Goal: Task Accomplishment & Management: Manage account settings

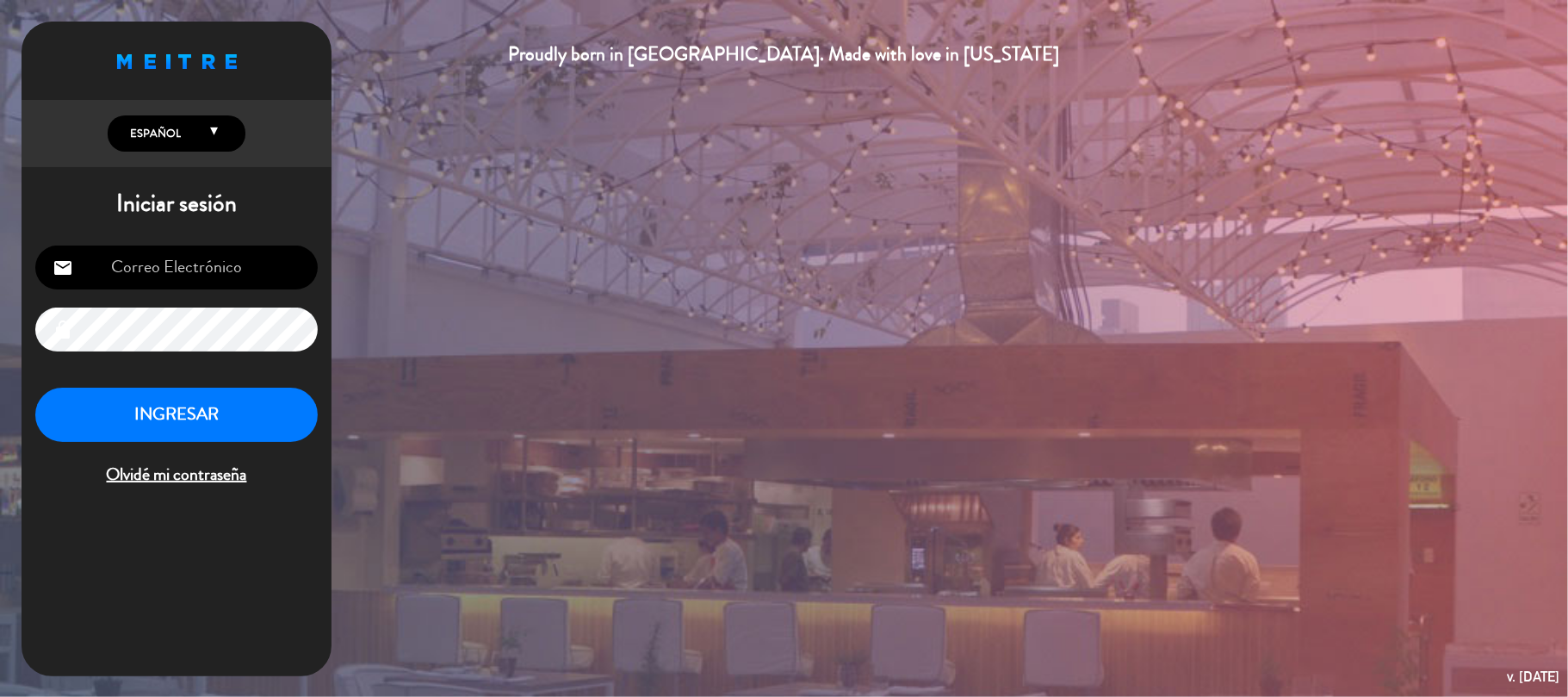
type input "[EMAIL_ADDRESS][PERSON_NAME][DOMAIN_NAME]"
click at [149, 420] on button "INGRESAR" at bounding box center [176, 415] width 282 height 54
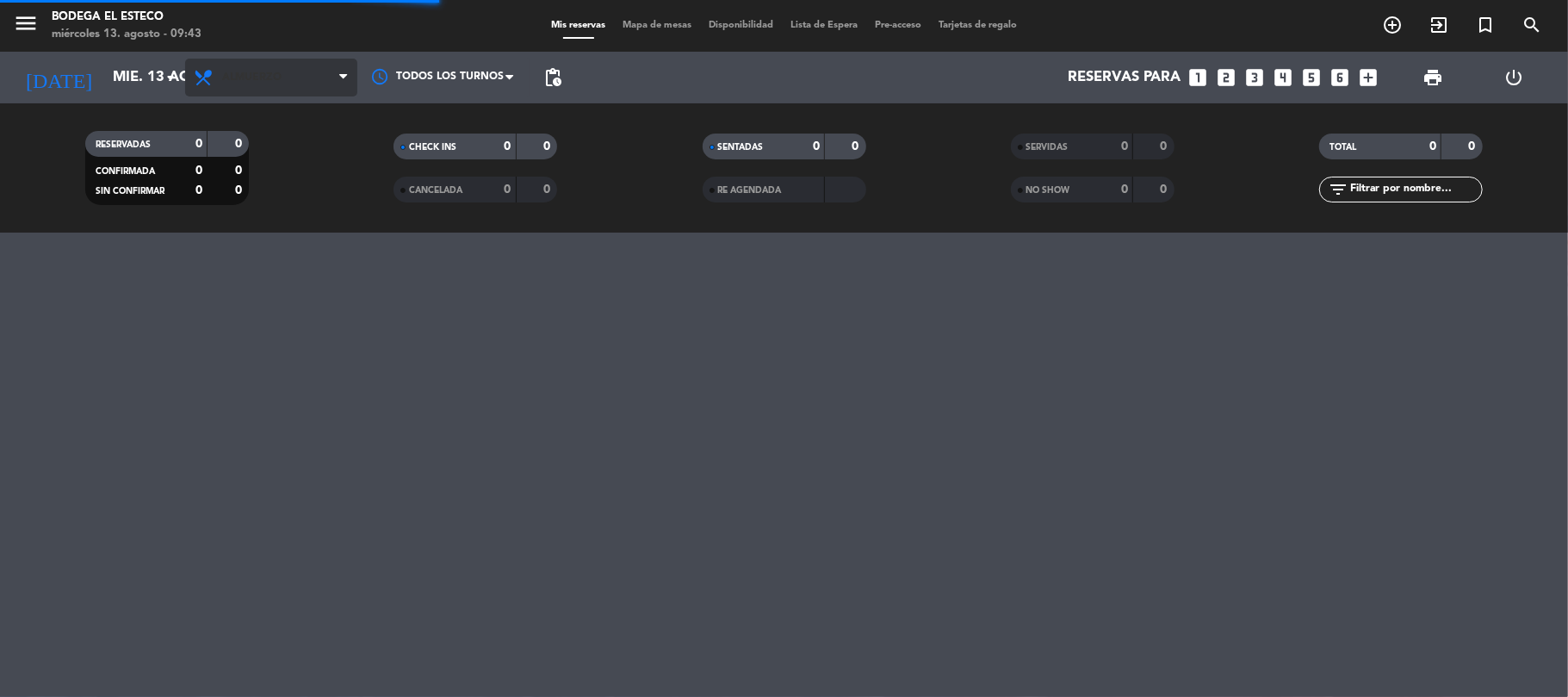
click at [336, 69] on span "Almuerzo" at bounding box center [272, 77] width 172 height 38
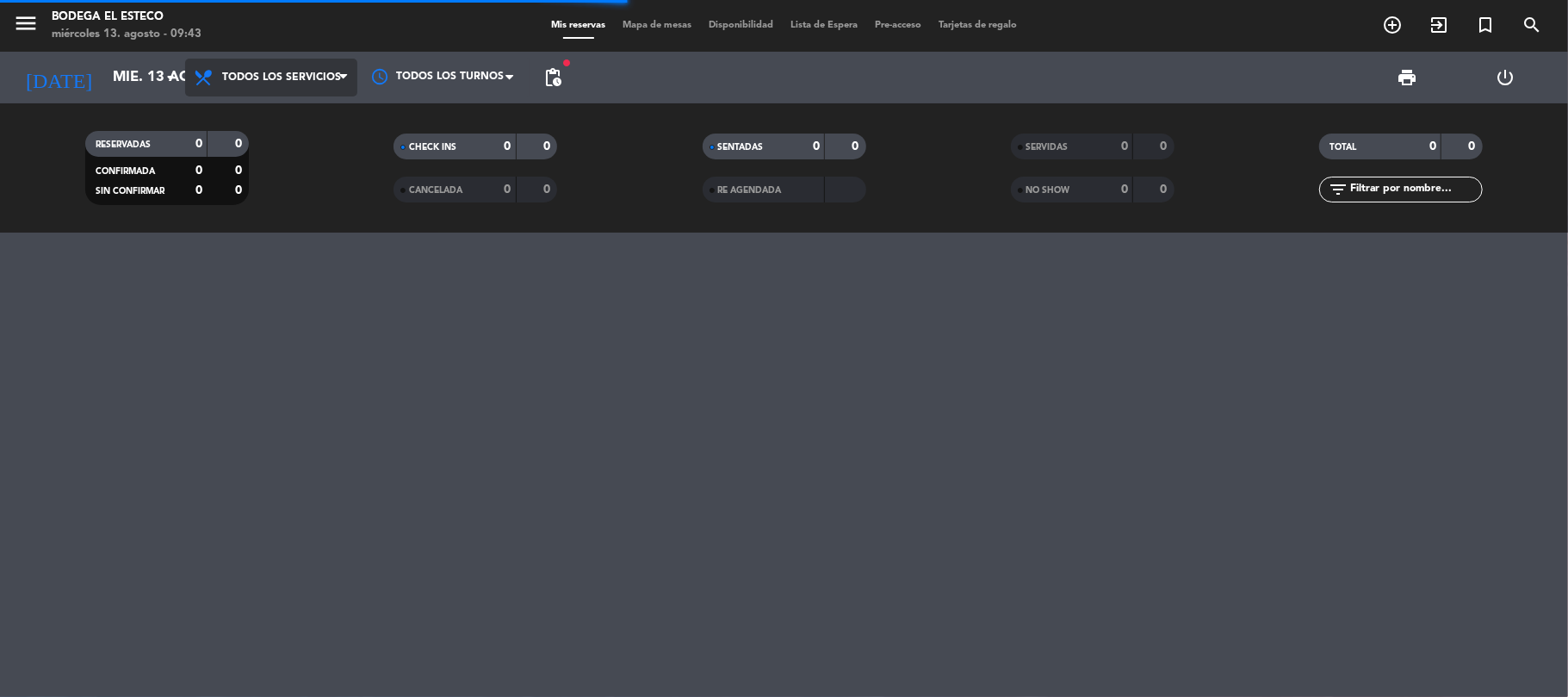
click at [286, 106] on div "menu Bodega El Esteco [DATE] 13. agosto - 09:43 Mis reservas Mapa de mesas Disp…" at bounding box center [784, 116] width 1568 height 232
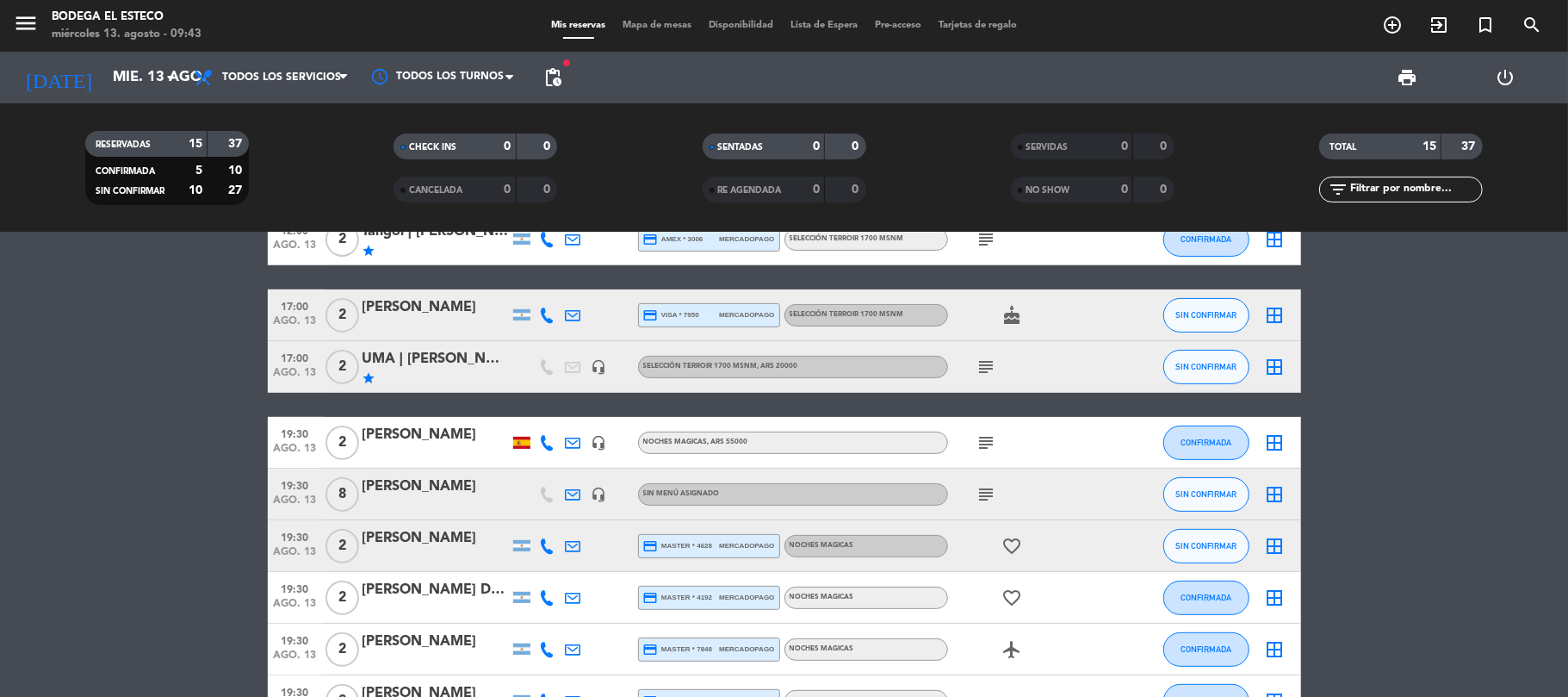
scroll to position [459, 0]
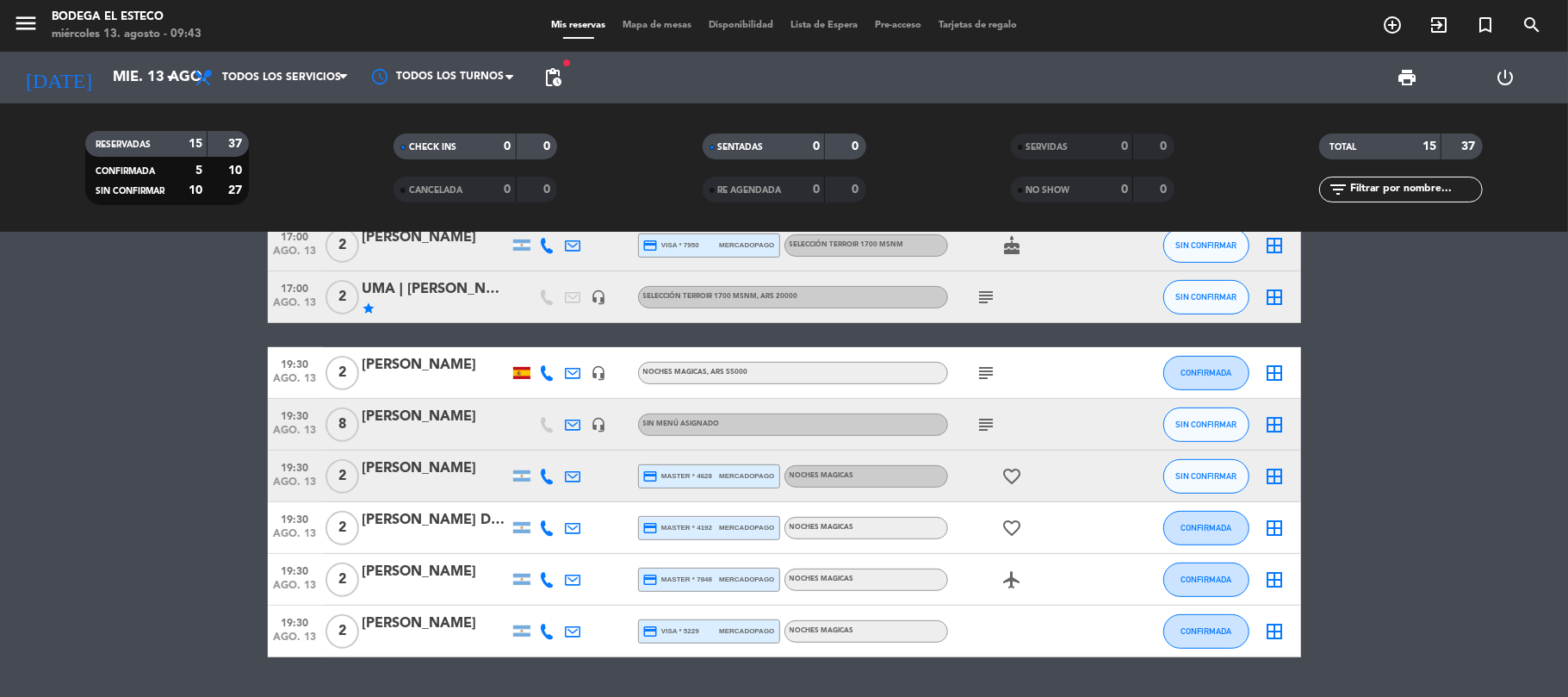
click at [980, 422] on icon "subject" at bounding box center [987, 425] width 21 height 21
click at [1224, 411] on button "SIN CONFIRMAR" at bounding box center [1206, 424] width 86 height 34
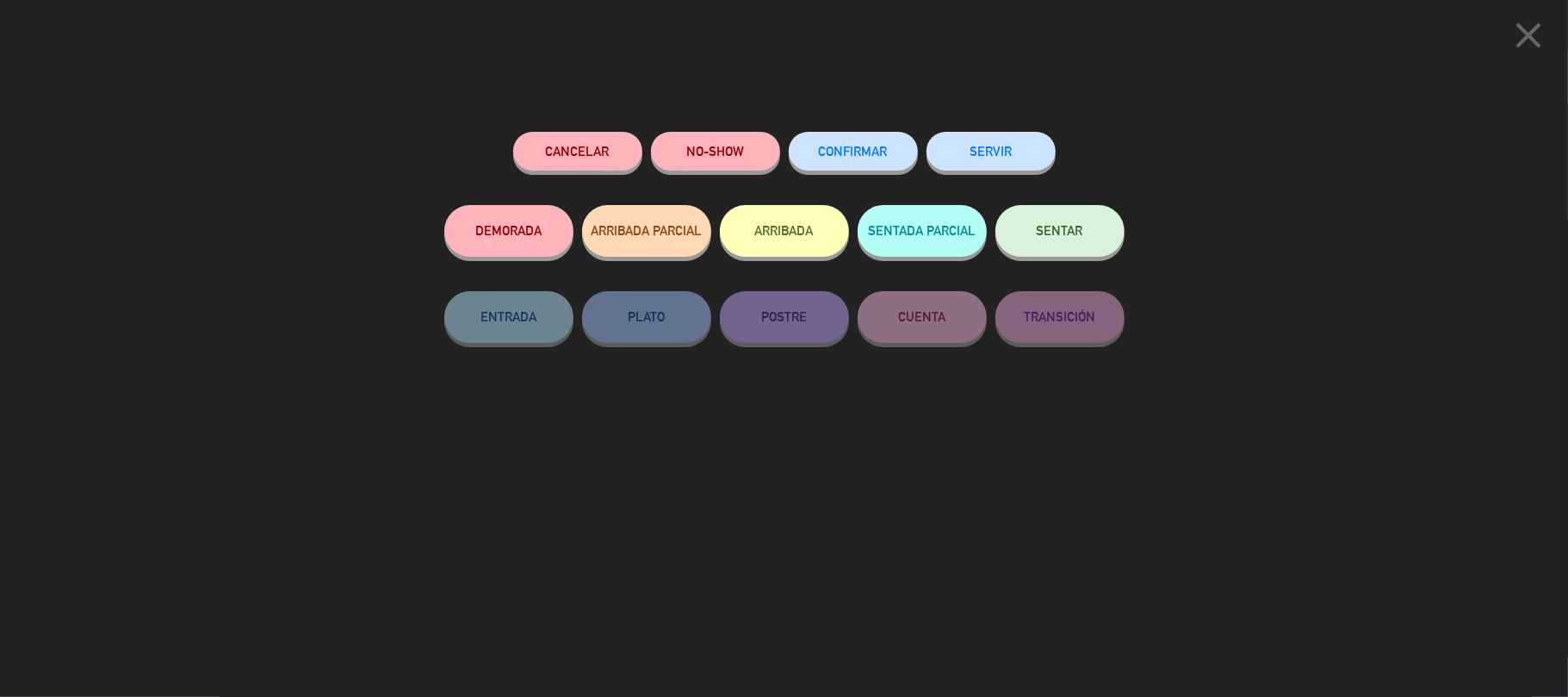
click at [911, 149] on button "CONFIRMAR" at bounding box center [853, 151] width 129 height 39
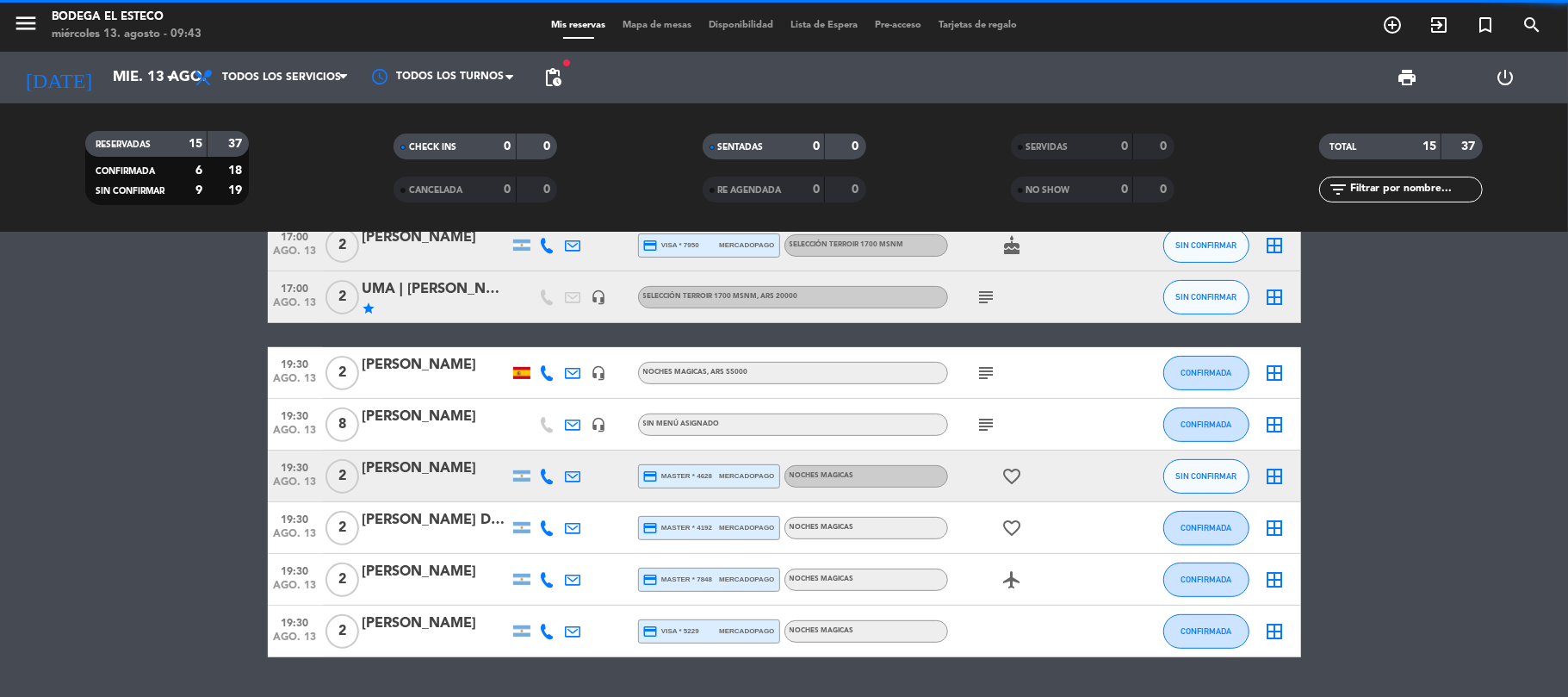
click at [390, 417] on div "[PERSON_NAME]" at bounding box center [435, 416] width 147 height 22
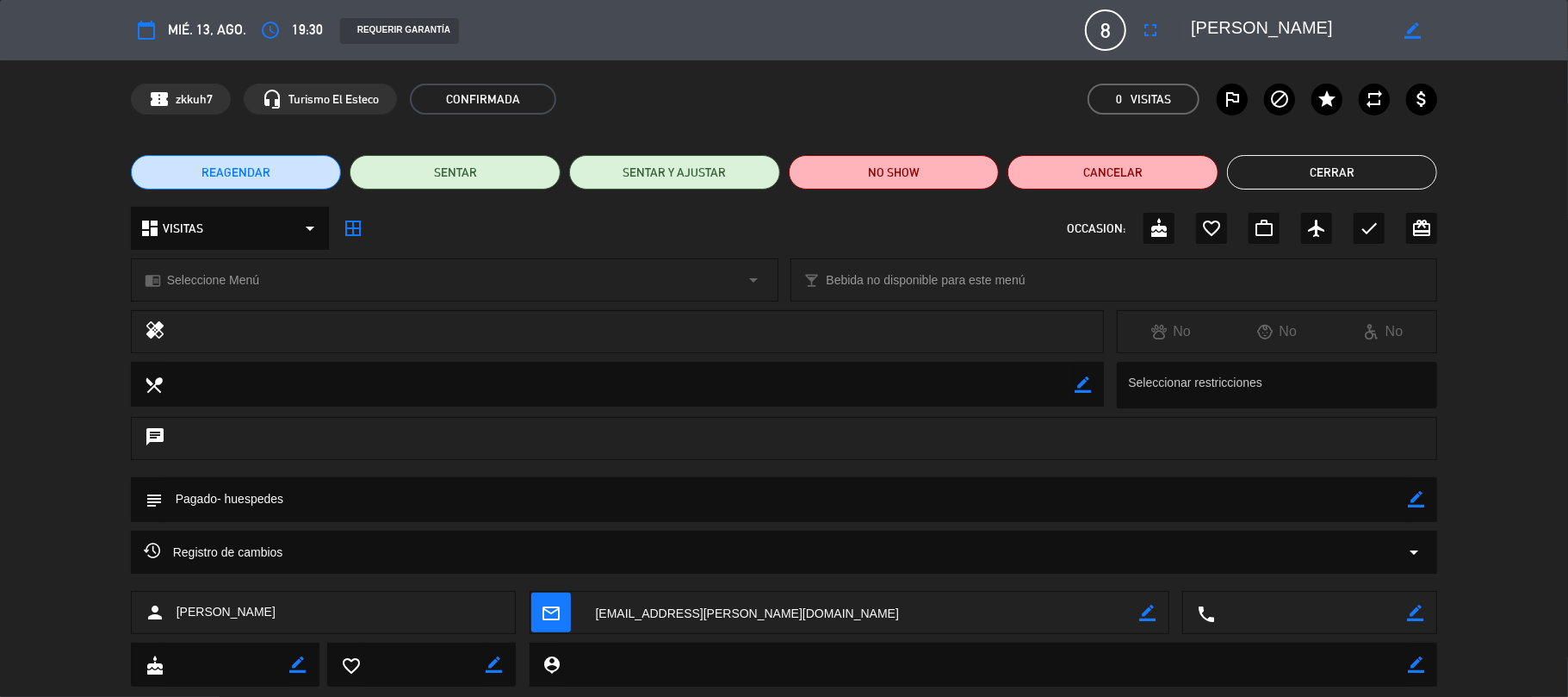
click at [178, 224] on span "VISITAS" at bounding box center [183, 229] width 40 height 20
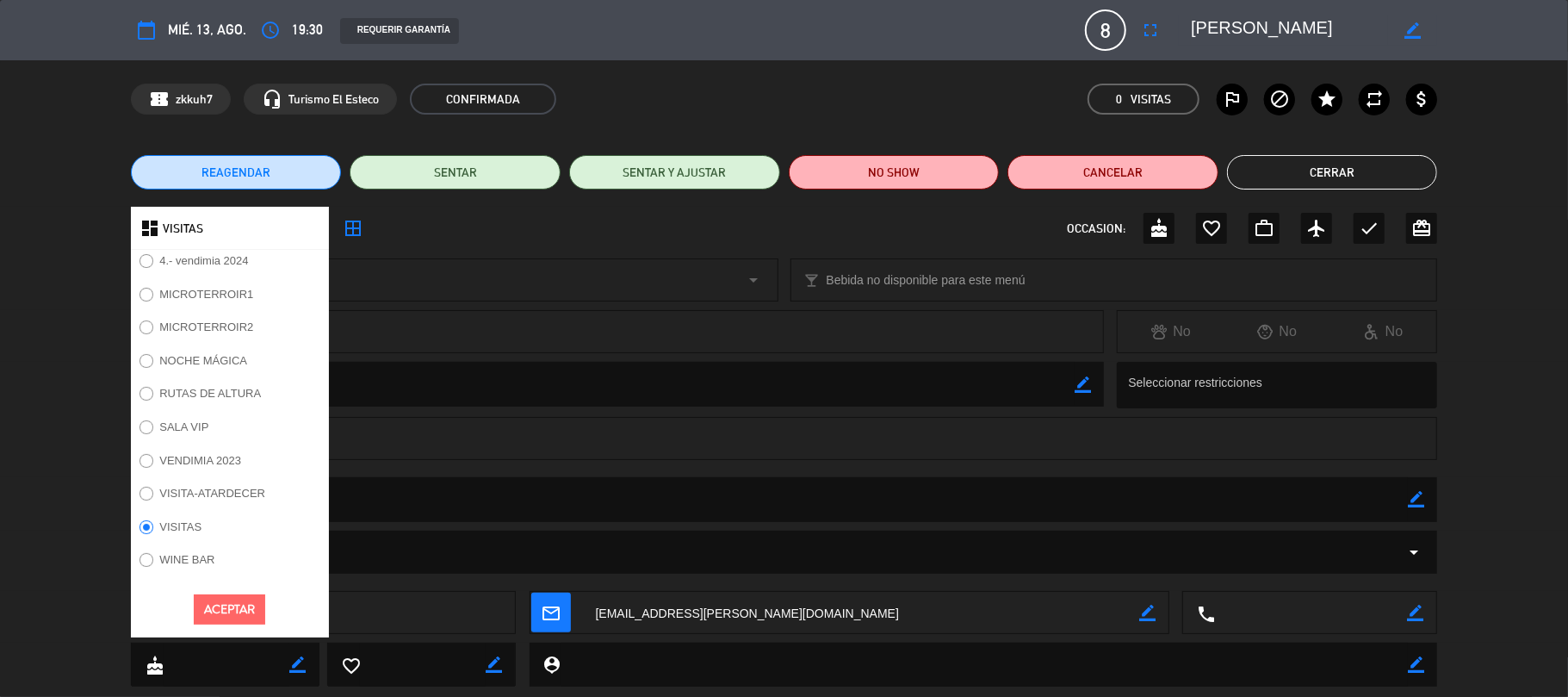
click at [177, 365] on label "NOCHE MÁGICA" at bounding box center [203, 360] width 88 height 11
click at [236, 612] on button "Aceptar" at bounding box center [229, 609] width 71 height 30
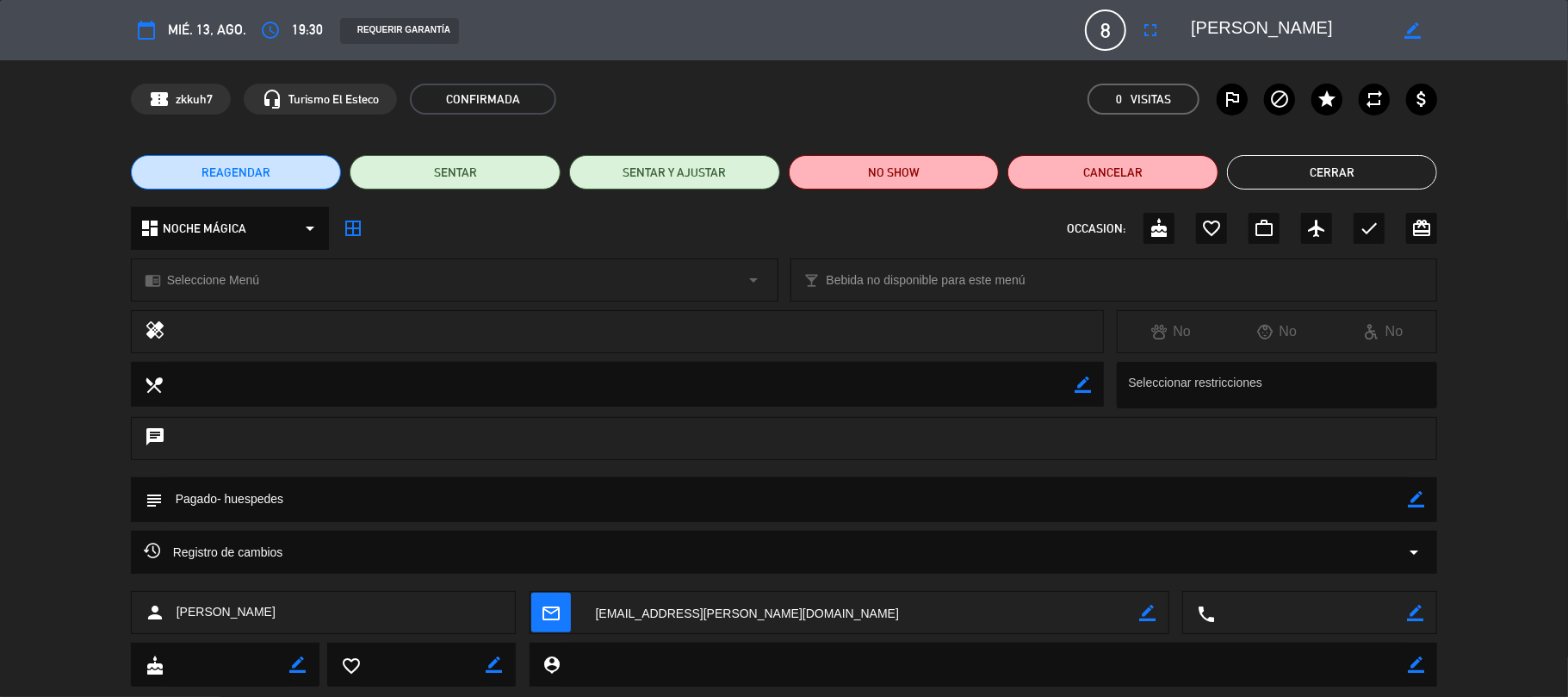
click at [226, 274] on span "Seleccione Menú" at bounding box center [213, 280] width 92 height 20
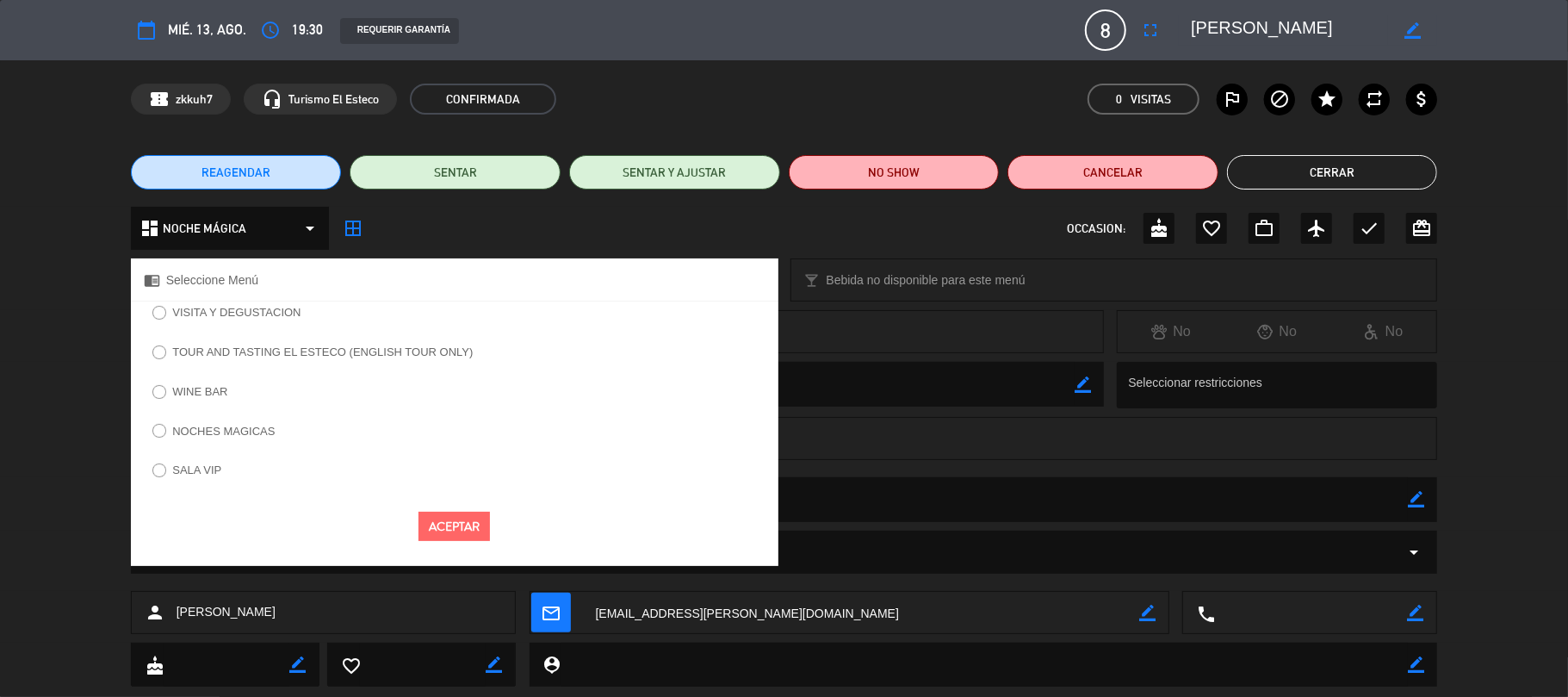
click at [208, 439] on label "NOCHES MAGICAS" at bounding box center [214, 432] width 141 height 27
click at [445, 521] on button "Aceptar" at bounding box center [454, 526] width 71 height 30
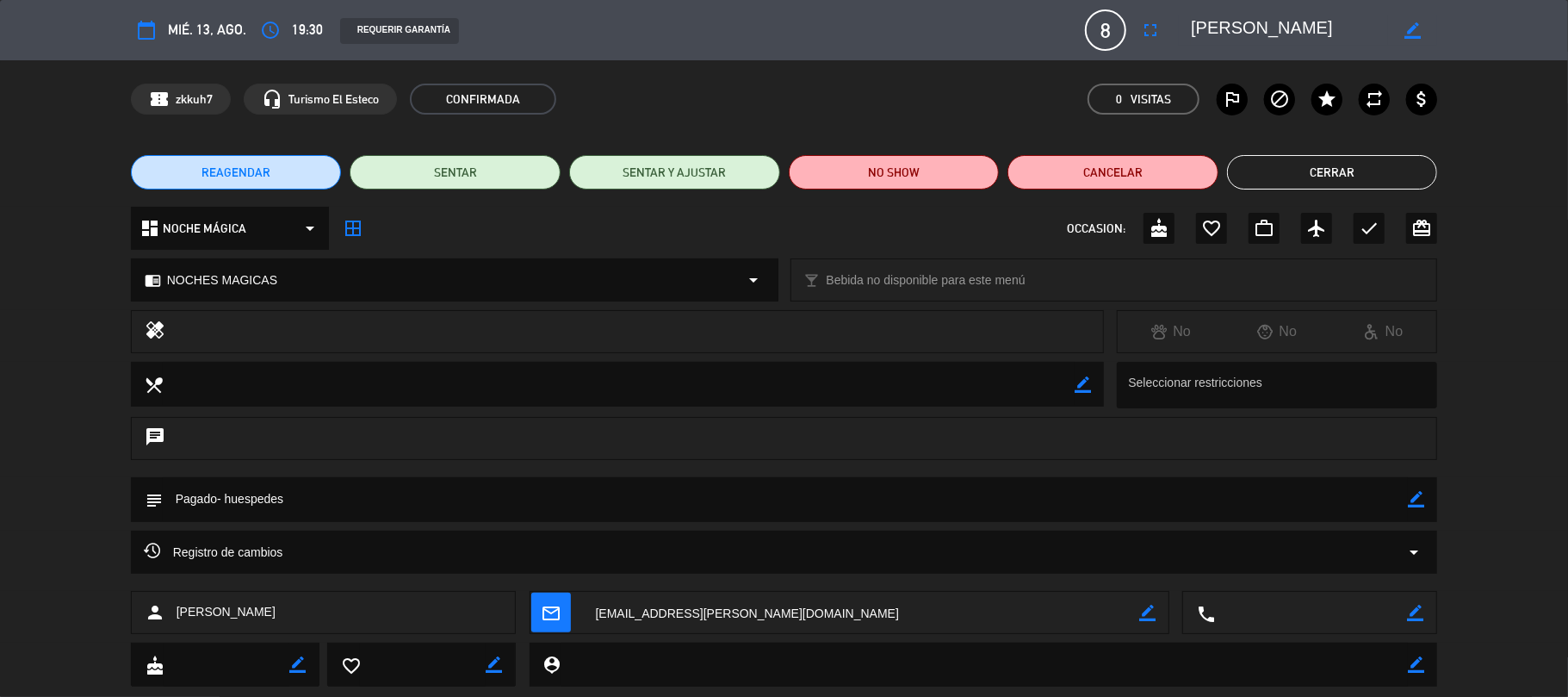
click at [1350, 178] on button "Cerrar" at bounding box center [1332, 171] width 211 height 34
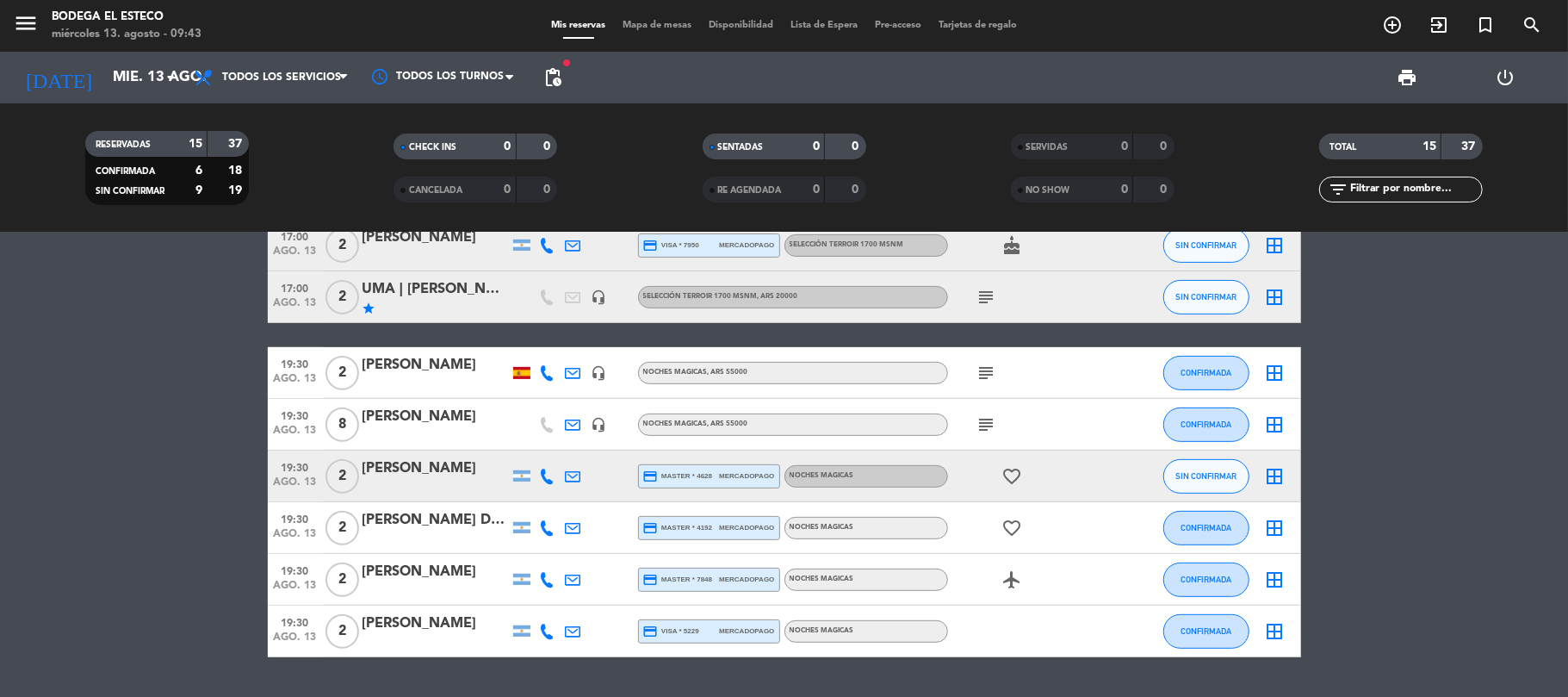
click at [989, 368] on icon "subject" at bounding box center [987, 373] width 21 height 21
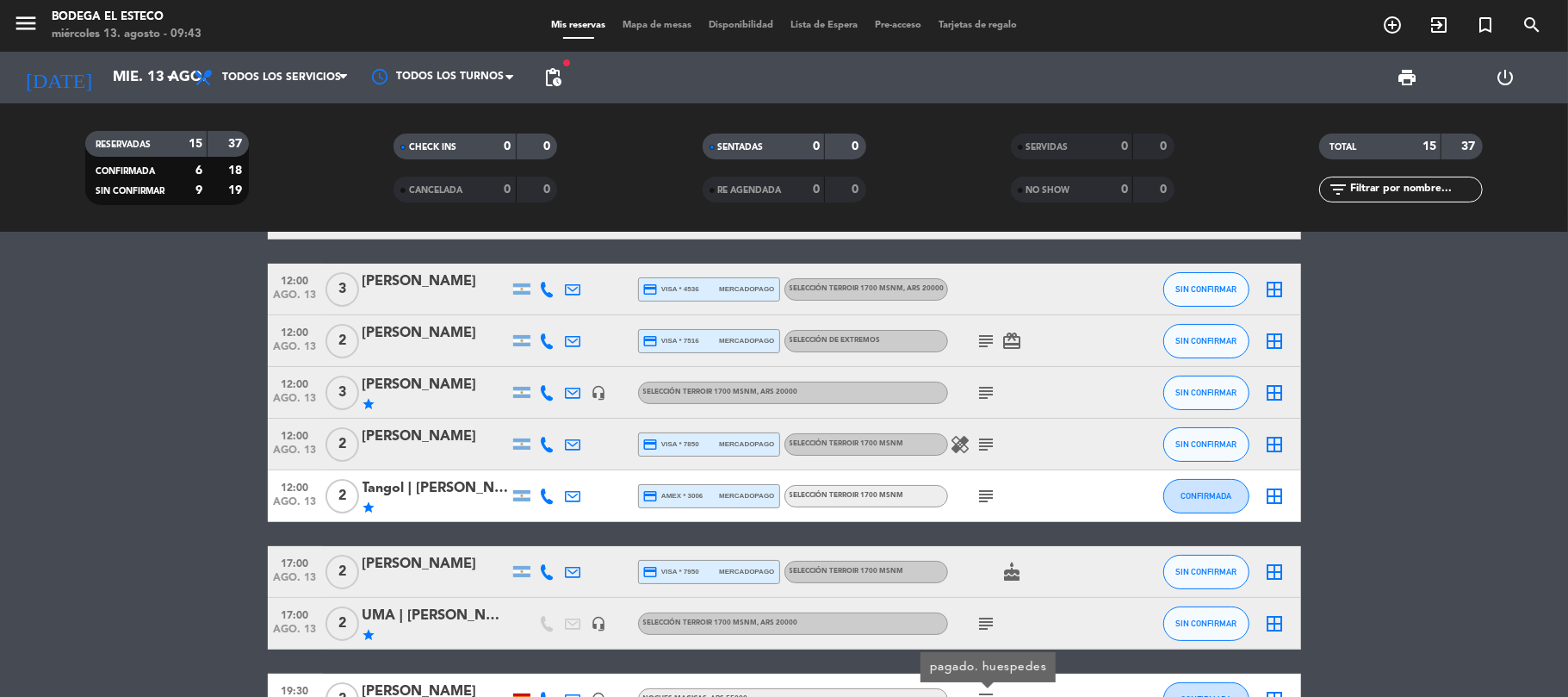
scroll to position [114, 0]
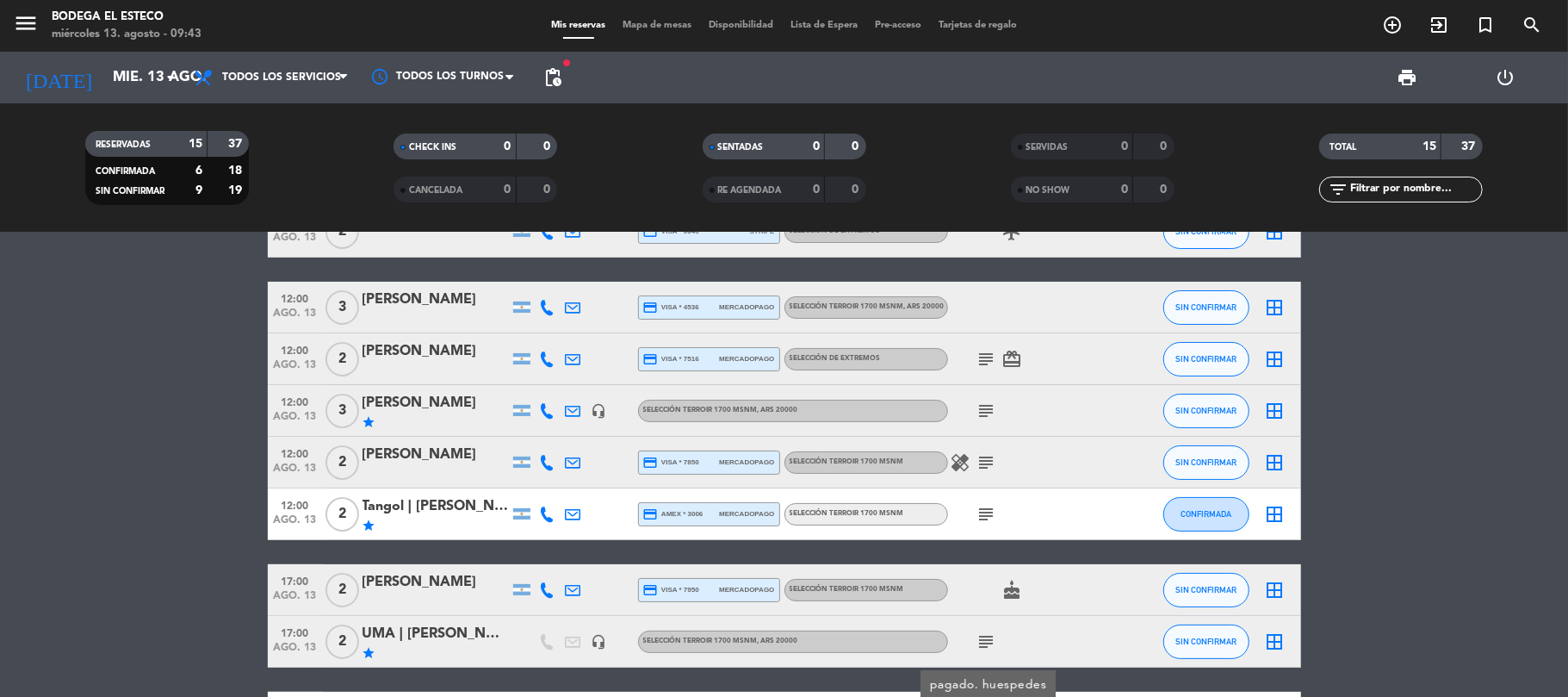
click at [990, 638] on icon "subject" at bounding box center [987, 642] width 21 height 21
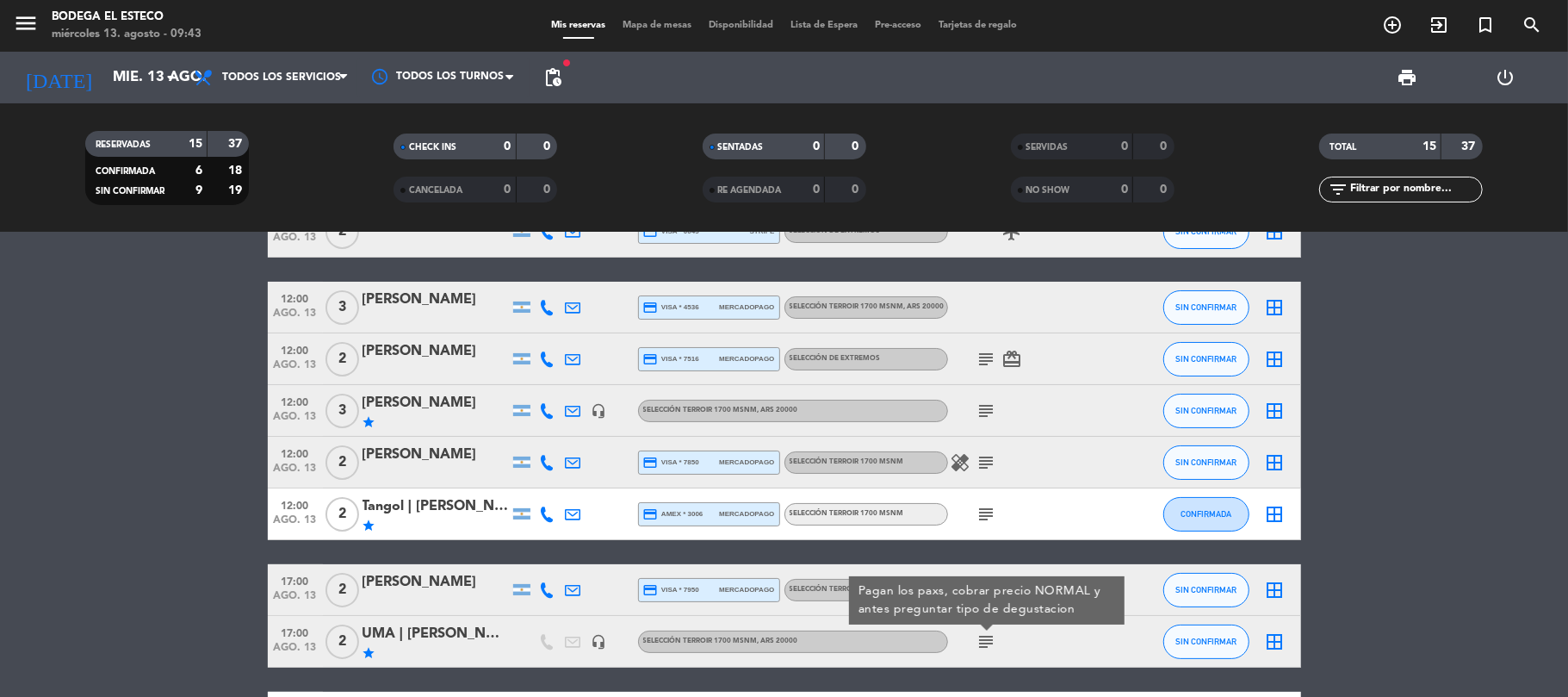
click at [999, 520] on div "subject" at bounding box center [1026, 513] width 155 height 51
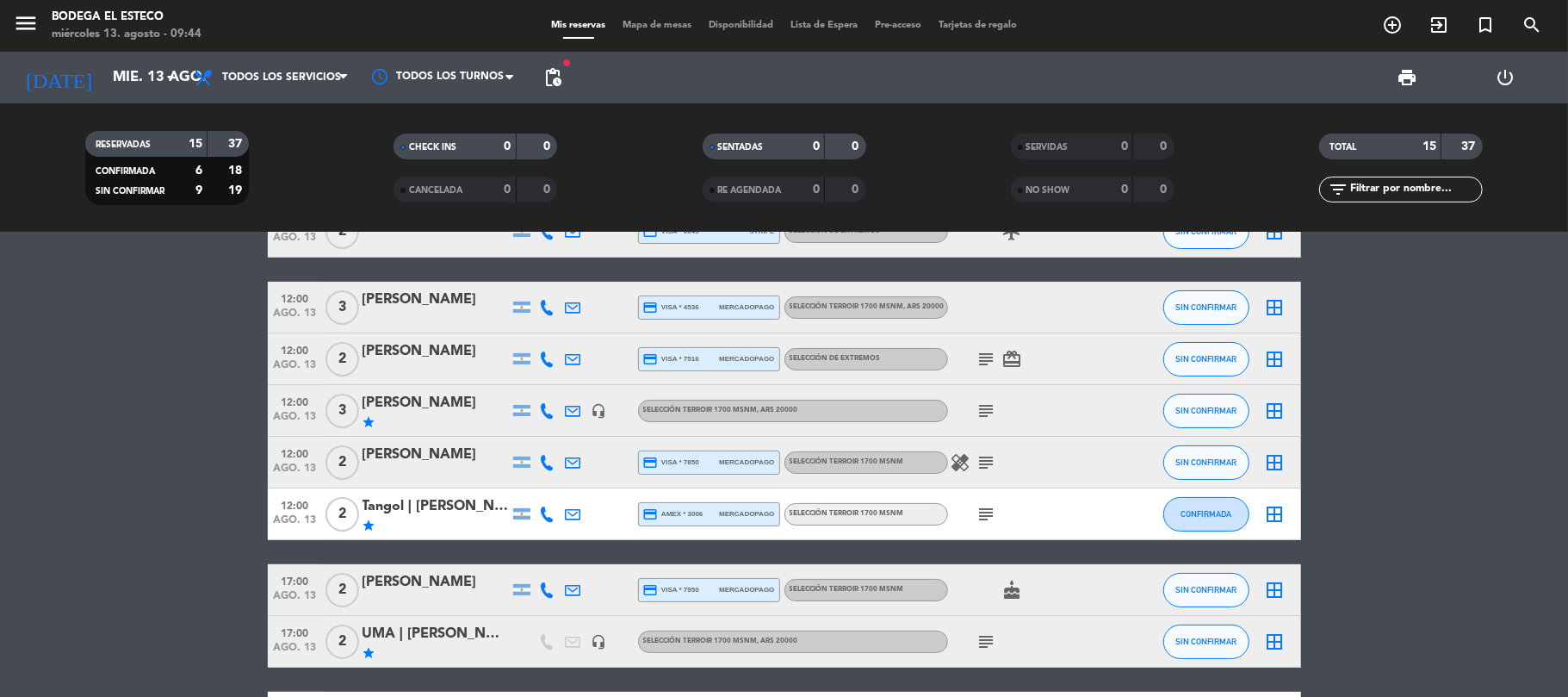
click at [989, 517] on icon "subject" at bounding box center [987, 514] width 21 height 21
click at [991, 469] on div "Pagado - falta emitir factura A" at bounding box center [986, 482] width 193 height 30
click at [990, 463] on icon "subject" at bounding box center [987, 462] width 21 height 21
click at [989, 401] on icon "subject" at bounding box center [987, 411] width 21 height 21
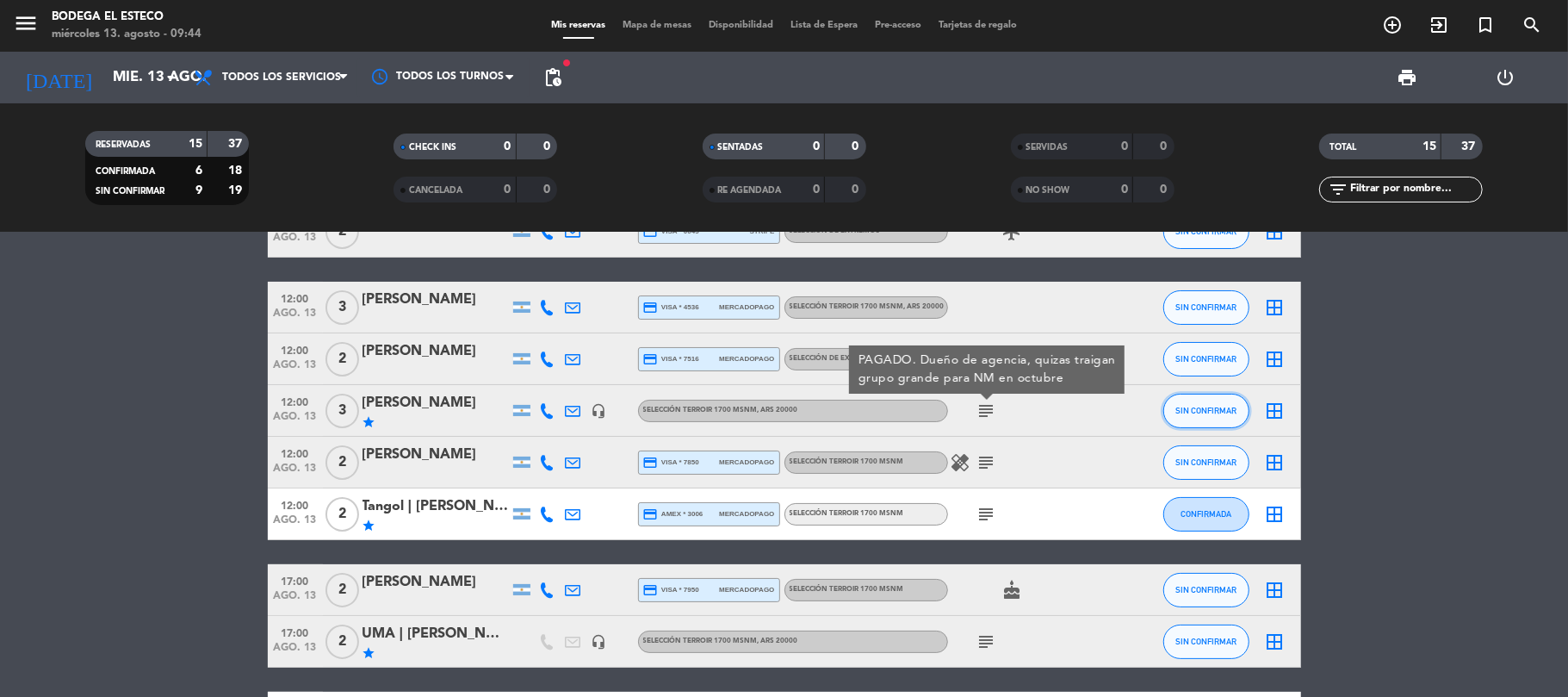
click at [1182, 421] on button "SIN CONFIRMAR" at bounding box center [1206, 410] width 86 height 34
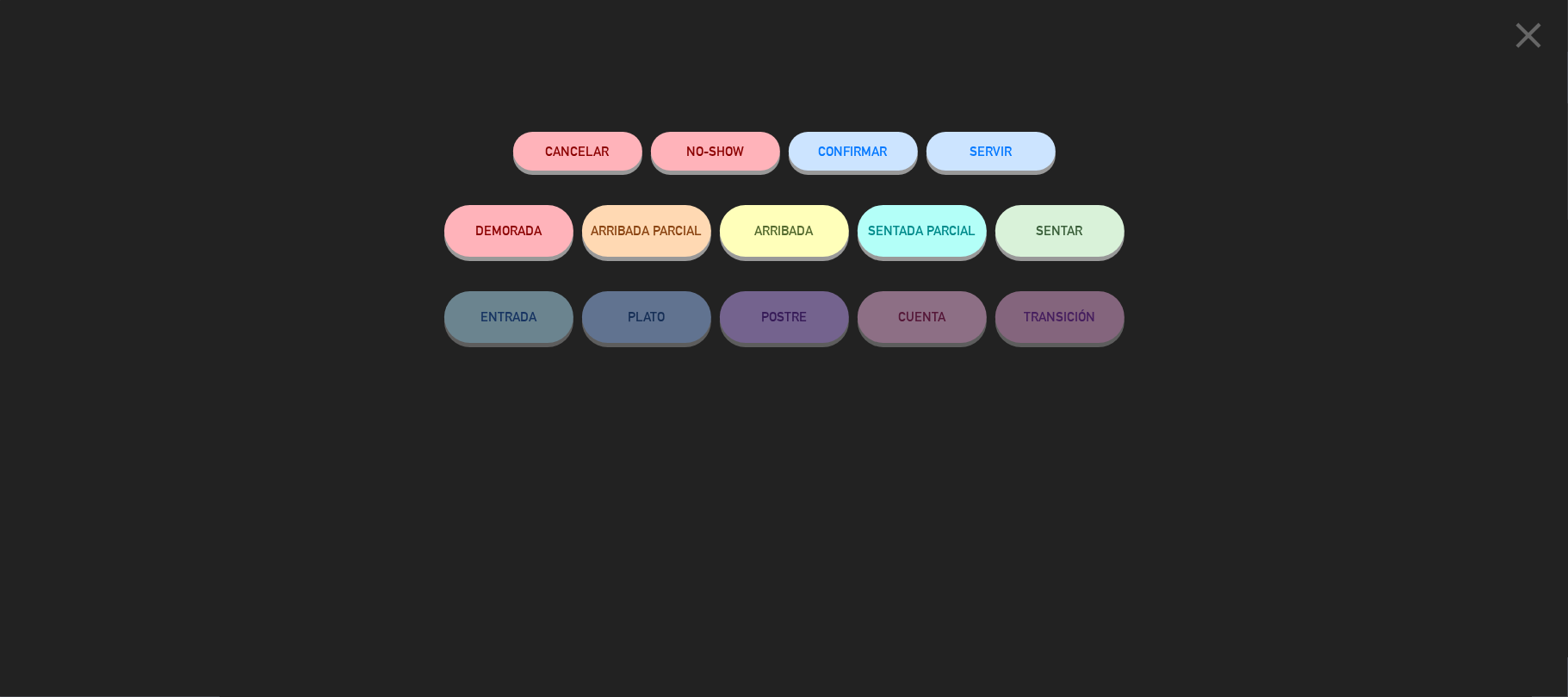
click at [868, 151] on span "CONFIRMAR" at bounding box center [853, 151] width 69 height 15
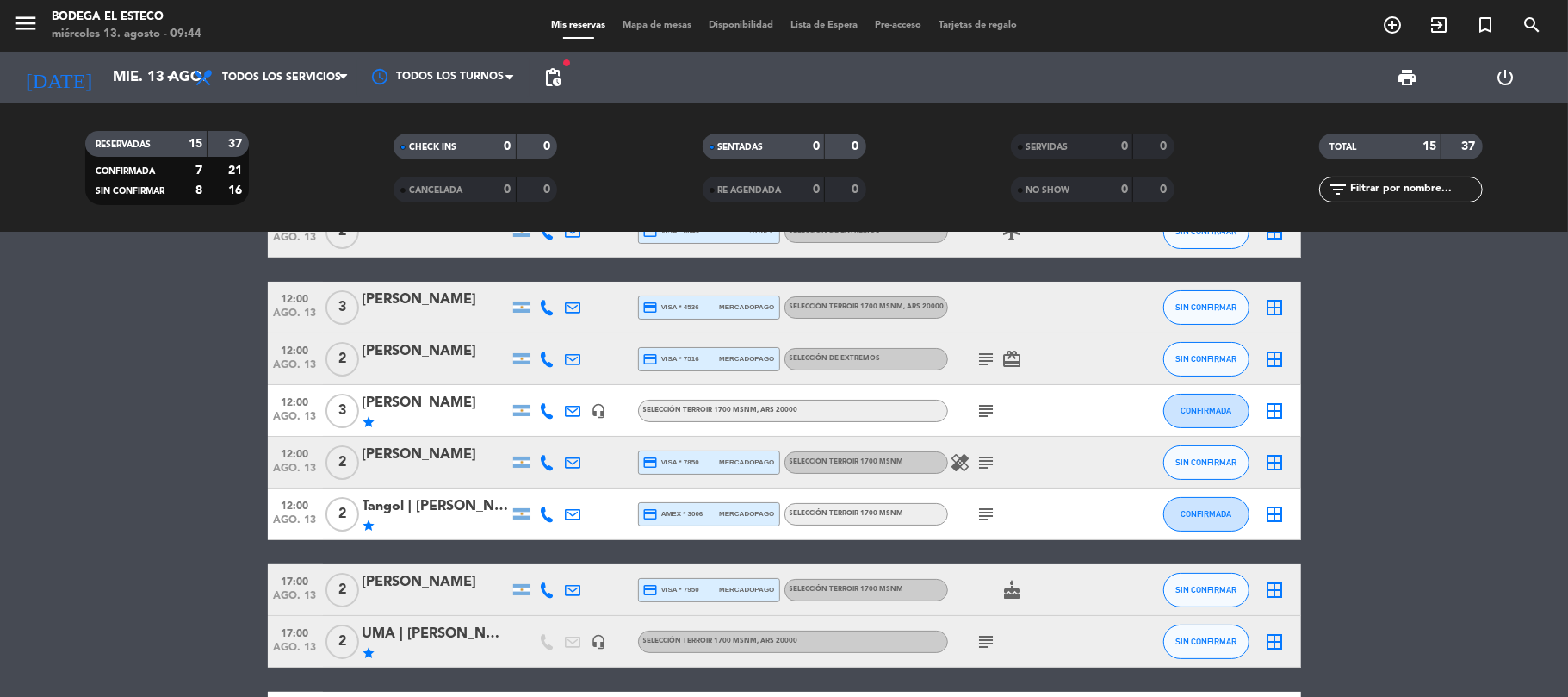
click at [972, 345] on div "subject card_giftcard" at bounding box center [1026, 359] width 155 height 51
click at [987, 353] on icon "subject" at bounding box center [987, 359] width 21 height 21
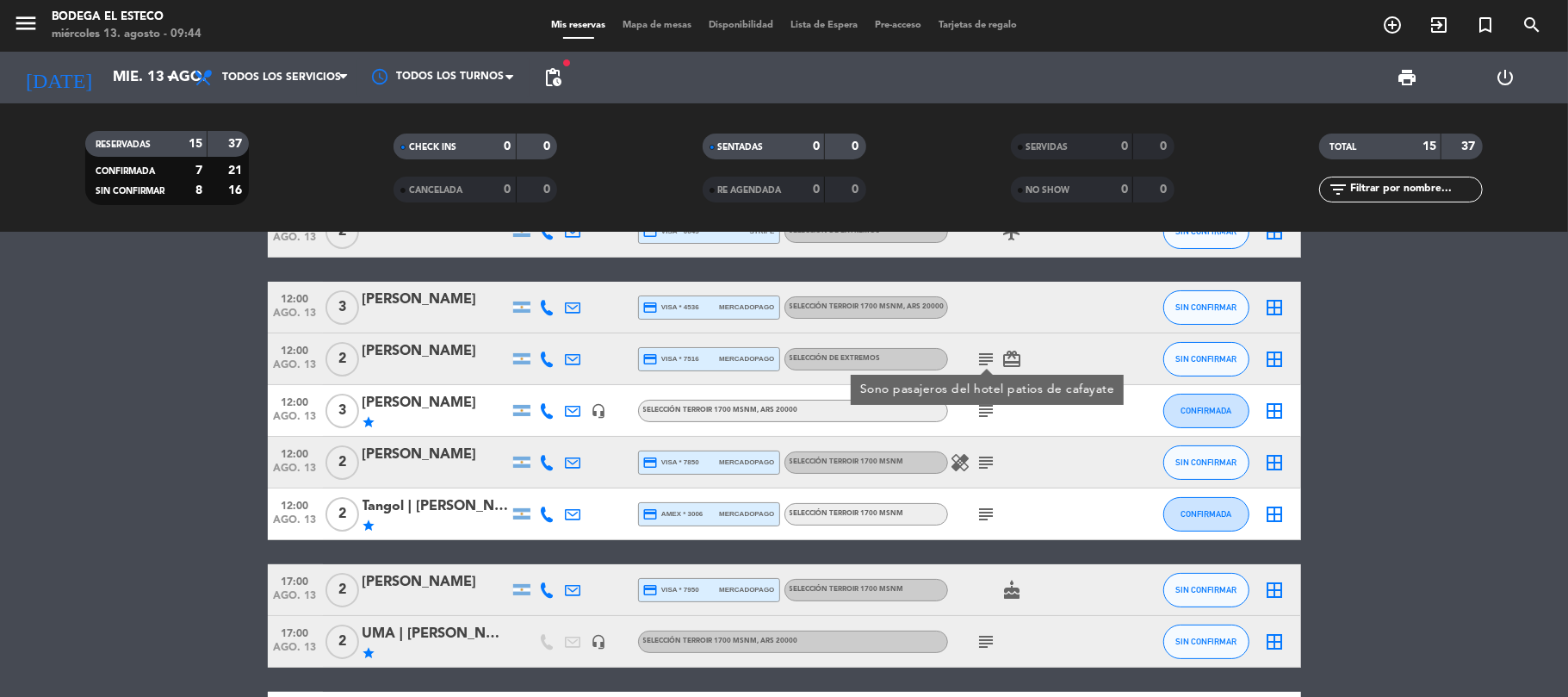
click at [438, 357] on div "[PERSON_NAME]" at bounding box center [435, 351] width 147 height 22
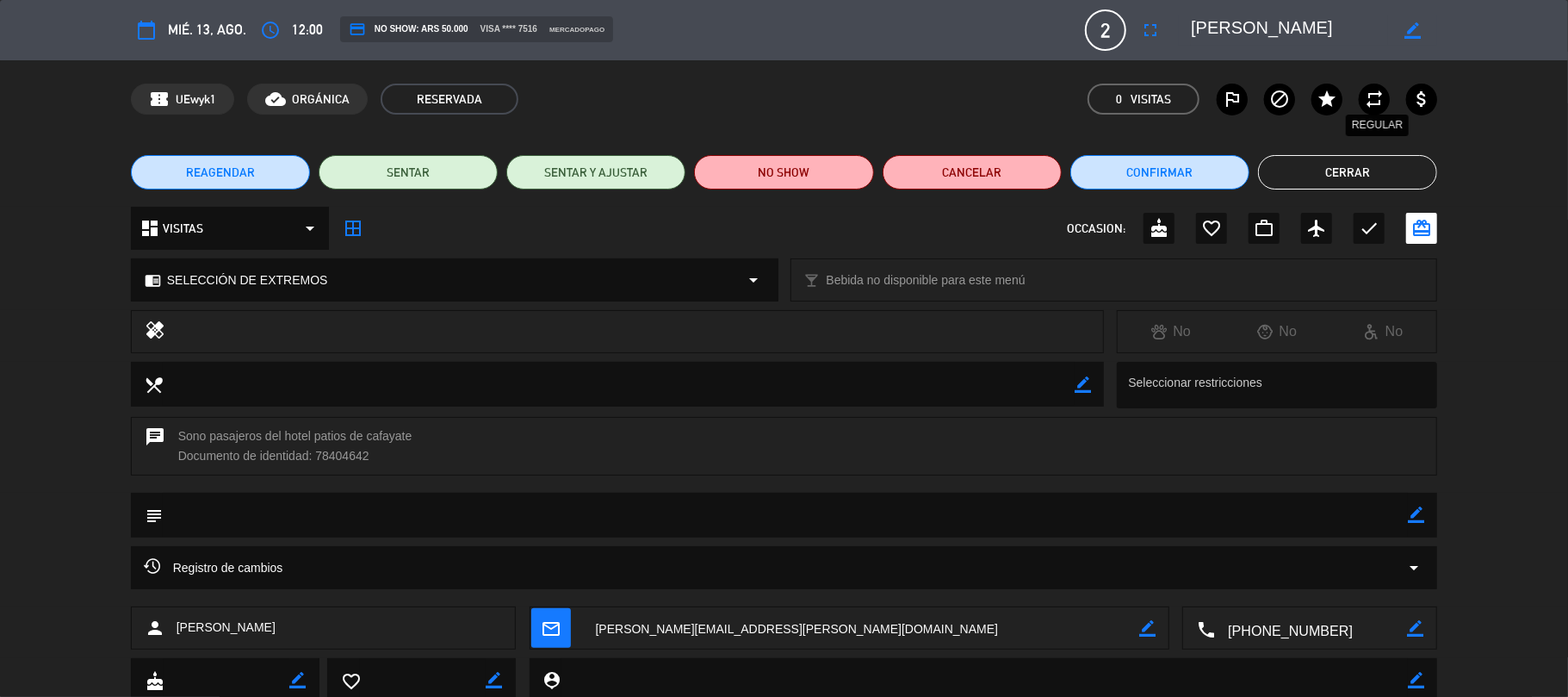
click at [1371, 104] on icon "repeat" at bounding box center [1375, 99] width 21 height 21
click at [1371, 167] on button "Cerrar" at bounding box center [1347, 171] width 179 height 34
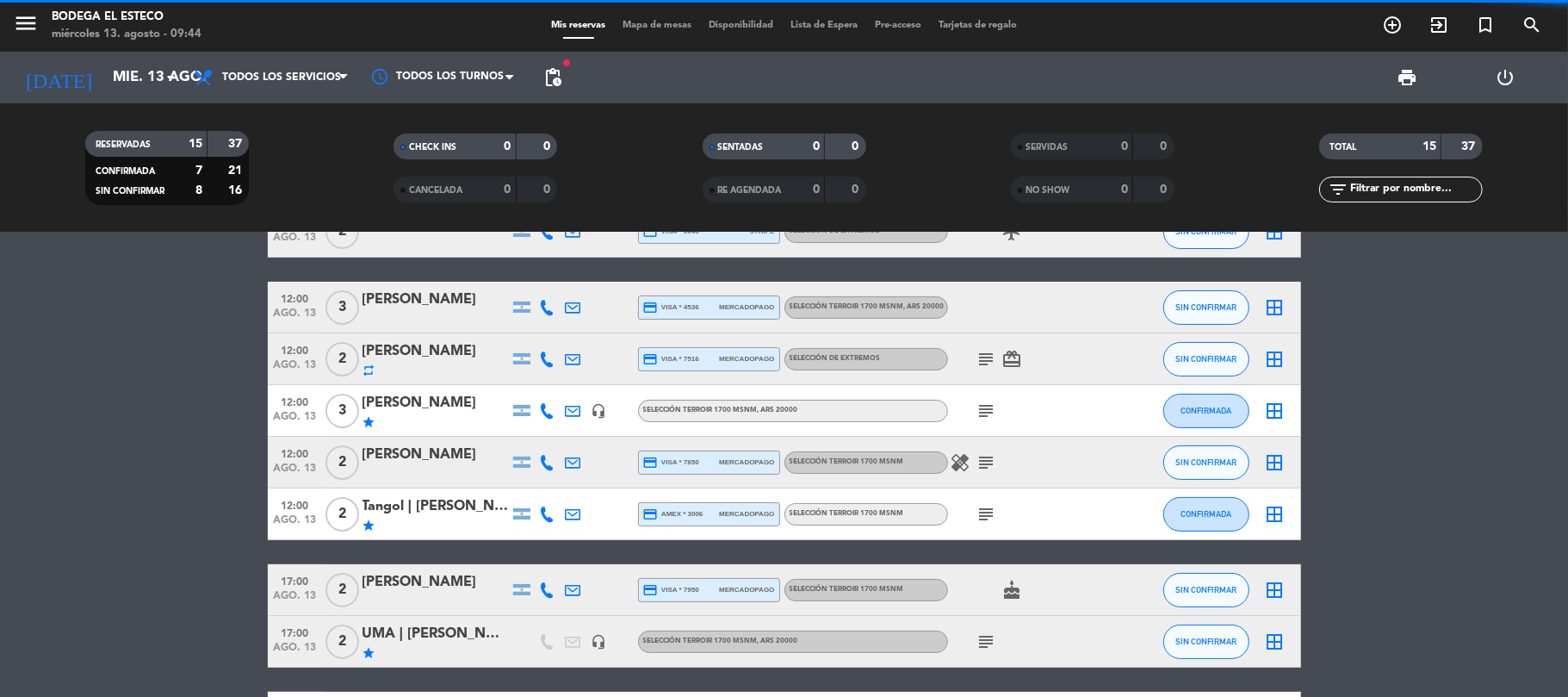
scroll to position [0, 0]
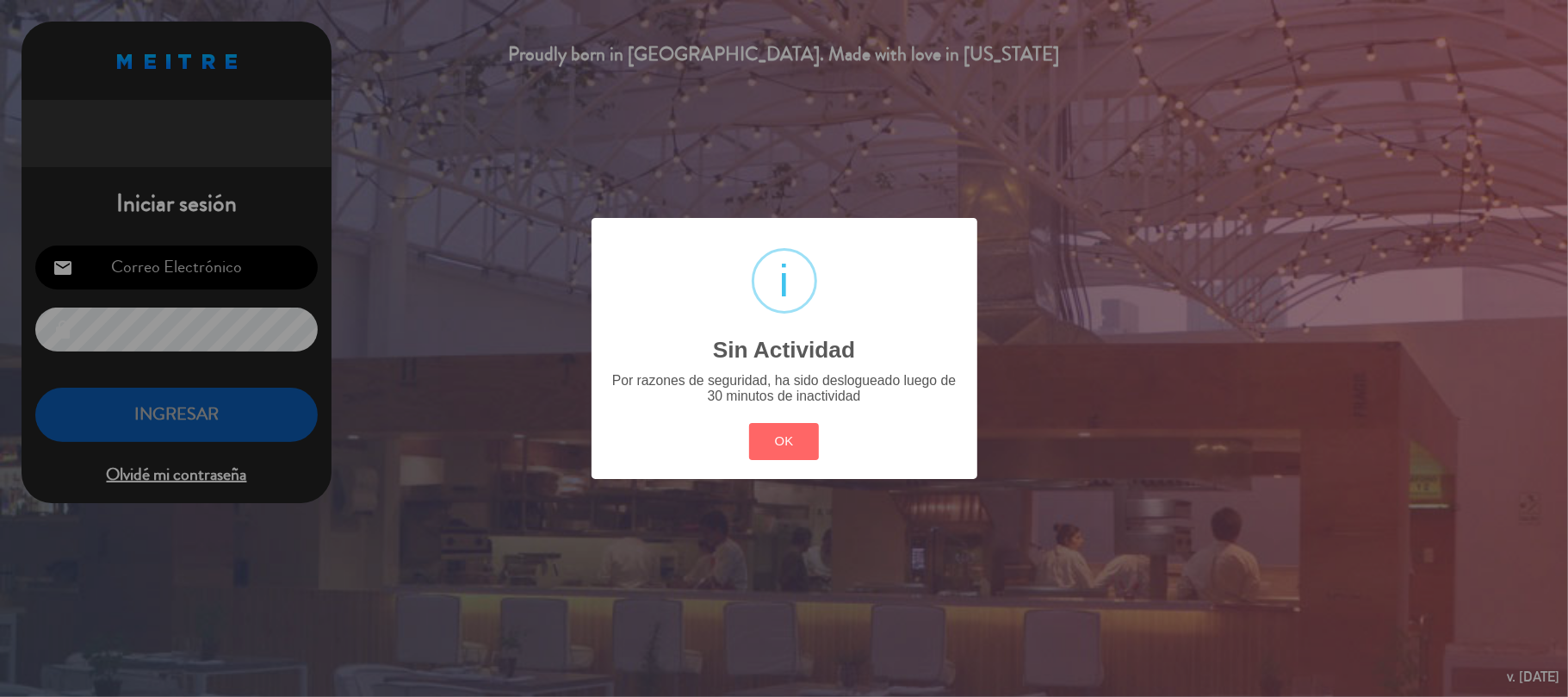
type input "[EMAIL_ADDRESS][PERSON_NAME][DOMAIN_NAME]"
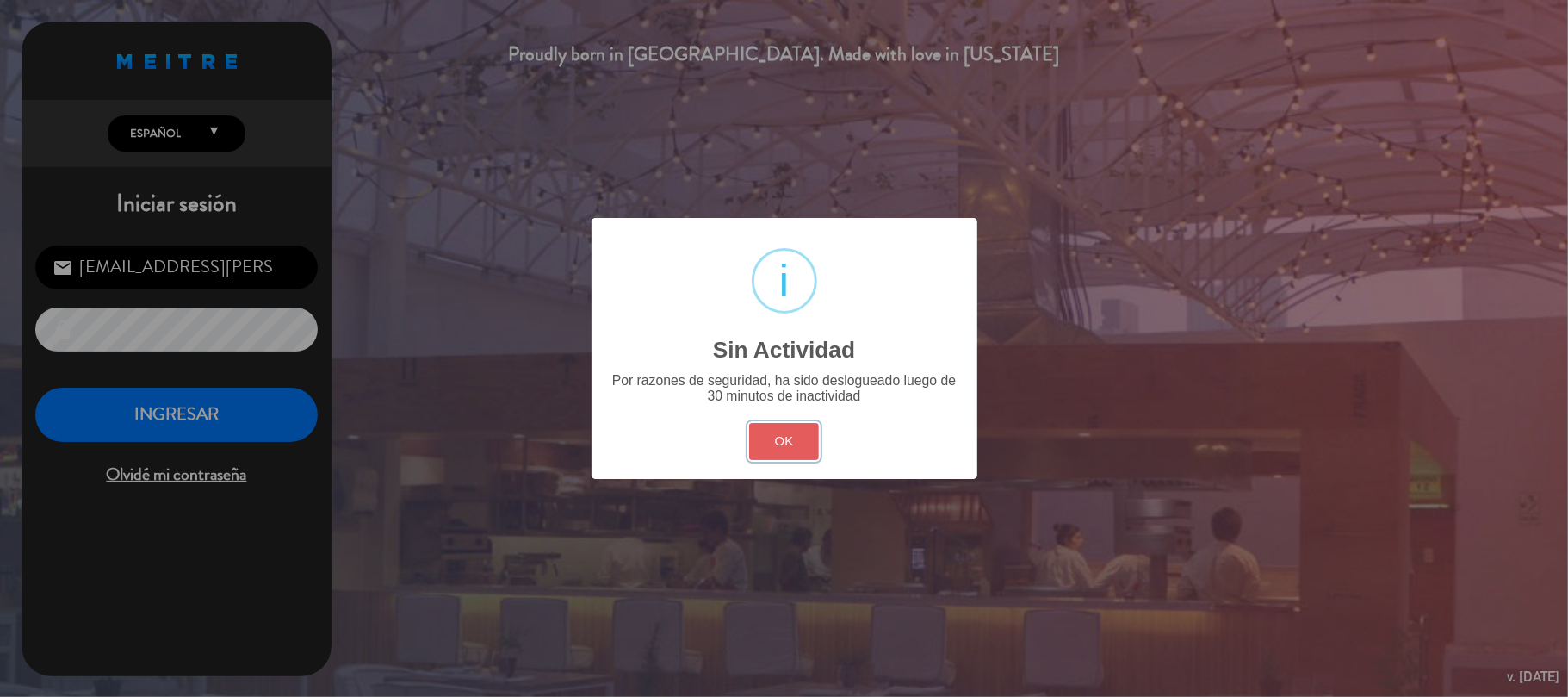
click at [794, 432] on button "OK" at bounding box center [783, 441] width 69 height 37
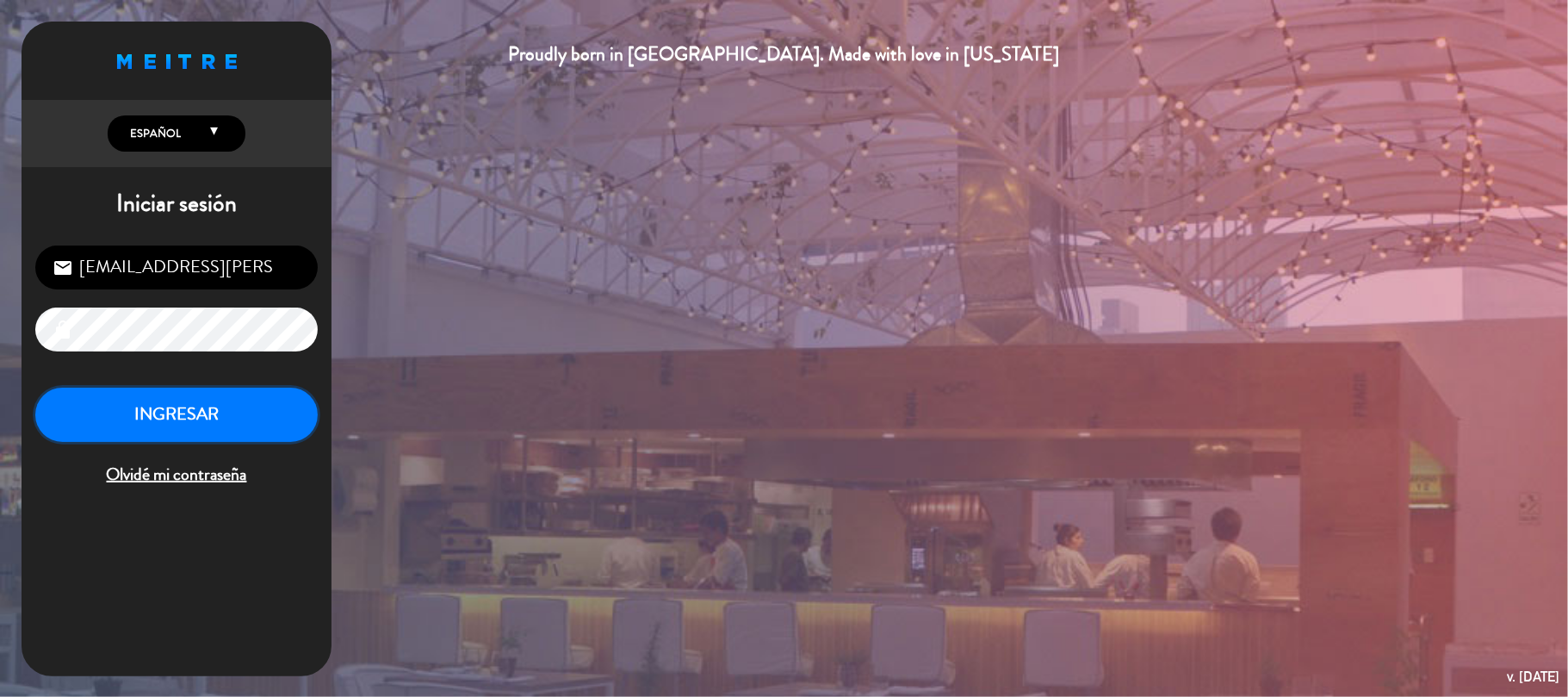
click at [118, 408] on button "INGRESAR" at bounding box center [176, 415] width 282 height 54
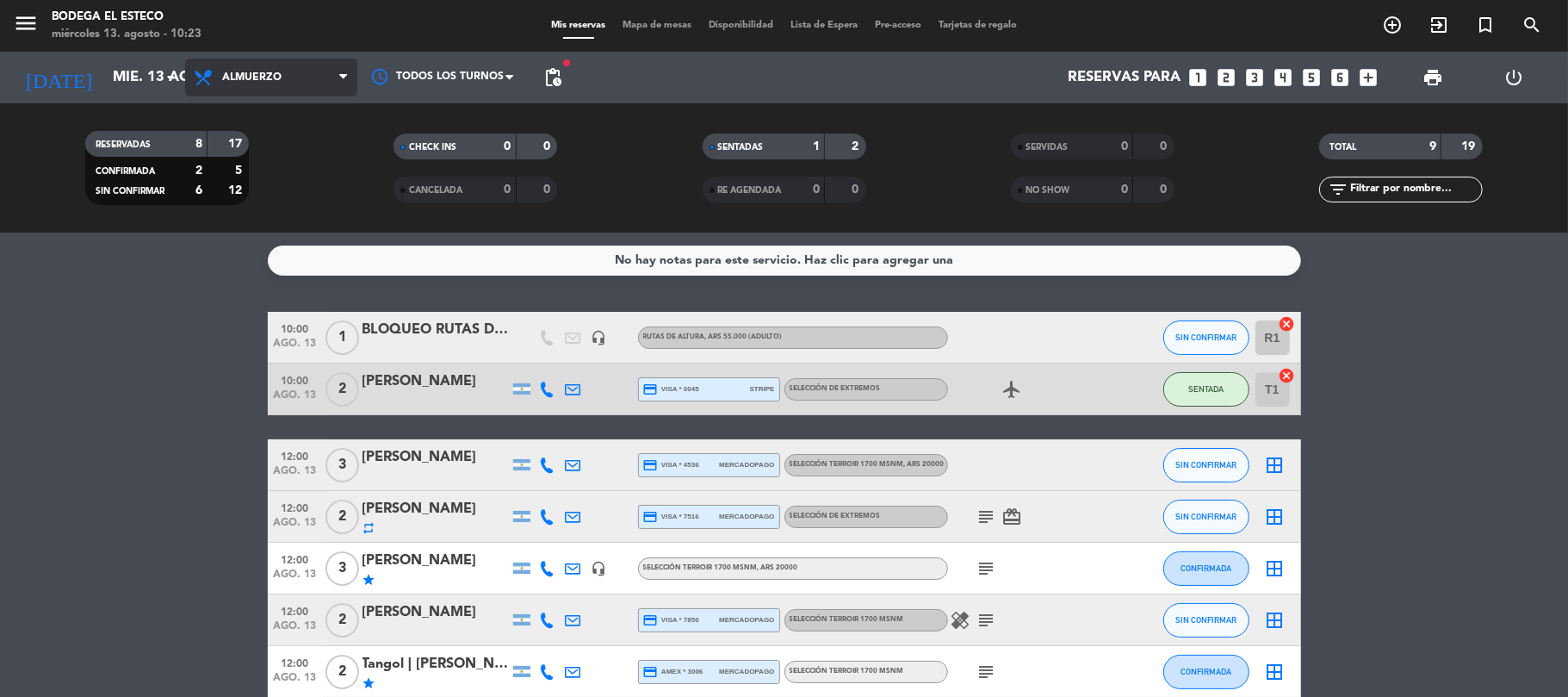
click at [255, 76] on span "Almuerzo" at bounding box center [252, 77] width 60 height 12
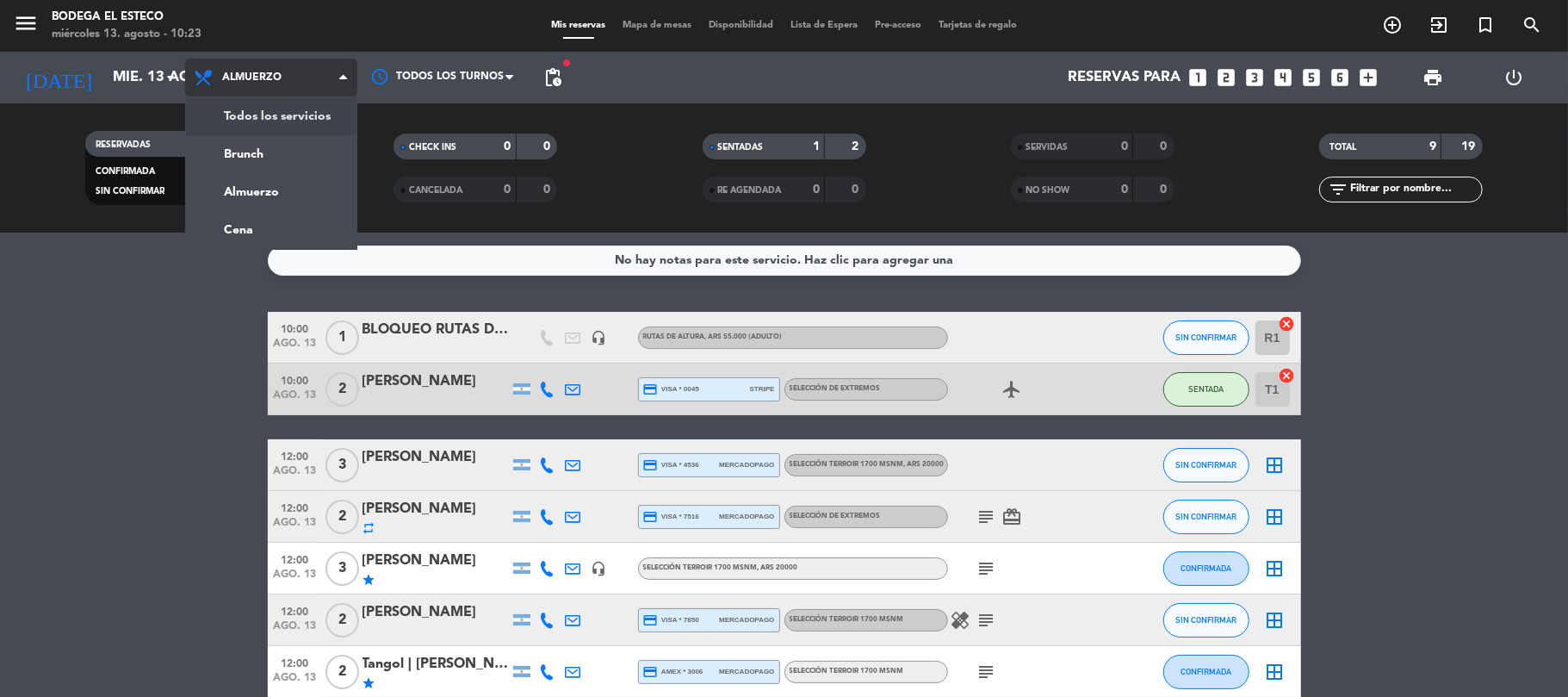
click at [253, 107] on div "menu Bodega El Esteco [DATE] 13. agosto - 10:23 Mis reservas Mapa de mesas Disp…" at bounding box center [784, 116] width 1568 height 232
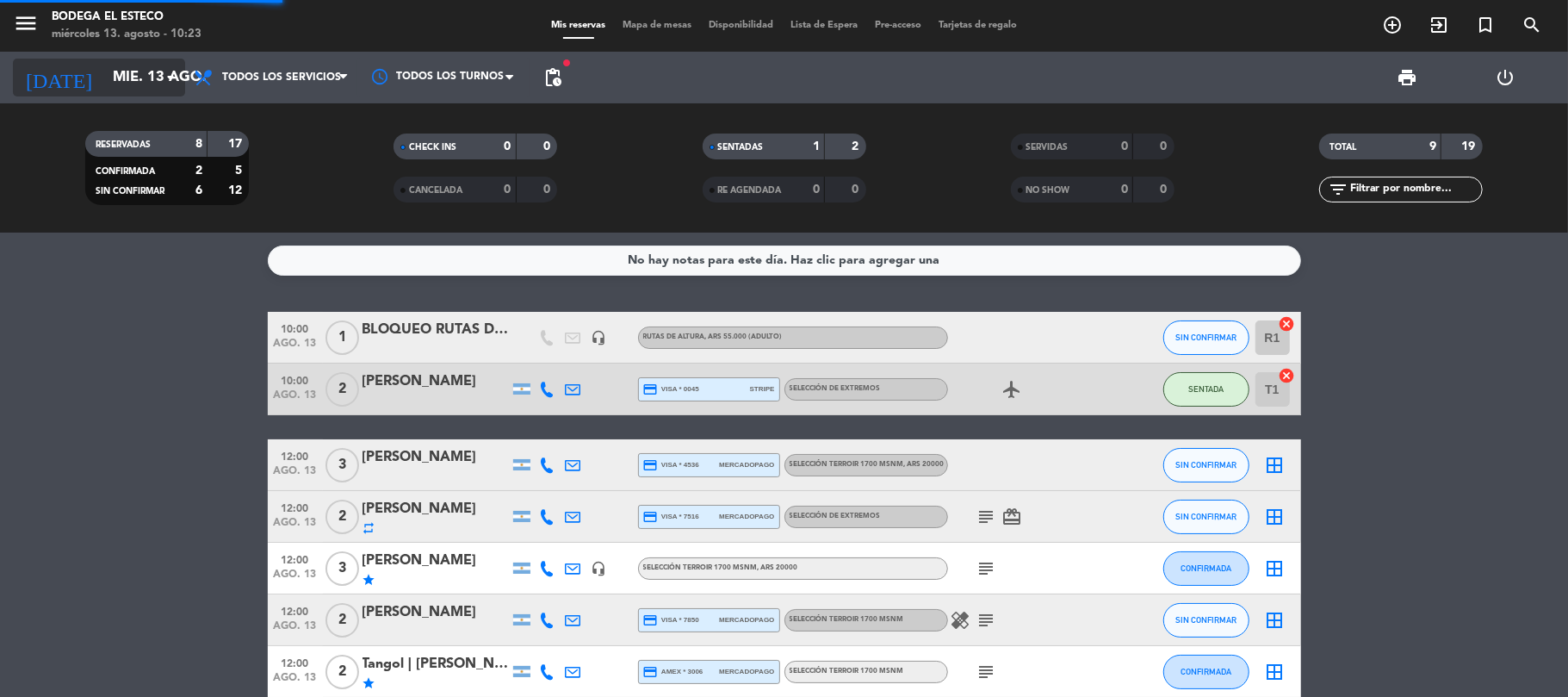
click at [160, 81] on icon "arrow_drop_down" at bounding box center [171, 77] width 21 height 21
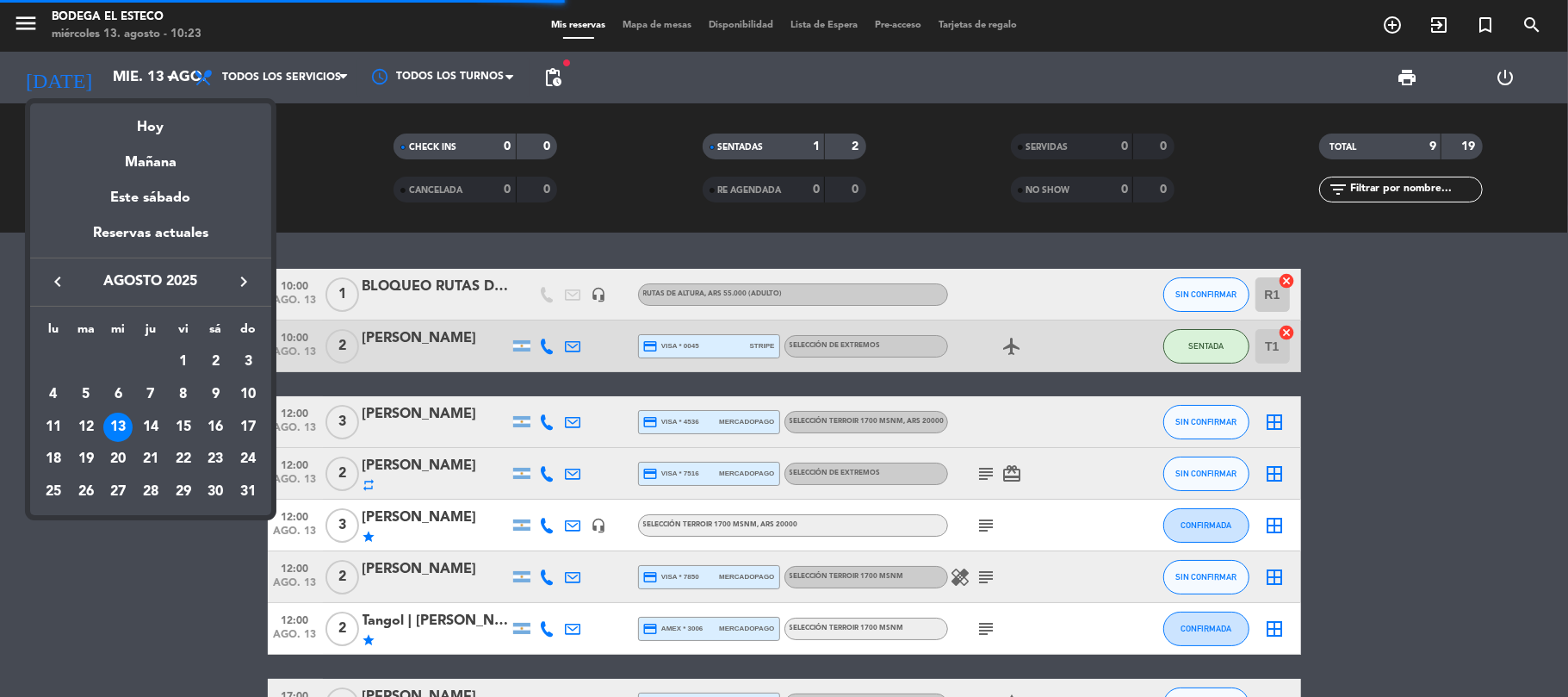
click at [237, 282] on icon "keyboard_arrow_right" at bounding box center [243, 282] width 21 height 21
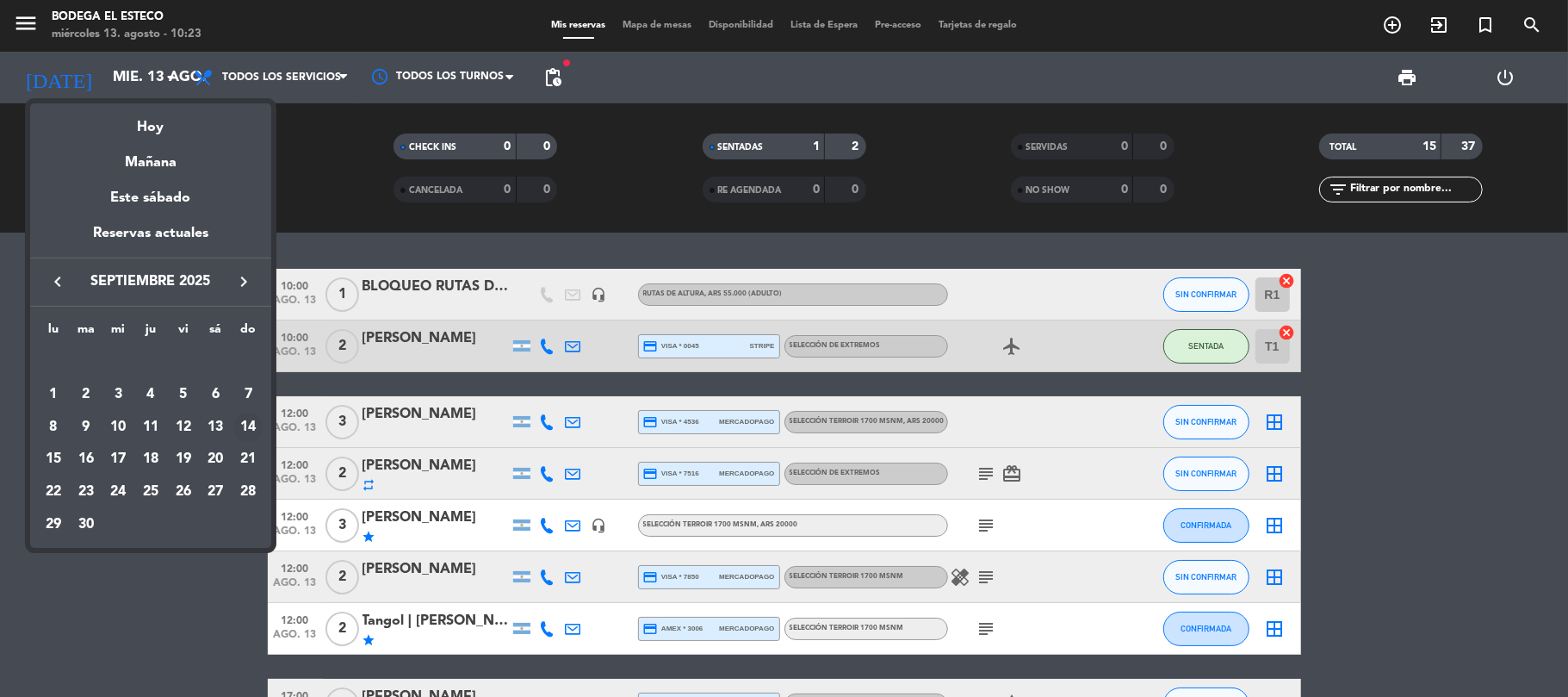
click at [245, 424] on div "14" at bounding box center [247, 426] width 29 height 29
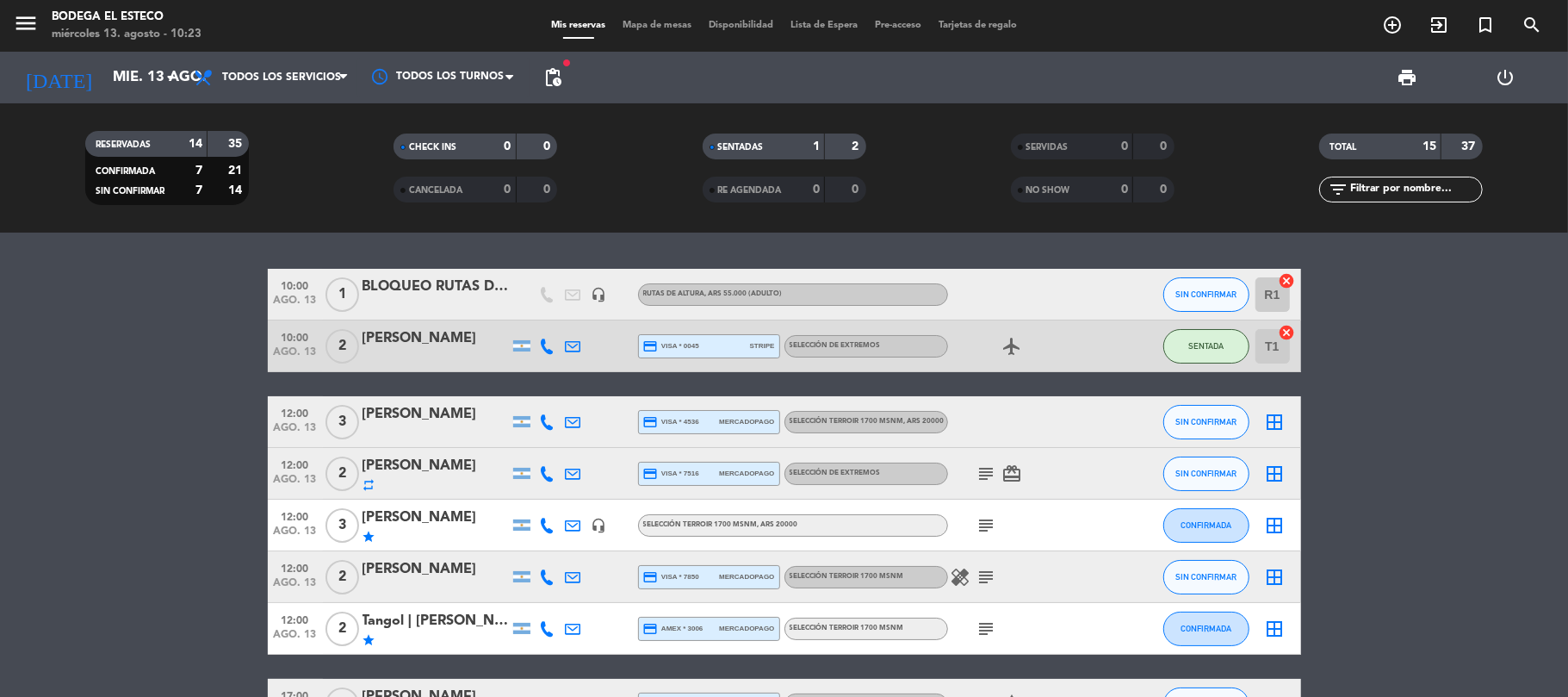
type input "[DATE]"
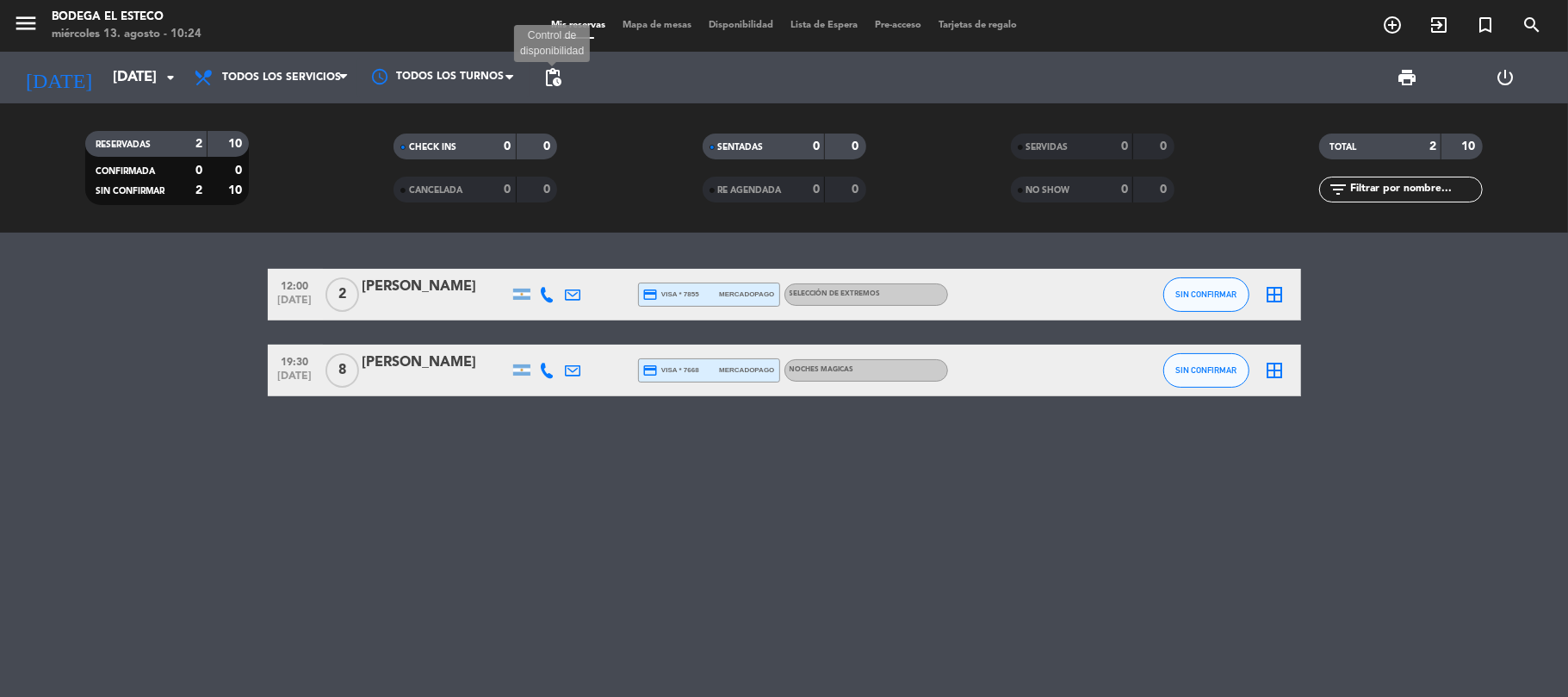
click at [552, 79] on span "pending_actions" at bounding box center [553, 77] width 21 height 21
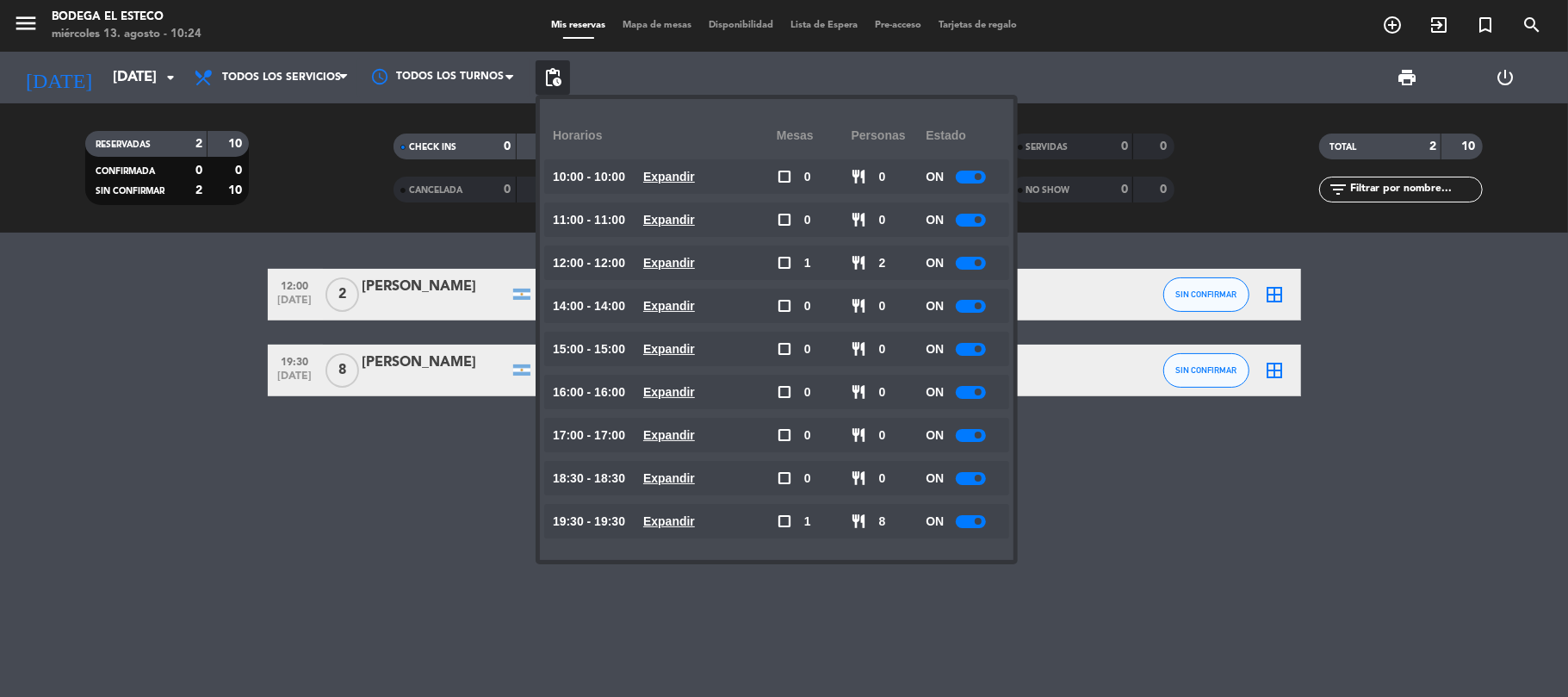
click at [969, 396] on div at bounding box center [970, 392] width 30 height 13
click at [389, 492] on div "12:00 [DATE] 2 [PERSON_NAME] credit_card visa * 7855 mercadopago SELECCIÓN DE E…" at bounding box center [784, 464] width 1568 height 464
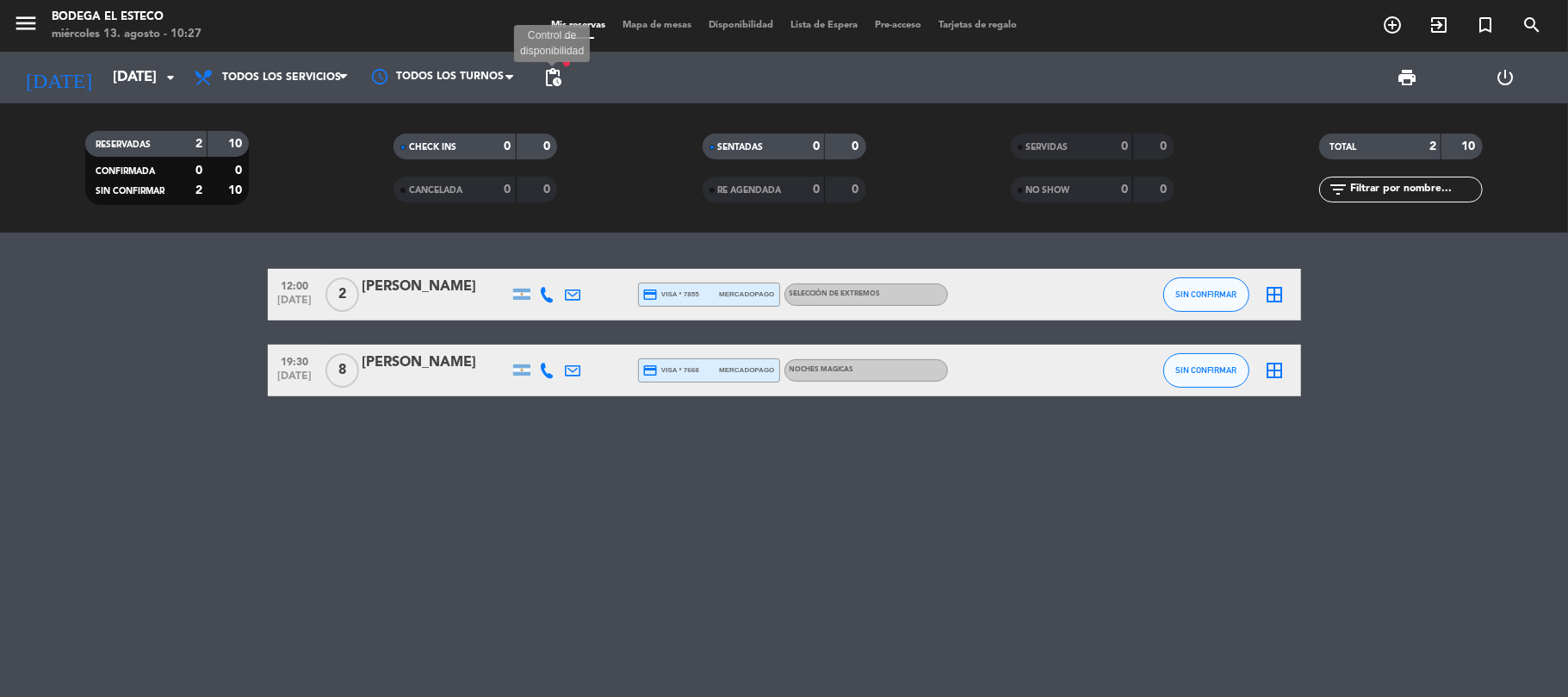
click at [552, 76] on span "pending_actions" at bounding box center [553, 77] width 21 height 21
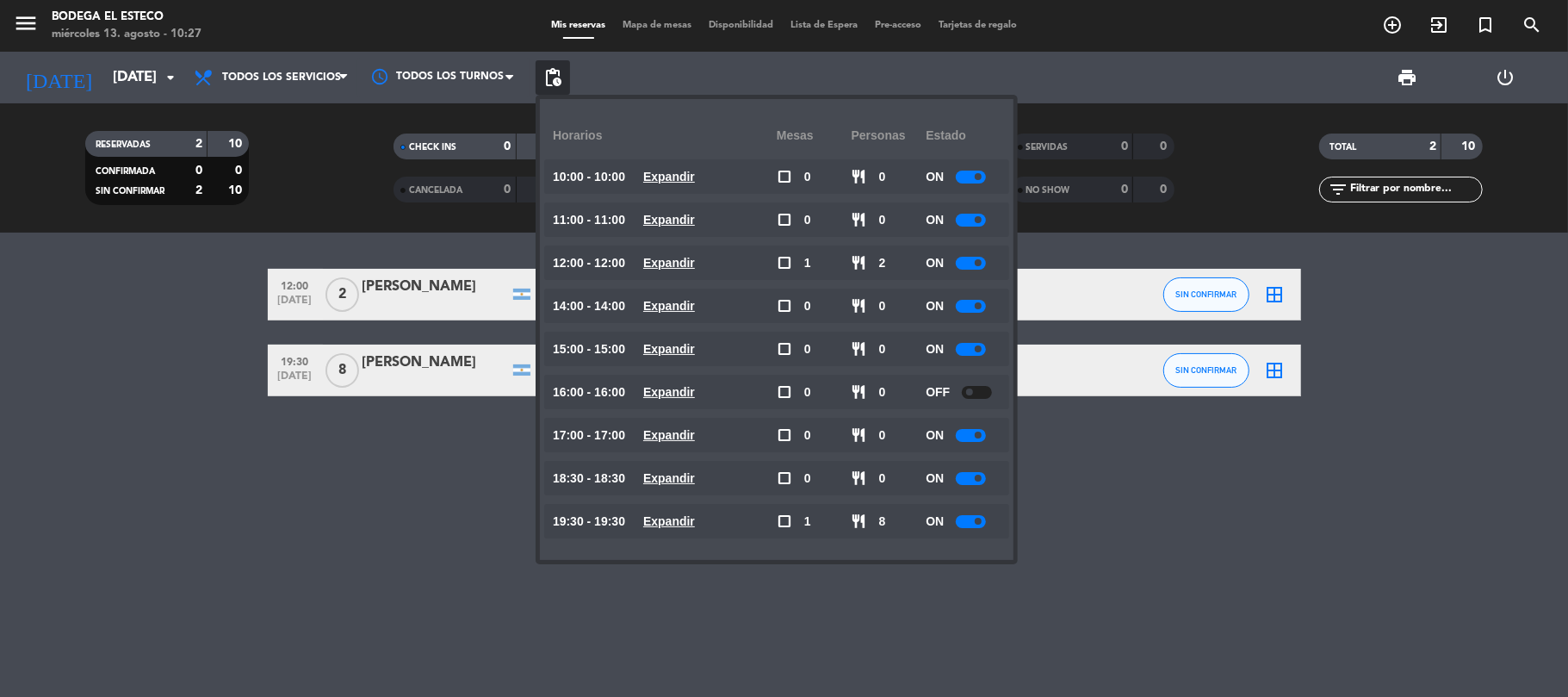
click at [979, 348] on span at bounding box center [978, 349] width 7 height 7
click at [1399, 29] on icon "add_circle_outline" at bounding box center [1392, 25] width 21 height 21
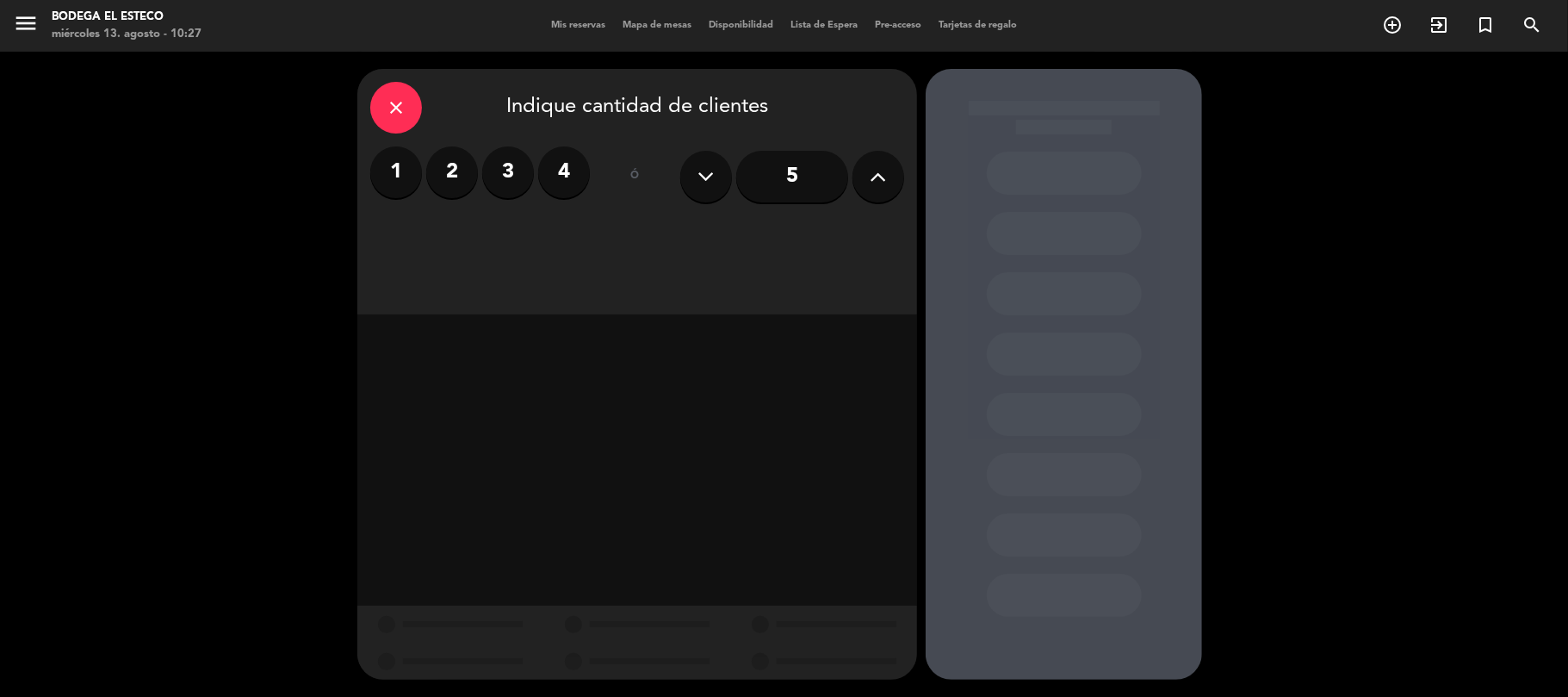
click at [879, 177] on icon at bounding box center [878, 176] width 17 height 25
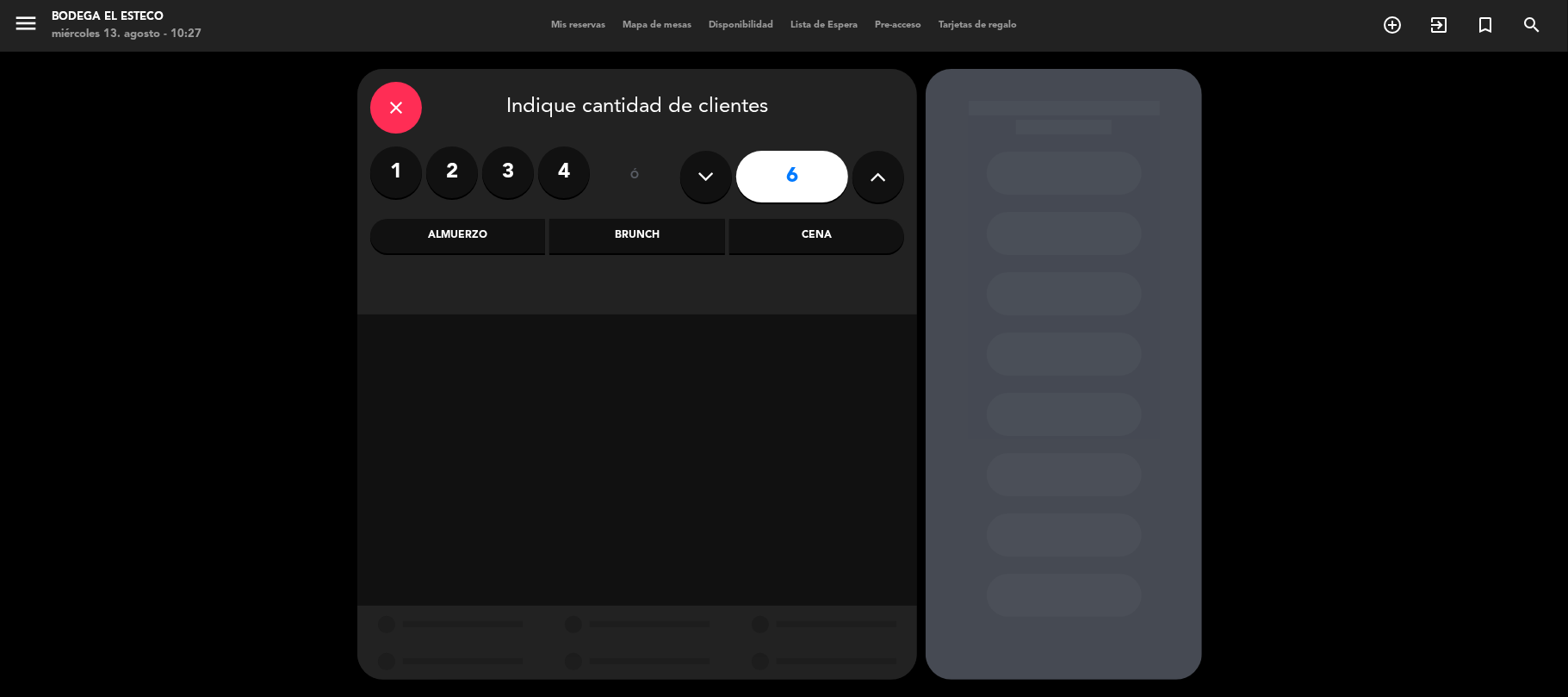
click at [879, 177] on icon at bounding box center [878, 176] width 17 height 25
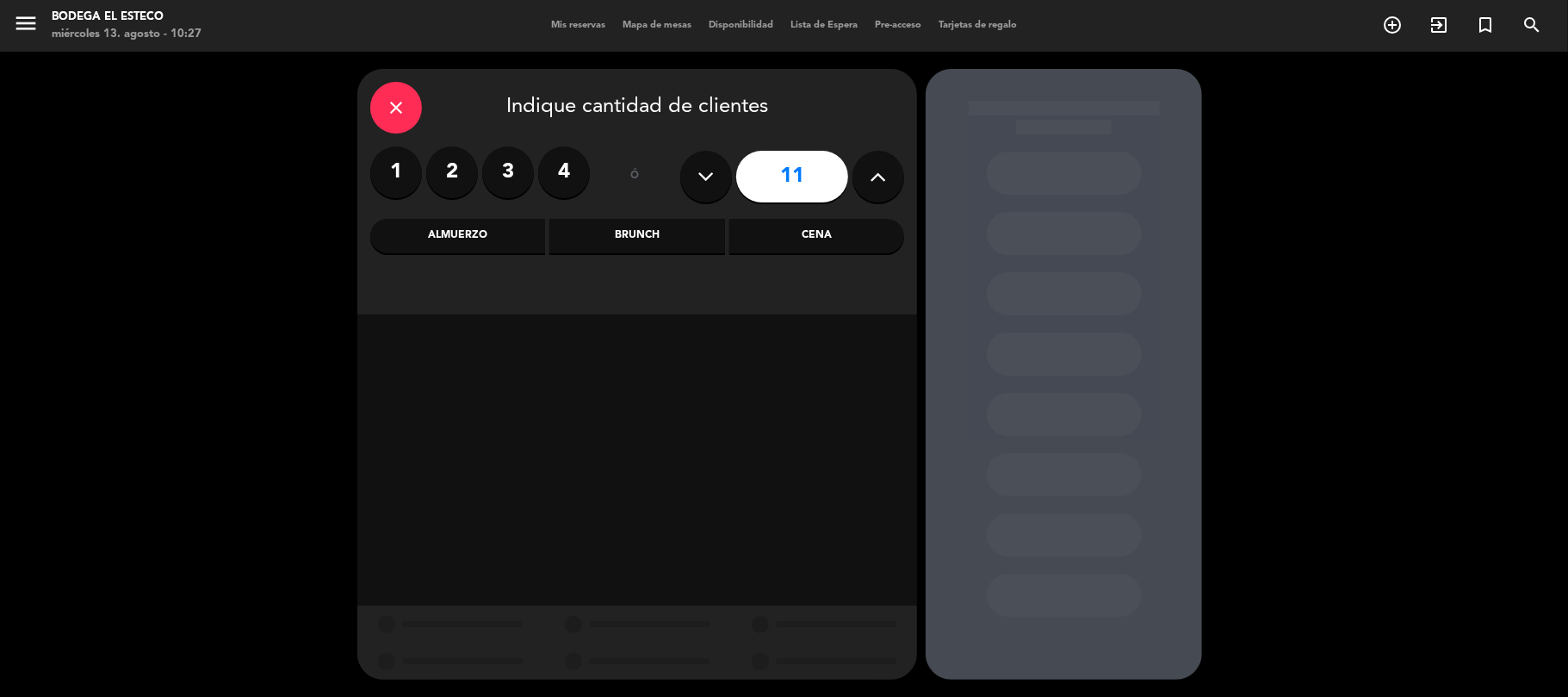
click at [879, 177] on icon at bounding box center [878, 176] width 17 height 25
click at [724, 178] on button at bounding box center [706, 176] width 52 height 52
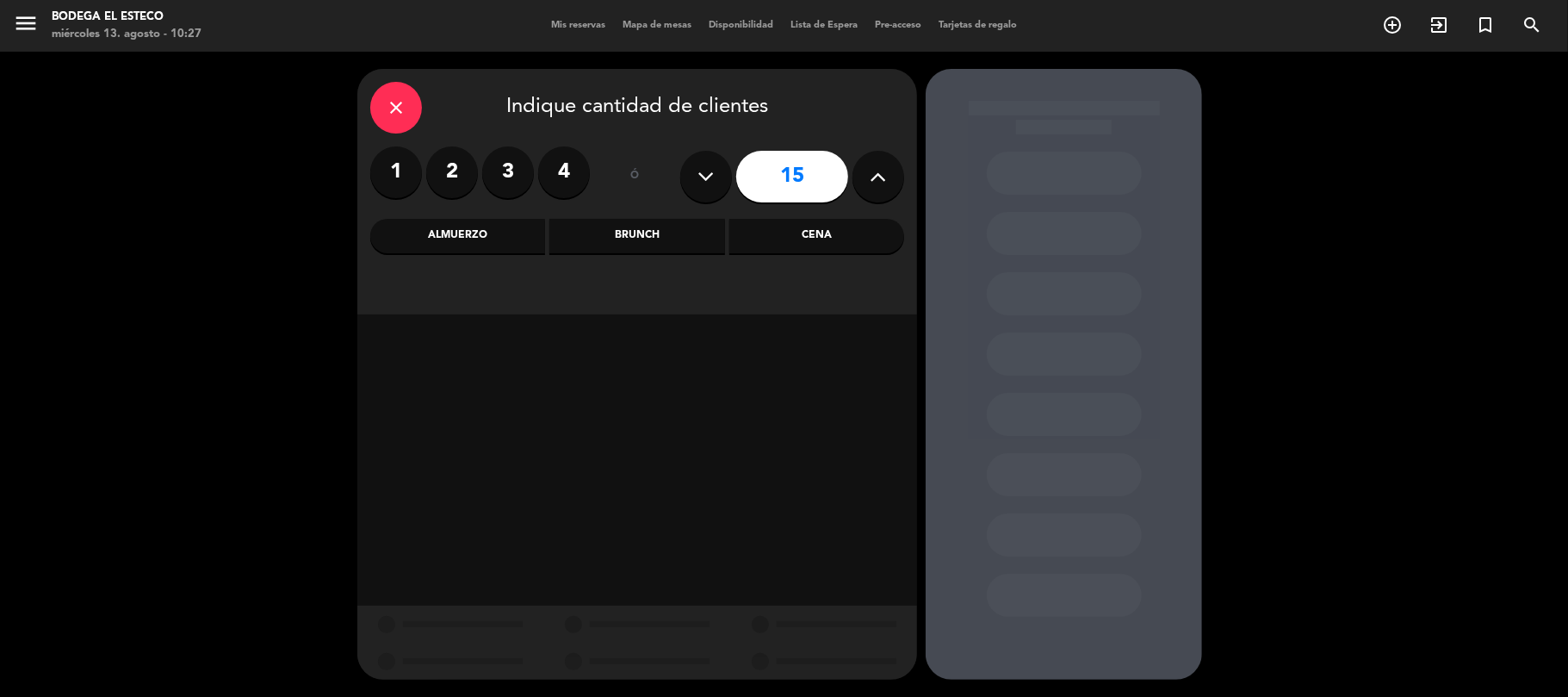
type input "14"
click at [477, 244] on div "Almuerzo" at bounding box center [457, 236] width 175 height 34
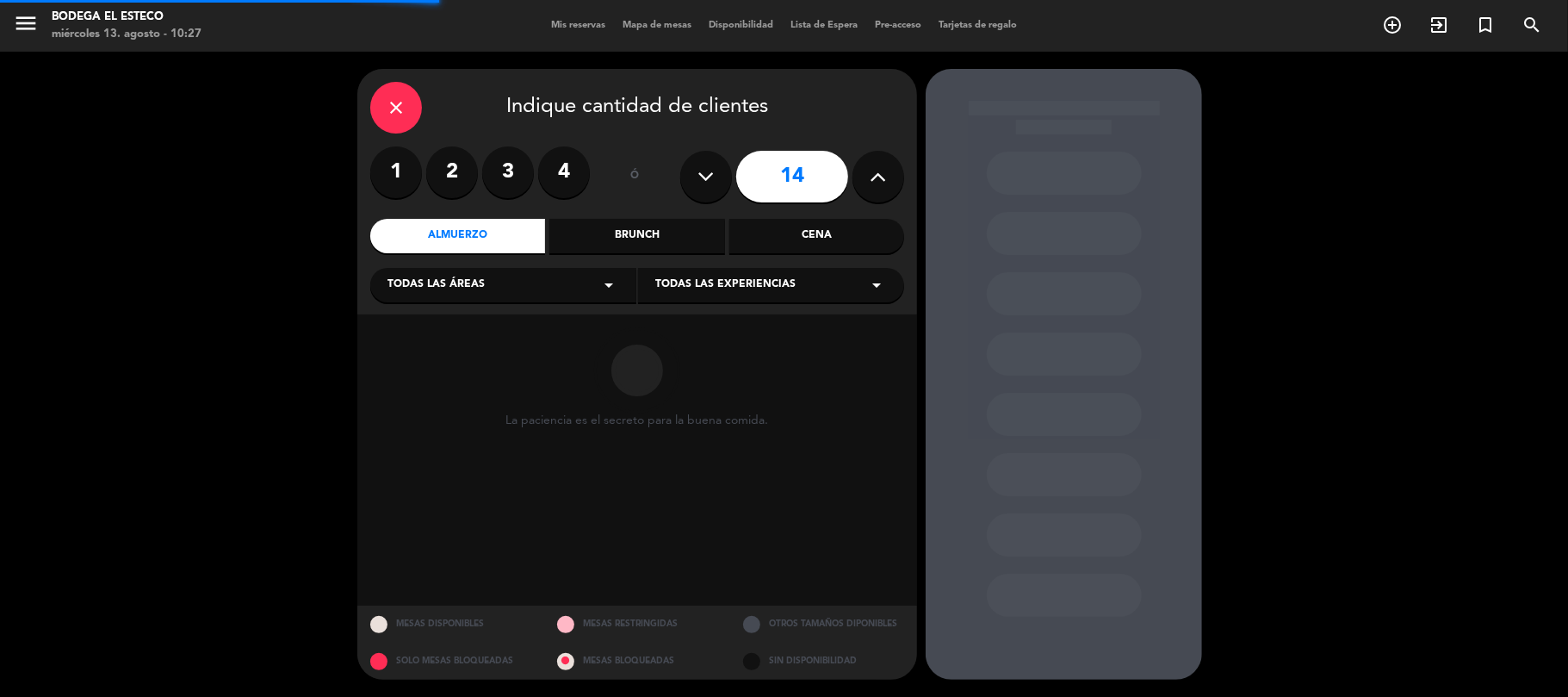
click at [696, 280] on span "Todas las experiencias" at bounding box center [725, 285] width 141 height 18
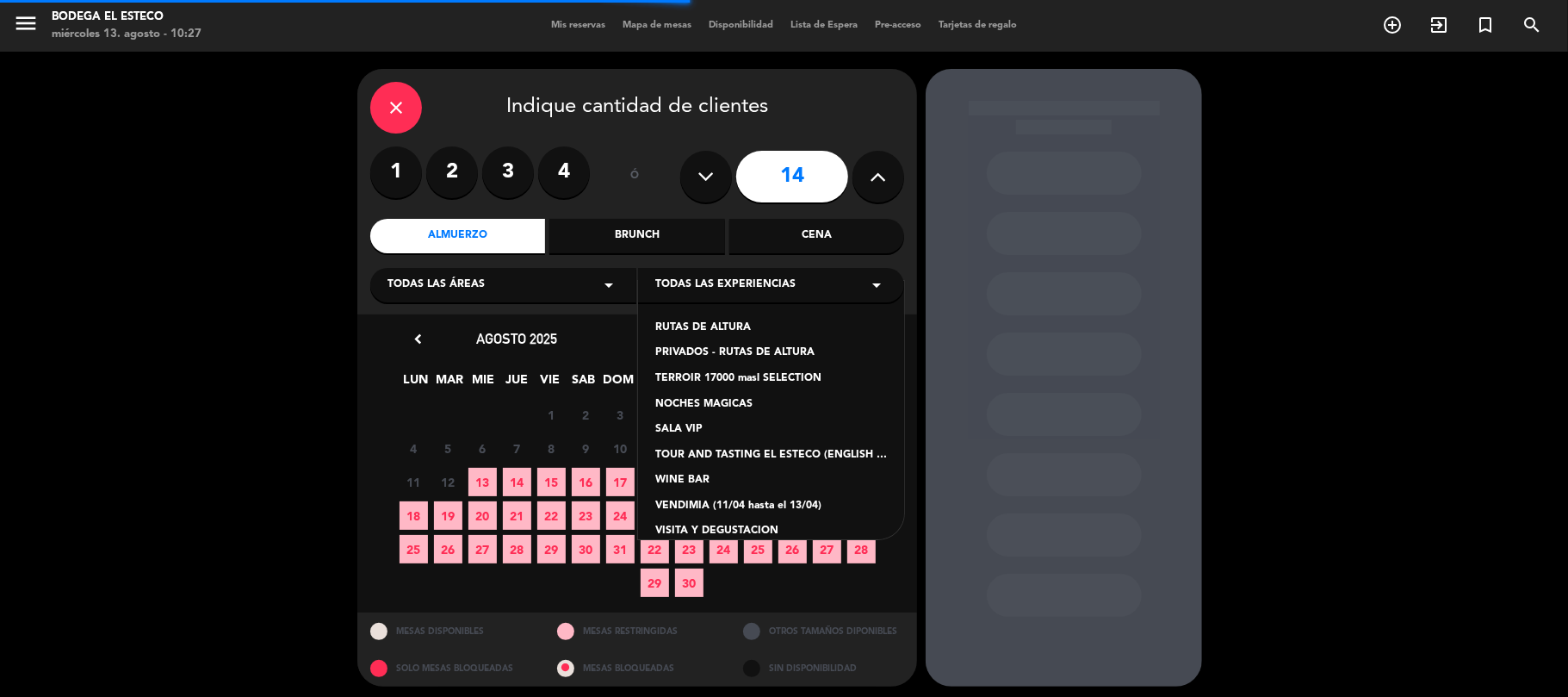
scroll to position [94, 0]
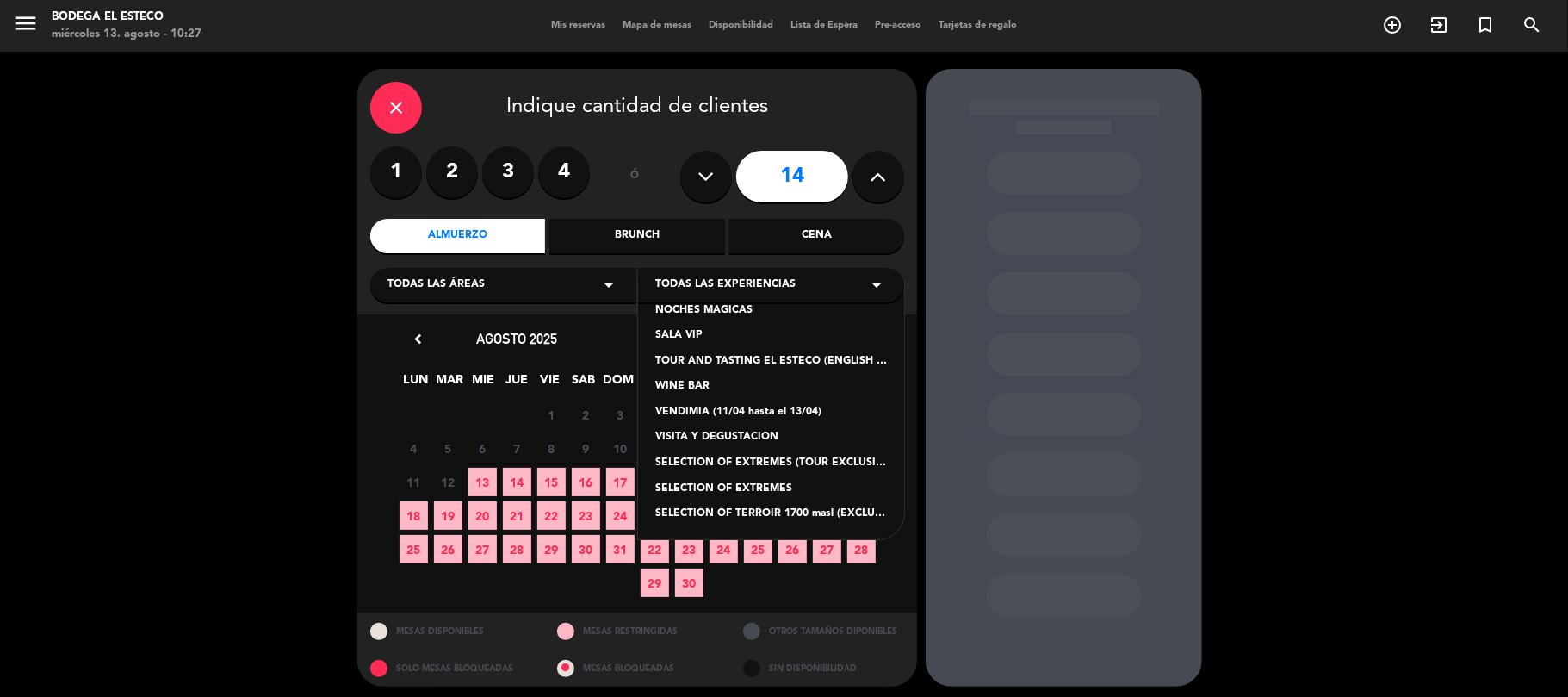
click at [773, 465] on div "SELECTION OF EXTREMES (TOUR EXCLUSIVO EN INGLÉS)" at bounding box center [771, 463] width 232 height 18
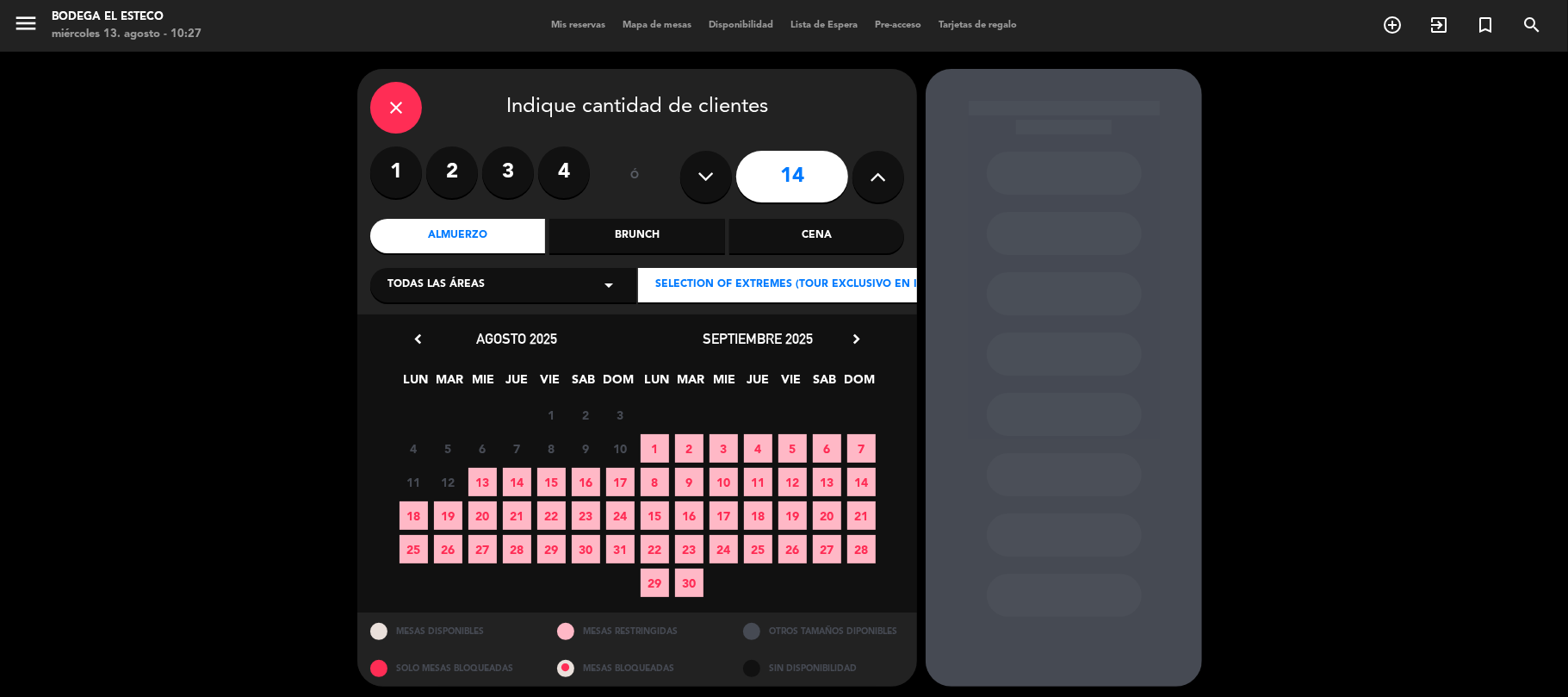
click at [862, 481] on span "14" at bounding box center [861, 482] width 28 height 28
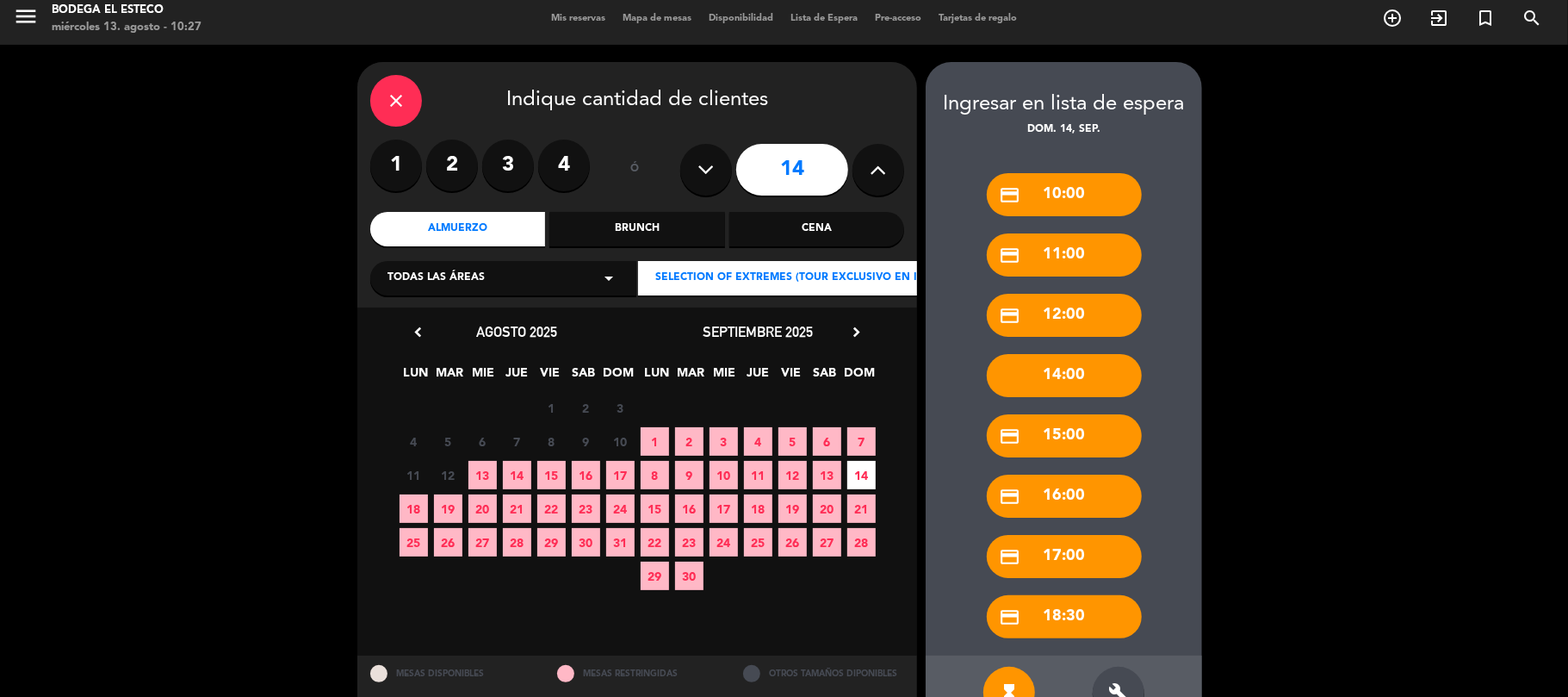
scroll to position [56, 0]
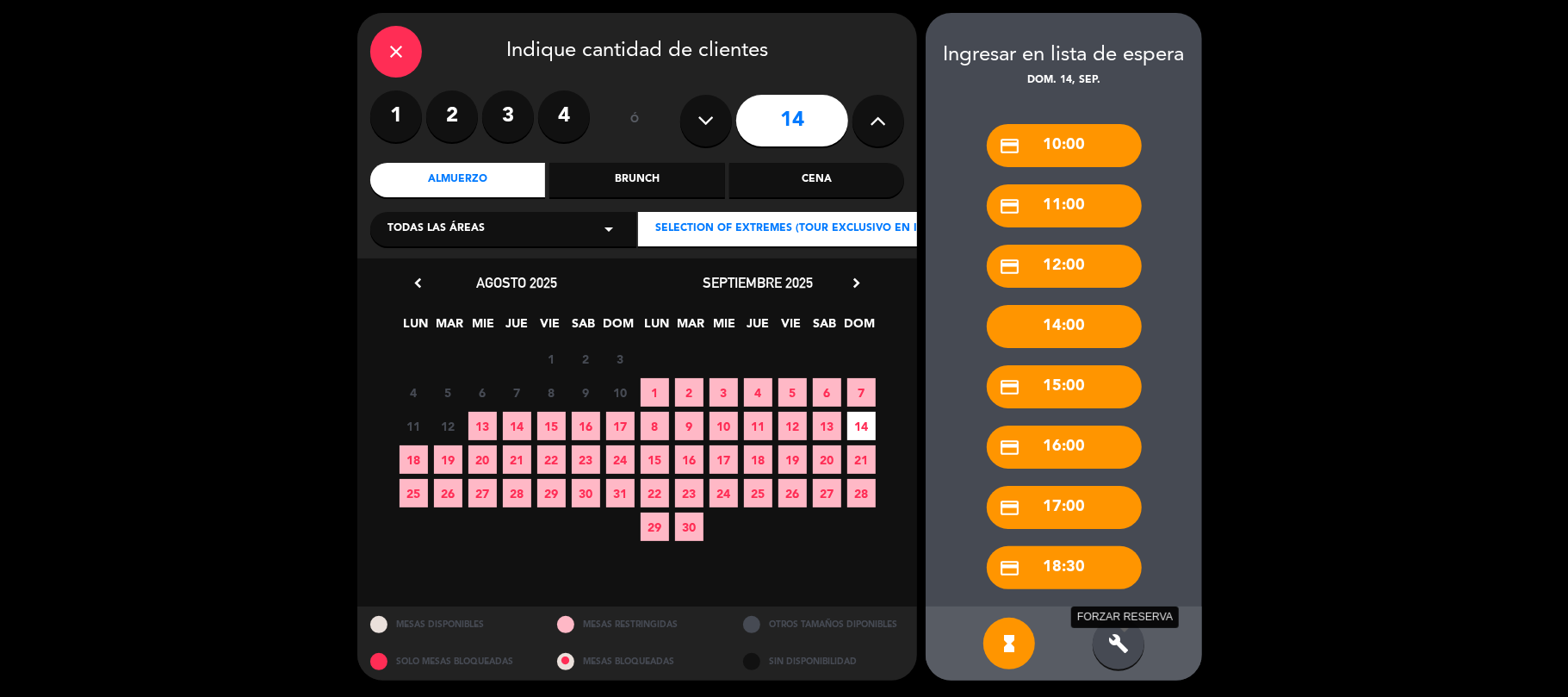
click at [1122, 639] on icon "build" at bounding box center [1119, 643] width 21 height 21
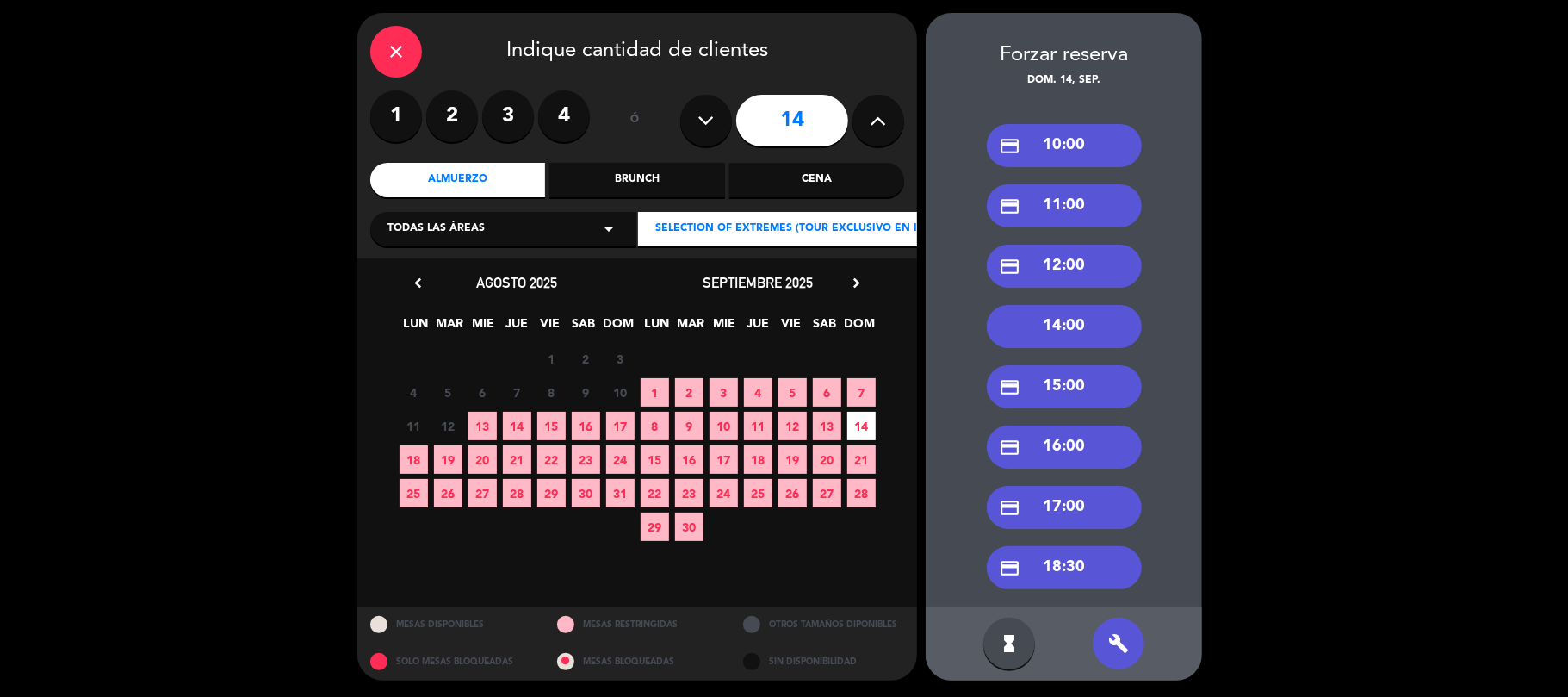
click at [1085, 395] on div "credit_card 15:00" at bounding box center [1064, 386] width 155 height 43
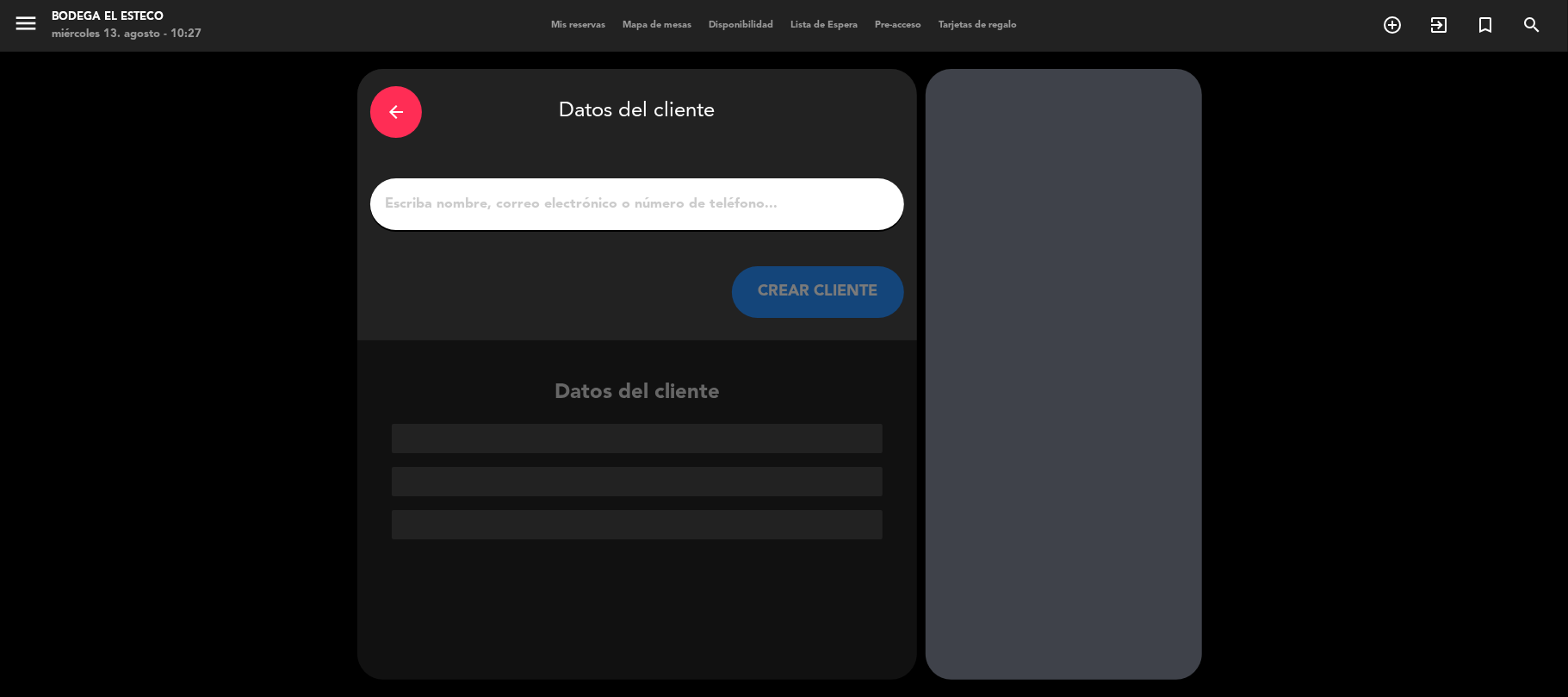
scroll to position [0, 0]
click at [661, 200] on input "1" at bounding box center [637, 203] width 508 height 24
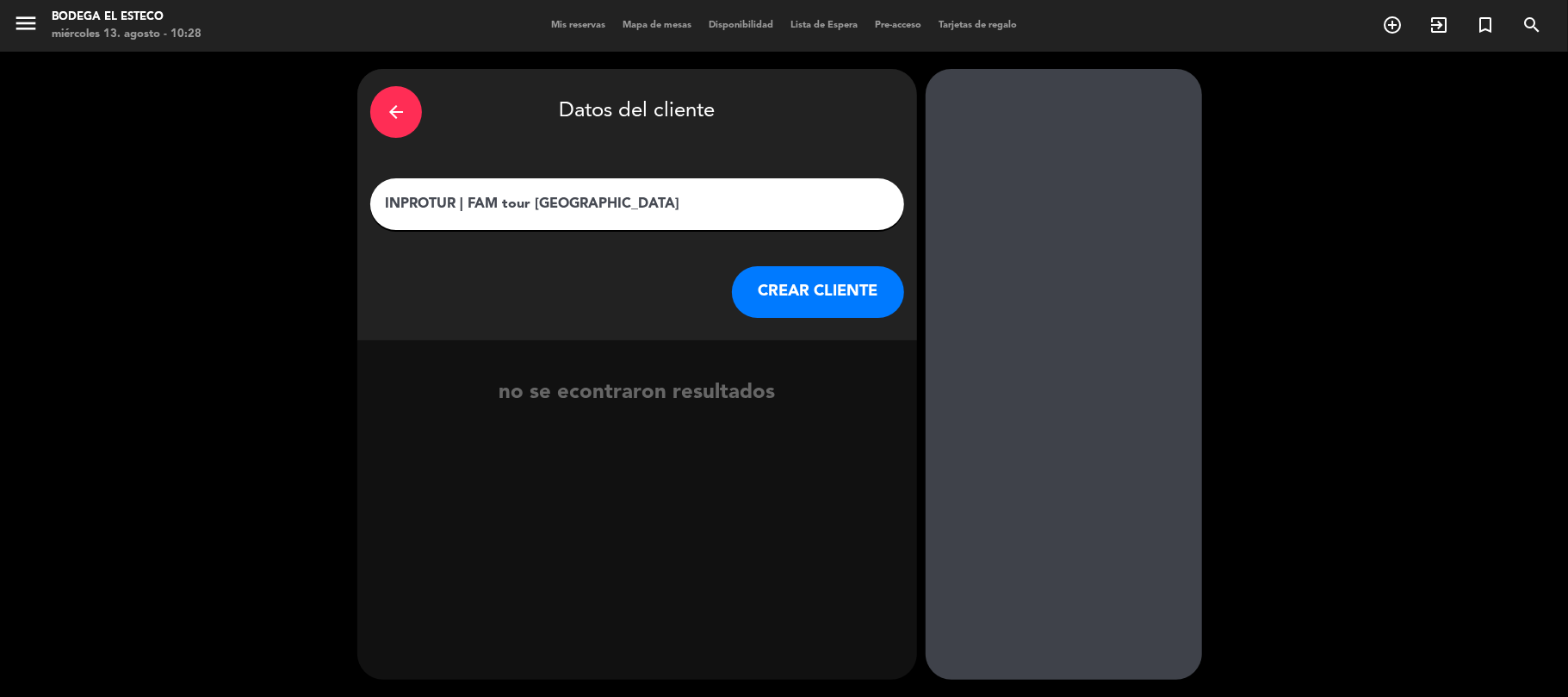
type input "INPROTUR | FAM tour [GEOGRAPHIC_DATA]"
click at [808, 290] on button "CREAR CLIENTE" at bounding box center [818, 292] width 172 height 52
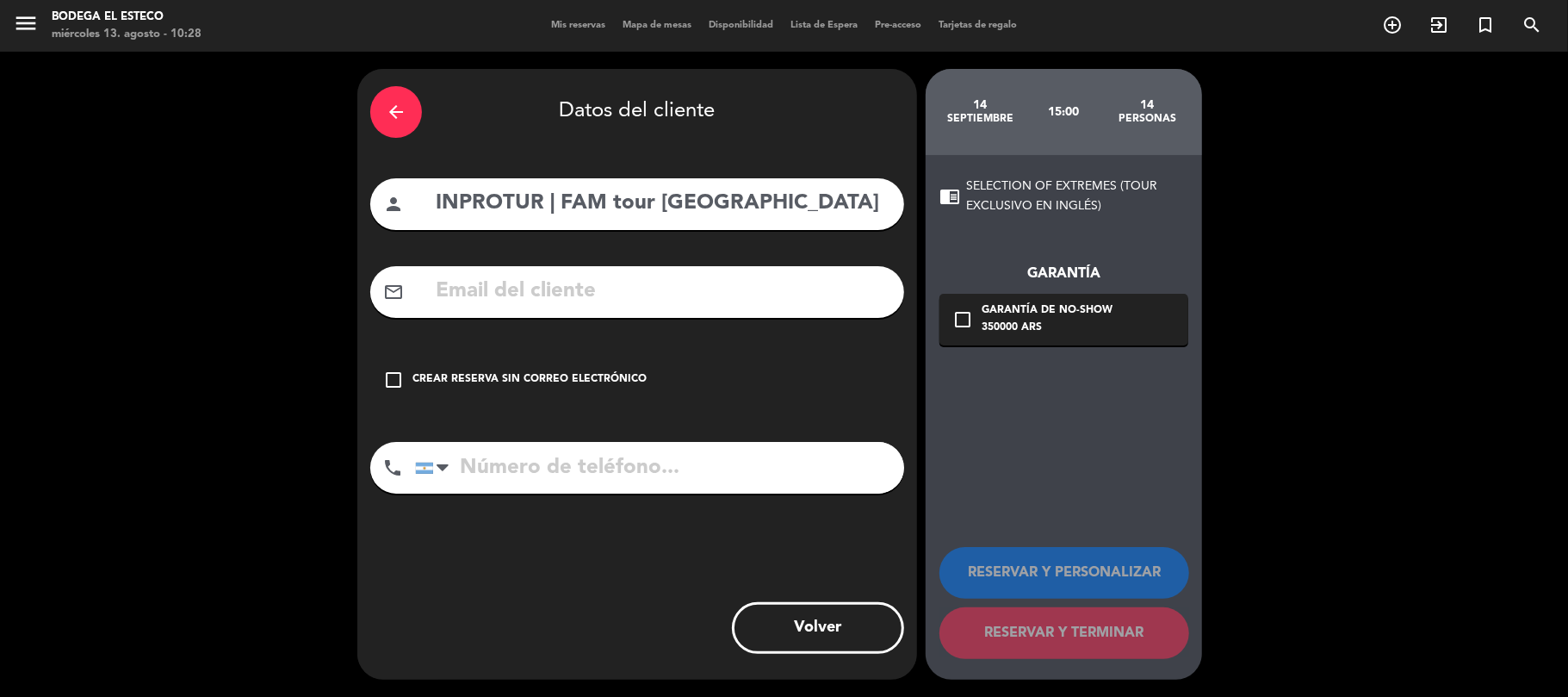
click at [627, 294] on input "text" at bounding box center [663, 292] width 457 height 35
paste input "[EMAIL_ADDRESS][DOMAIN_NAME]"
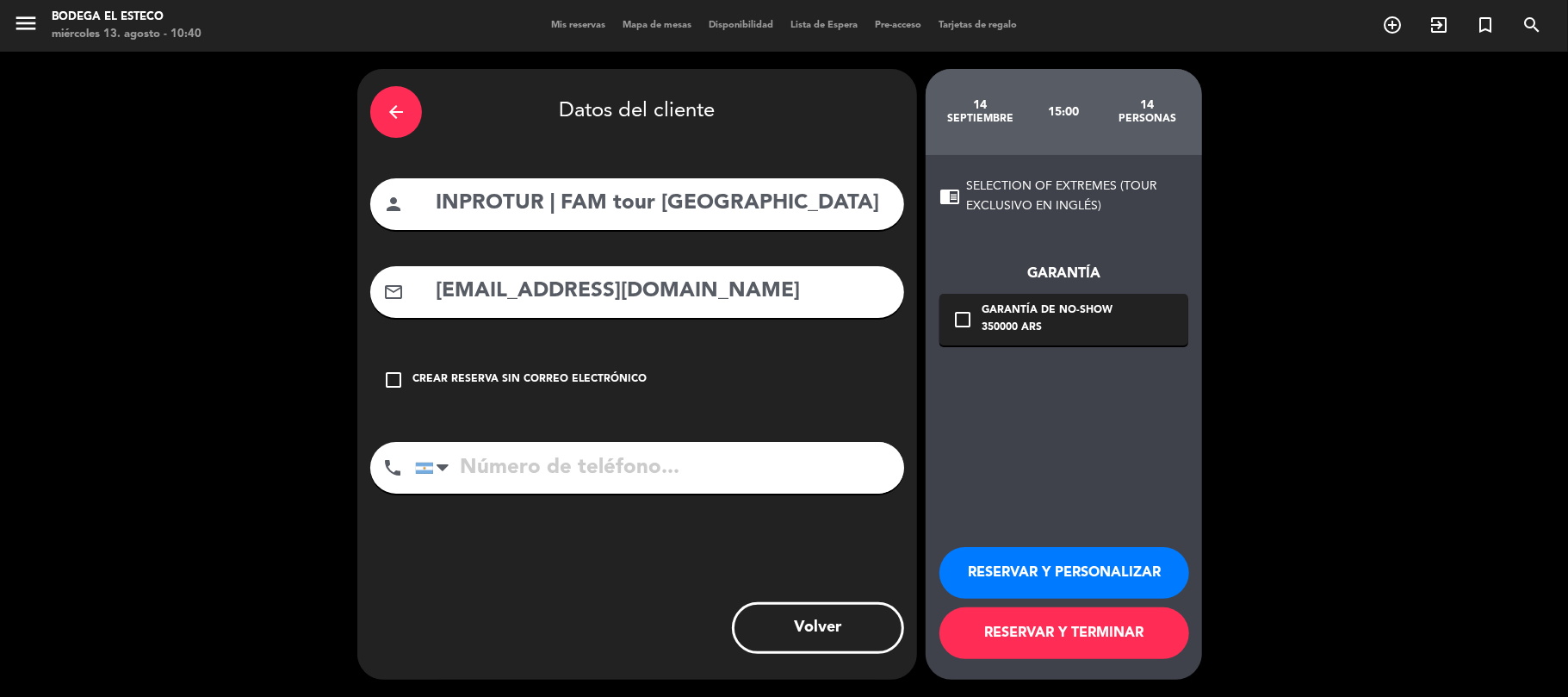
type input "[EMAIL_ADDRESS][DOMAIN_NAME]"
click at [694, 459] on input "tel" at bounding box center [659, 468] width 489 height 52
paste input "[PHONE_NUMBER]"
type input "[PHONE_NUMBER]"
click at [1095, 570] on button "RESERVAR Y PERSONALIZAR" at bounding box center [1064, 572] width 250 height 52
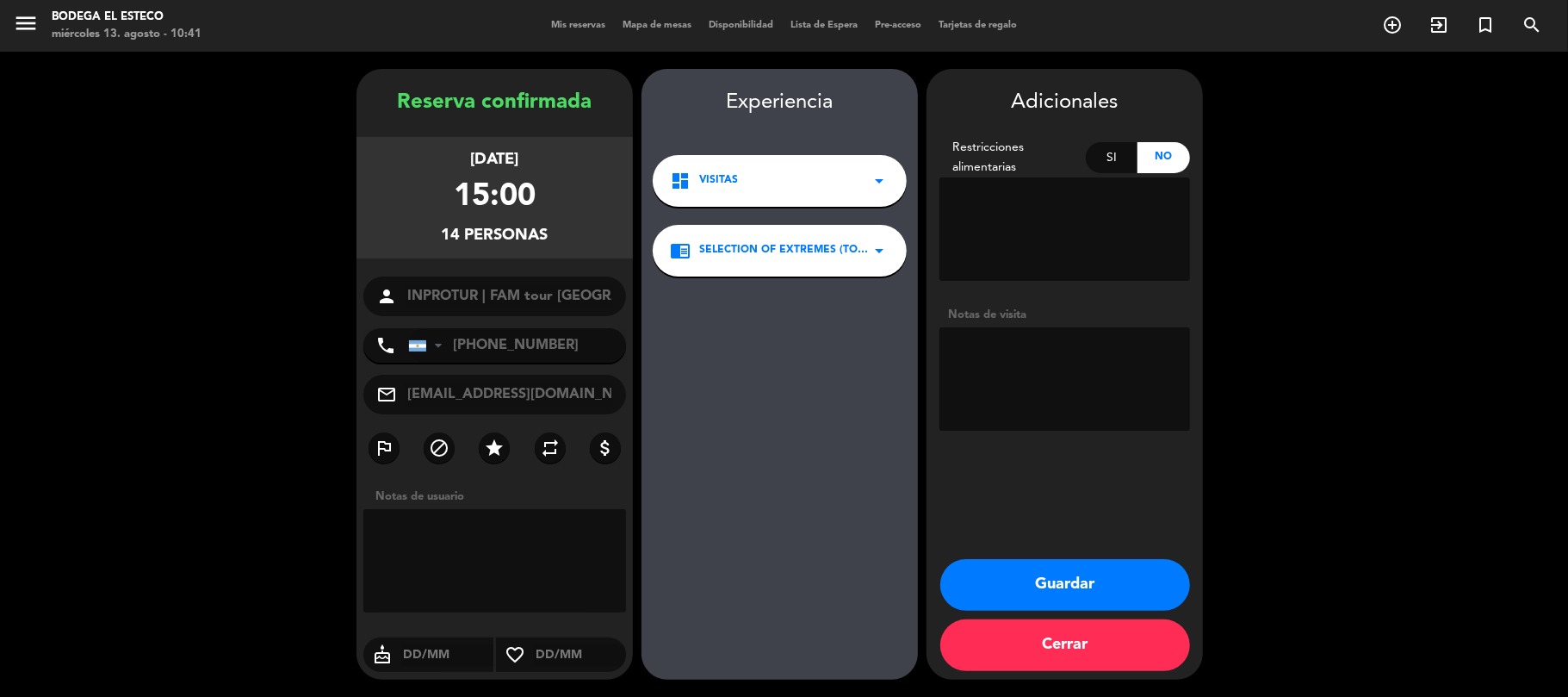
click at [1100, 341] on textarea at bounding box center [1064, 379] width 250 height 104
type textarea "NO COBRAR. Grupo traido por turismo de la provincia"
click at [1107, 566] on button "Guardar" at bounding box center [1065, 584] width 250 height 52
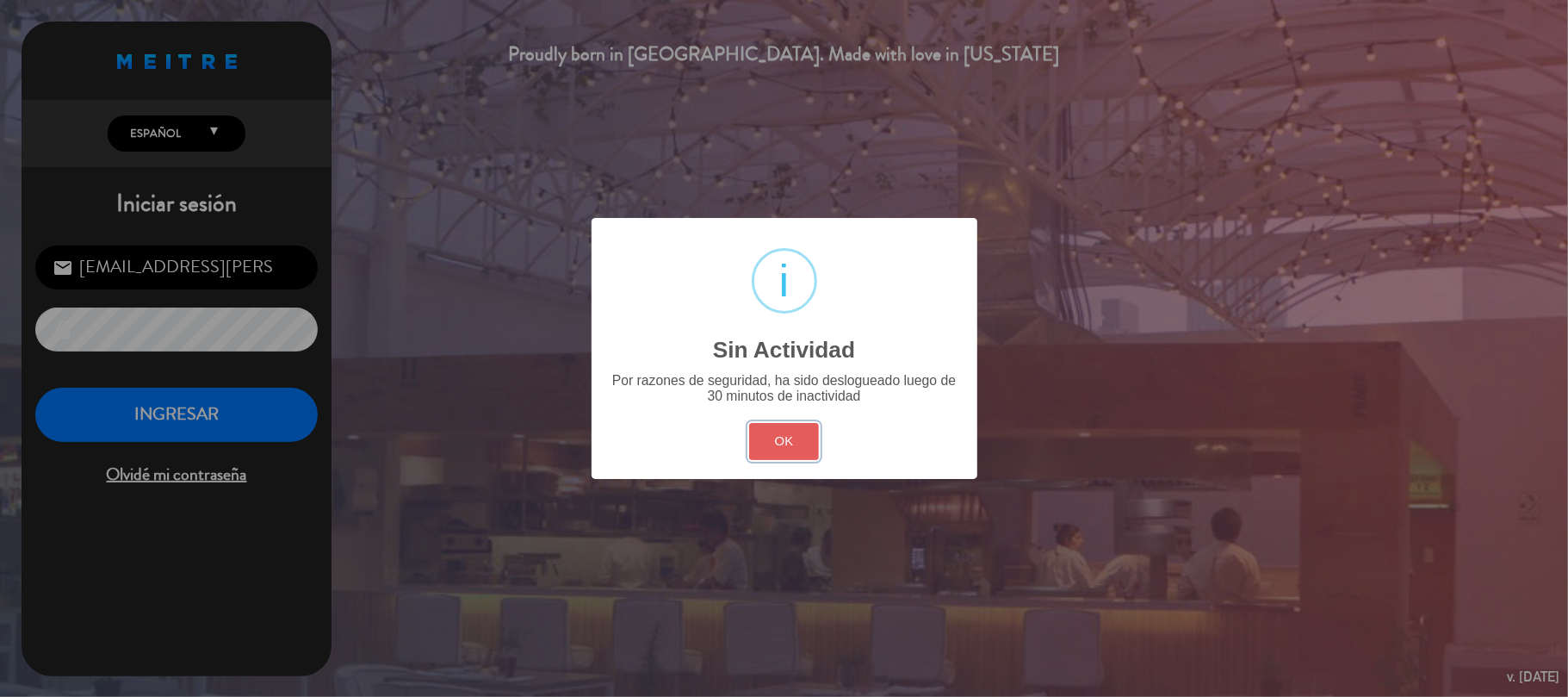
click at [776, 444] on button "OK" at bounding box center [783, 441] width 69 height 37
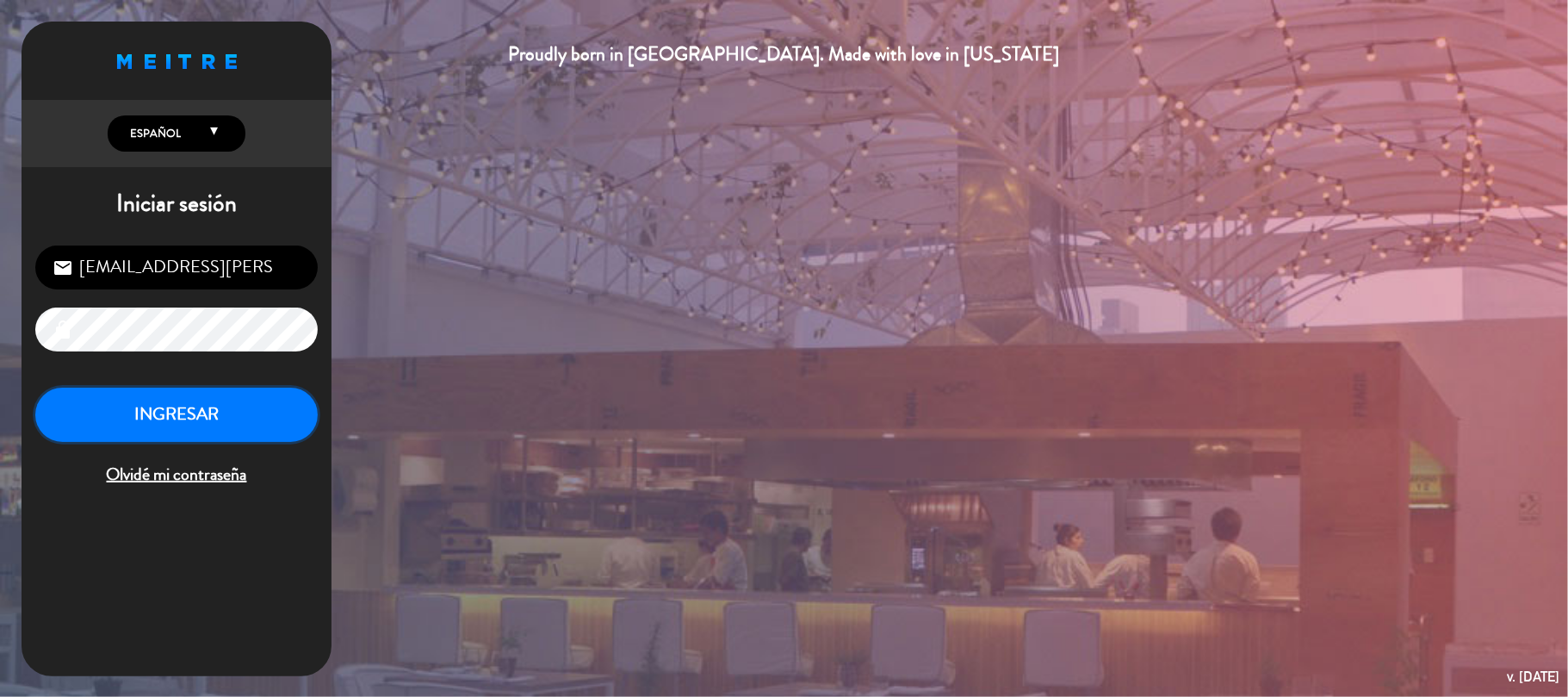
click at [221, 395] on button "INGRESAR" at bounding box center [176, 415] width 282 height 54
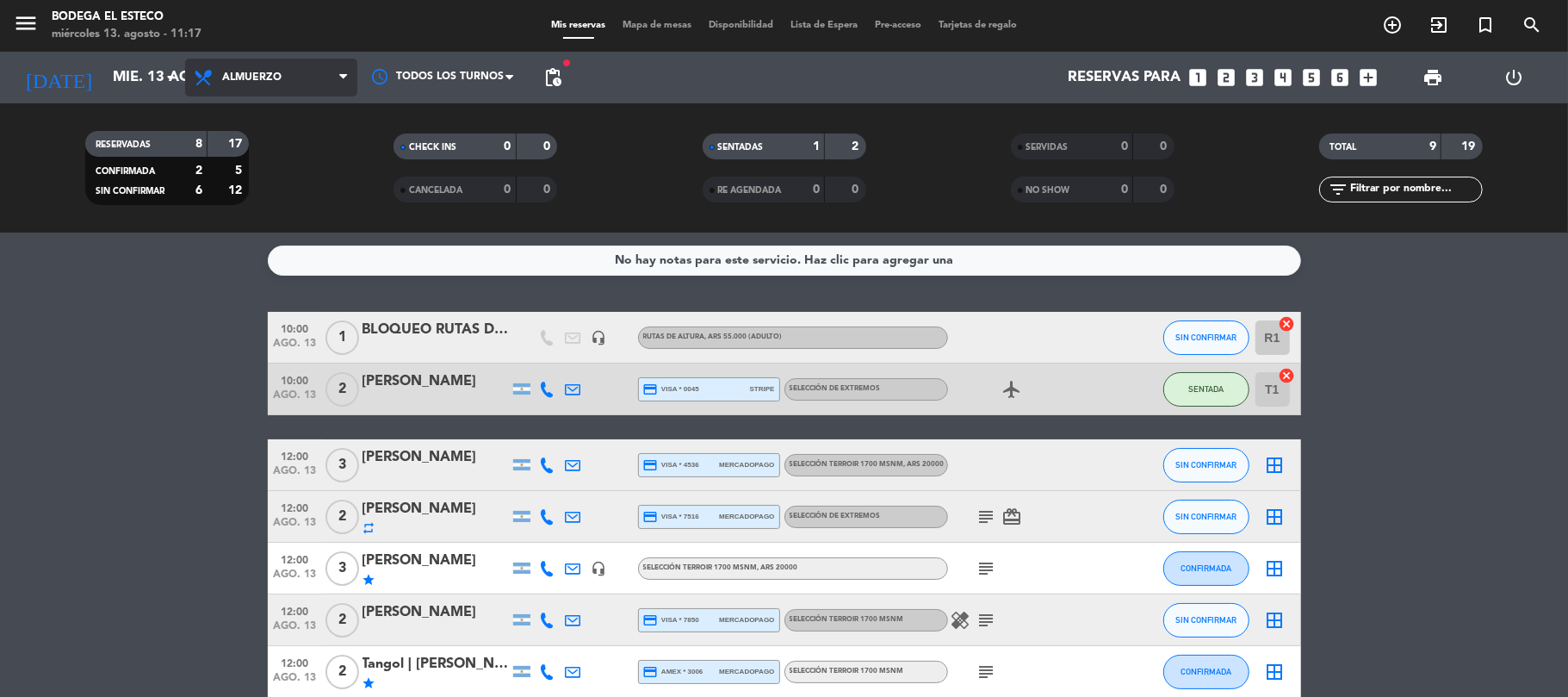
click at [250, 83] on span "Almuerzo" at bounding box center [252, 77] width 60 height 12
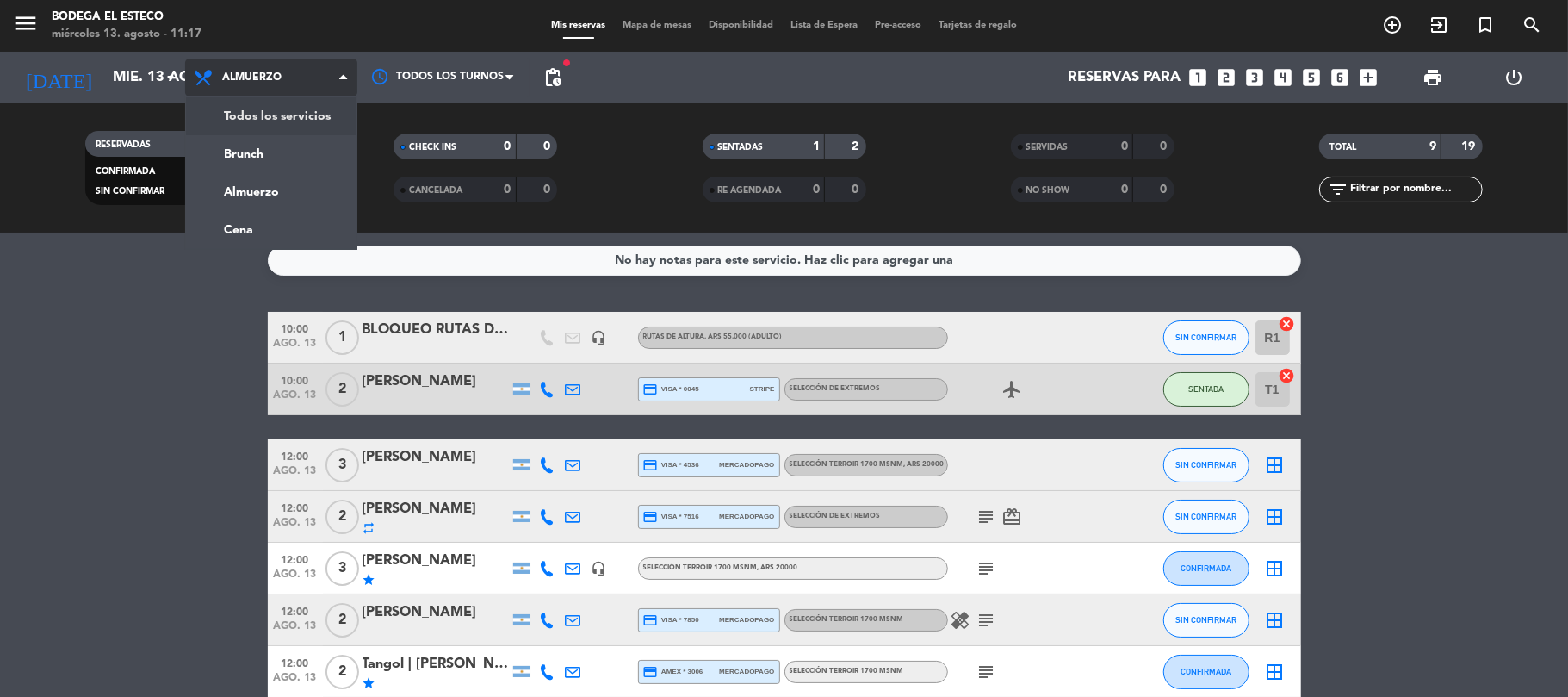
click at [267, 112] on div "menu Bodega El Esteco [DATE] 13. agosto - 11:17 Mis reservas Mapa de mesas Disp…" at bounding box center [784, 116] width 1568 height 232
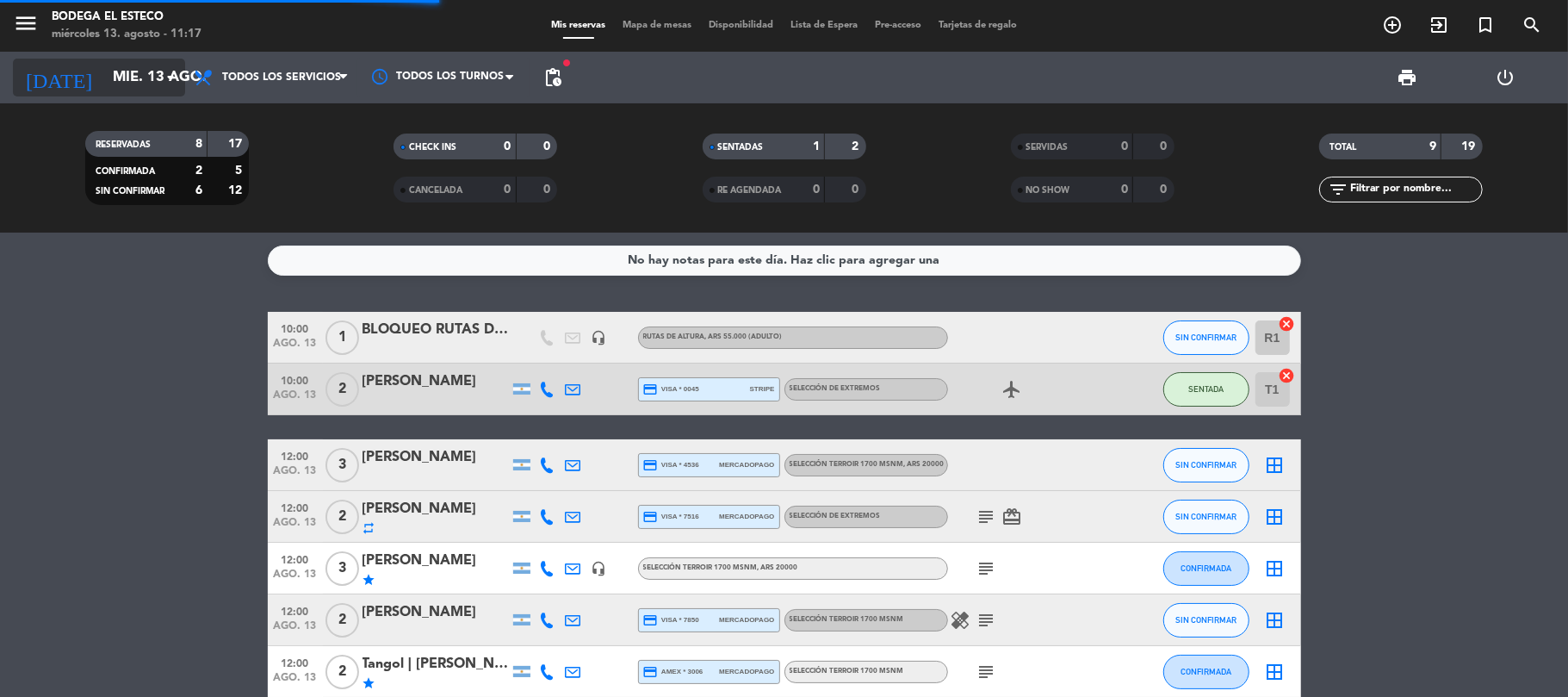
click at [142, 76] on input "mié. 13 ago." at bounding box center [198, 78] width 186 height 33
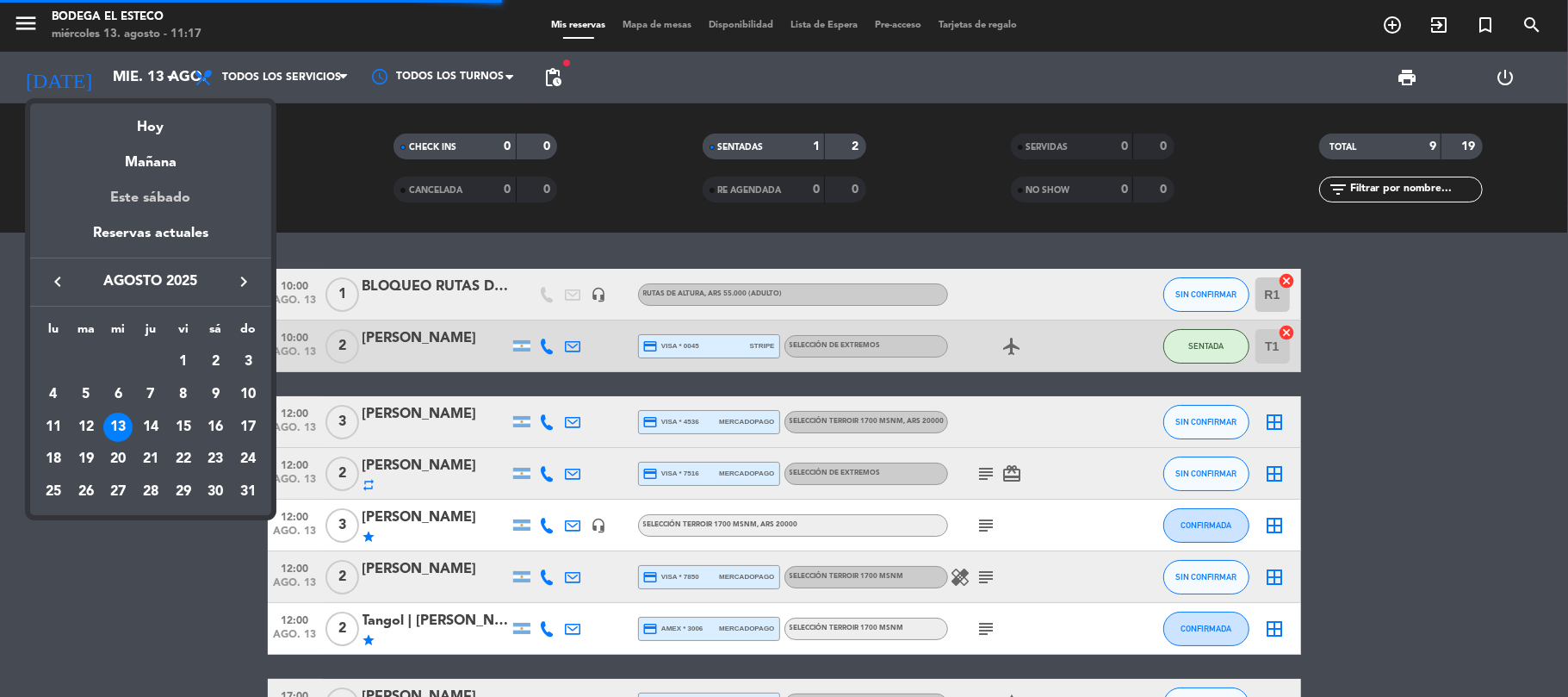
click at [156, 193] on div "Este sábado" at bounding box center [150, 198] width 241 height 48
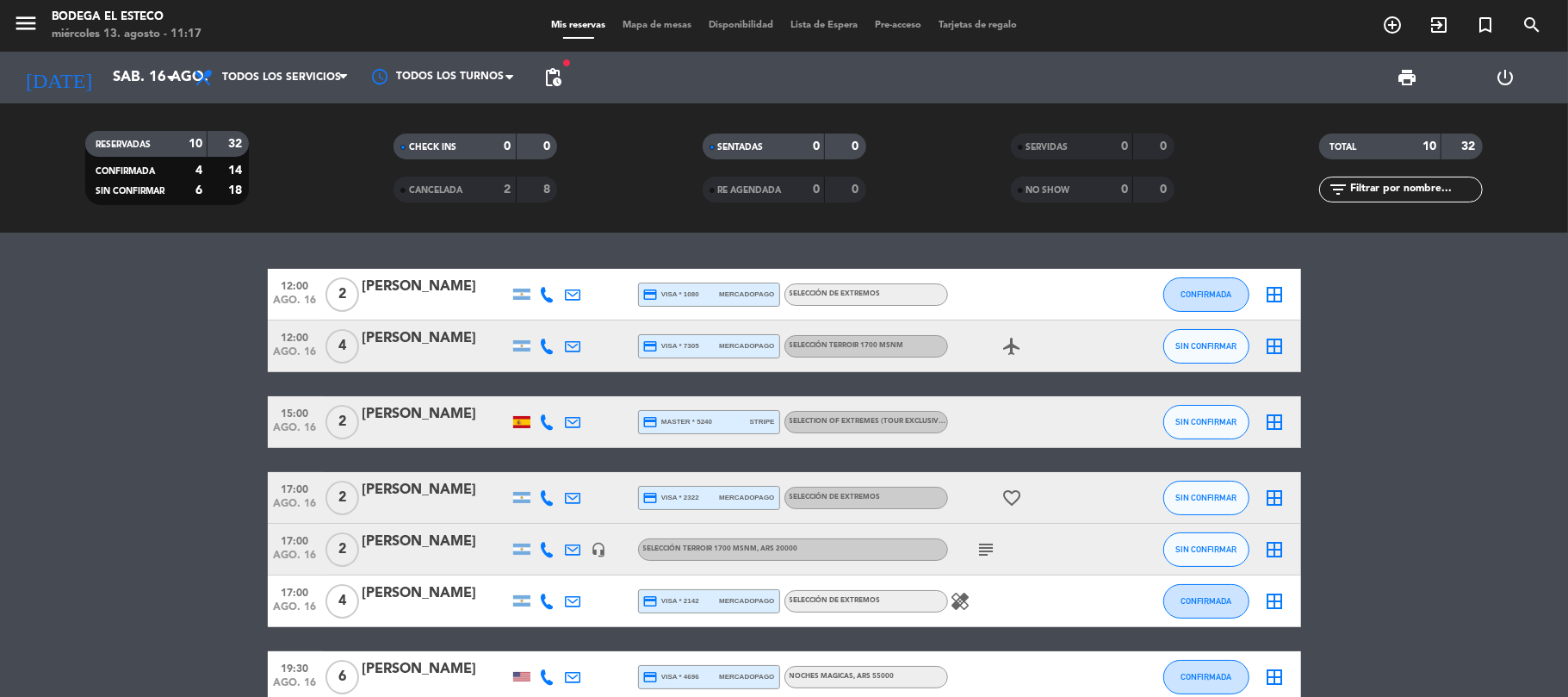
drag, startPoint x: 1488, startPoint y: 534, endPoint x: 1485, endPoint y: 544, distance: 10.4
drag, startPoint x: 1485, startPoint y: 544, endPoint x: 1405, endPoint y: 617, distance: 108.3
click at [1405, 617] on bookings-row "12:00 [DATE] 2 [PERSON_NAME] credit_card visa * 1080 mercadopago SELECCIÓN DE E…" at bounding box center [784, 563] width 1568 height 589
click at [553, 79] on span "pending_actions" at bounding box center [553, 77] width 21 height 21
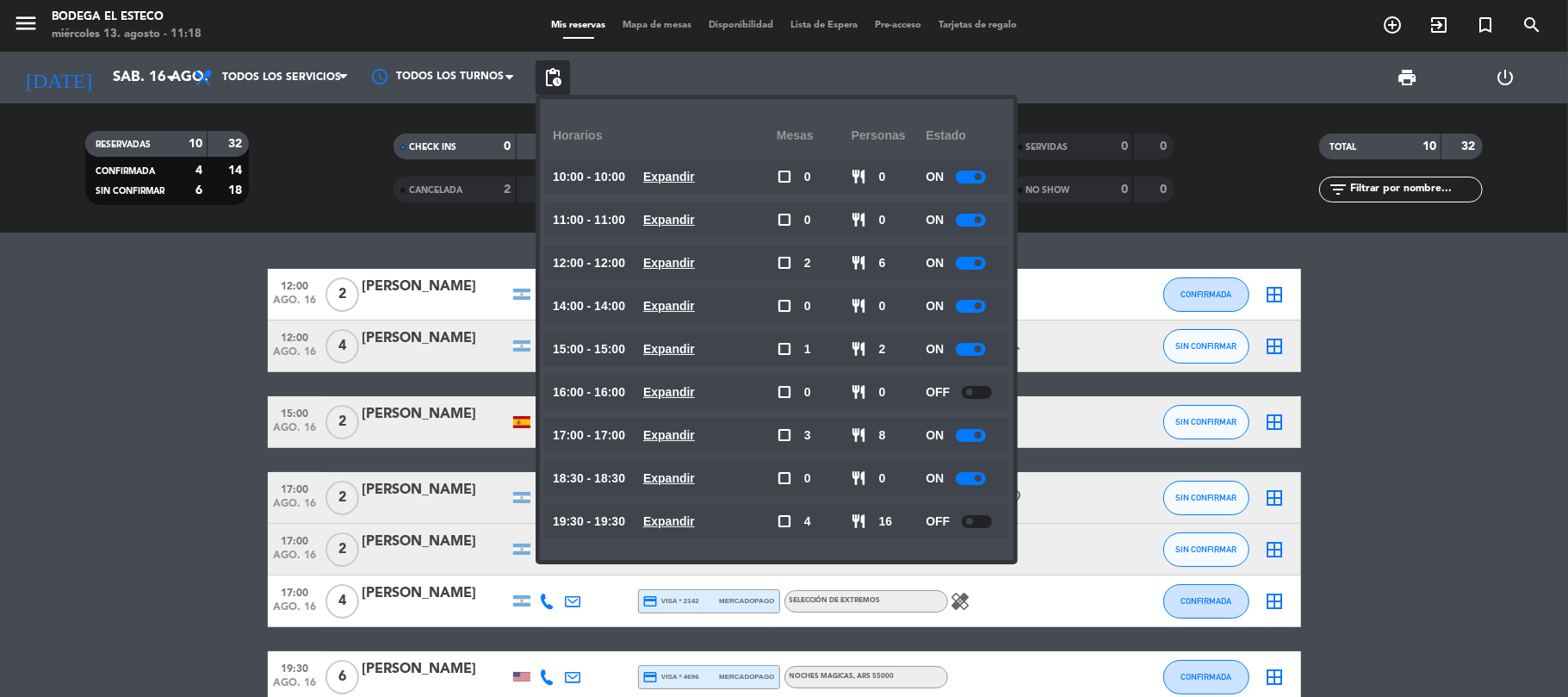
click at [211, 445] on bookings-row "12:00 [DATE] 2 [PERSON_NAME] credit_card visa * 1080 mercadopago SELECCIÓN DE E…" at bounding box center [784, 563] width 1568 height 589
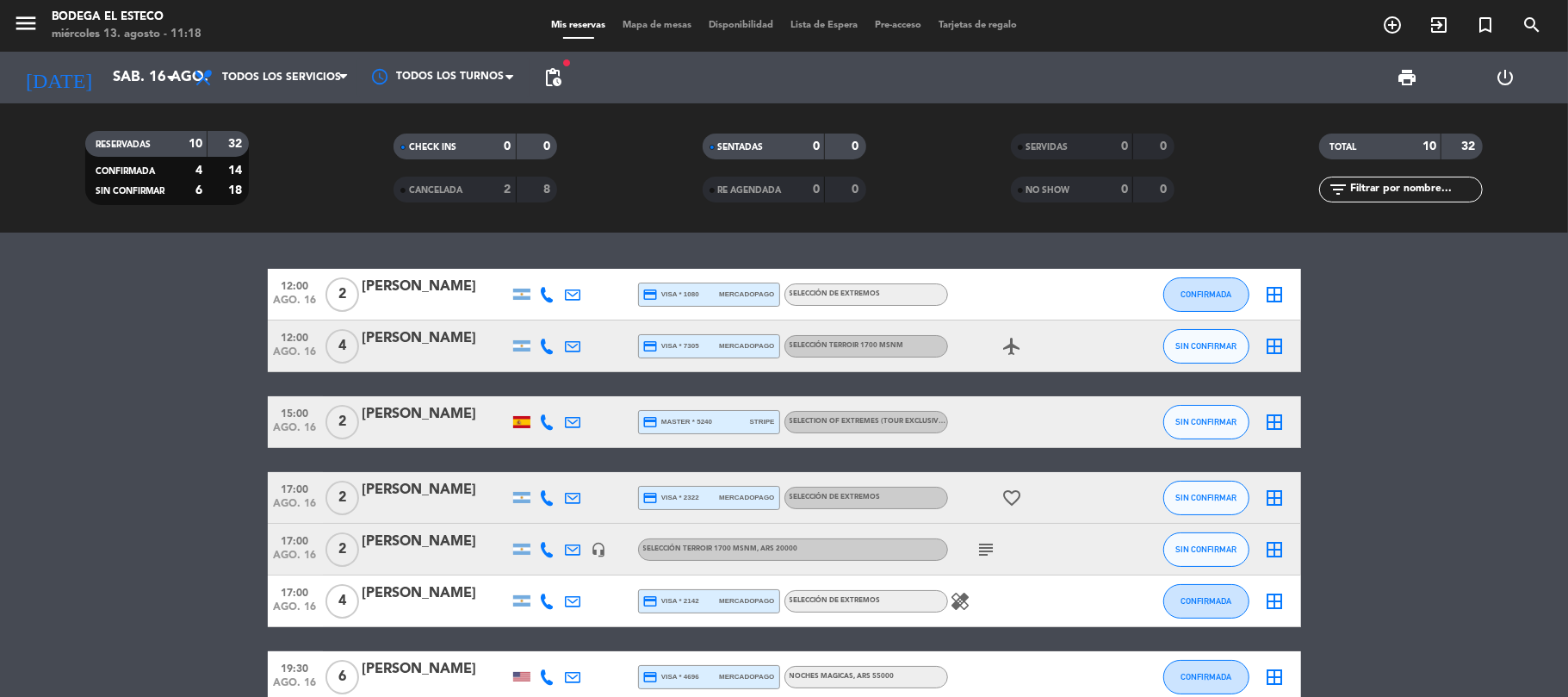
click at [548, 293] on icon at bounding box center [548, 294] width 16 height 16
click at [553, 86] on span "pending_actions" at bounding box center [553, 77] width 21 height 21
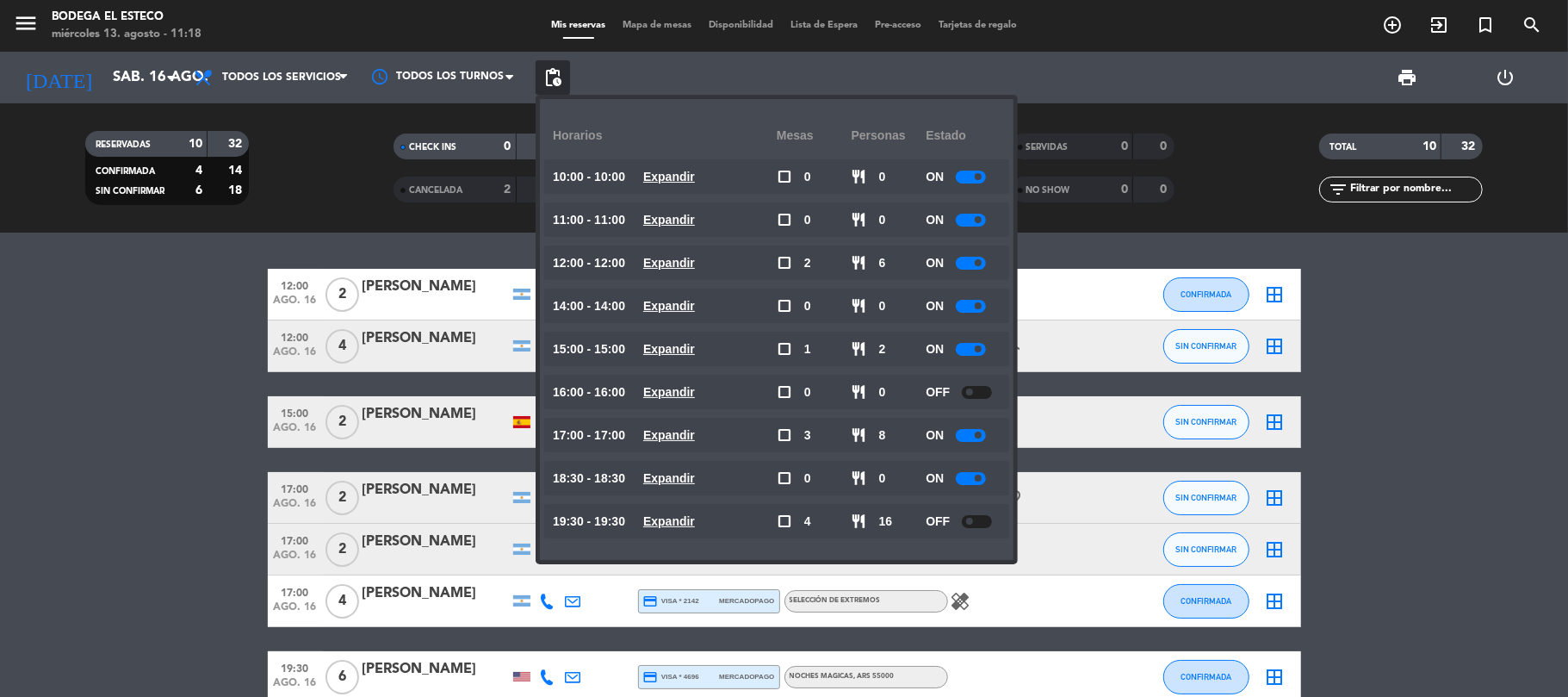
click at [973, 178] on div at bounding box center [970, 177] width 30 height 13
click at [264, 83] on span "Todos los servicios" at bounding box center [272, 77] width 172 height 38
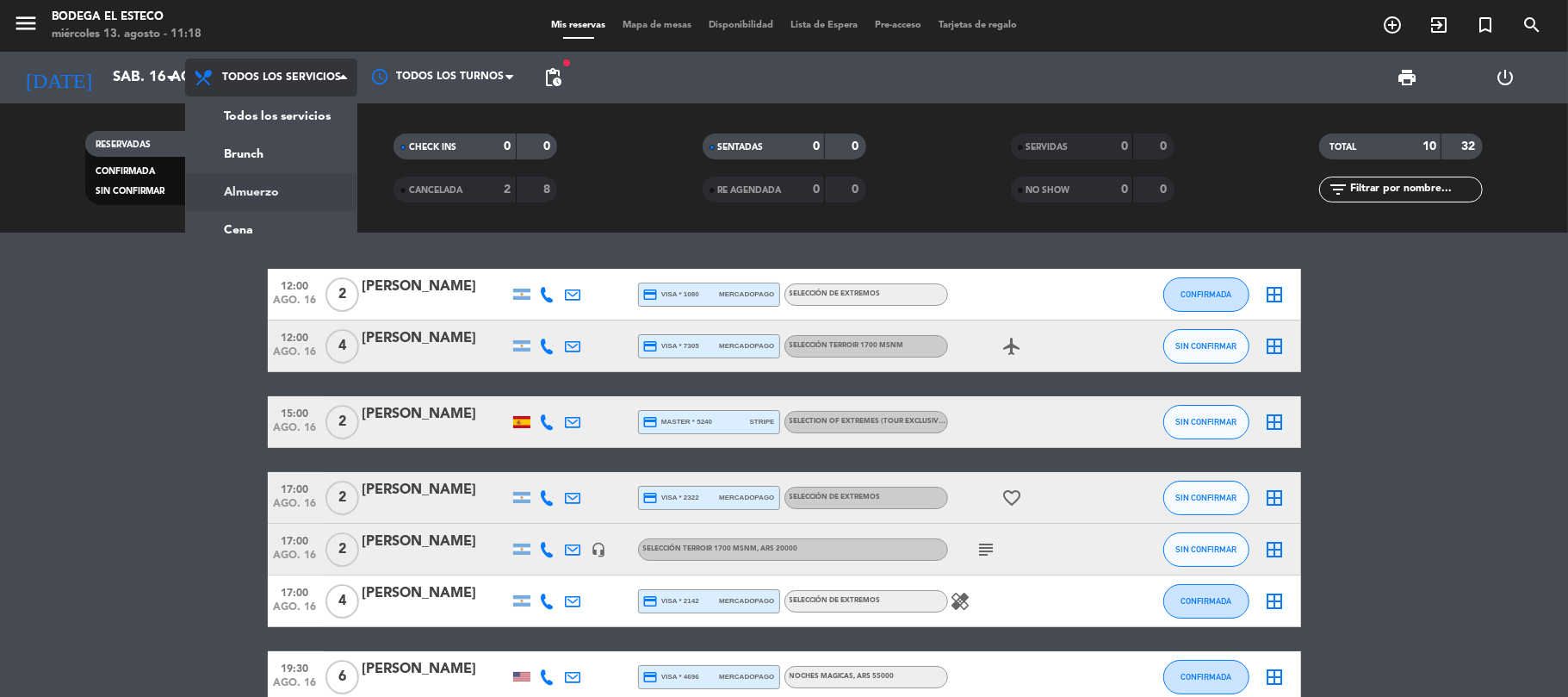
click at [260, 188] on div "menu Bodega El Esteco [DATE] 13. agosto - 11:18 Mis reservas Mapa de mesas Disp…" at bounding box center [784, 116] width 1568 height 232
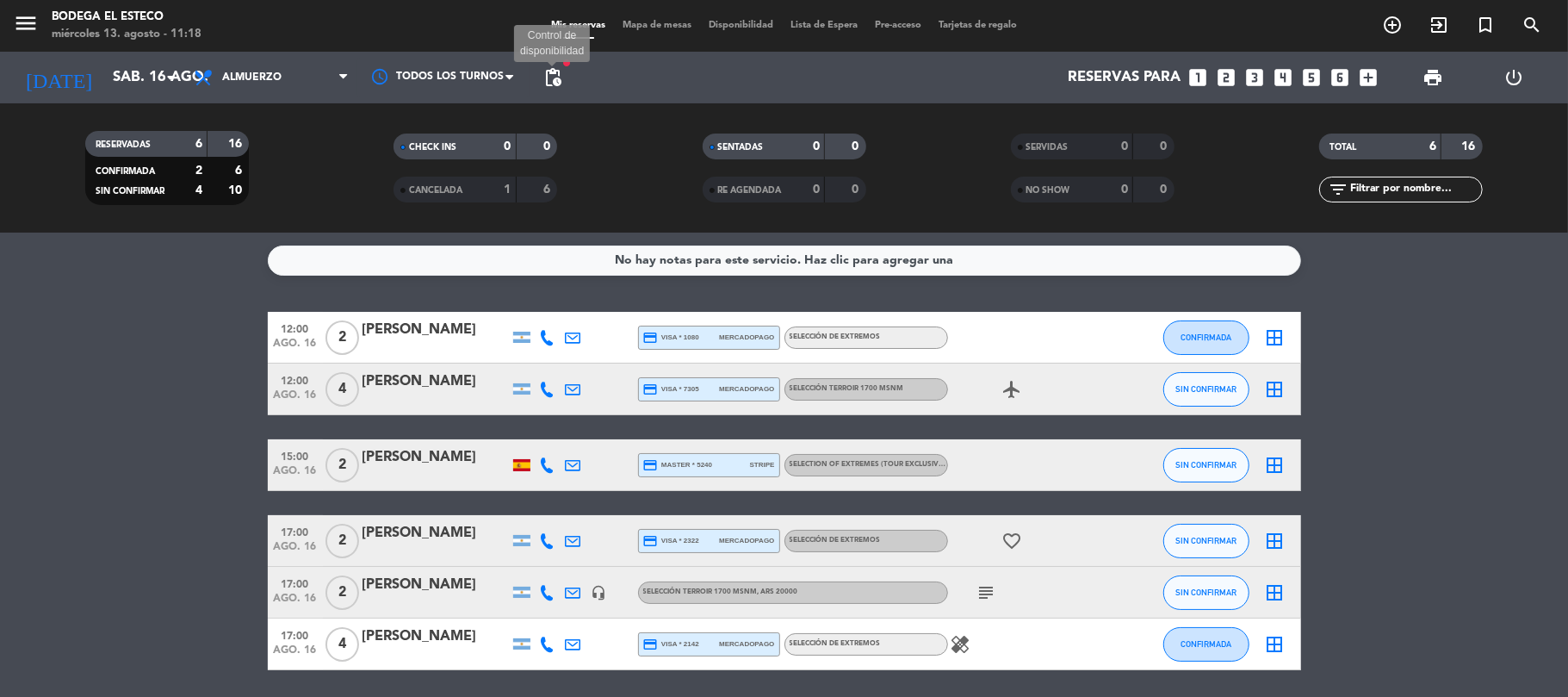
click at [555, 76] on span "pending_actions" at bounding box center [553, 77] width 21 height 21
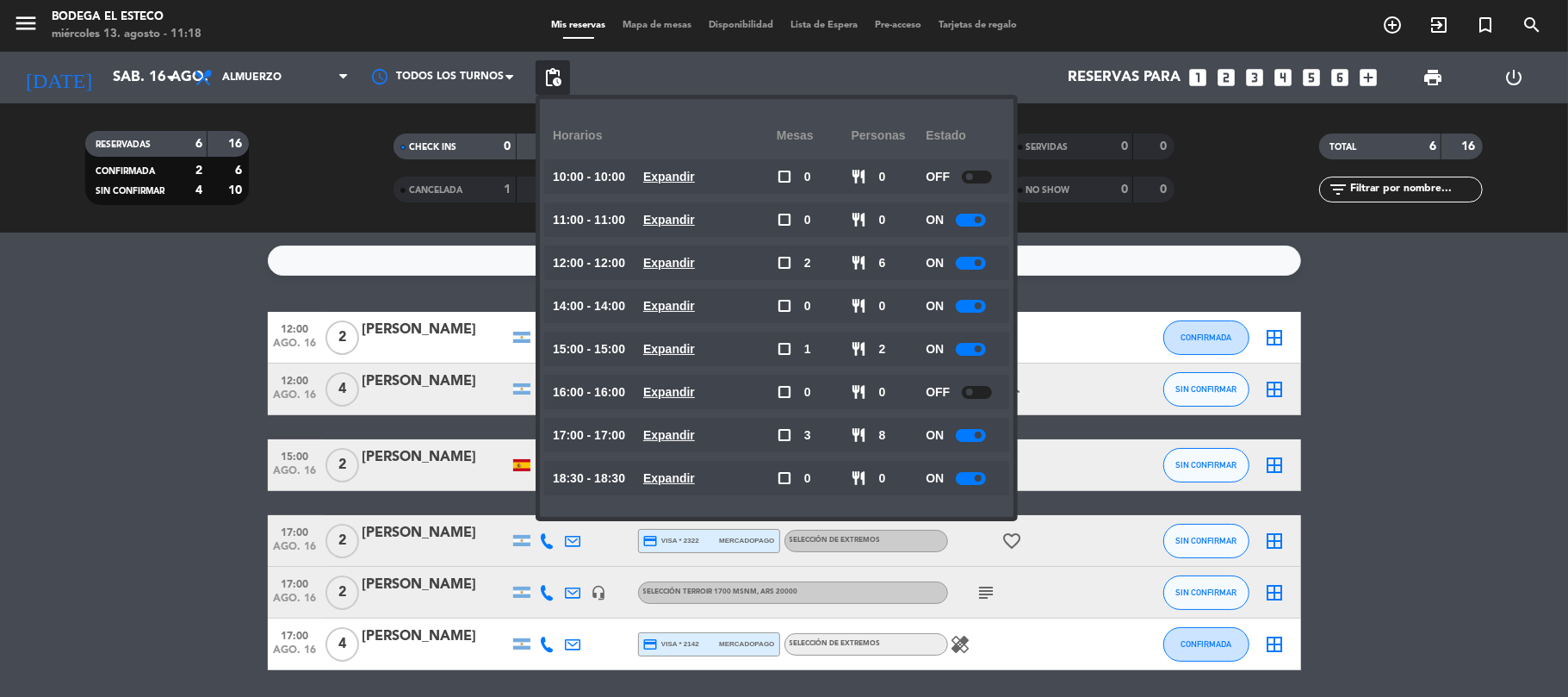
click at [975, 258] on div at bounding box center [970, 263] width 30 height 13
click at [559, 76] on span "pending_actions" at bounding box center [553, 77] width 21 height 21
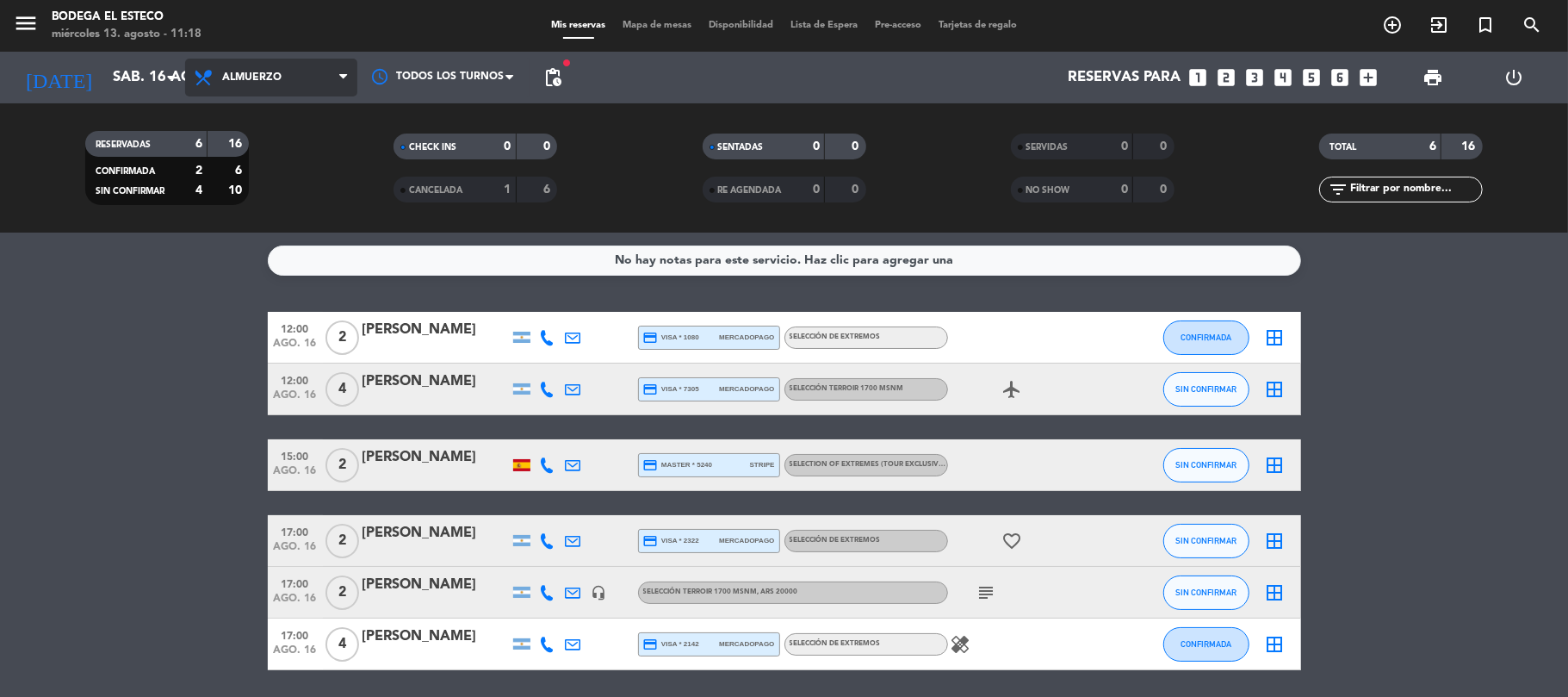
click at [222, 77] on span "Almuerzo" at bounding box center [252, 77] width 60 height 12
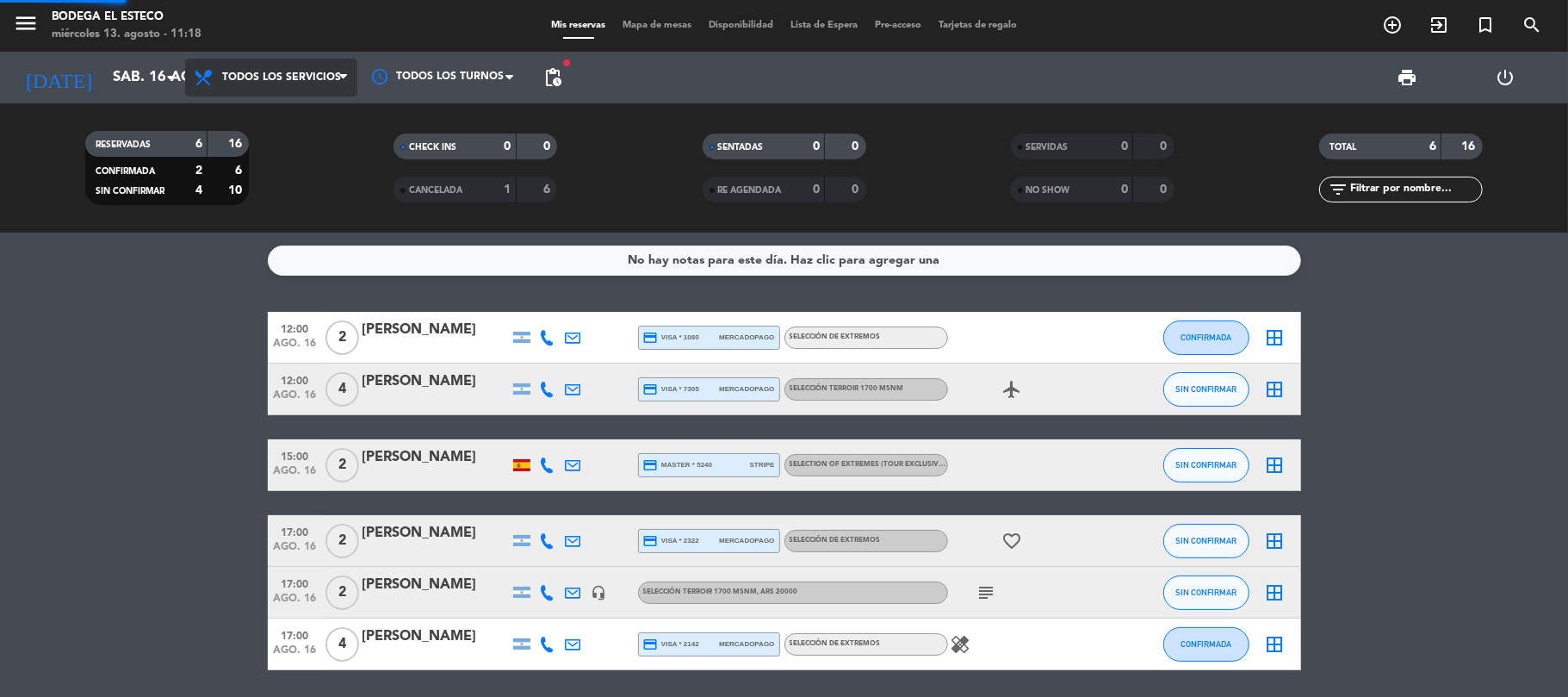
click at [253, 110] on div "menu Bodega El Esteco [DATE] 13. agosto - 11:18 Mis reservas Mapa de mesas Disp…" at bounding box center [784, 116] width 1568 height 232
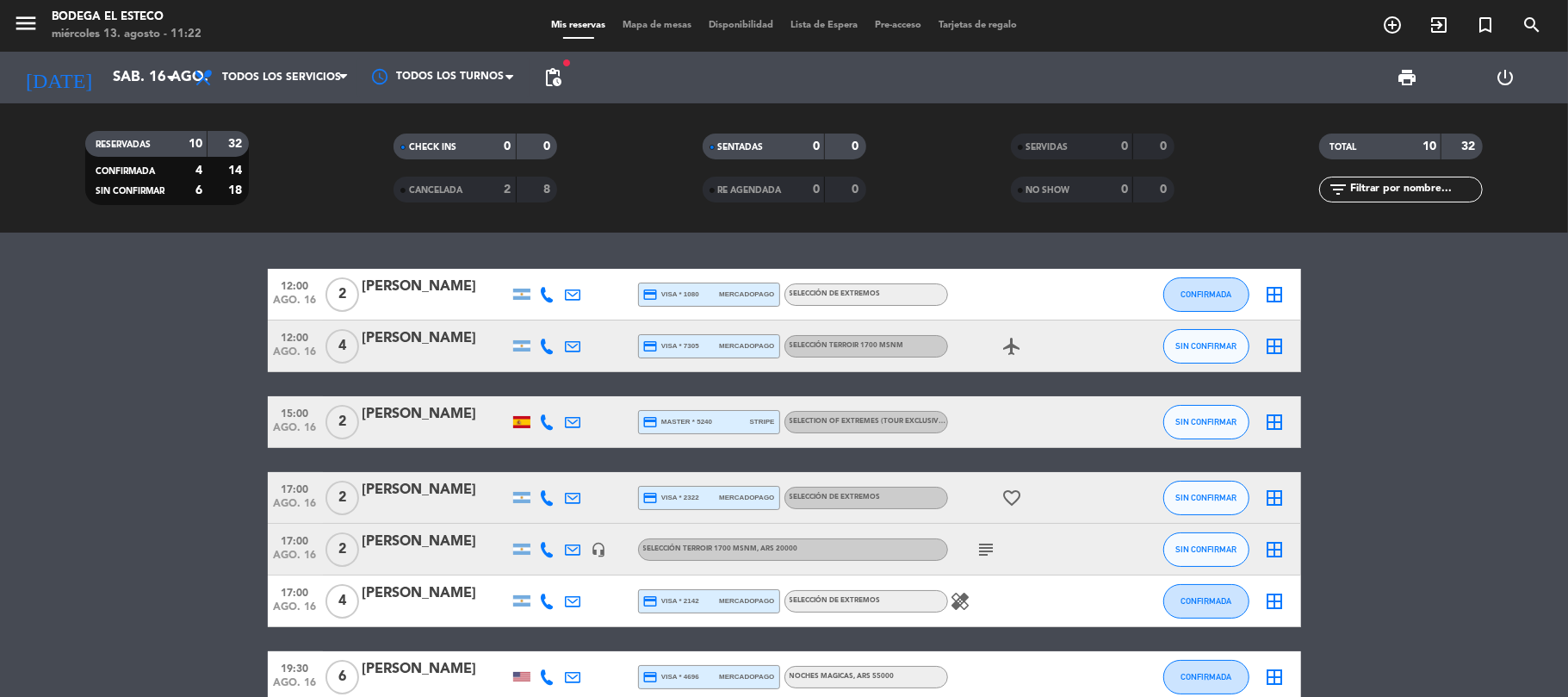
click at [549, 297] on icon at bounding box center [548, 294] width 16 height 16
click at [527, 259] on span "Copiar" at bounding box center [534, 265] width 36 height 18
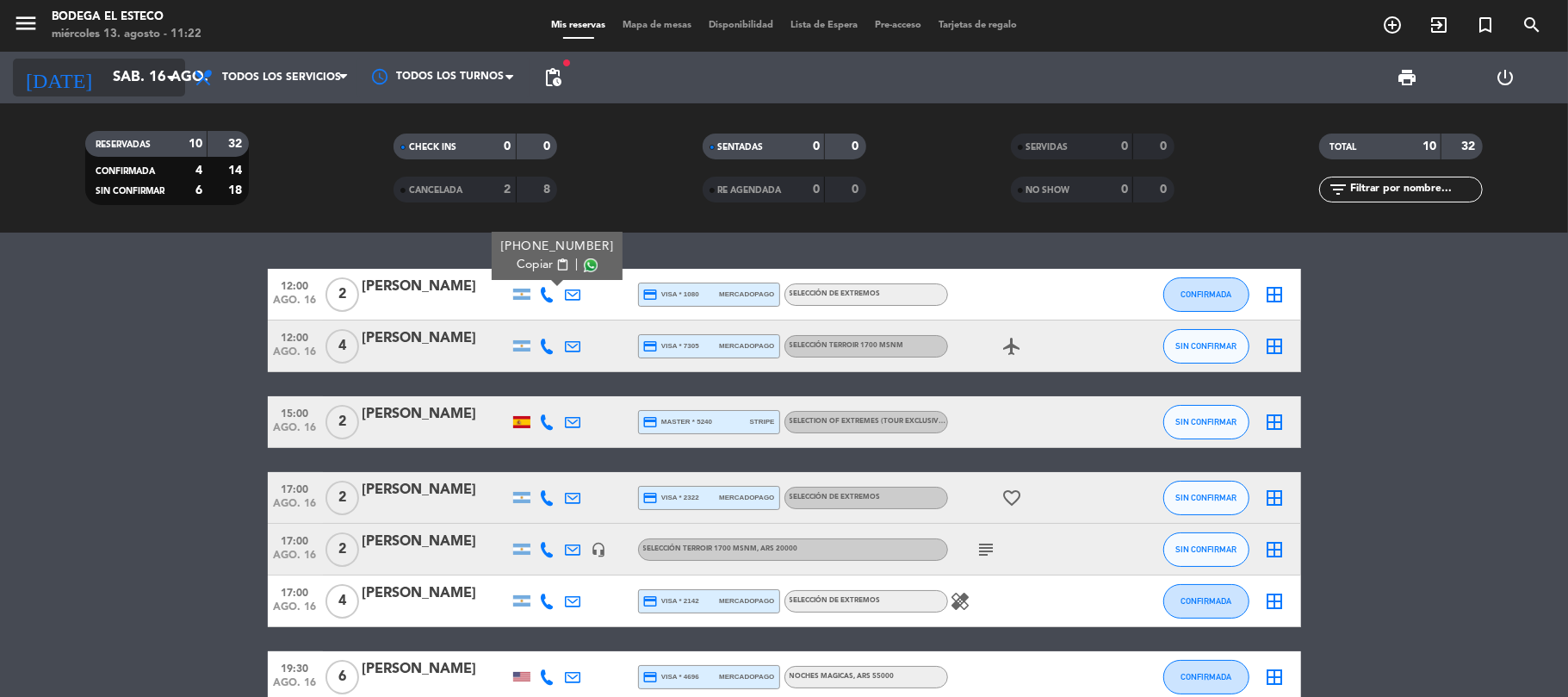
click at [105, 63] on input "sáb. 16 ago." at bounding box center [198, 78] width 186 height 33
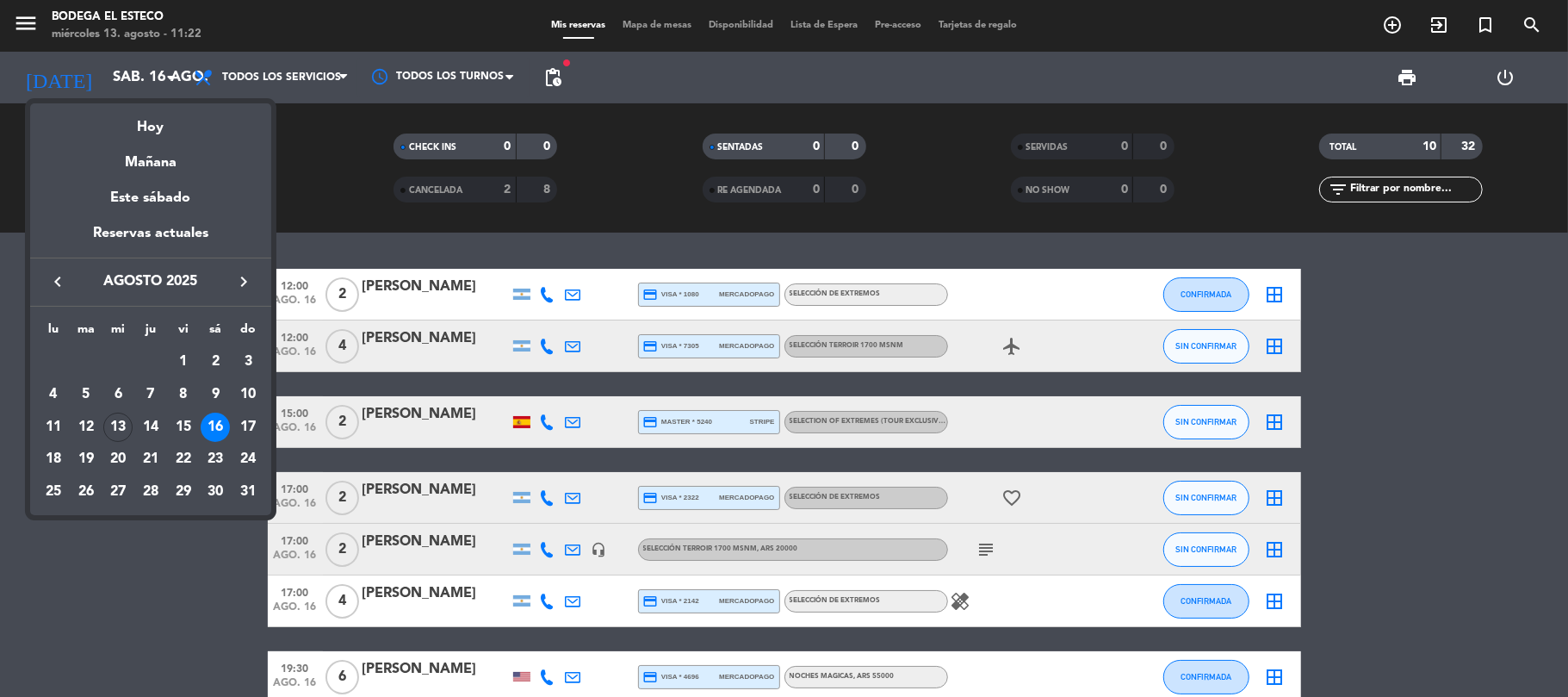
drag, startPoint x: 156, startPoint y: 124, endPoint x: 212, endPoint y: 153, distance: 63.1
click at [158, 124] on div "Hoy" at bounding box center [150, 121] width 241 height 35
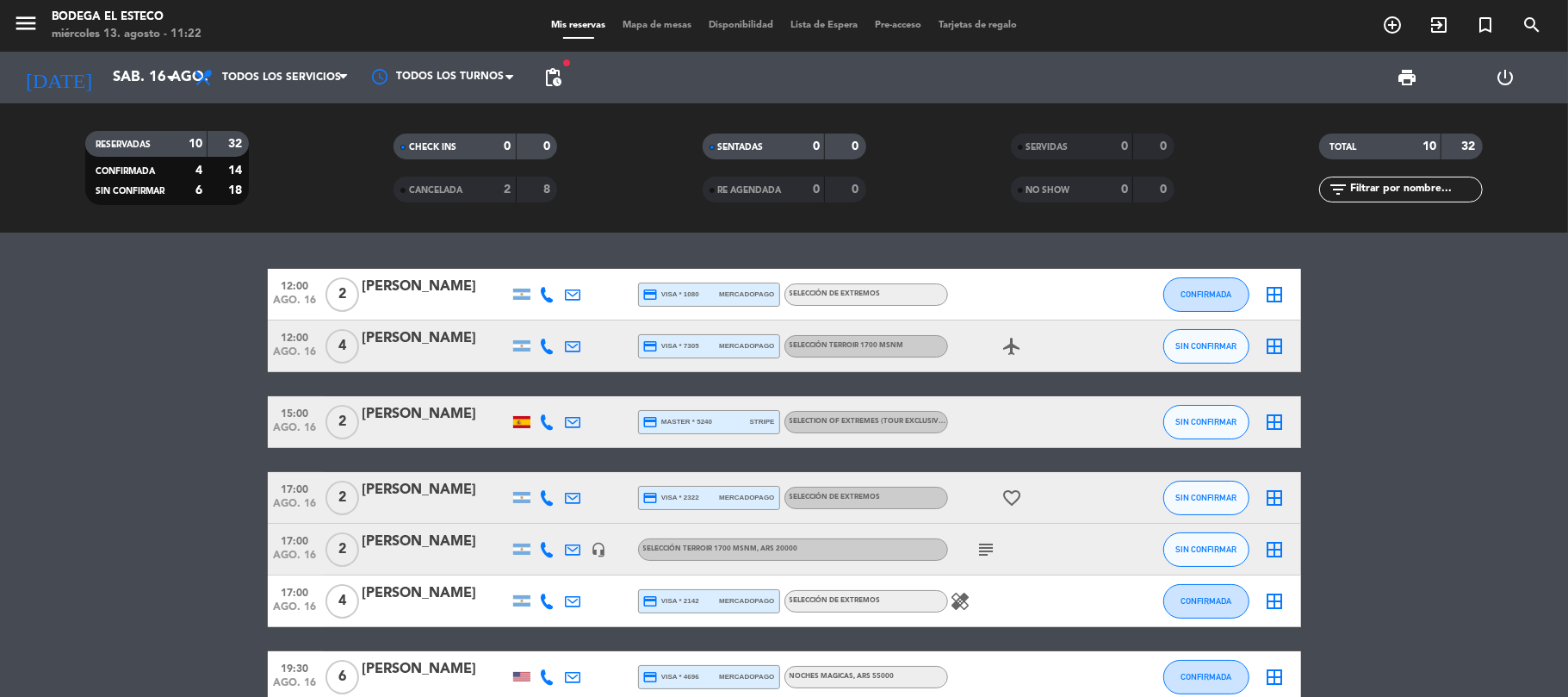
type input "mié. 13 ago."
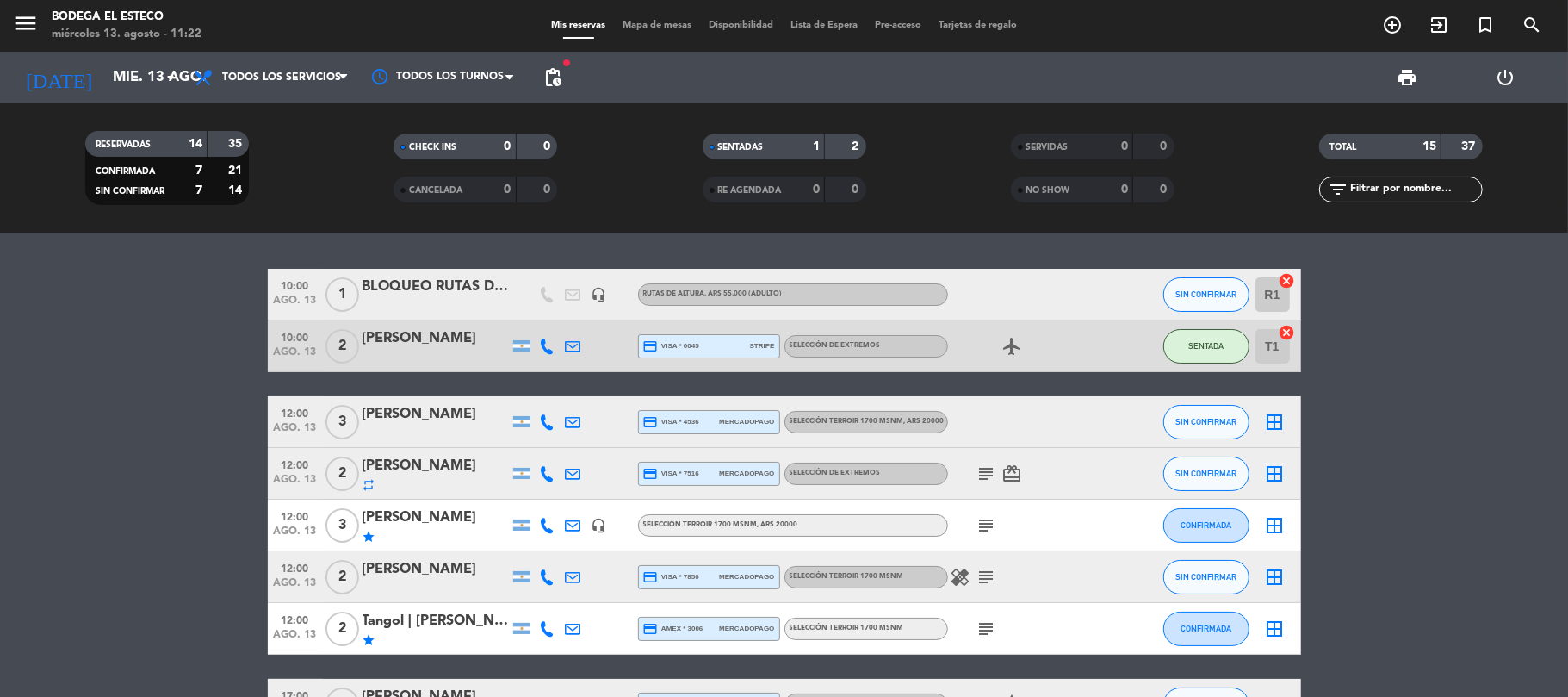
click at [987, 463] on icon "subject" at bounding box center [987, 474] width 21 height 21
click at [386, 469] on div "[PERSON_NAME]" at bounding box center [435, 465] width 147 height 22
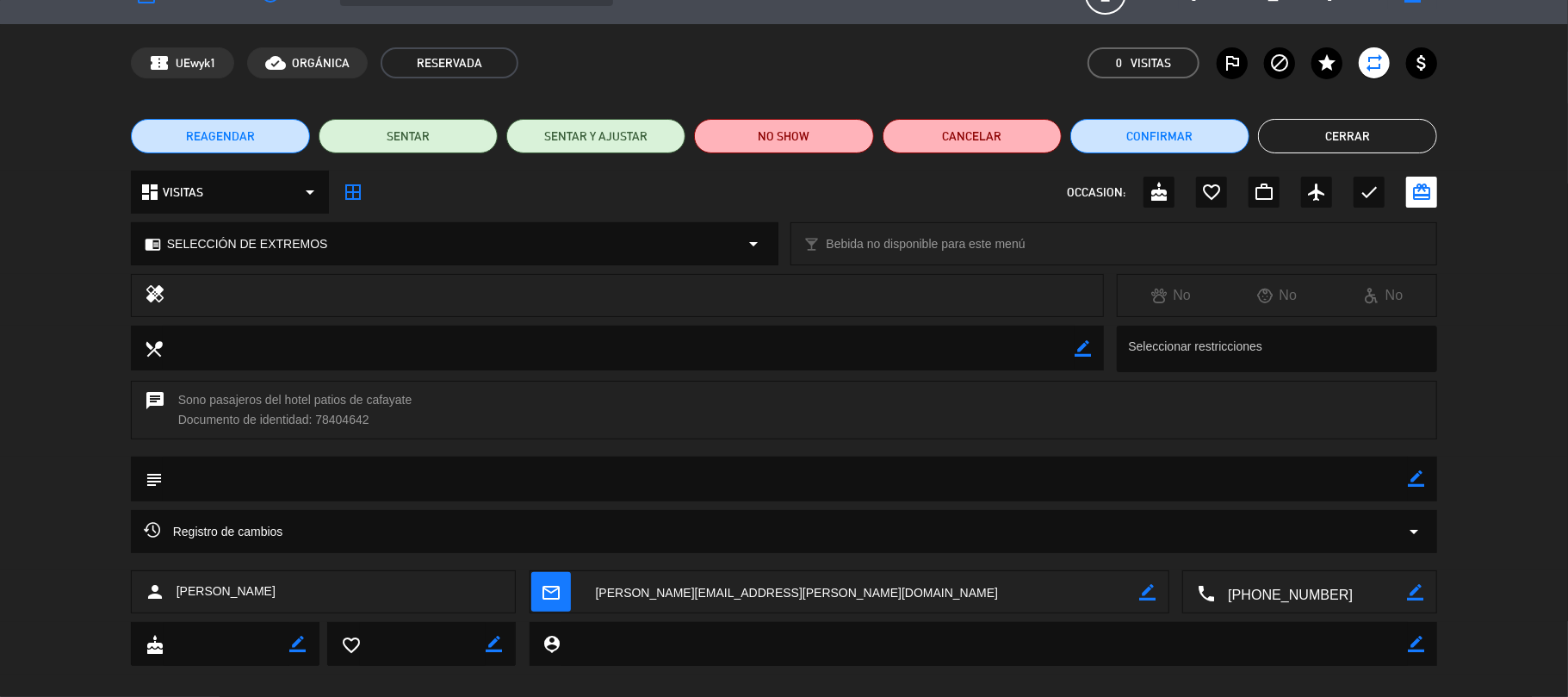
scroll to position [56, 0]
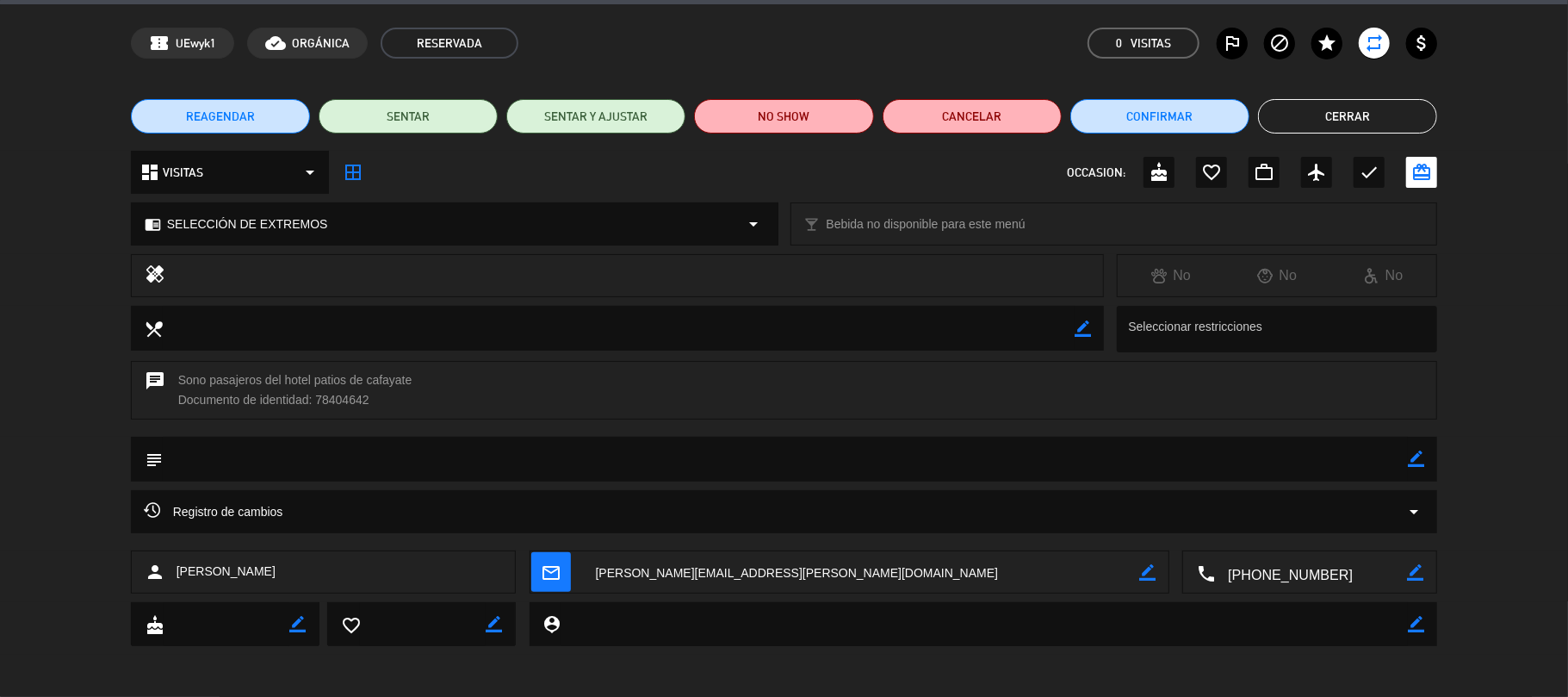
click at [1416, 456] on icon "border_color" at bounding box center [1416, 458] width 17 height 17
click at [1379, 460] on textarea at bounding box center [786, 459] width 1246 height 44
type textarea "hab 33"
click at [1409, 460] on icon at bounding box center [1416, 458] width 17 height 17
click at [1317, 117] on button "Cerrar" at bounding box center [1347, 116] width 179 height 34
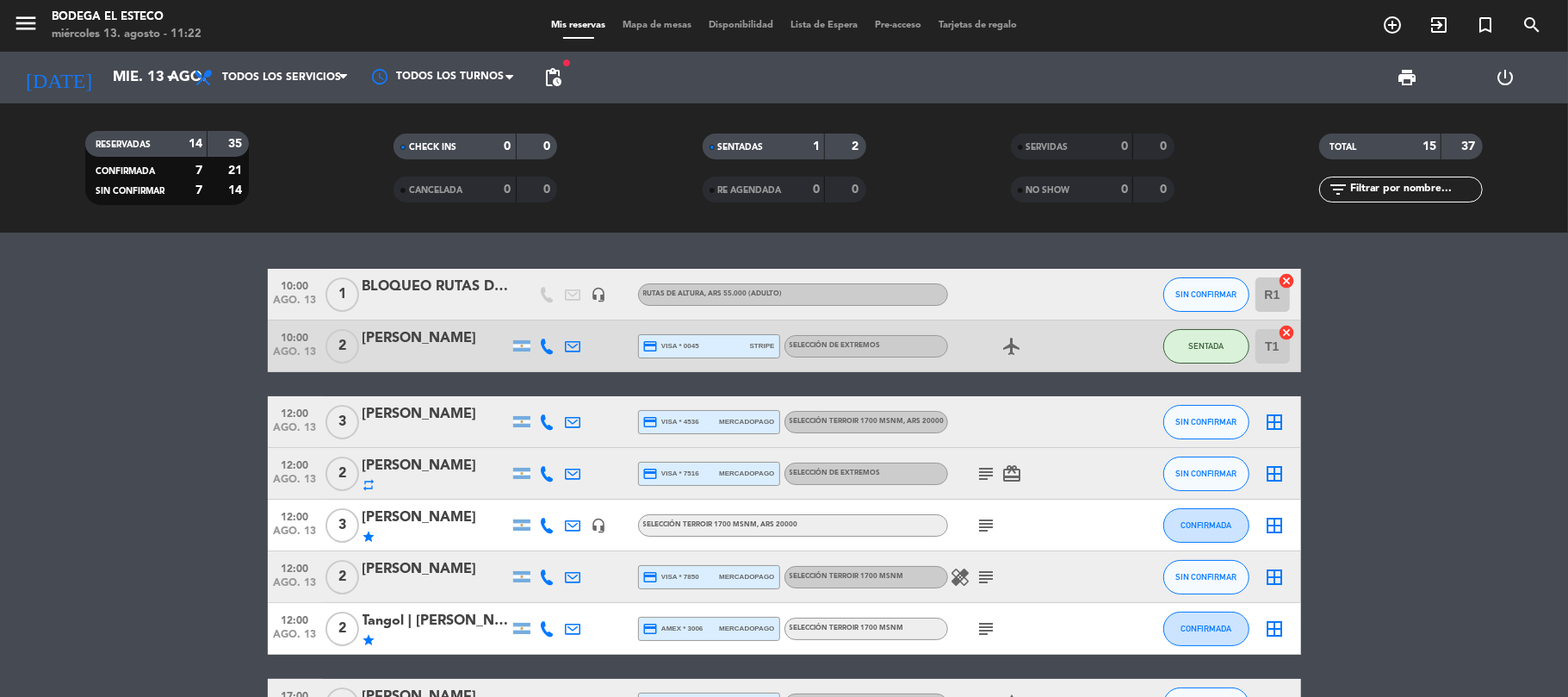
click at [1276, 476] on icon "border_all" at bounding box center [1275, 474] width 21 height 21
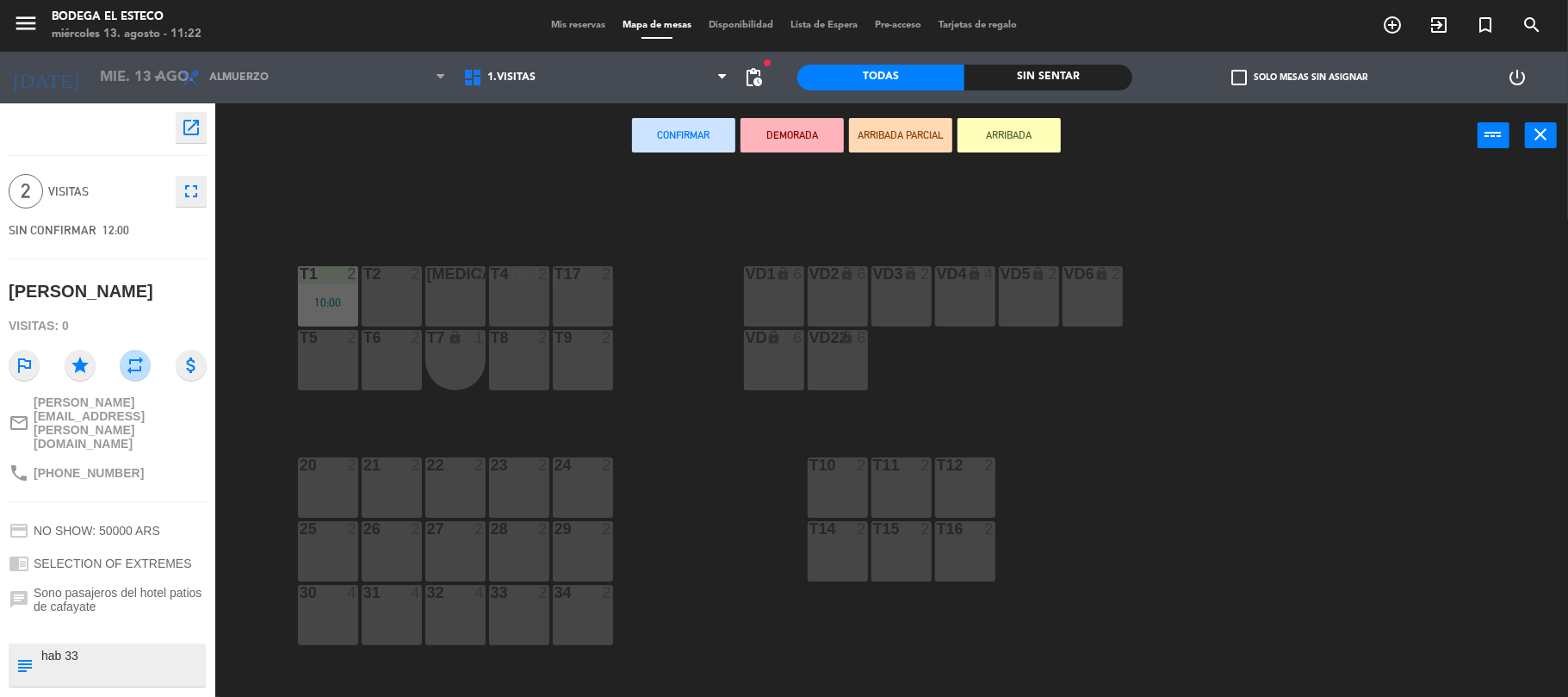
click at [401, 284] on div "T2 2" at bounding box center [391, 296] width 61 height 61
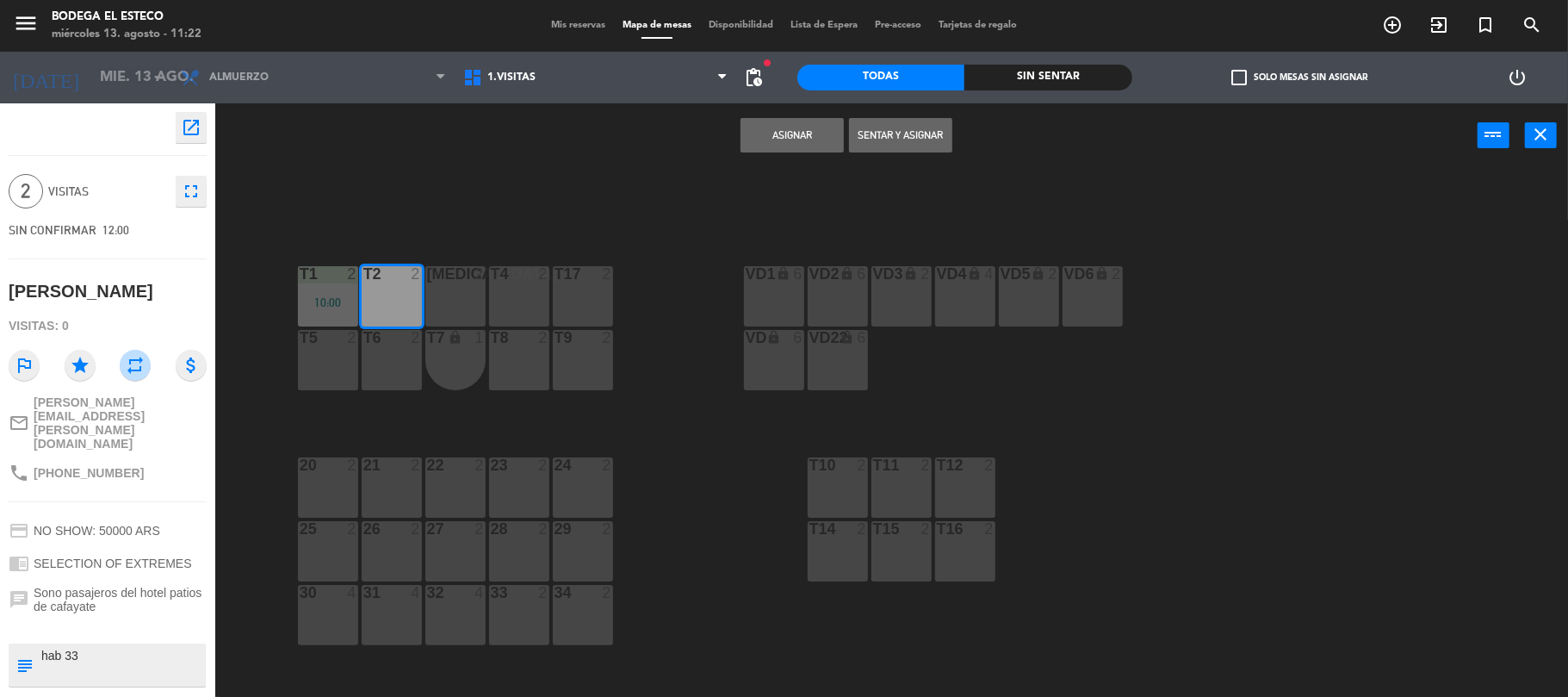
click at [876, 131] on button "Sentar y Asignar" at bounding box center [901, 134] width 104 height 34
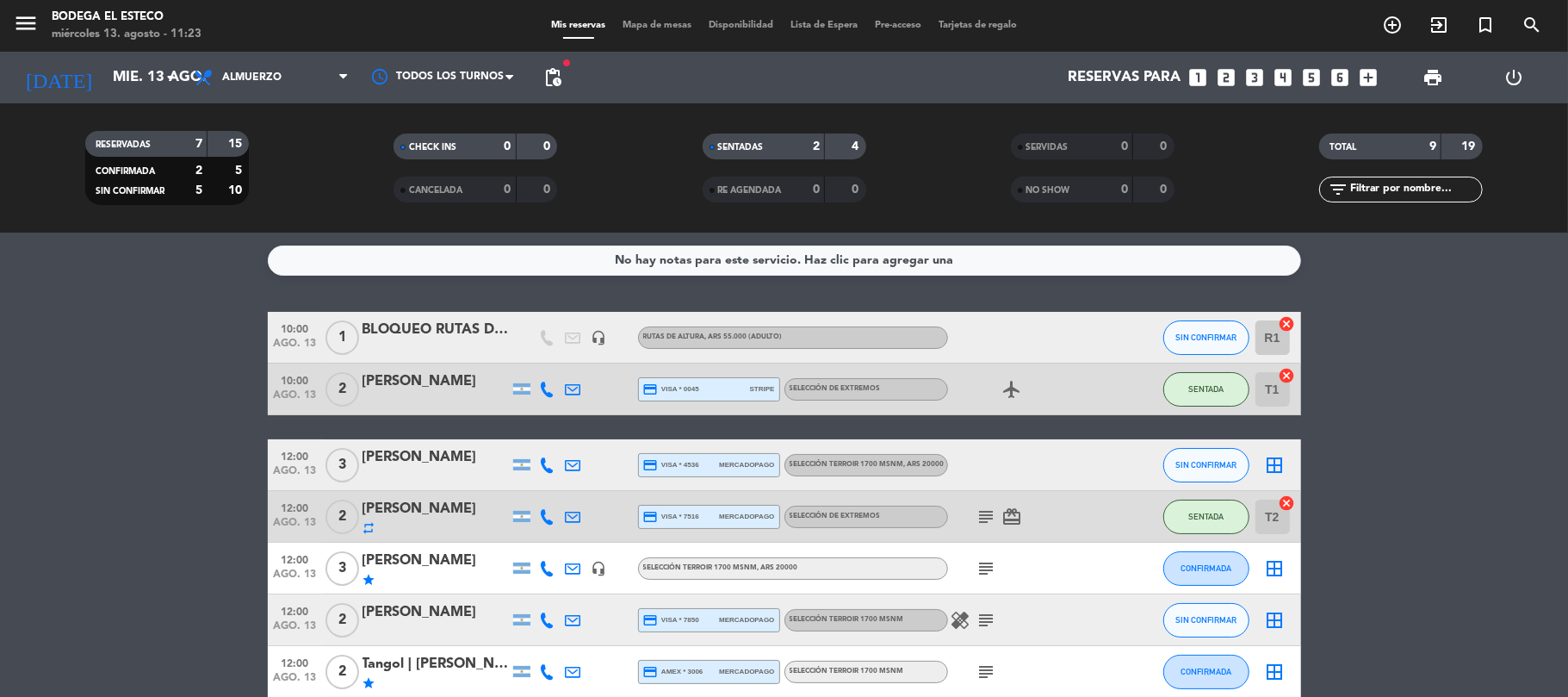
click at [566, 511] on icon at bounding box center [574, 517] width 16 height 16
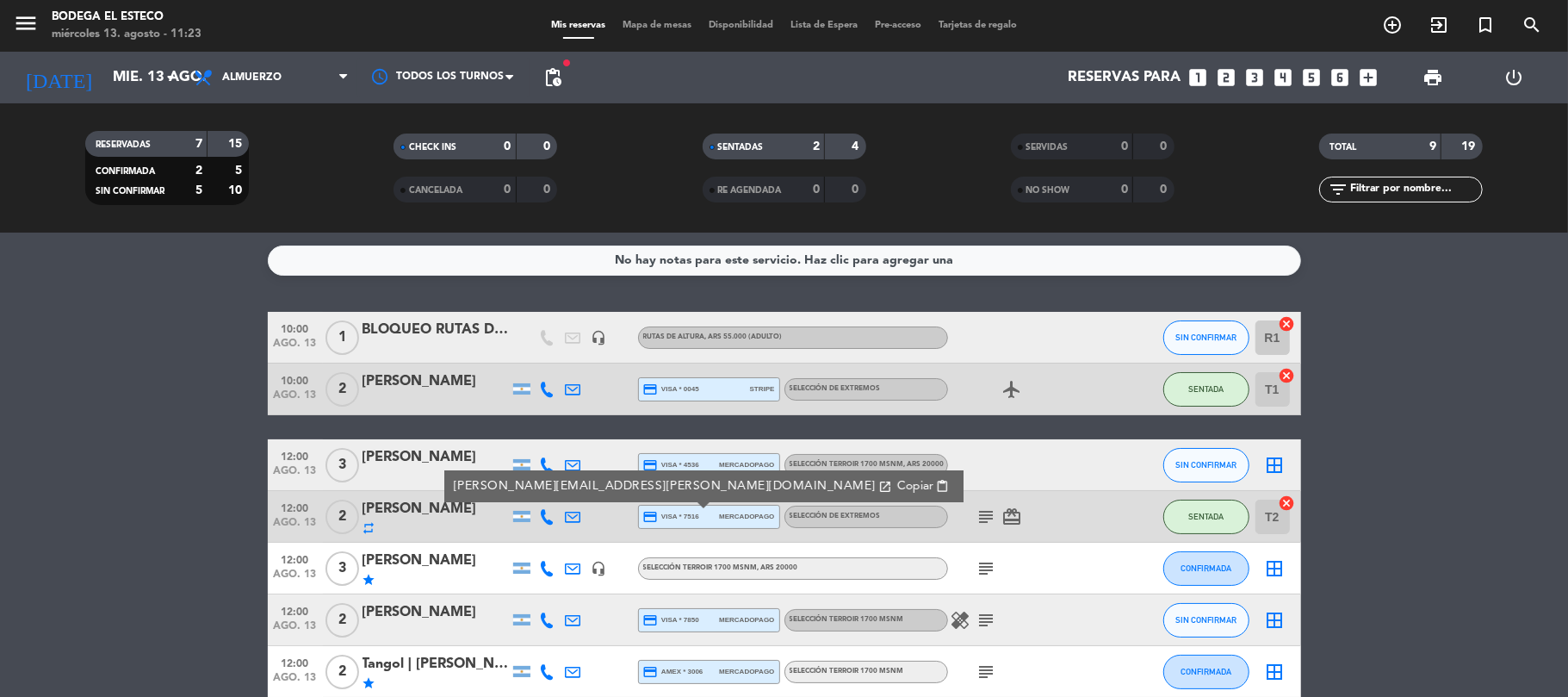
click at [897, 480] on span "Copiar" at bounding box center [914, 486] width 36 height 18
click at [225, 69] on span "Almuerzo" at bounding box center [272, 77] width 172 height 38
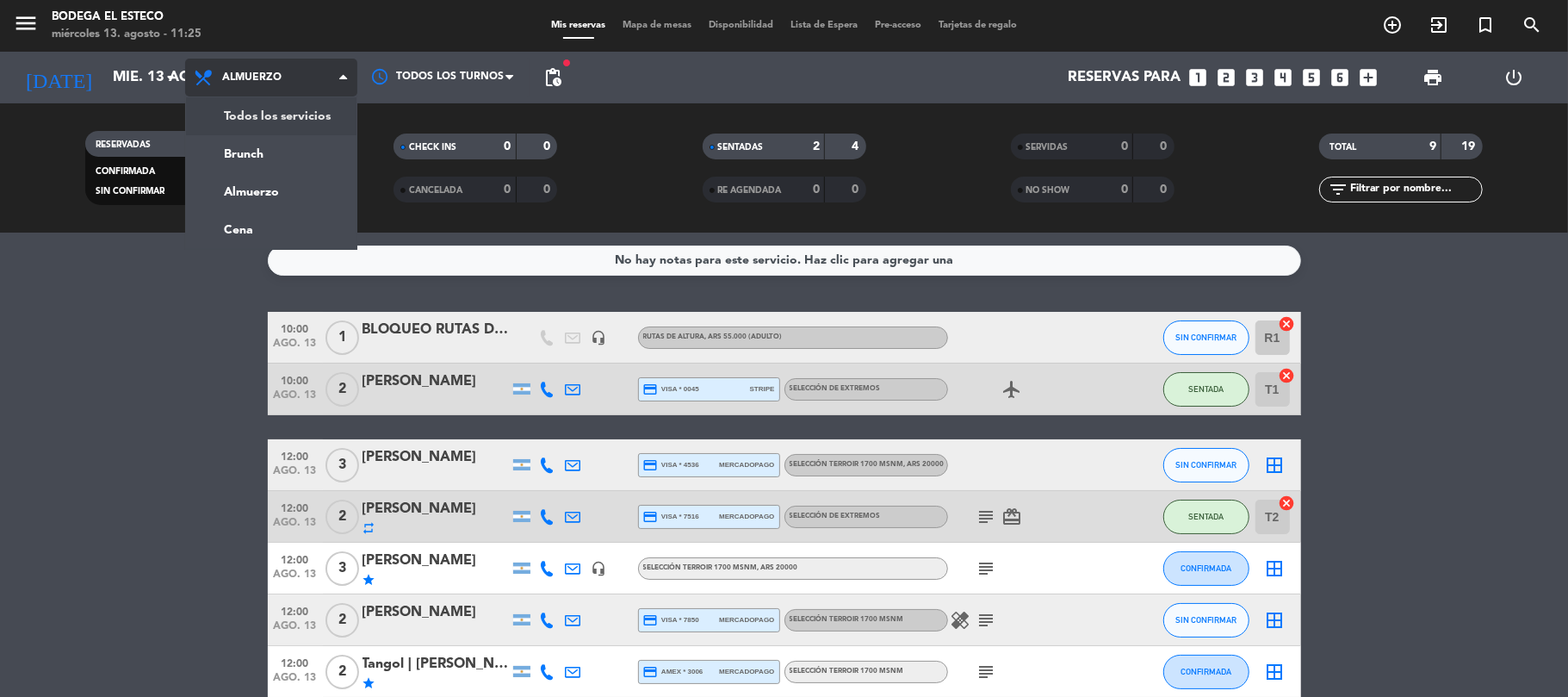
click at [243, 106] on div "menu Bodega El Esteco [DATE] 13. agosto - 11:25 Mis reservas Mapa de mesas Disp…" at bounding box center [784, 116] width 1568 height 232
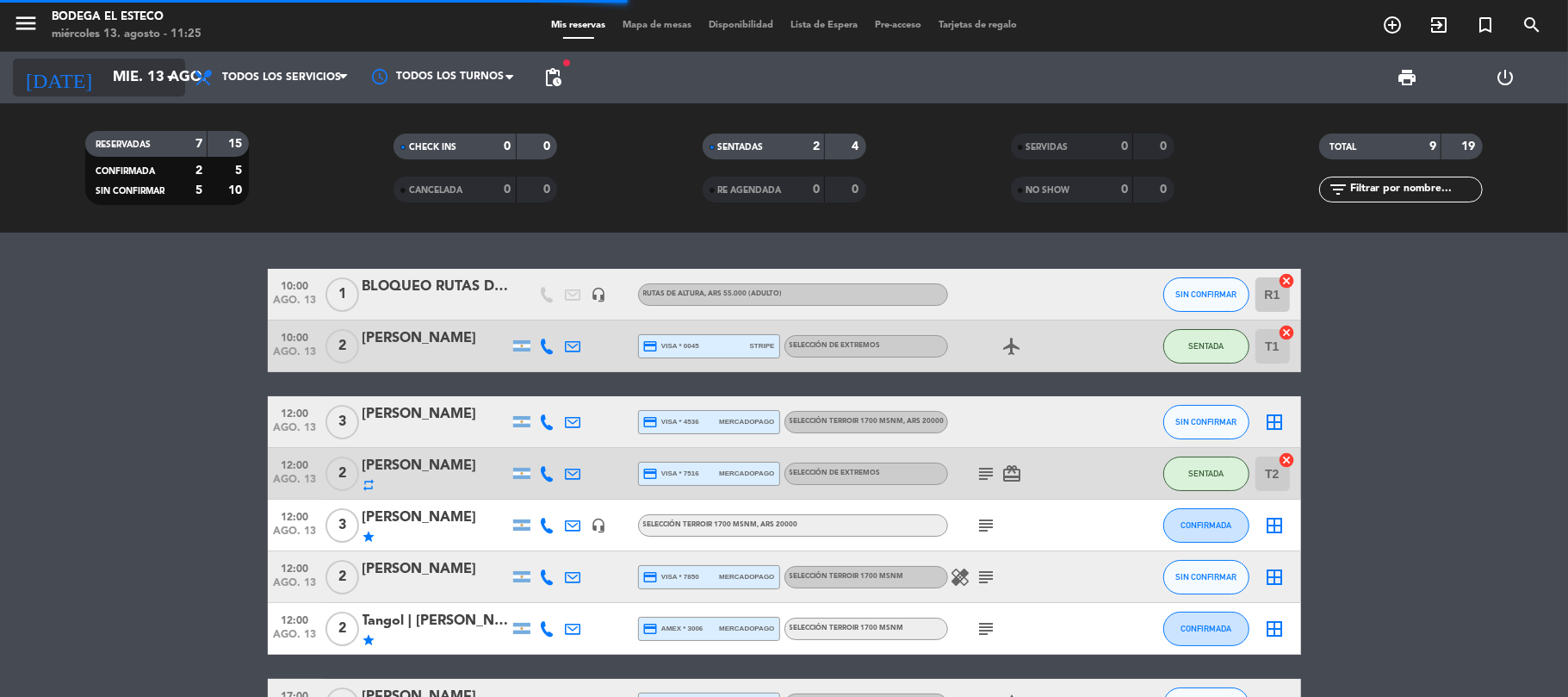
click at [114, 62] on input "mié. 13 ago." at bounding box center [198, 78] width 186 height 33
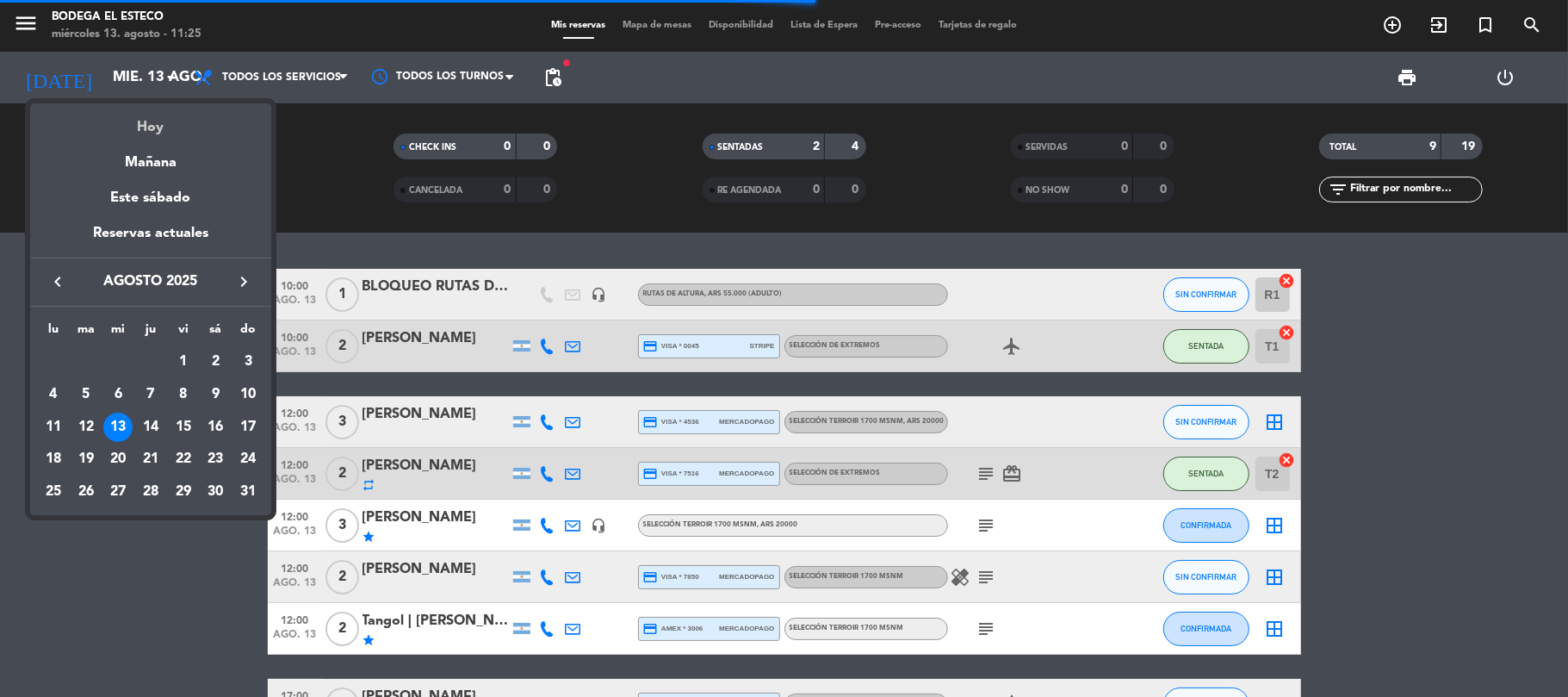
click at [151, 128] on div "Hoy" at bounding box center [150, 121] width 241 height 35
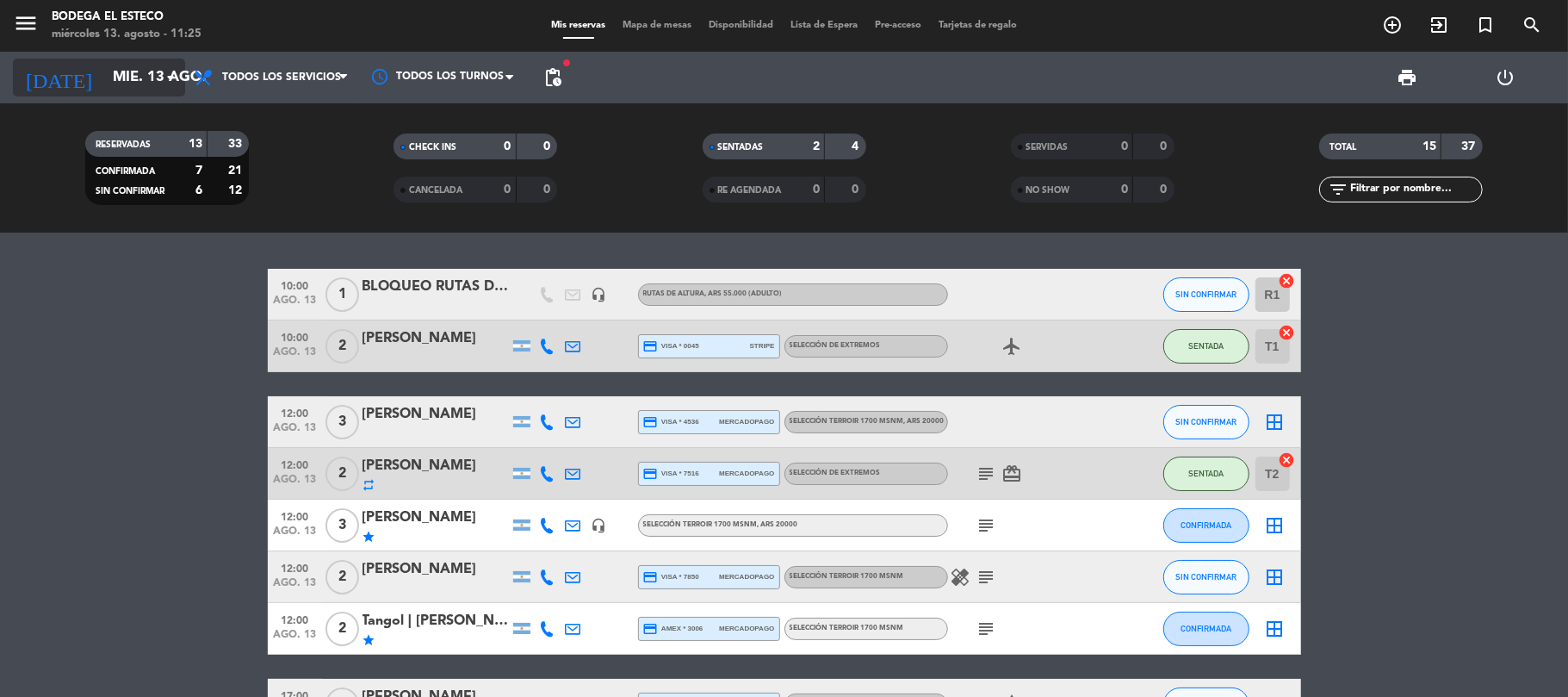
click at [105, 87] on input "mié. 13 ago." at bounding box center [198, 78] width 186 height 33
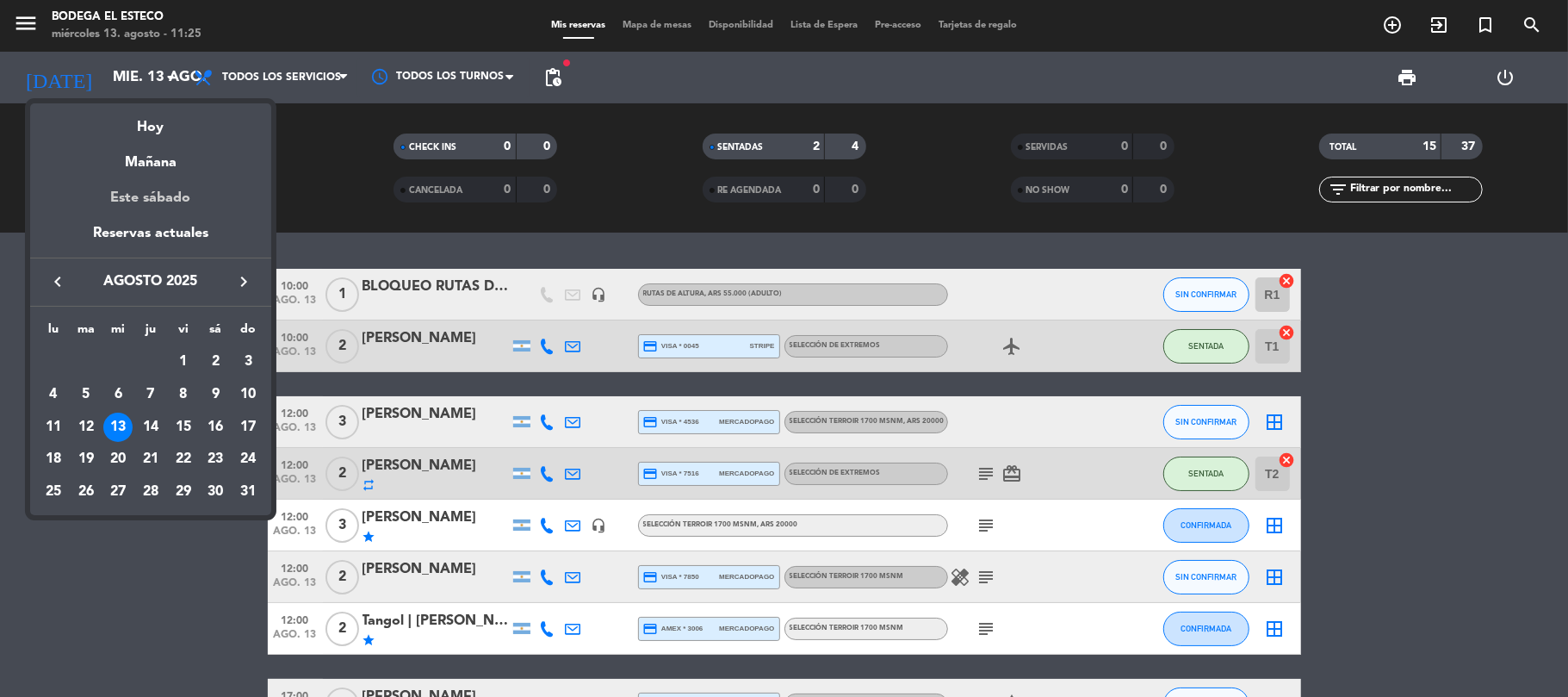
click at [143, 190] on div "Este sábado" at bounding box center [150, 198] width 241 height 48
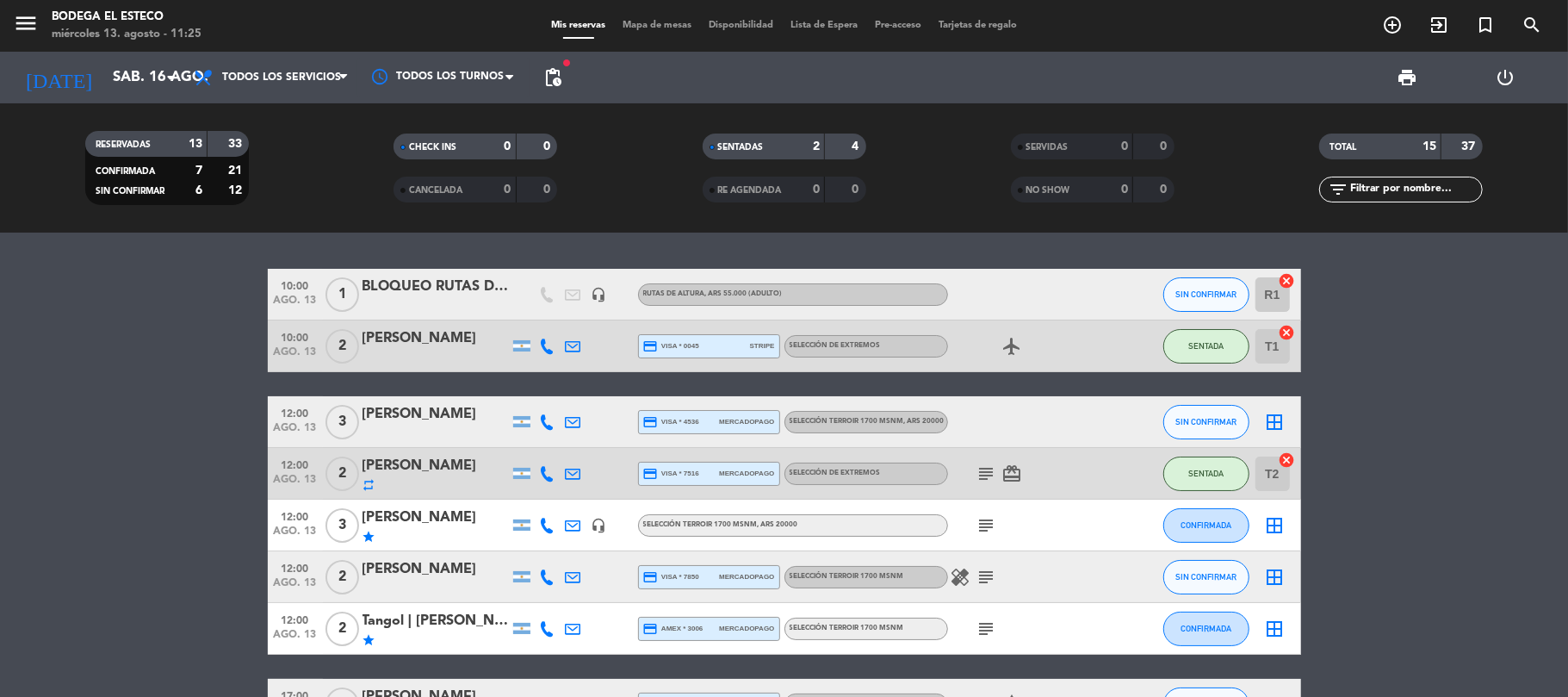
click at [143, 190] on span "SIN CONFIRMAR" at bounding box center [130, 192] width 69 height 9
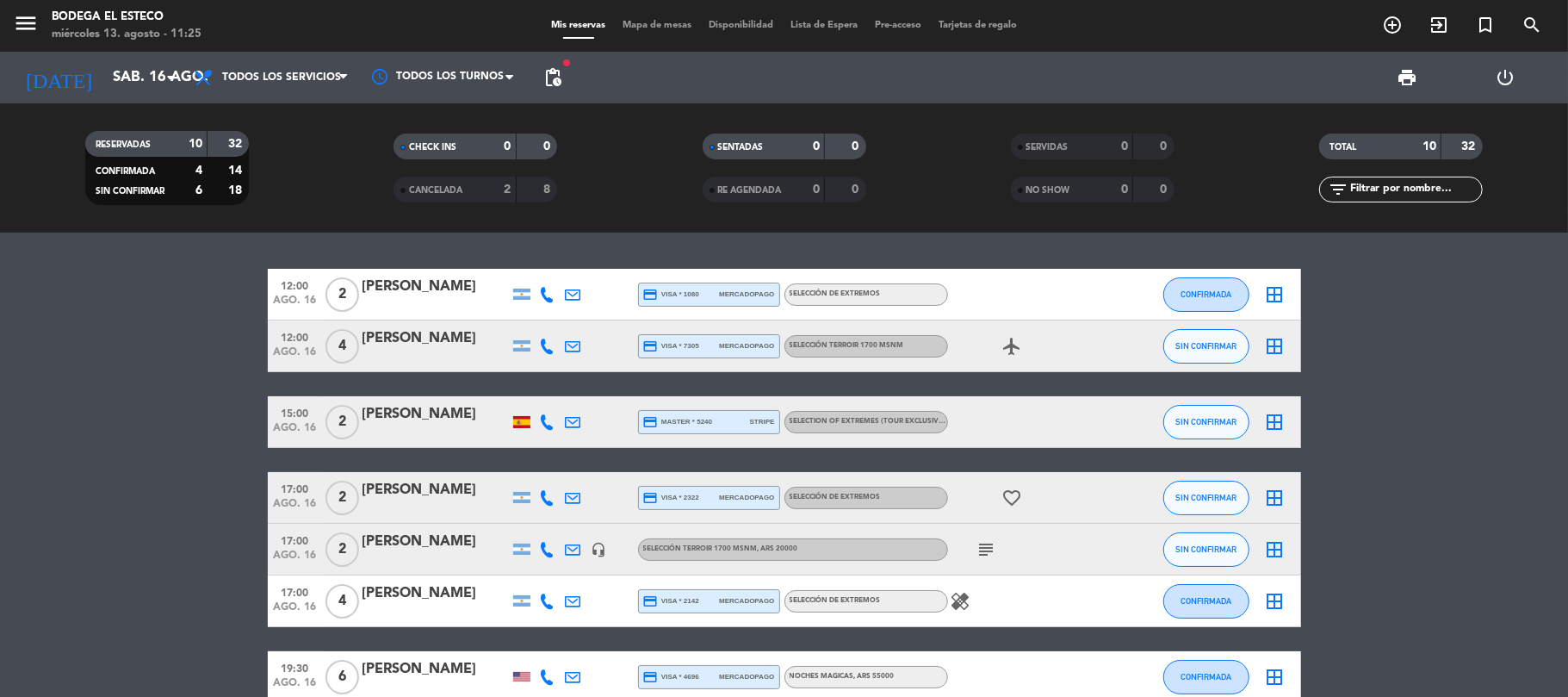
click at [546, 294] on icon at bounding box center [548, 294] width 16 height 16
click at [520, 260] on span "Copiar" at bounding box center [534, 265] width 36 height 18
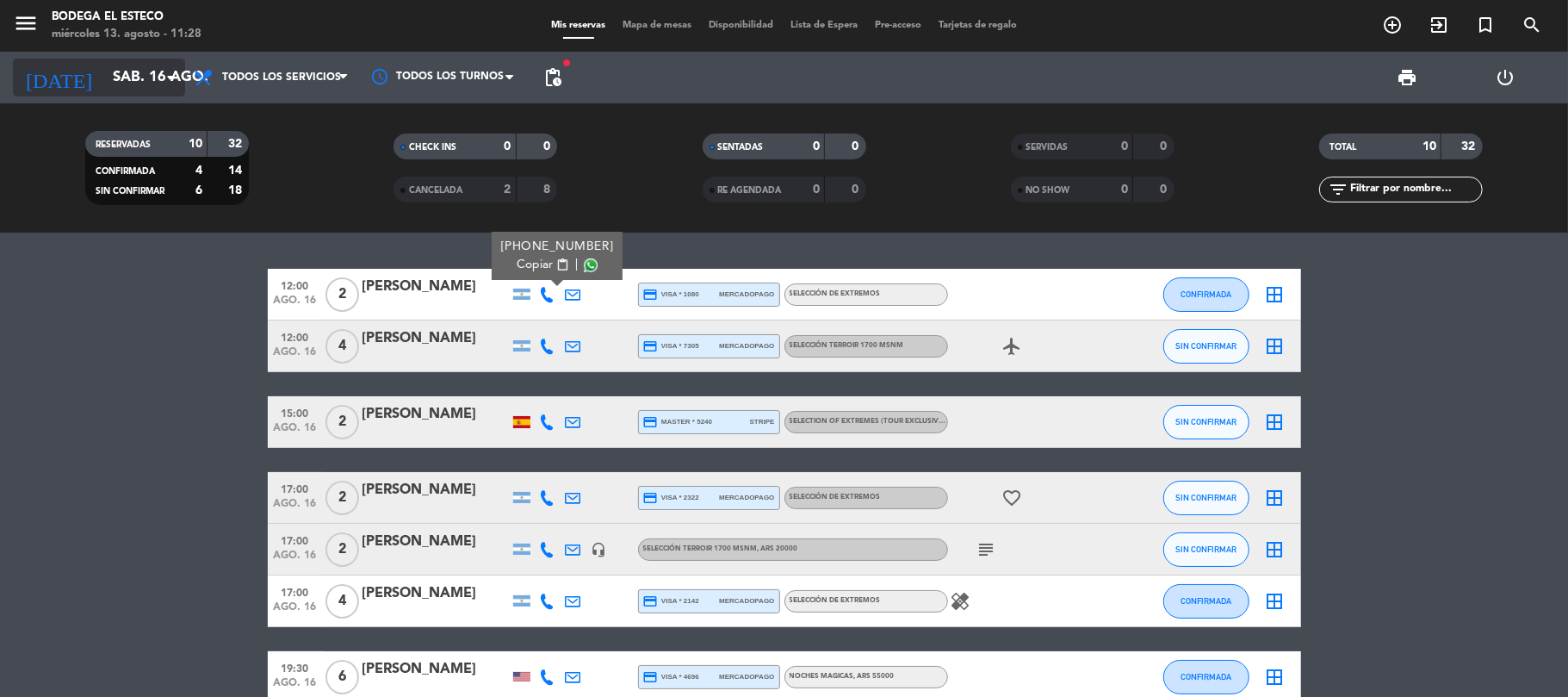
click at [105, 79] on input "sáb. 16 ago." at bounding box center [198, 78] width 186 height 33
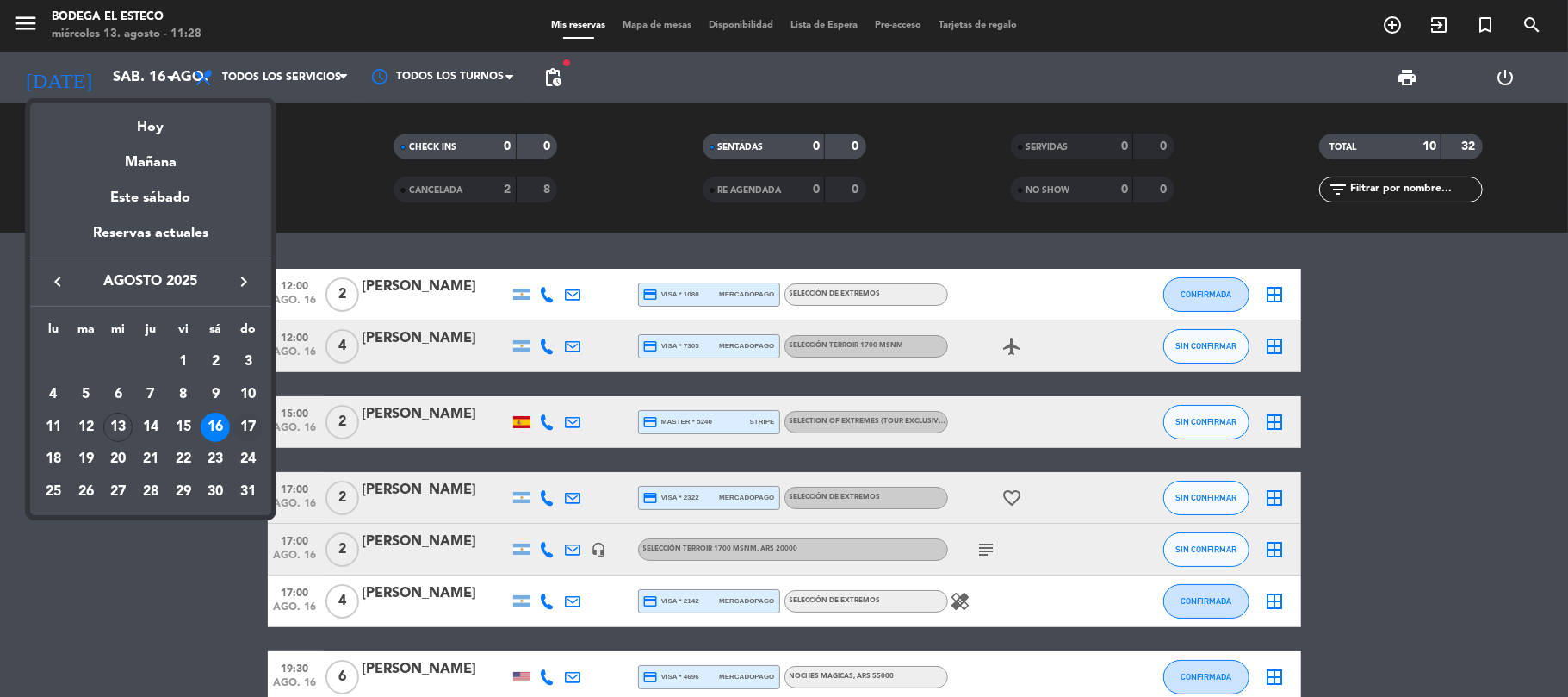
click at [242, 418] on div "17" at bounding box center [247, 426] width 29 height 29
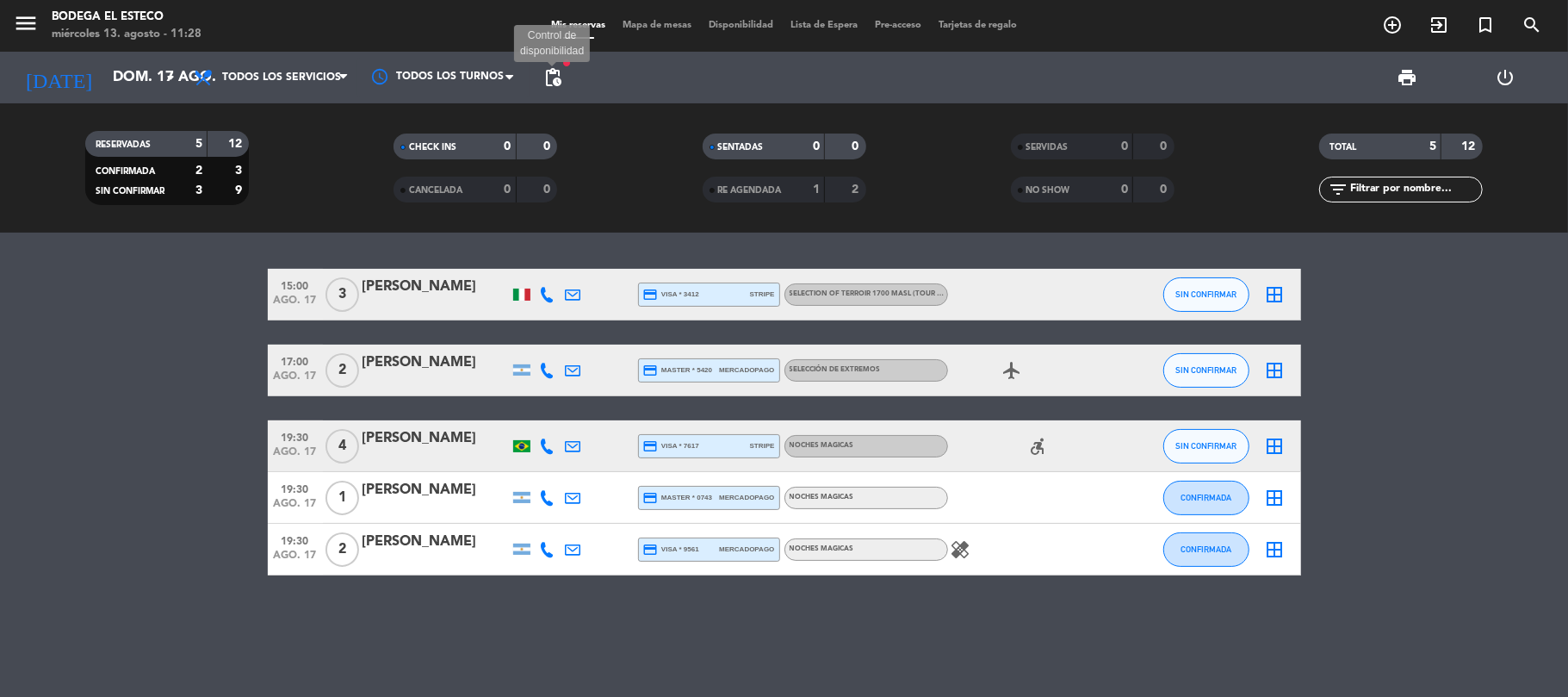
click at [560, 76] on span "pending_actions" at bounding box center [553, 77] width 21 height 21
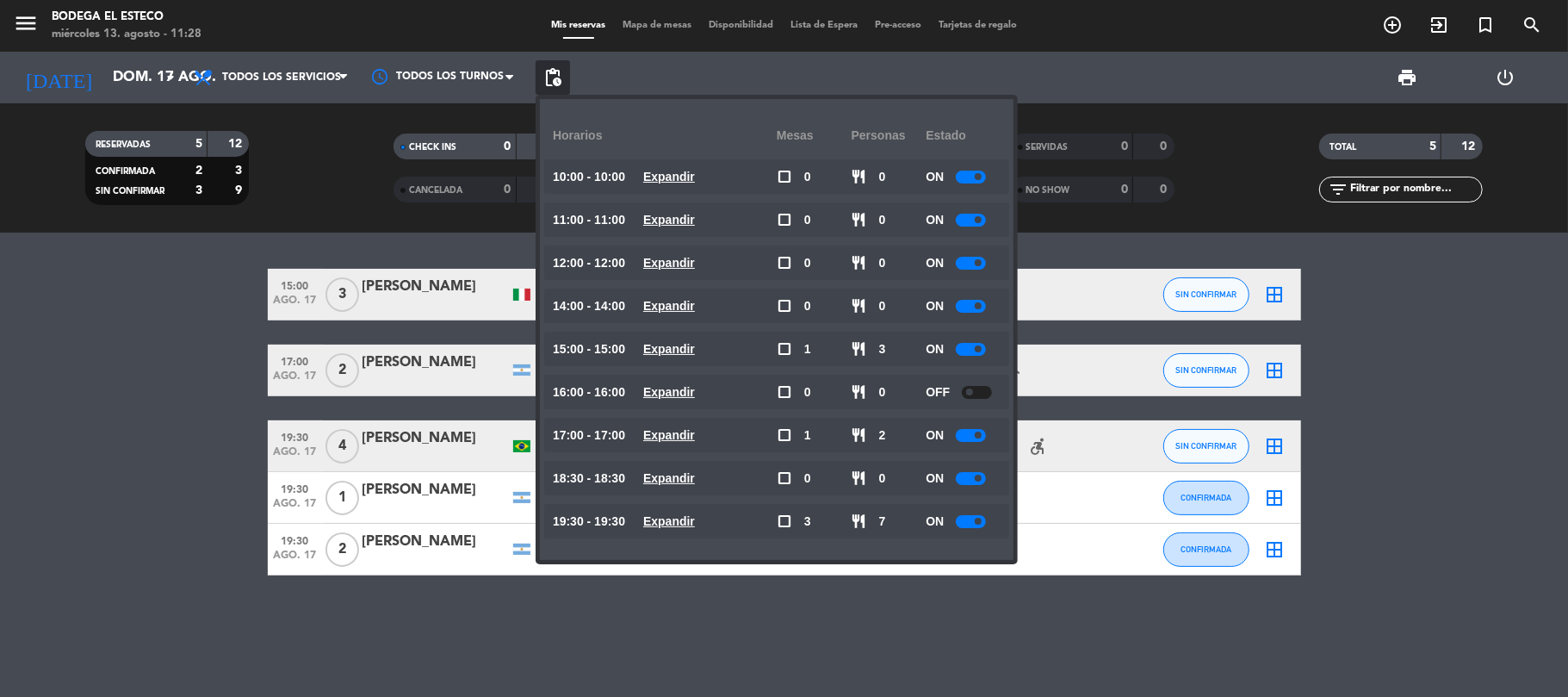
click at [972, 393] on span at bounding box center [969, 392] width 7 height 7
click at [119, 79] on input "dom. 17 ago." at bounding box center [198, 78] width 186 height 33
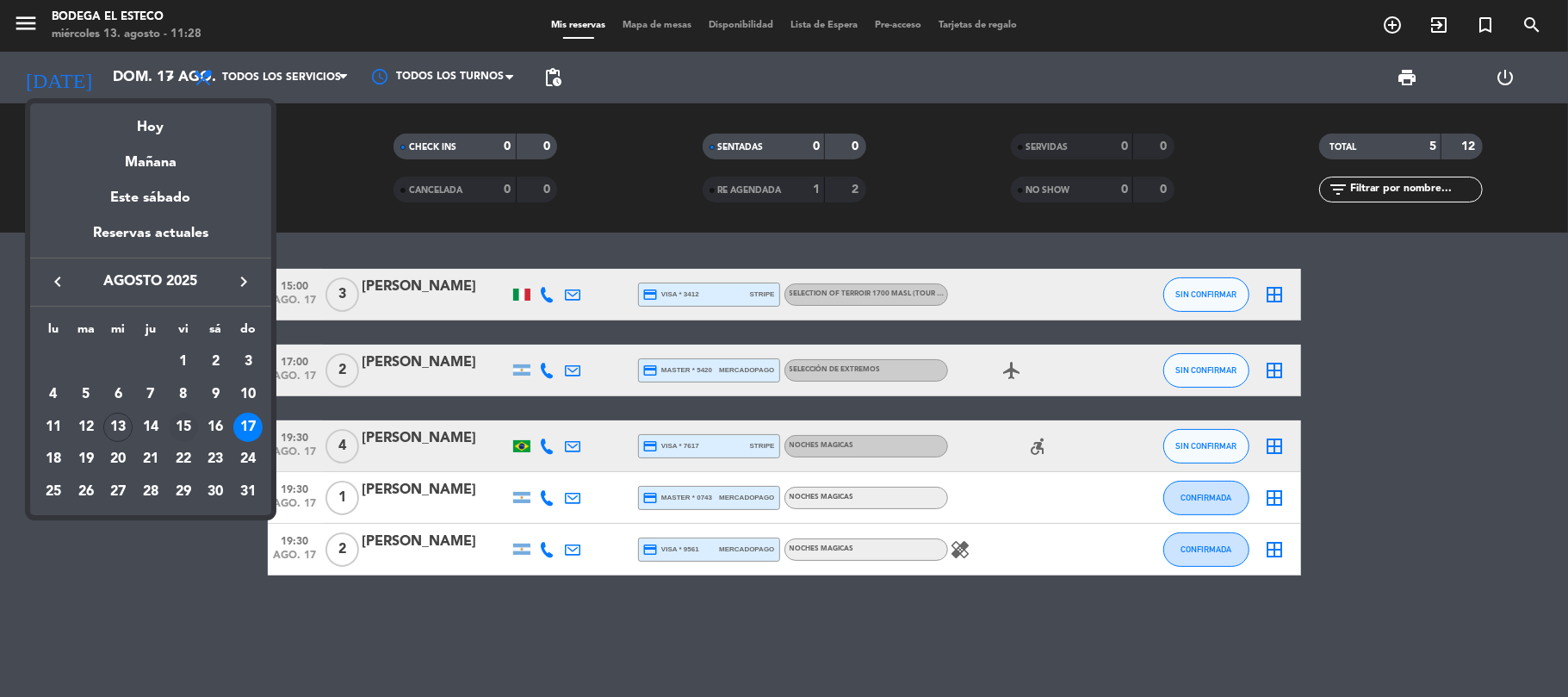
click at [179, 417] on div "15" at bounding box center [183, 426] width 29 height 29
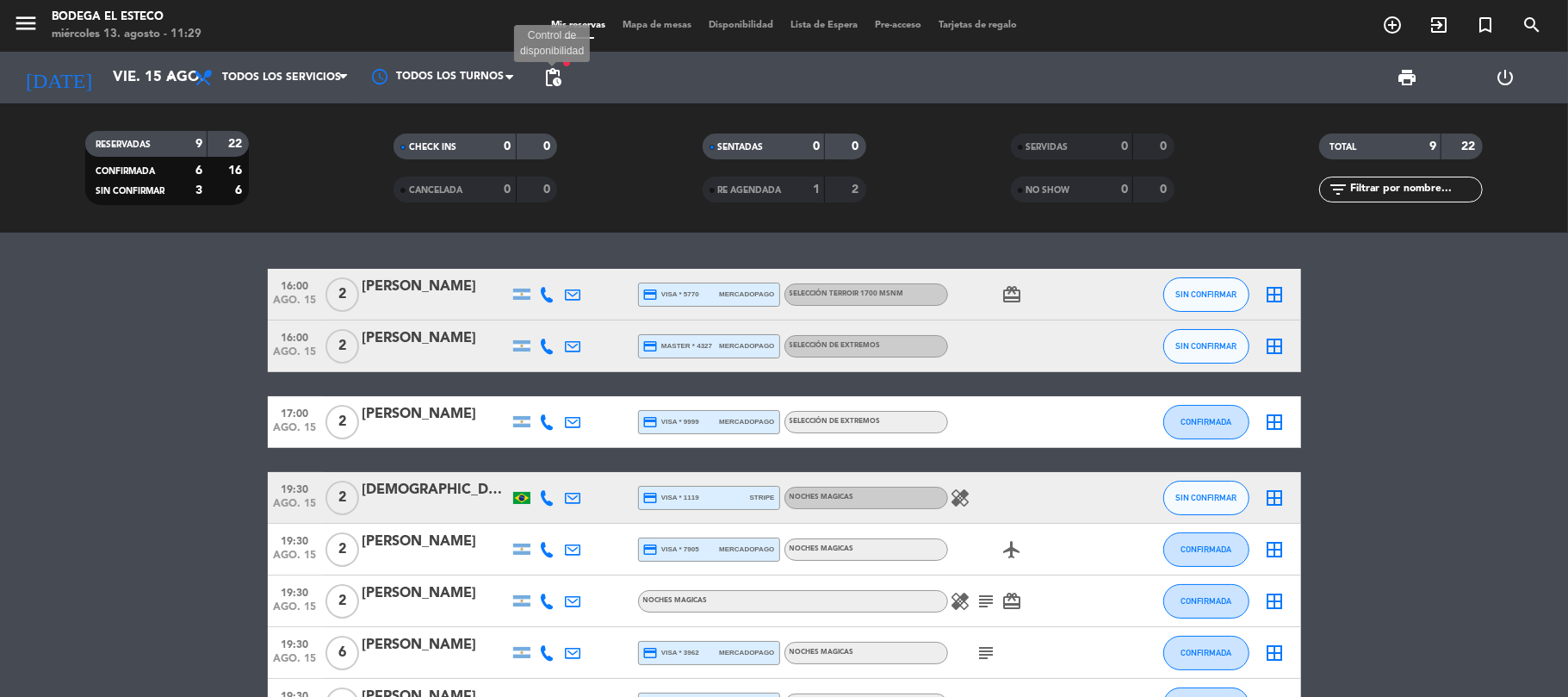
click at [548, 76] on span "pending_actions" at bounding box center [553, 77] width 21 height 21
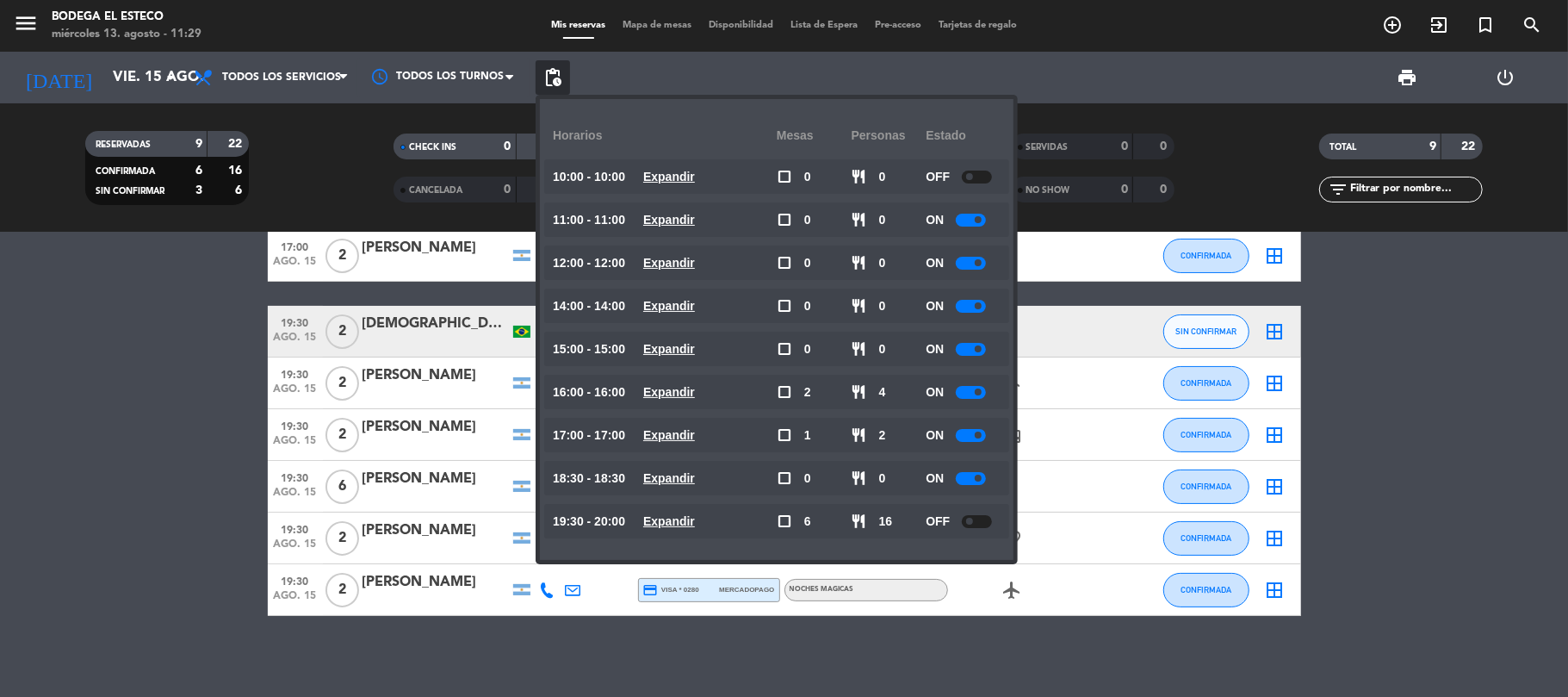
scroll to position [171, 0]
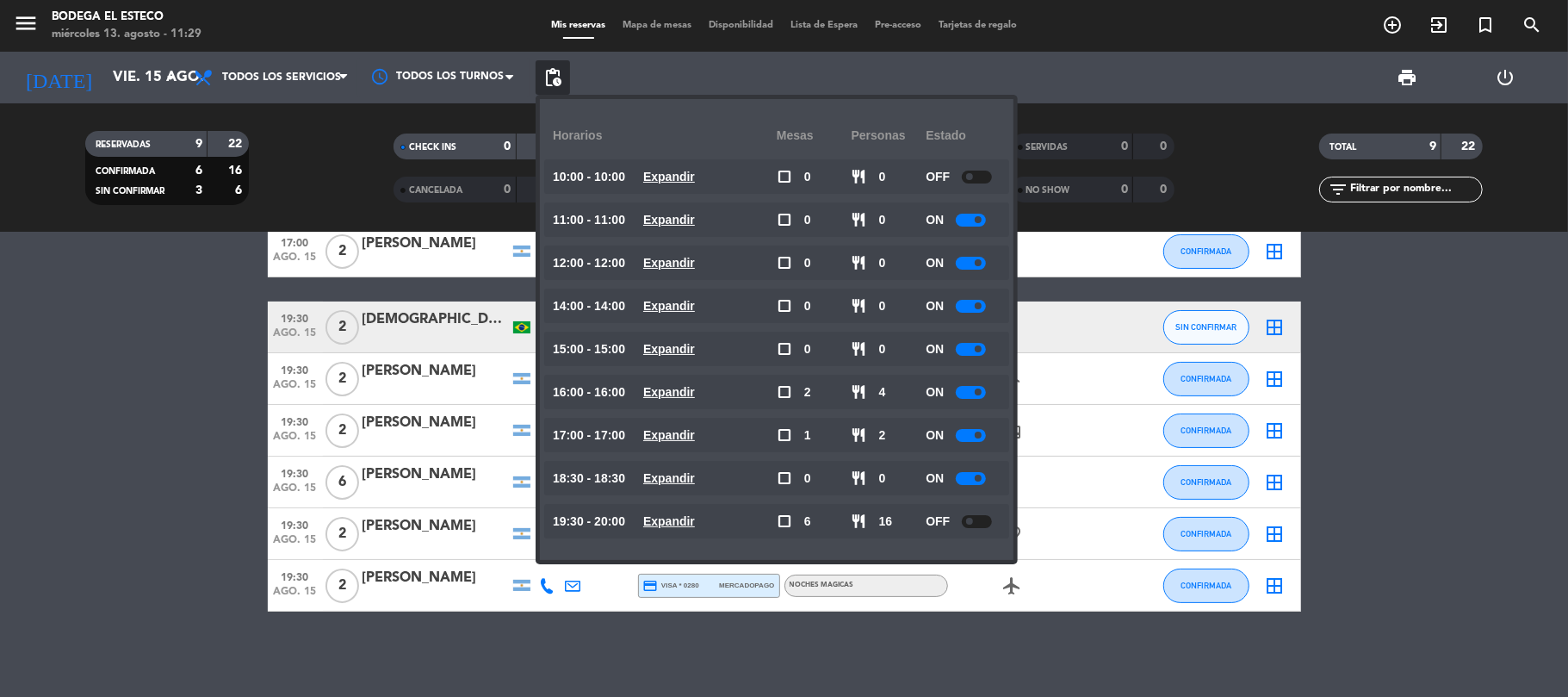
click at [176, 474] on bookings-row "16:00 [DATE] 2 [PERSON_NAME] credit_card visa * 5770 mercadopago SELECCIÓN TERR…" at bounding box center [784, 355] width 1568 height 513
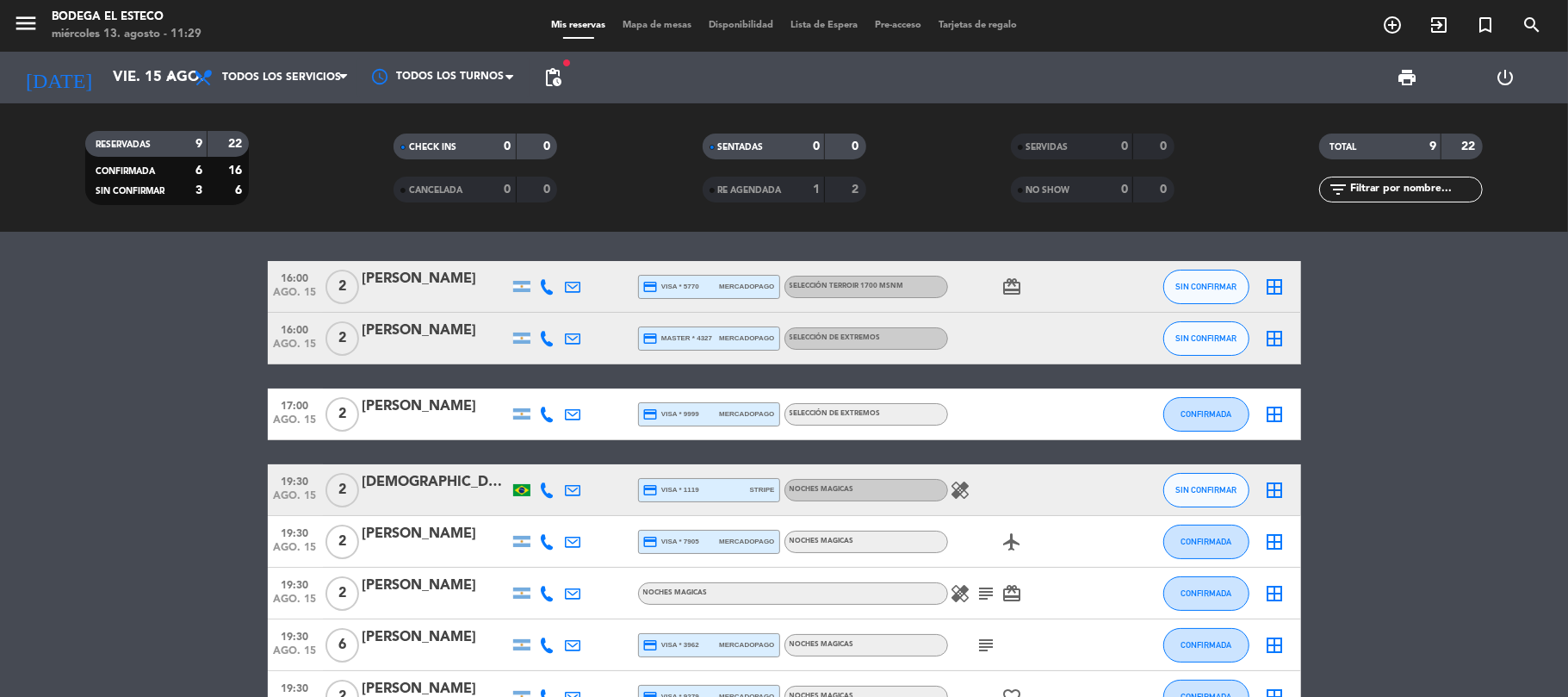
scroll to position [0, 0]
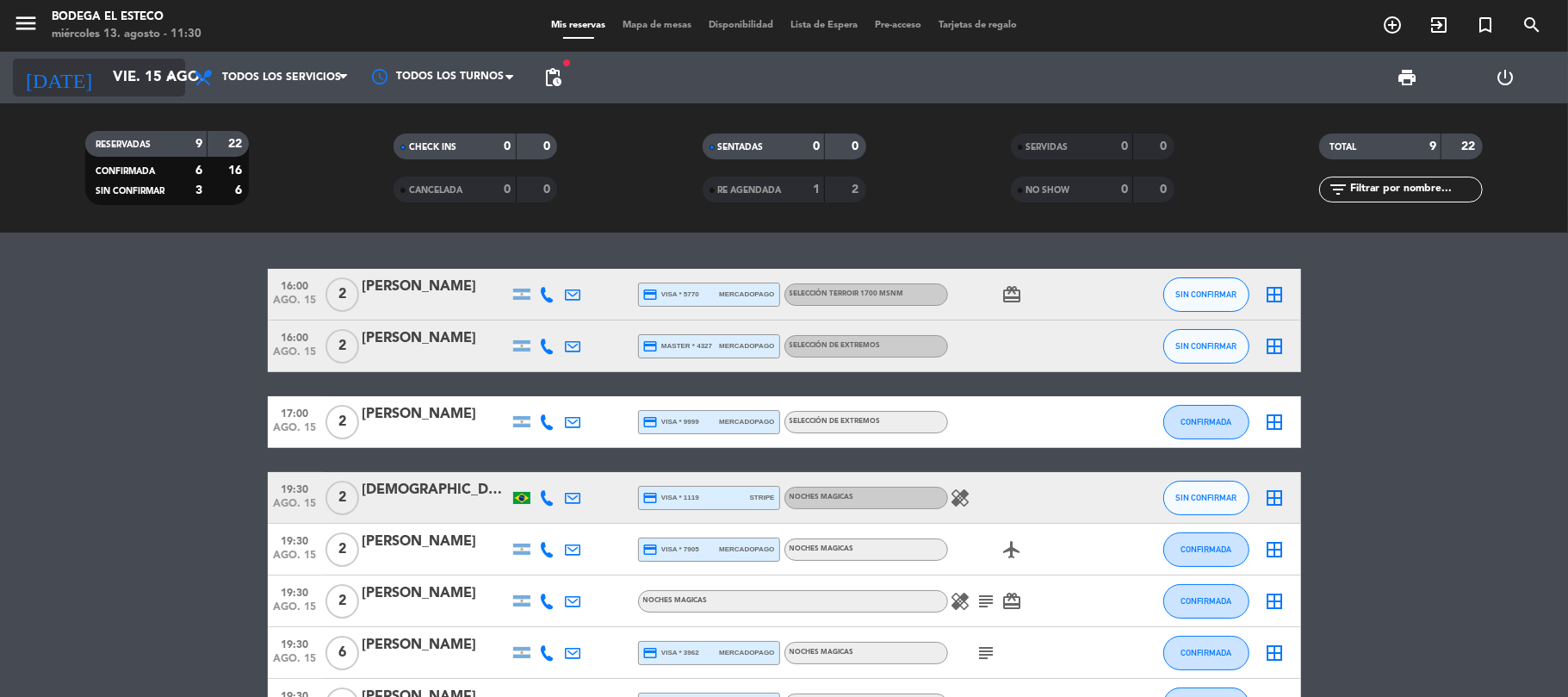
click at [105, 91] on input "vie. 15 ago." at bounding box center [198, 78] width 186 height 33
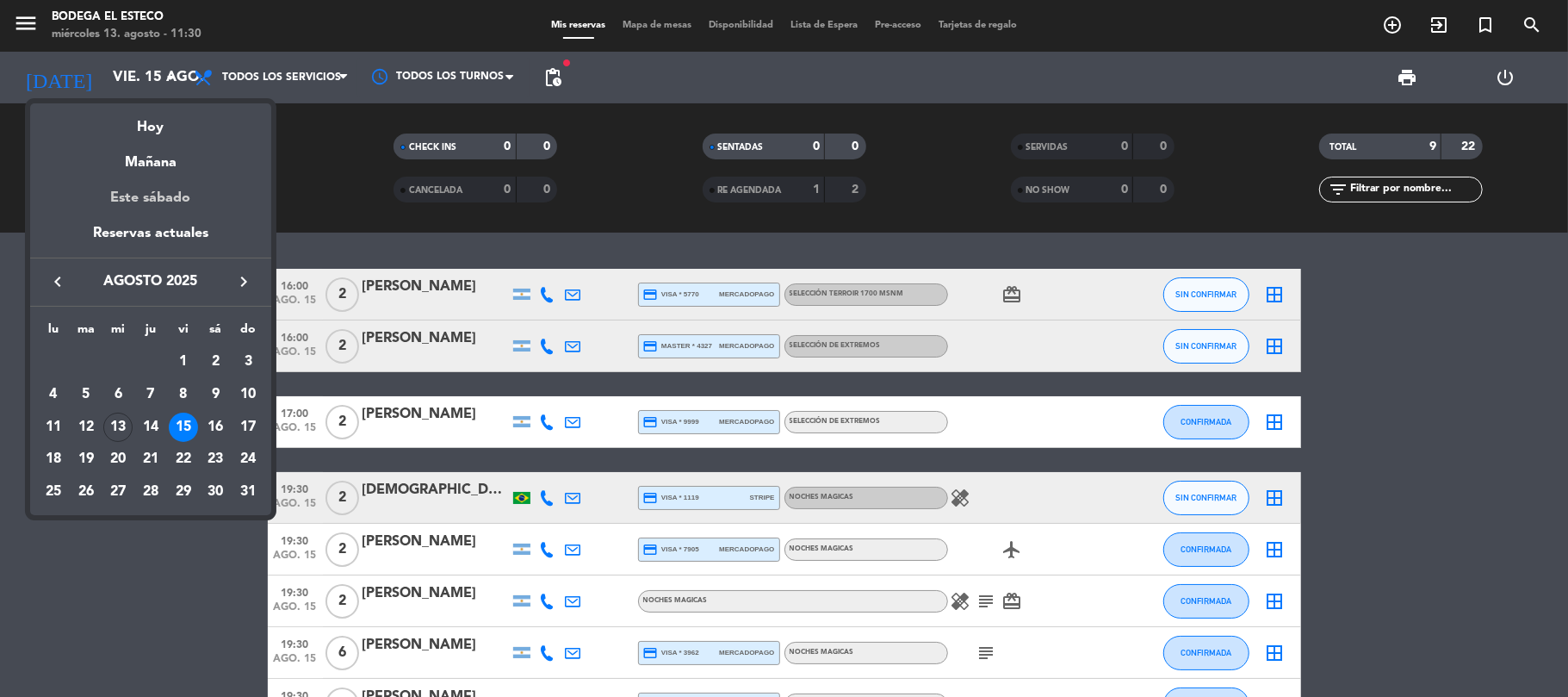
click at [174, 198] on div "Este sábado" at bounding box center [150, 198] width 241 height 48
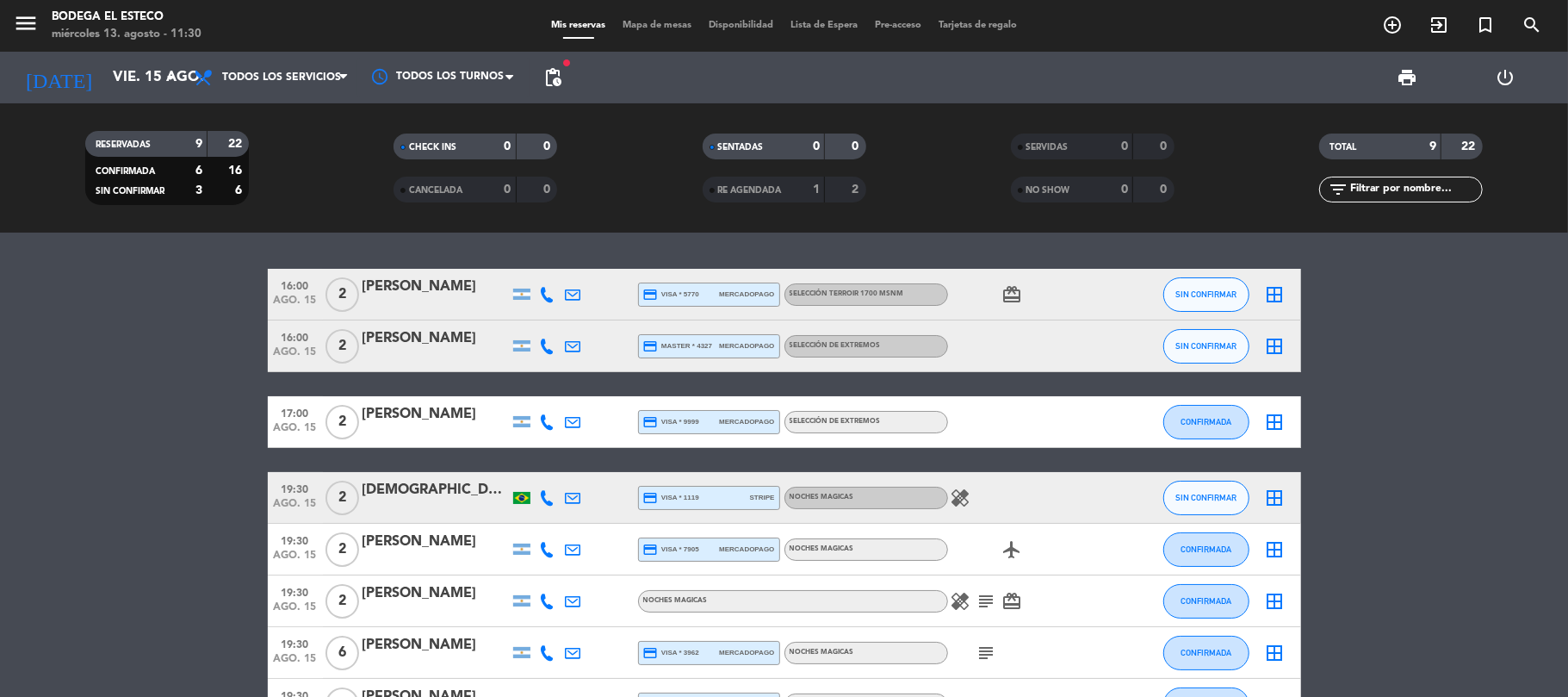
type input "sáb. 16 ago."
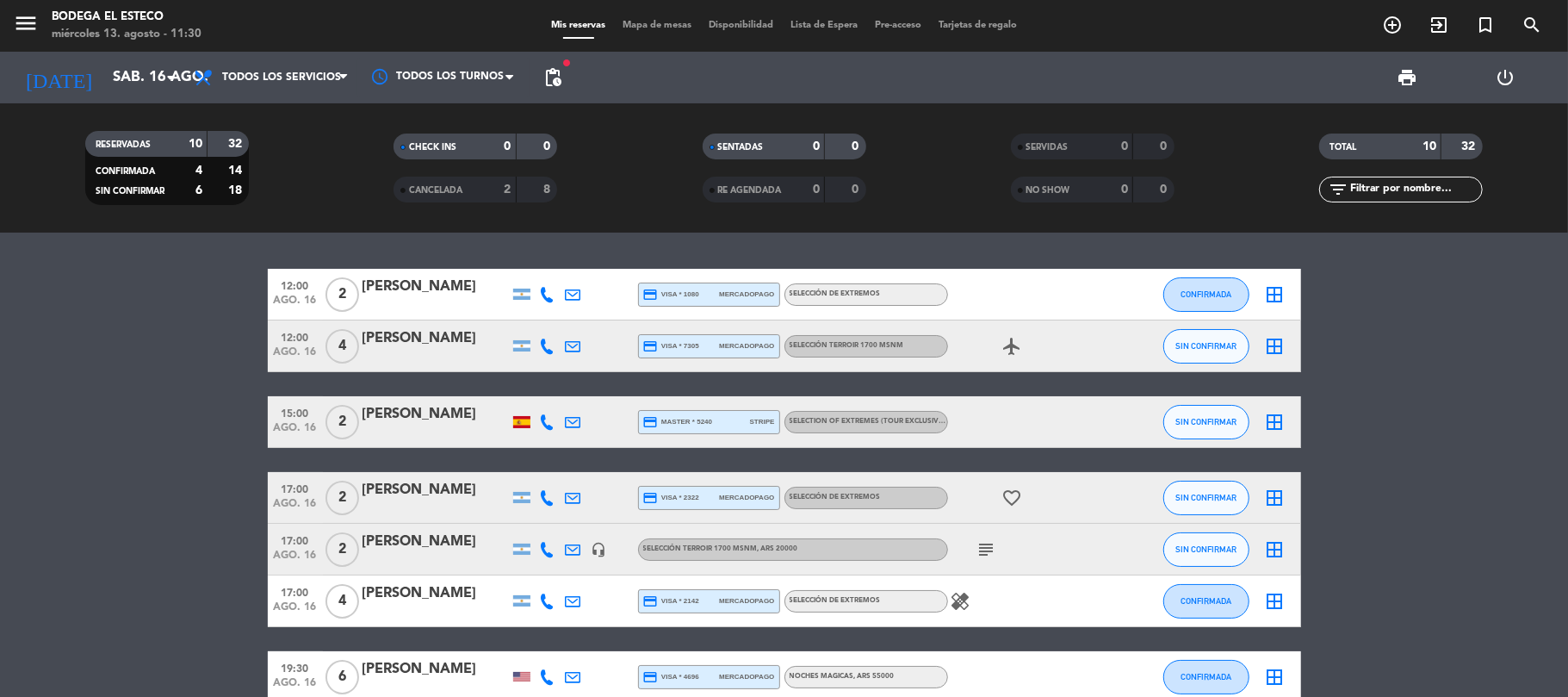
click at [544, 343] on icon at bounding box center [548, 346] width 16 height 16
click at [520, 317] on span "Copiar" at bounding box center [534, 316] width 36 height 18
click at [555, 76] on span "pending_actions" at bounding box center [553, 77] width 21 height 21
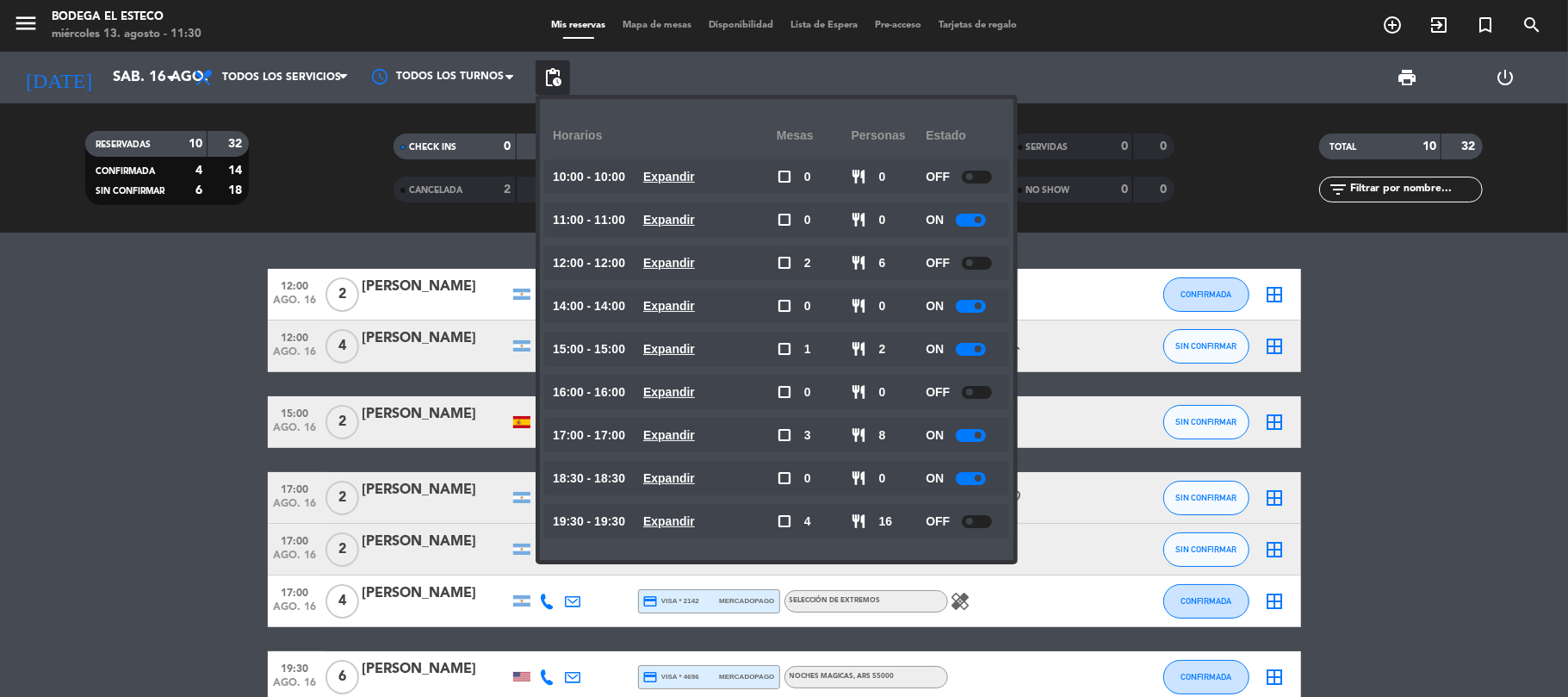
click at [971, 217] on div at bounding box center [970, 220] width 30 height 13
click at [47, 365] on bookings-row "12:00 [DATE] 2 [PERSON_NAME] credit_card visa * 1080 mercadopago SELECCIÓN DE E…" at bounding box center [784, 563] width 1568 height 589
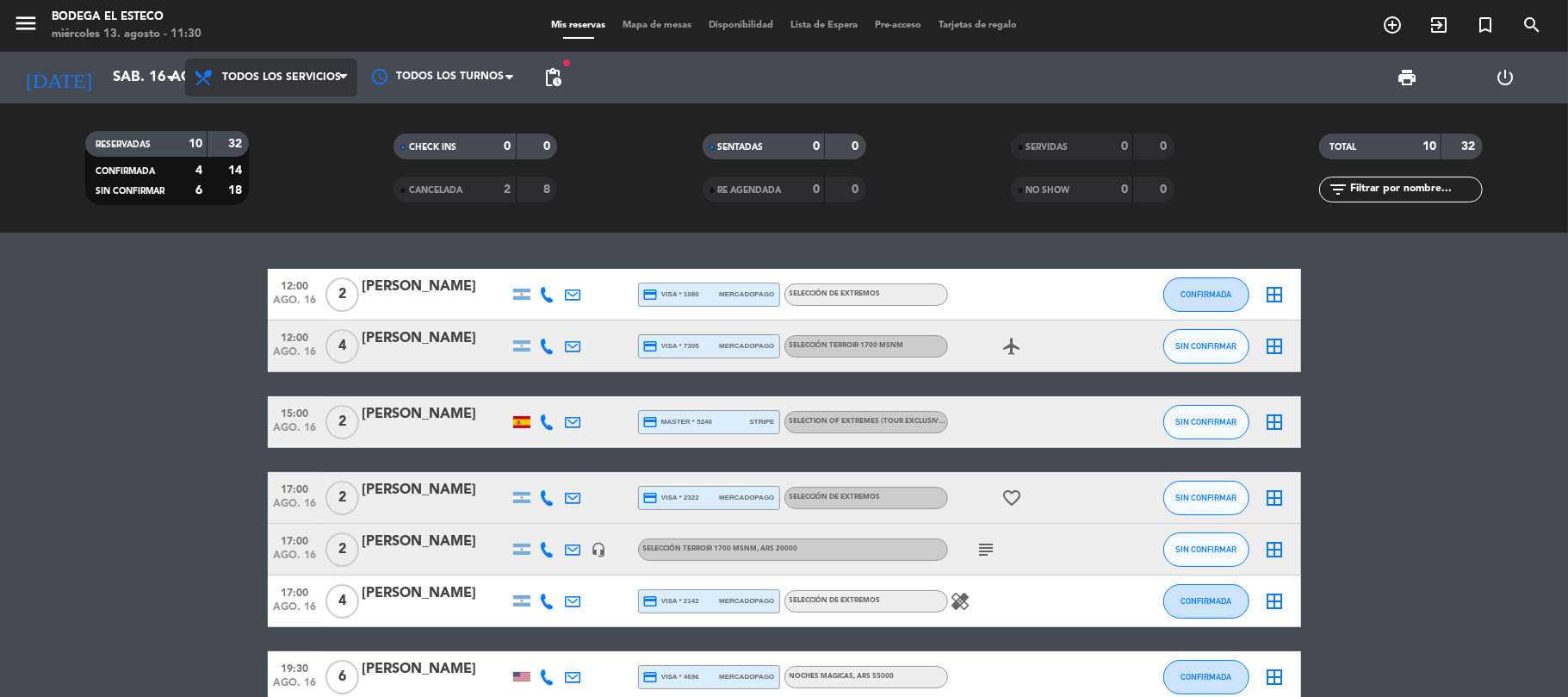
click at [296, 76] on span "Todos los servicios" at bounding box center [281, 77] width 119 height 12
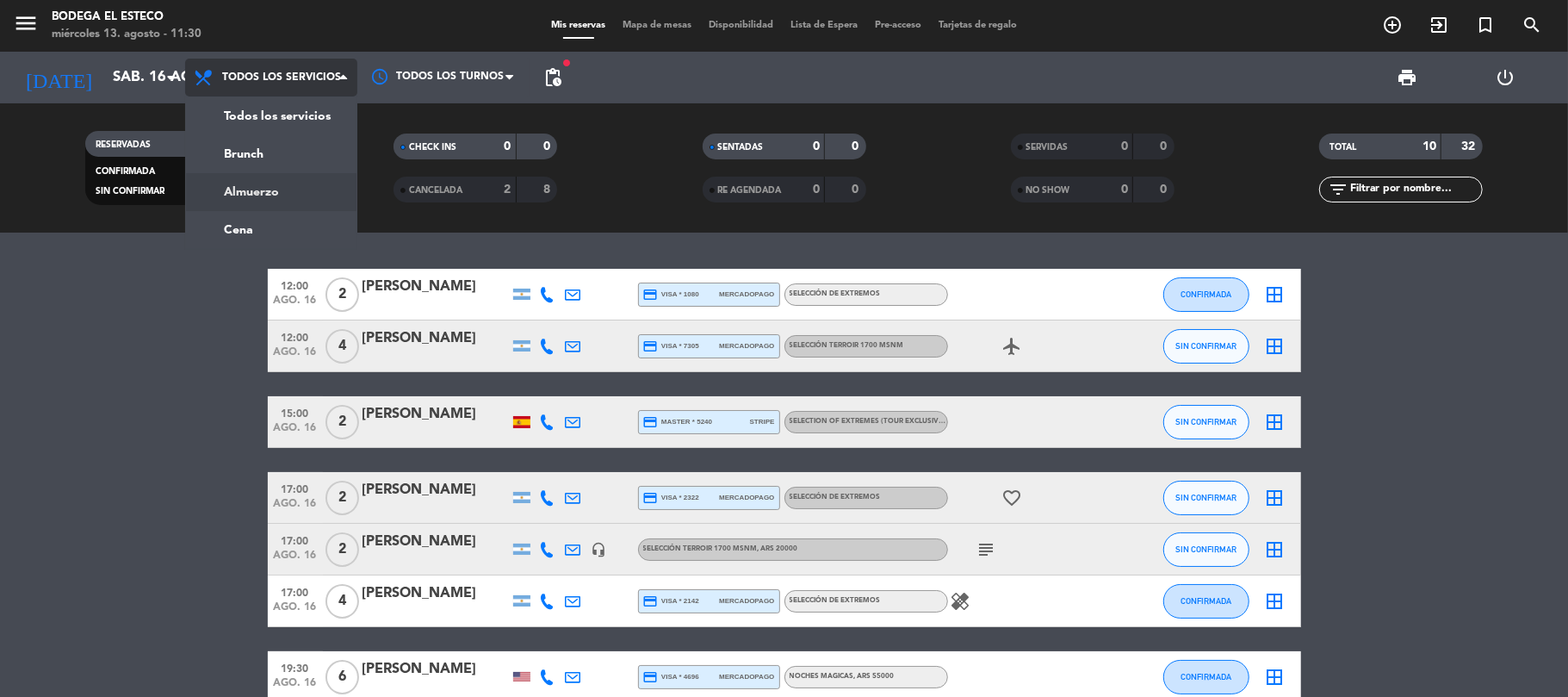
click at [234, 190] on div "menu Bodega El Esteco [DATE] 13. agosto - 11:30 Mis reservas Mapa de mesas Disp…" at bounding box center [784, 116] width 1568 height 232
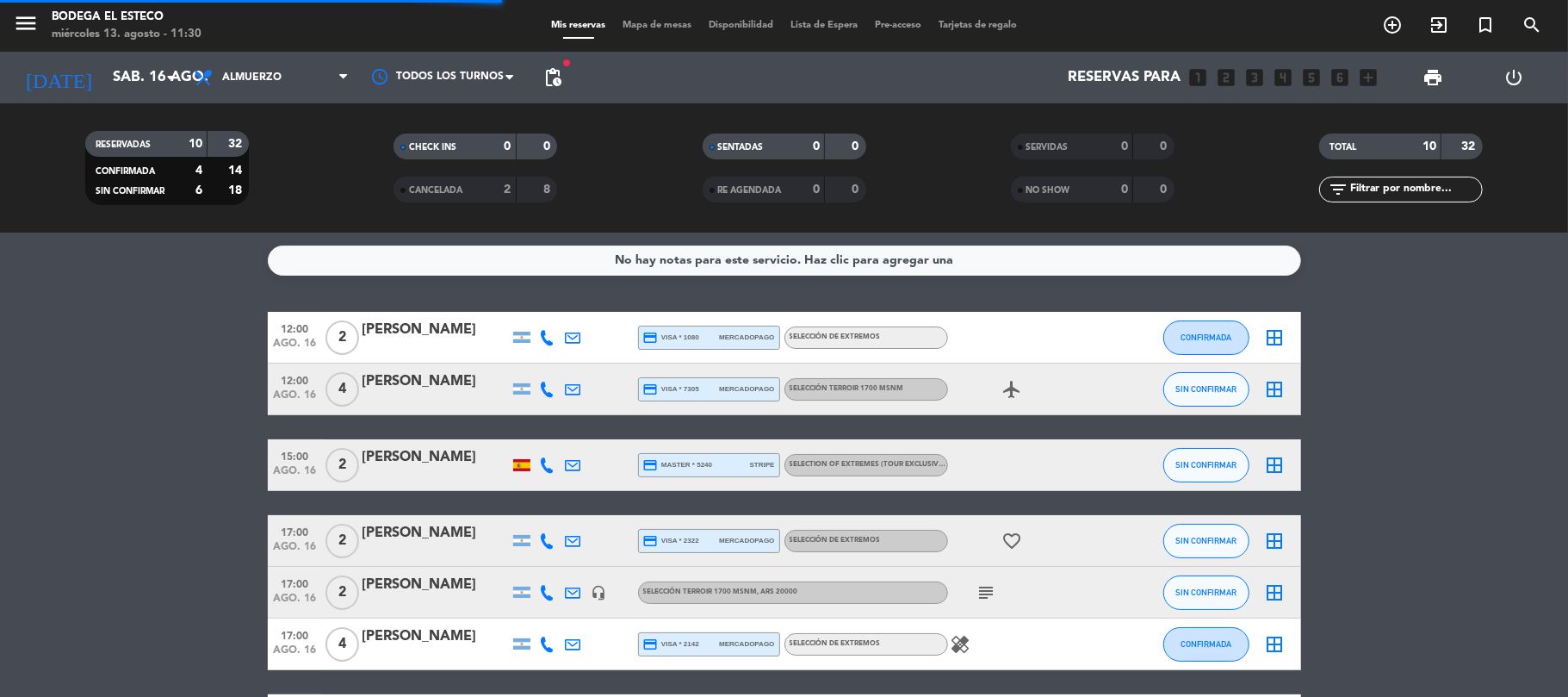
click at [865, 262] on div "No hay notas para este servicio. Haz clic para agregar una" at bounding box center [783, 260] width 338 height 20
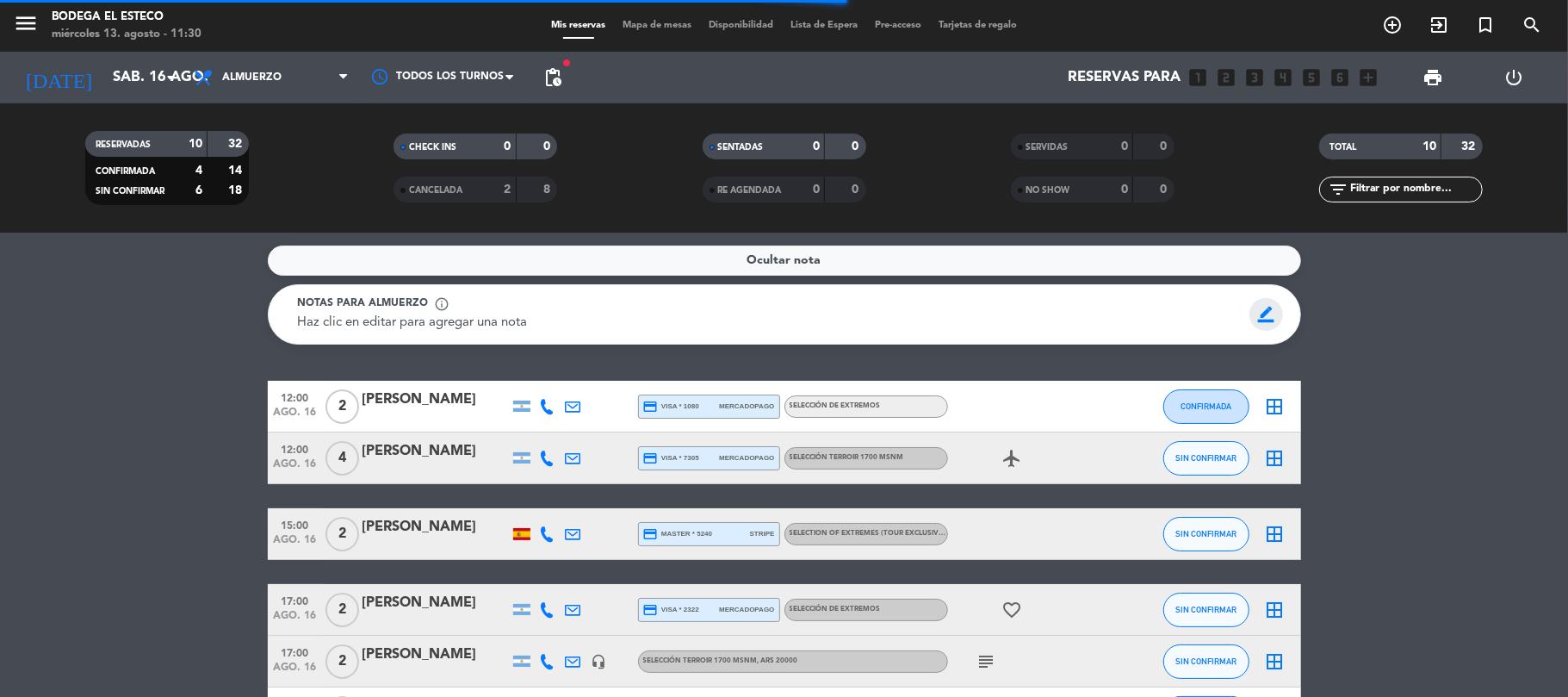
click at [1266, 305] on span "border_color" at bounding box center [1266, 314] width 33 height 33
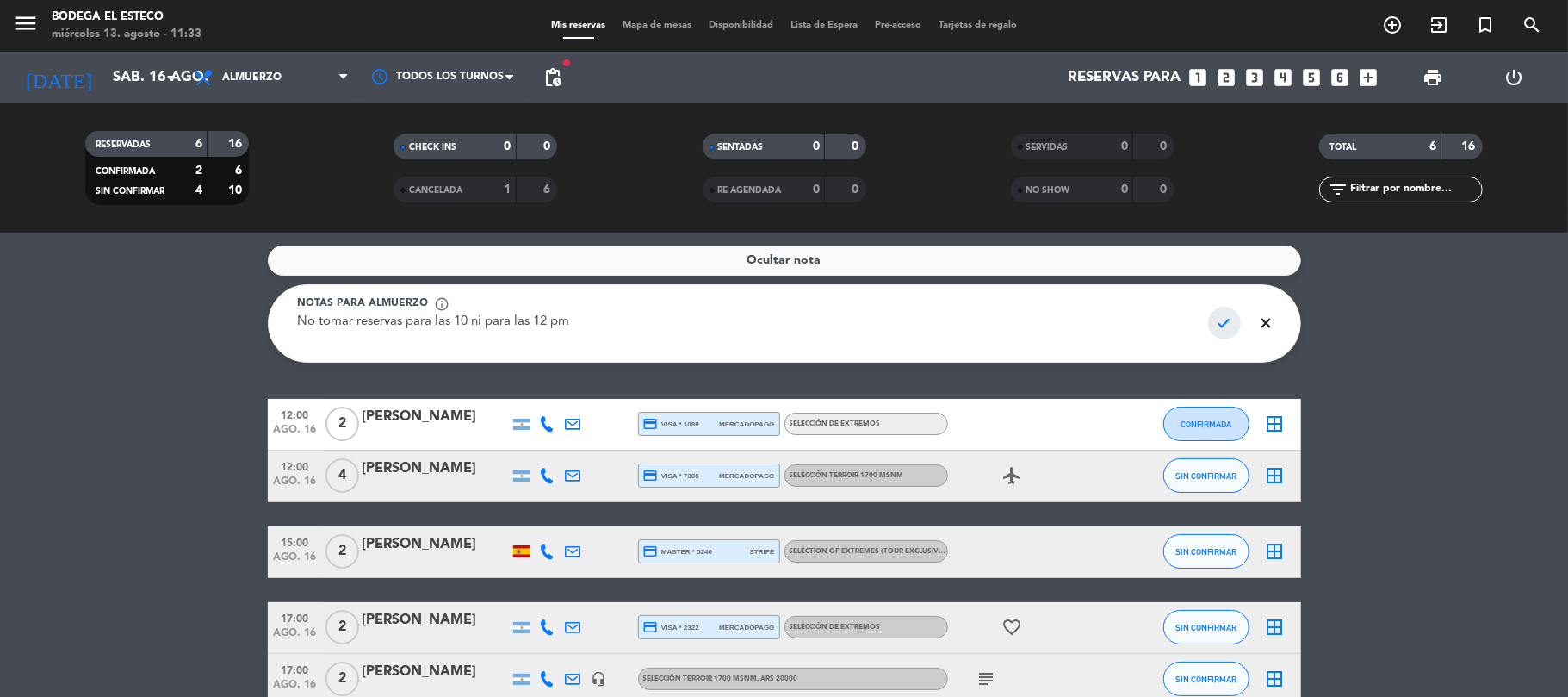
type textarea "No tomar reservas para las 10 ni para las 12 pm"
click at [1226, 323] on span "check" at bounding box center [1224, 323] width 33 height 33
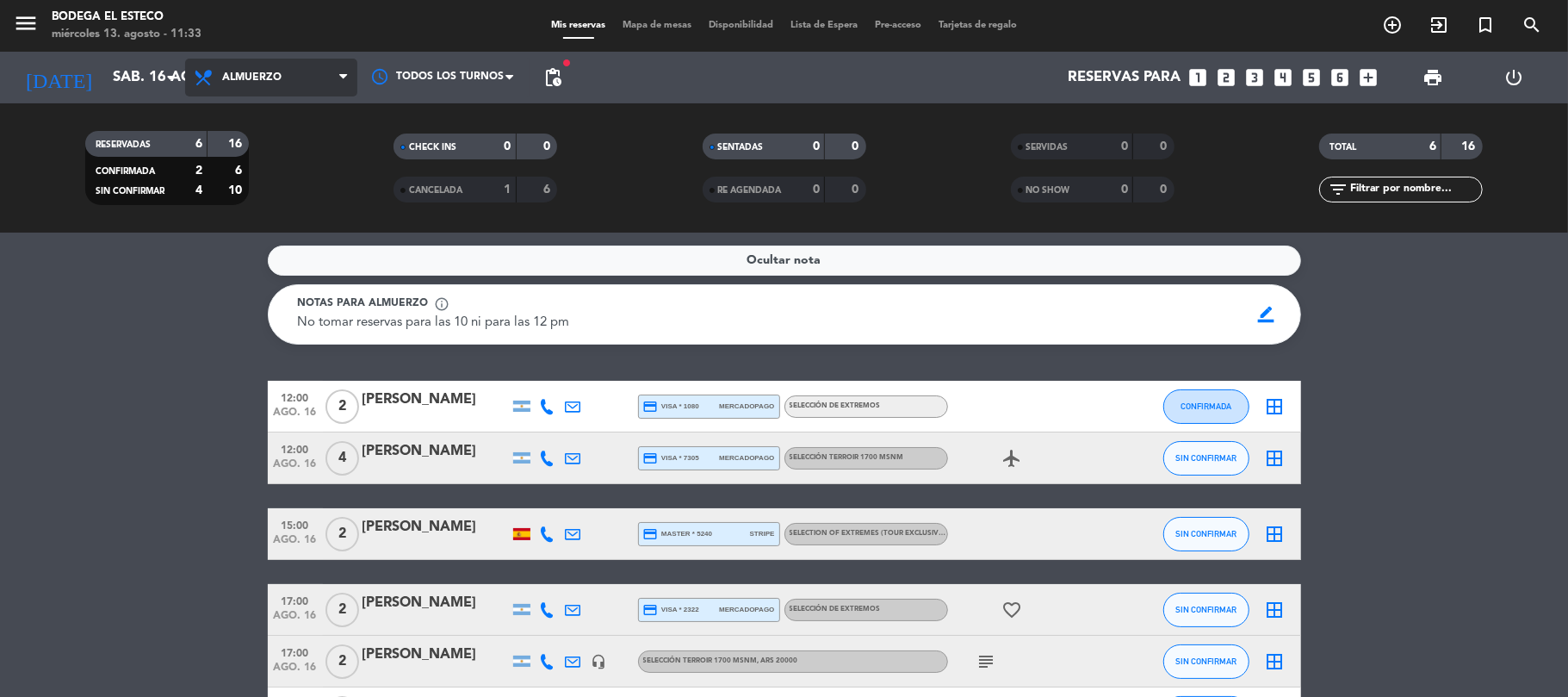
click at [238, 80] on span "Almuerzo" at bounding box center [252, 77] width 60 height 12
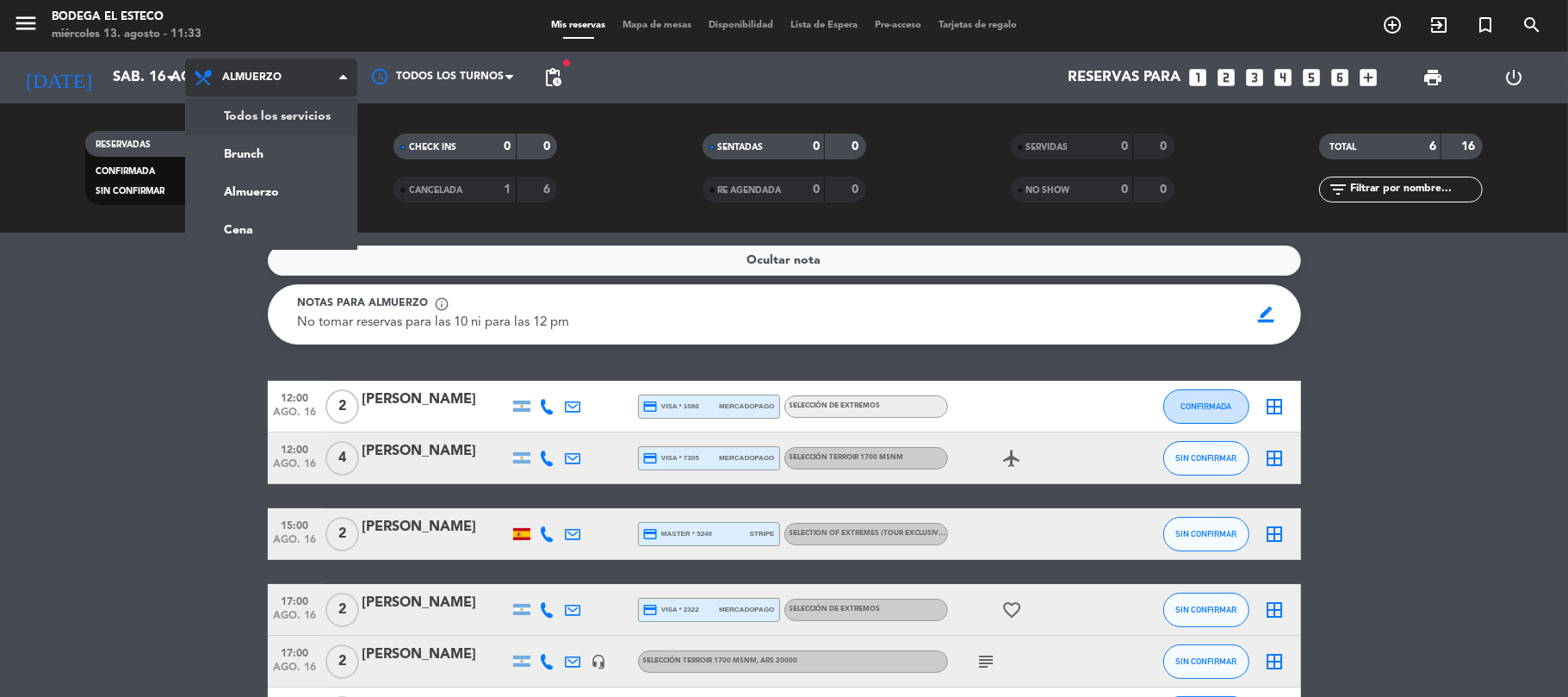
click at [249, 117] on div "menu Bodega El Esteco [DATE] 13. agosto - 11:33 Mis reservas Mapa de mesas Disp…" at bounding box center [784, 116] width 1568 height 232
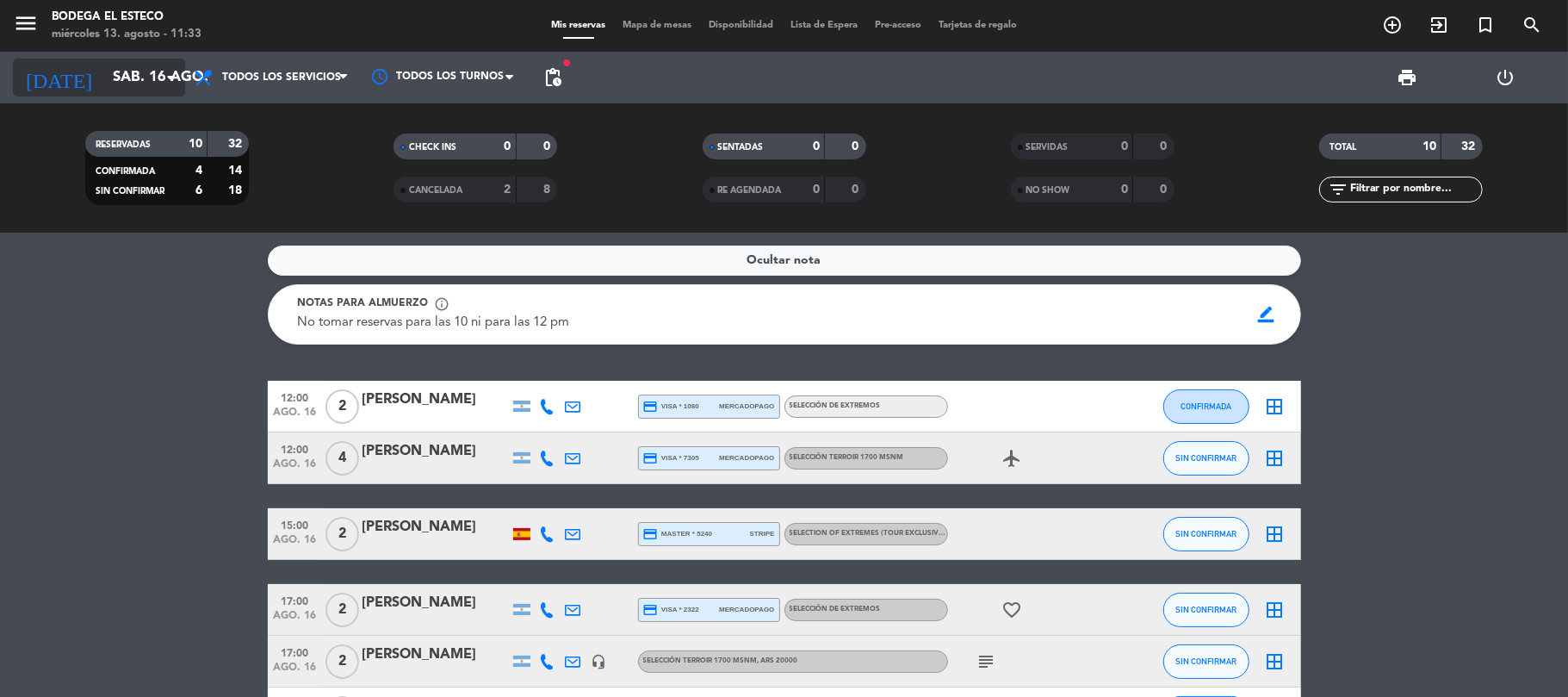
click at [105, 66] on input "sáb. 16 ago." at bounding box center [198, 78] width 186 height 33
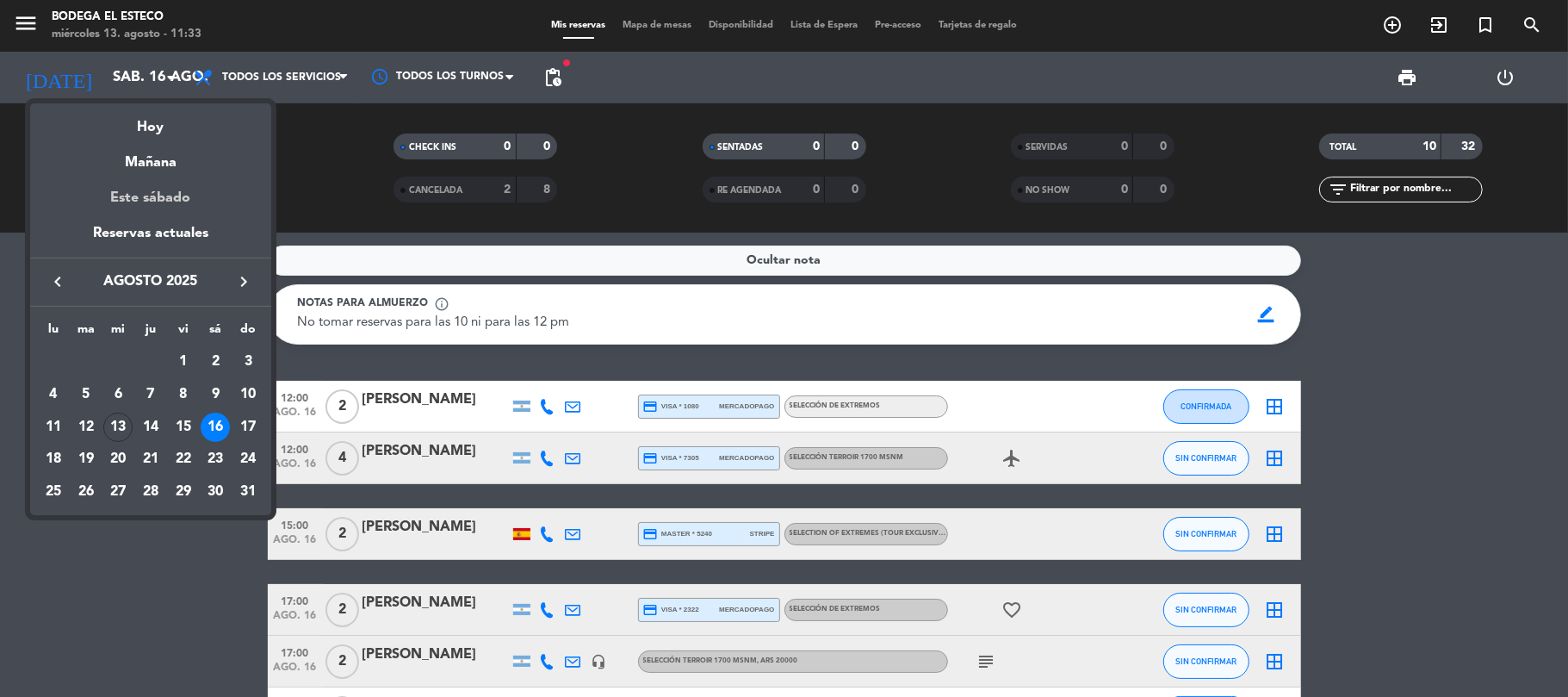
click at [128, 191] on div "Este sábado" at bounding box center [150, 198] width 241 height 48
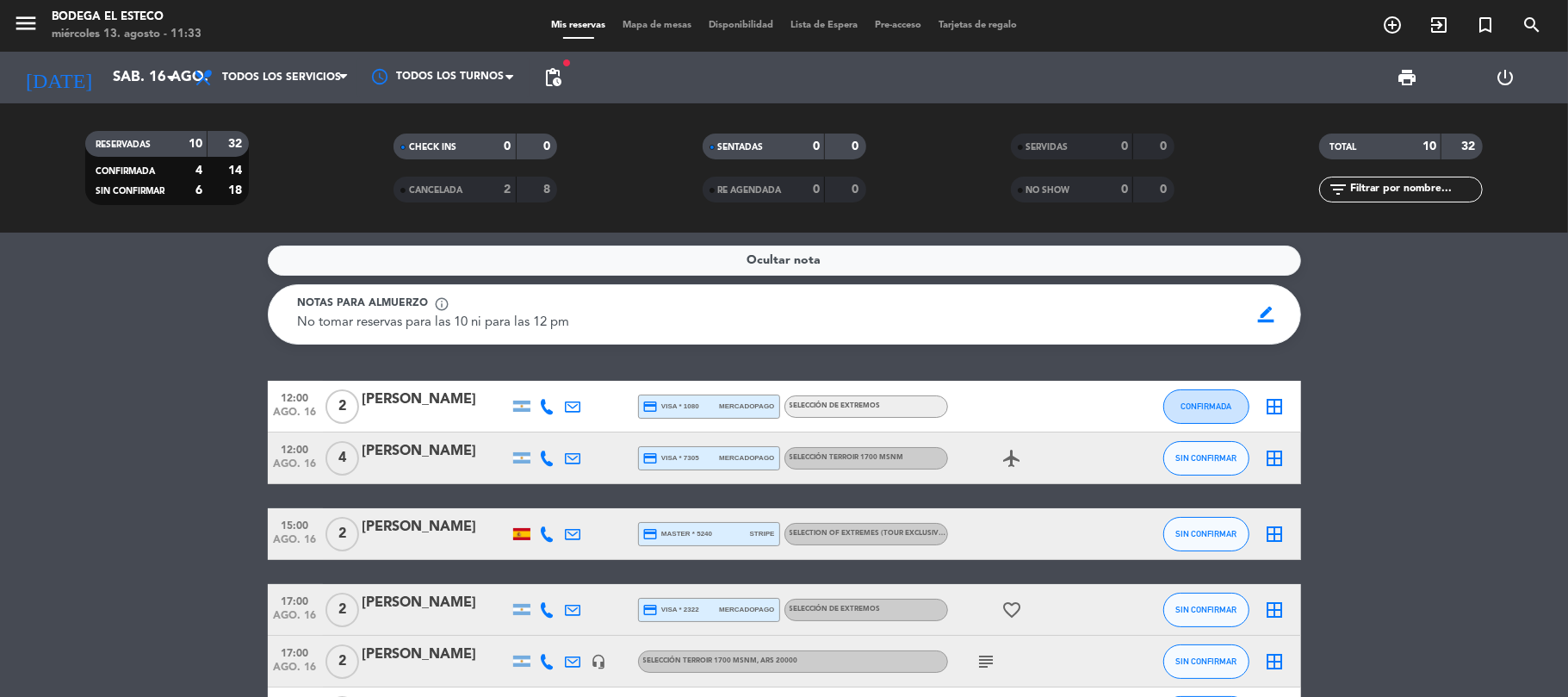
click at [546, 461] on icon at bounding box center [548, 458] width 16 height 16
click at [522, 429] on span "Copiar" at bounding box center [534, 428] width 36 height 18
click at [188, 449] on bookings-row "12:00 [DATE] 2 [PERSON_NAME] credit_card visa * 1080 mercadopago SELECCIÓN DE E…" at bounding box center [784, 675] width 1568 height 589
click at [391, 443] on div "[PERSON_NAME]" at bounding box center [435, 451] width 147 height 22
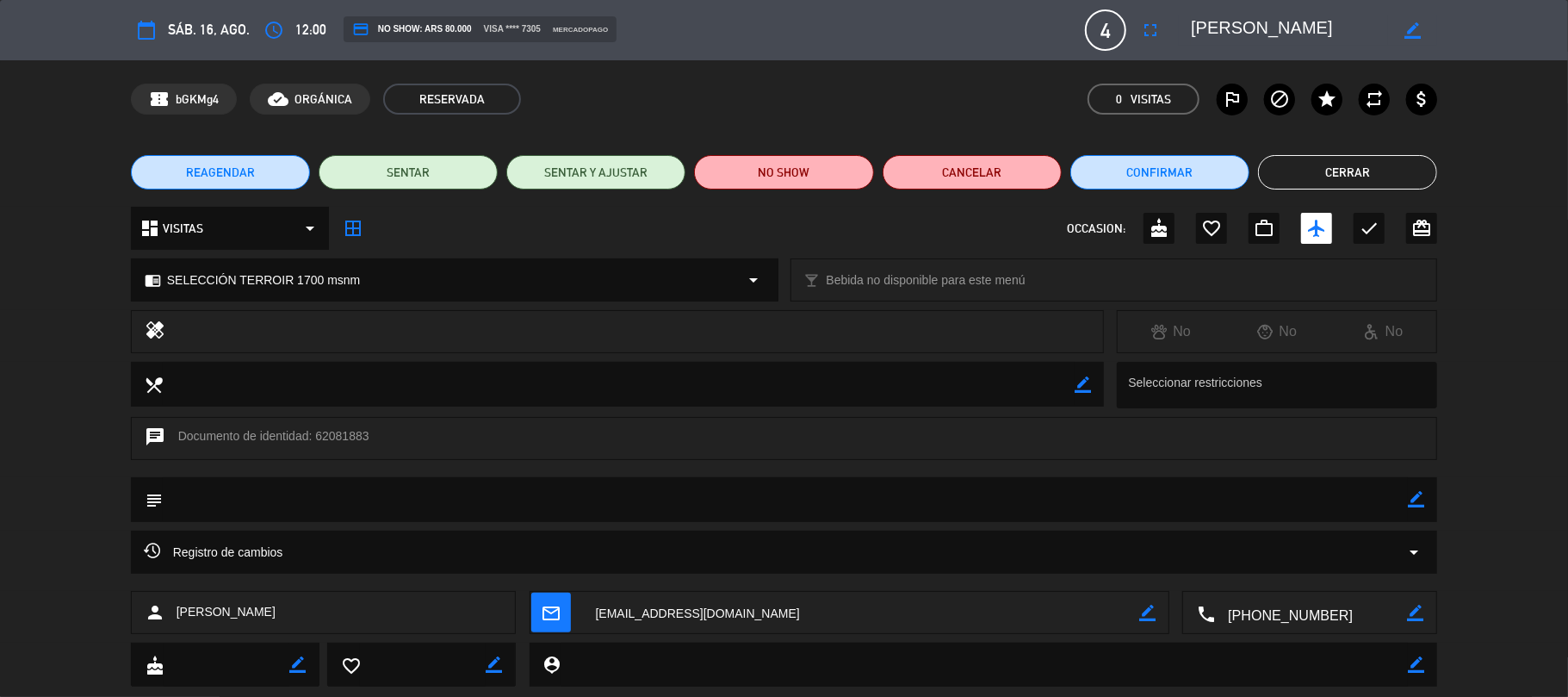
click at [239, 178] on span "REAGENDAR" at bounding box center [221, 172] width 69 height 18
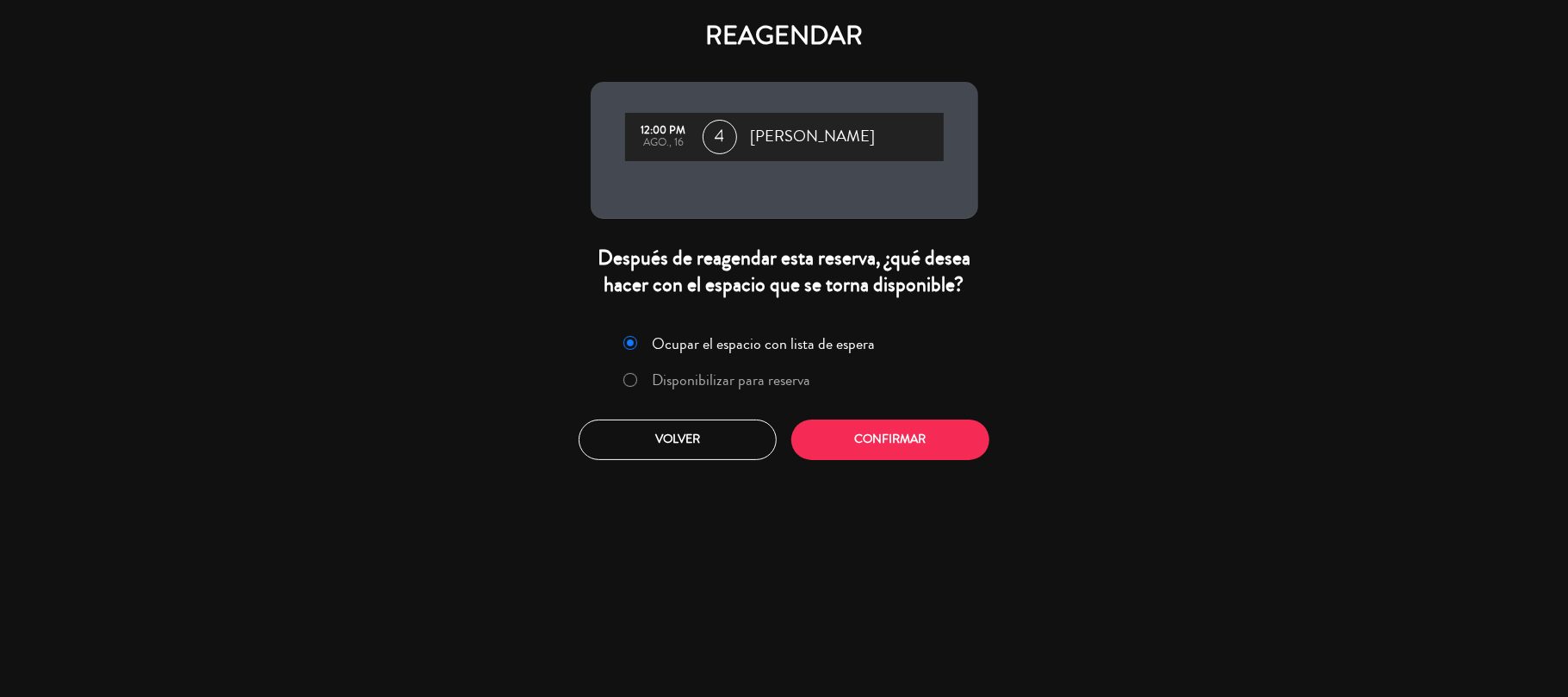
click at [739, 384] on label "Disponibilizar para reserva" at bounding box center [731, 380] width 158 height 16
click at [868, 448] on button "Confirmar" at bounding box center [889, 439] width 198 height 40
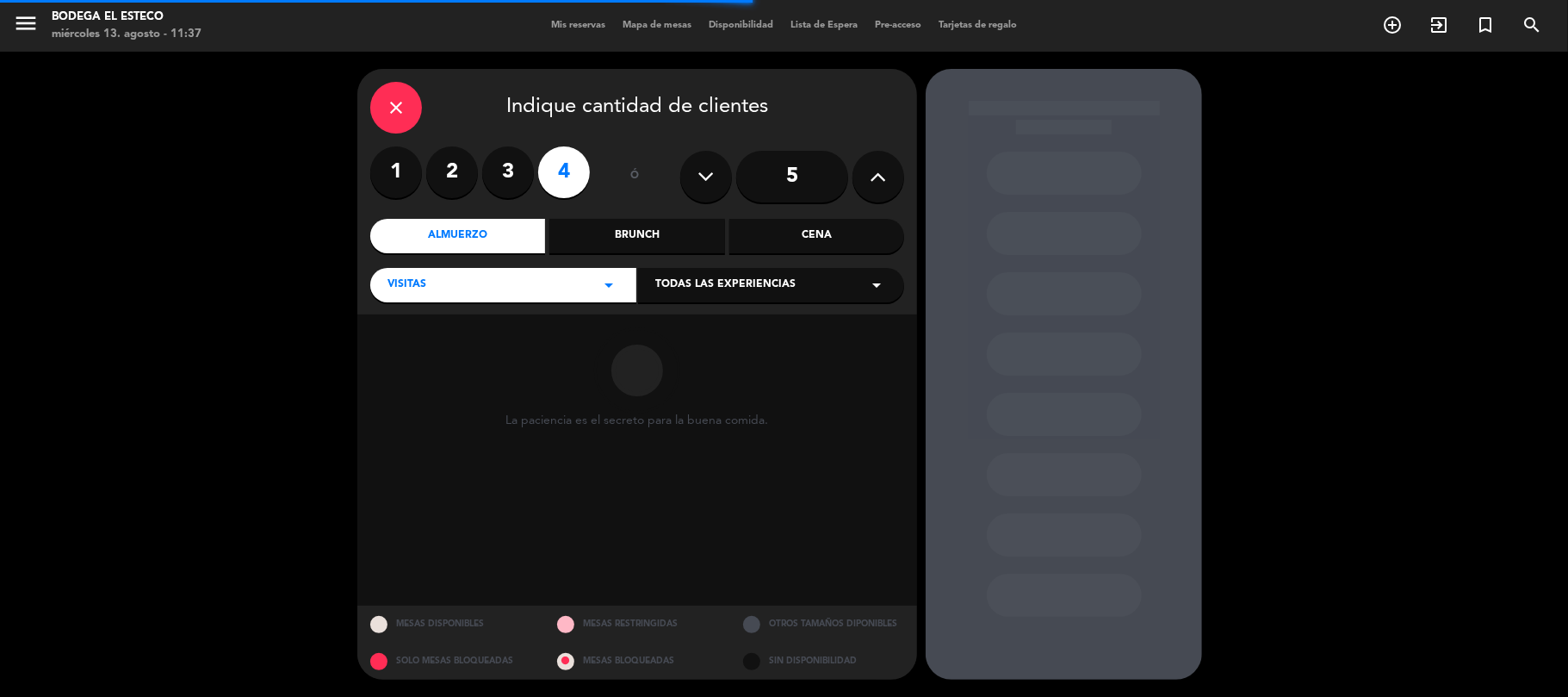
click at [737, 289] on span "Todas las experiencias" at bounding box center [725, 285] width 141 height 18
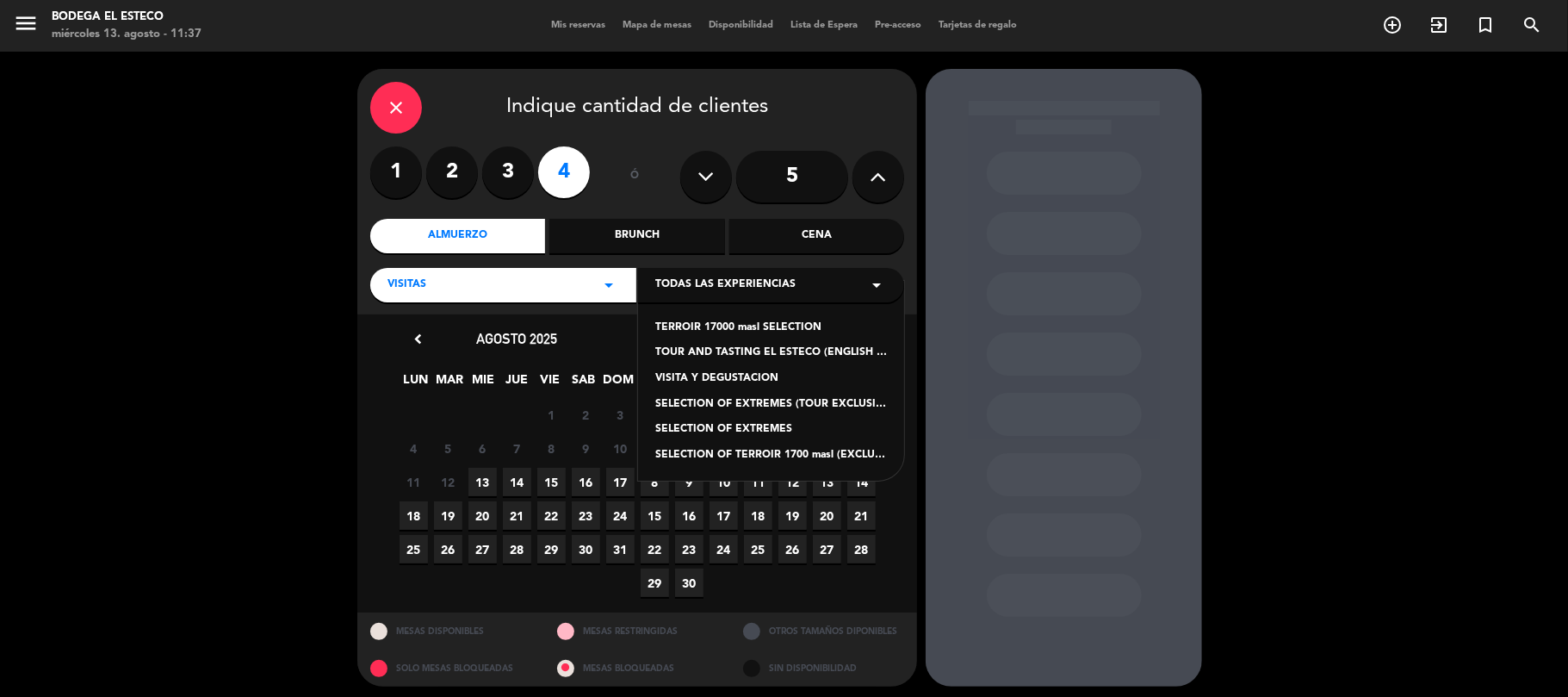
click at [729, 331] on div "TERROIR 17000 masl SELECTION" at bounding box center [771, 328] width 232 height 18
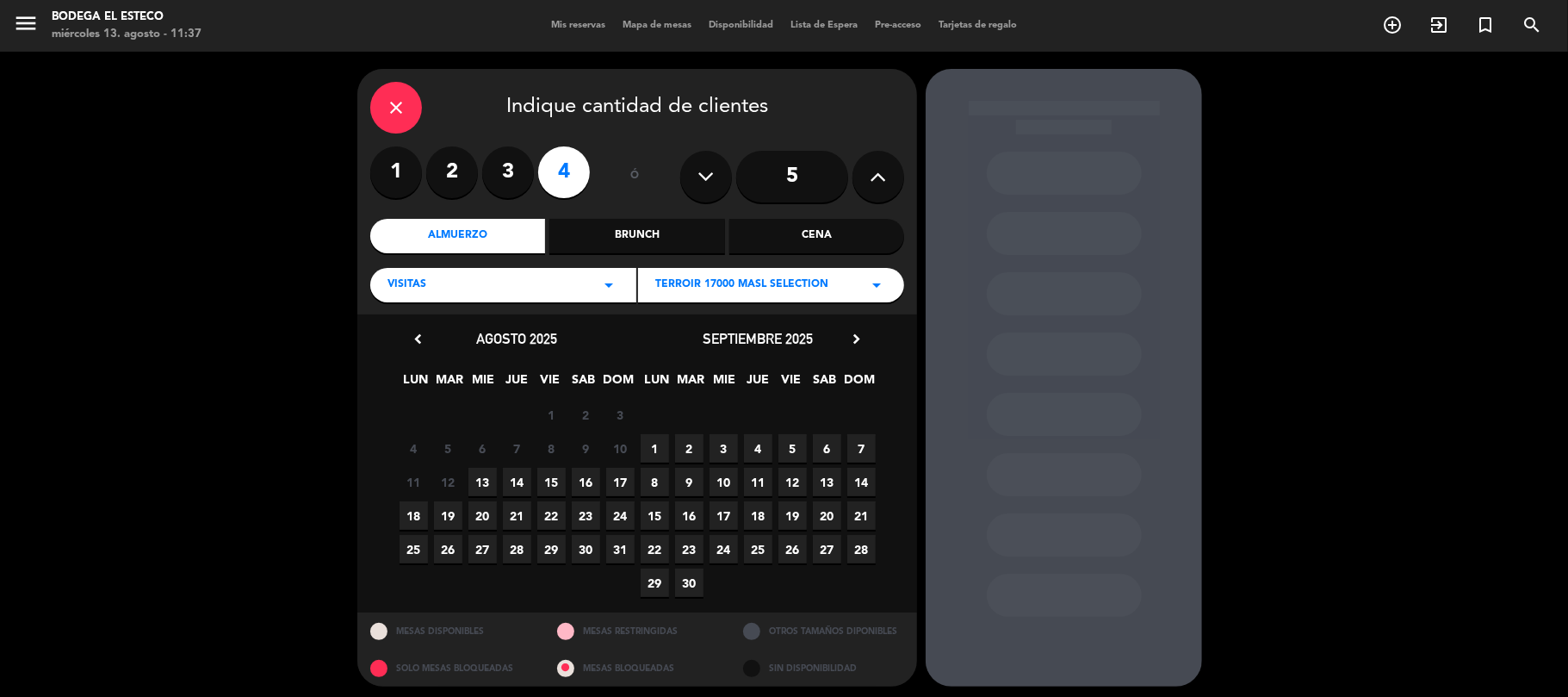
click at [617, 480] on span "17" at bounding box center [621, 482] width 28 height 28
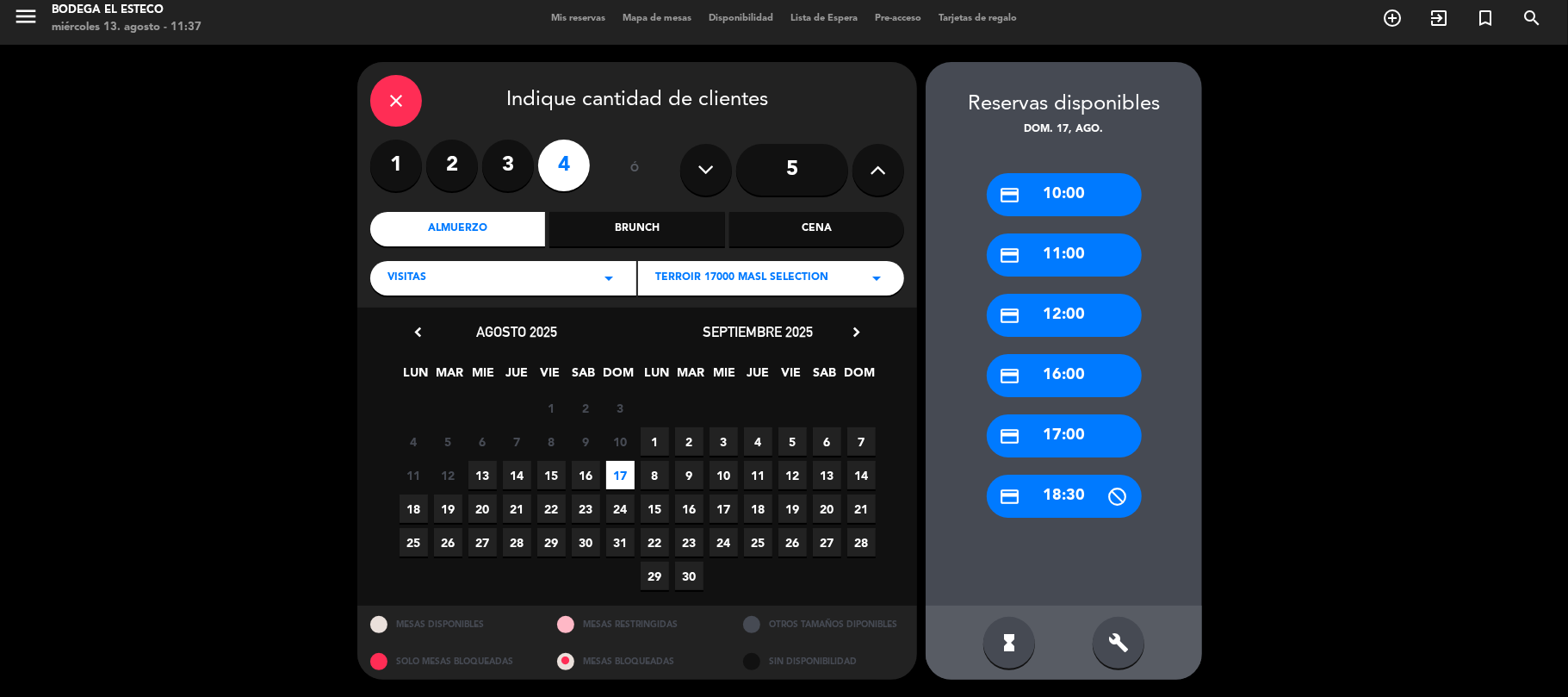
click at [1086, 321] on div "credit_card 12:00" at bounding box center [1064, 315] width 155 height 43
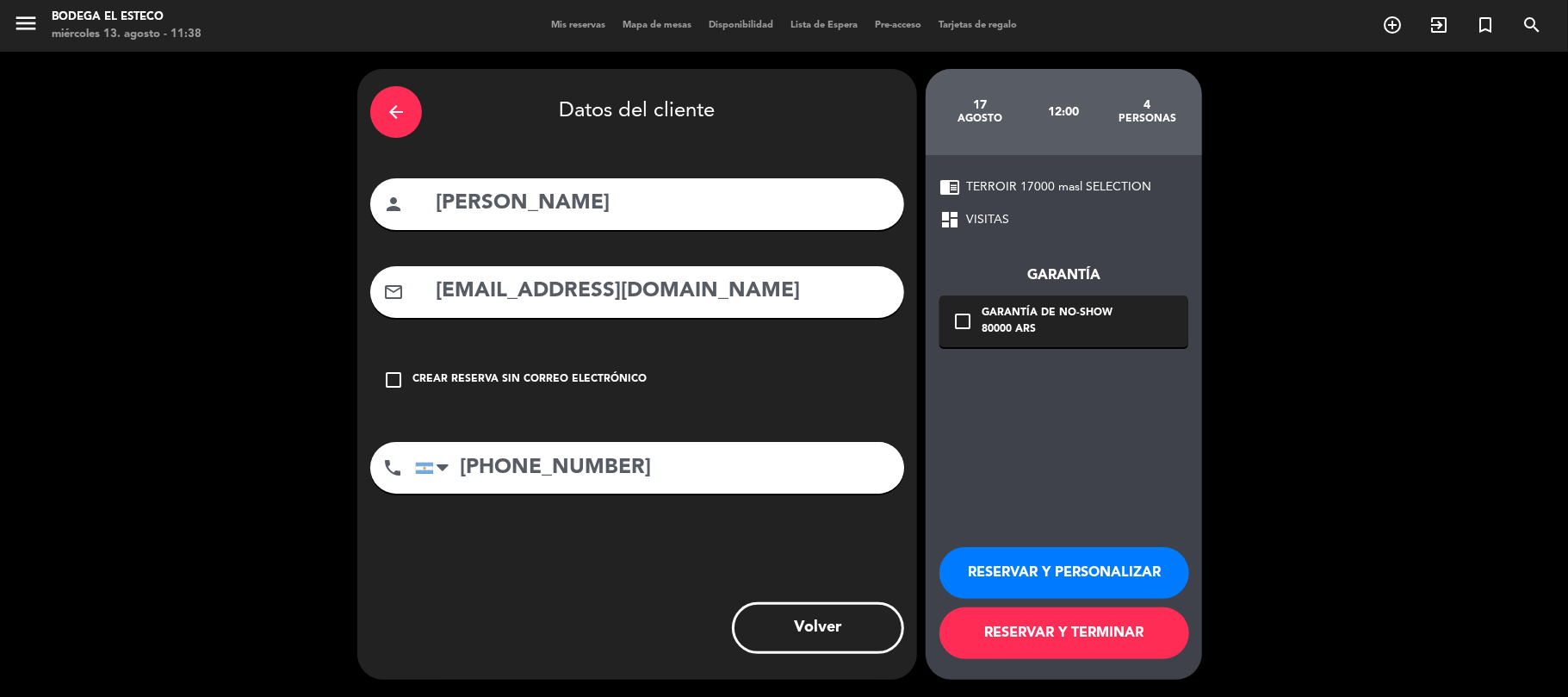
click at [1099, 631] on button "RESERVAR Y TERMINAR" at bounding box center [1064, 633] width 250 height 52
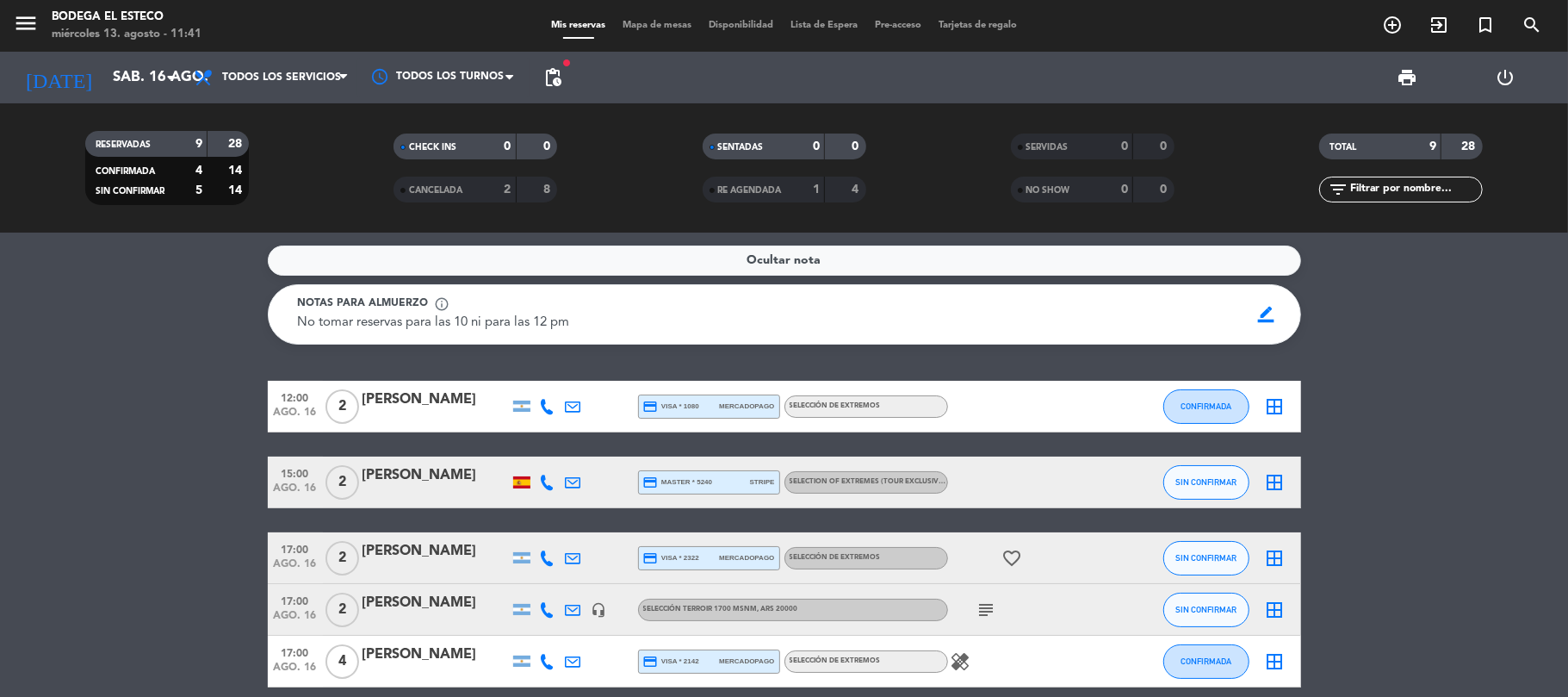
scroll to position [114, 0]
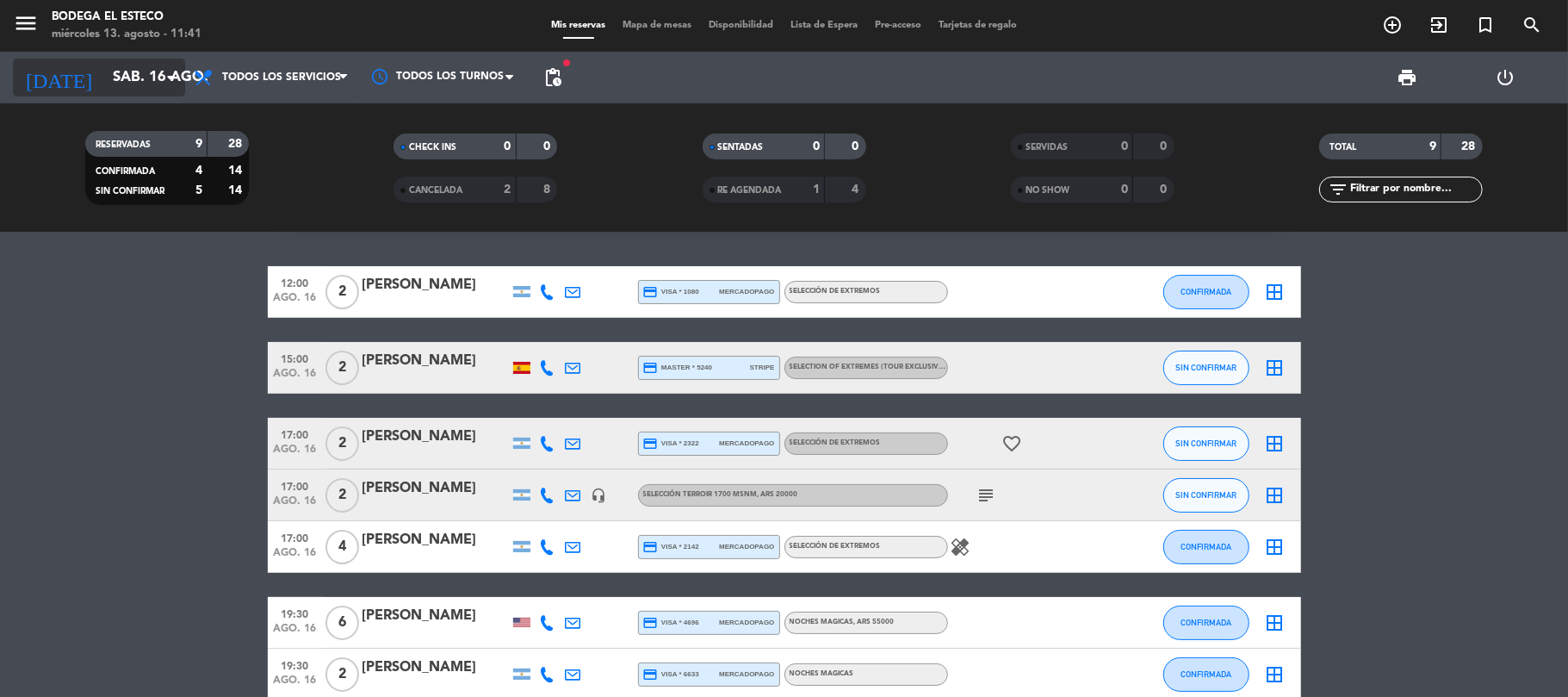
click at [121, 91] on input "sáb. 16 ago." at bounding box center [198, 78] width 186 height 33
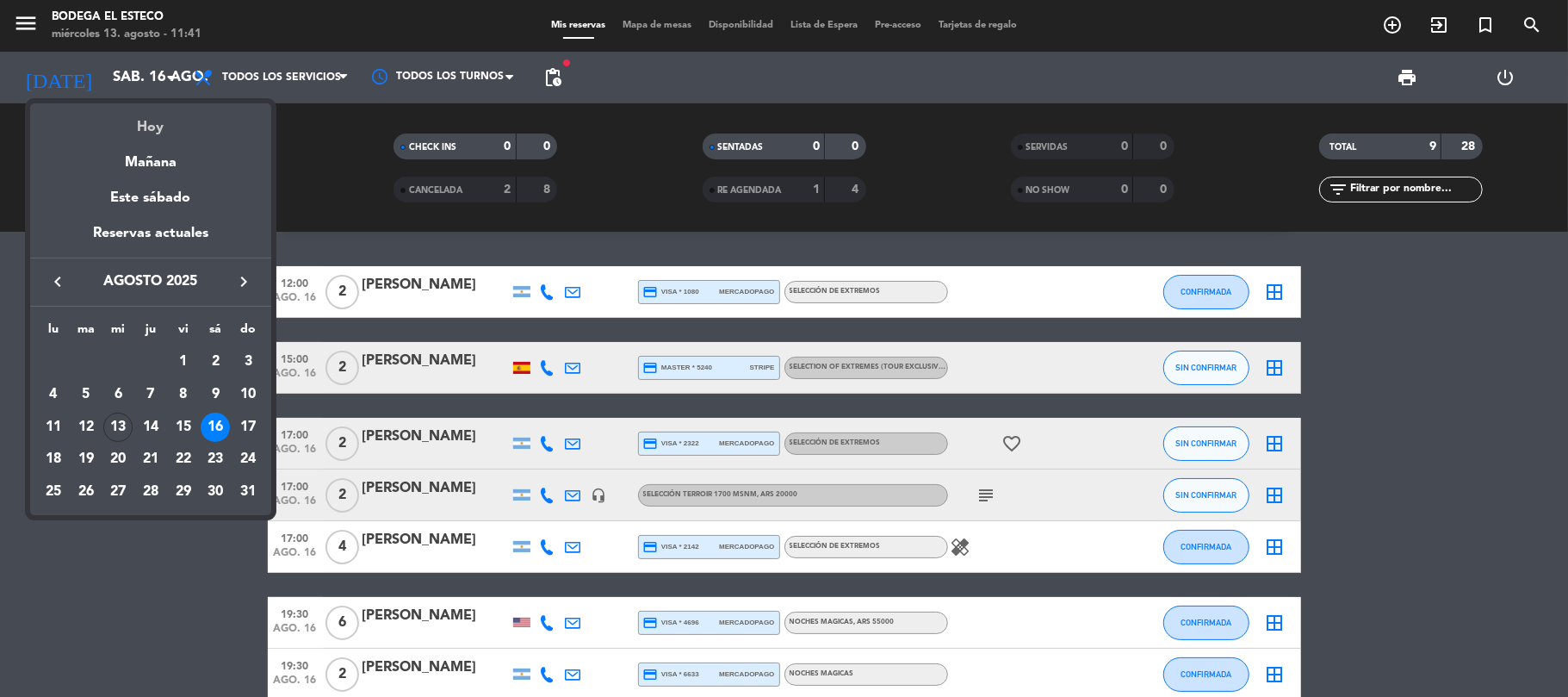
click at [149, 133] on div "Hoy" at bounding box center [150, 121] width 241 height 35
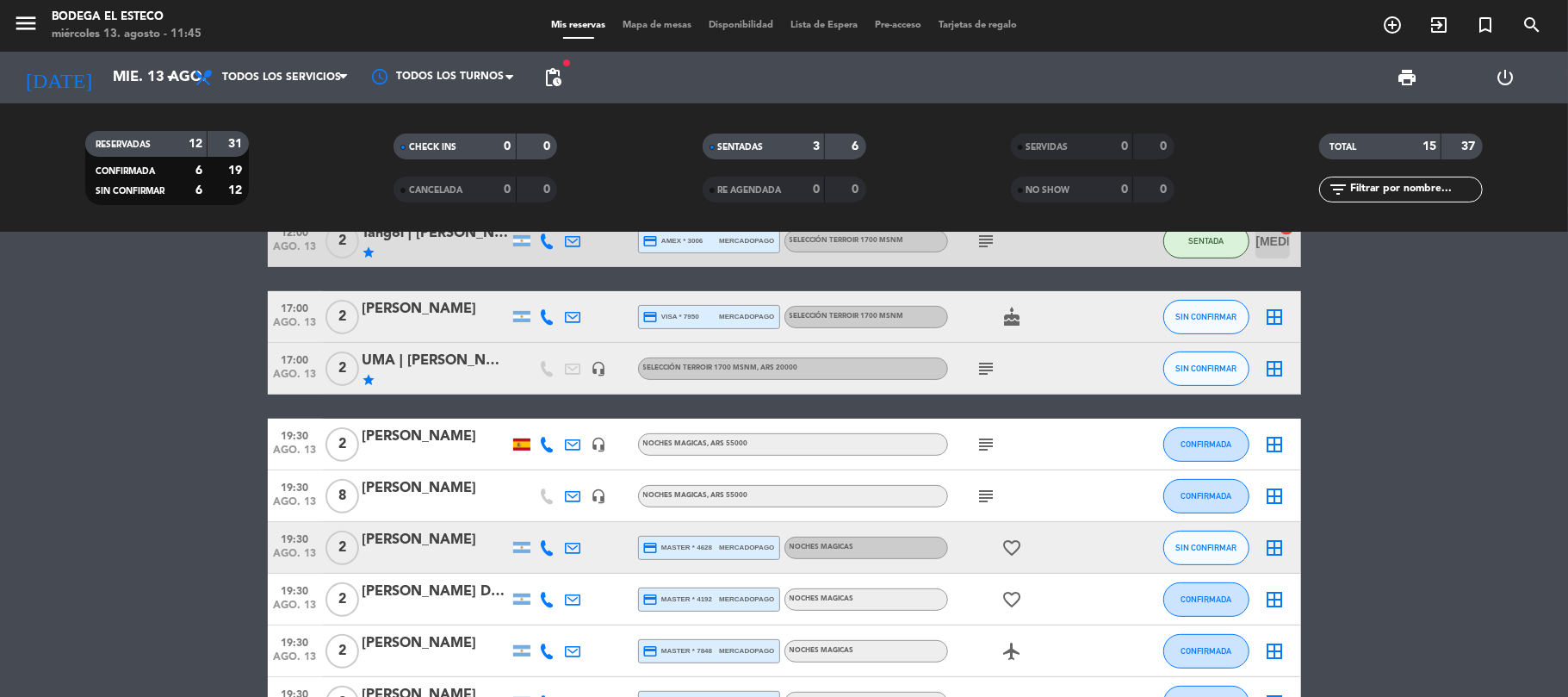
scroll to position [505, 0]
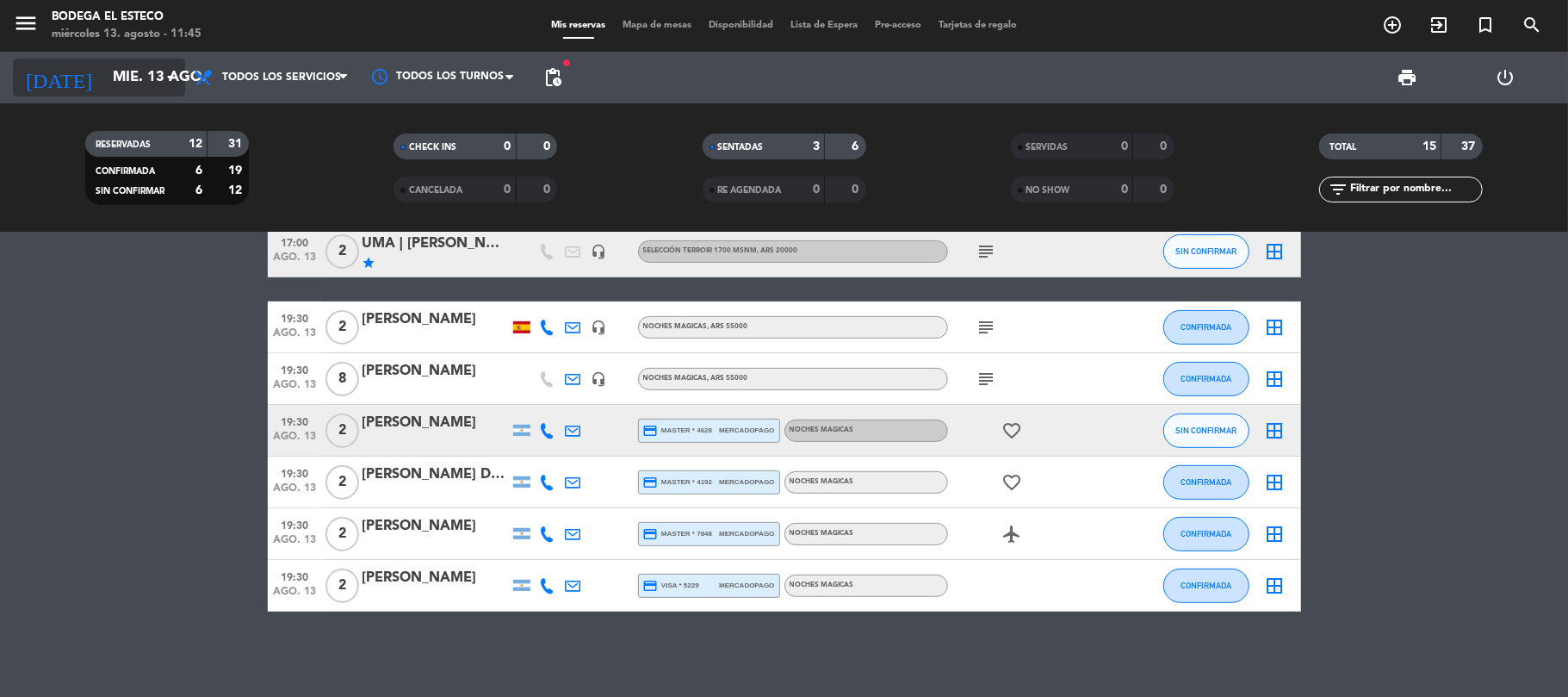
click at [112, 69] on input "mié. 13 ago." at bounding box center [198, 78] width 186 height 33
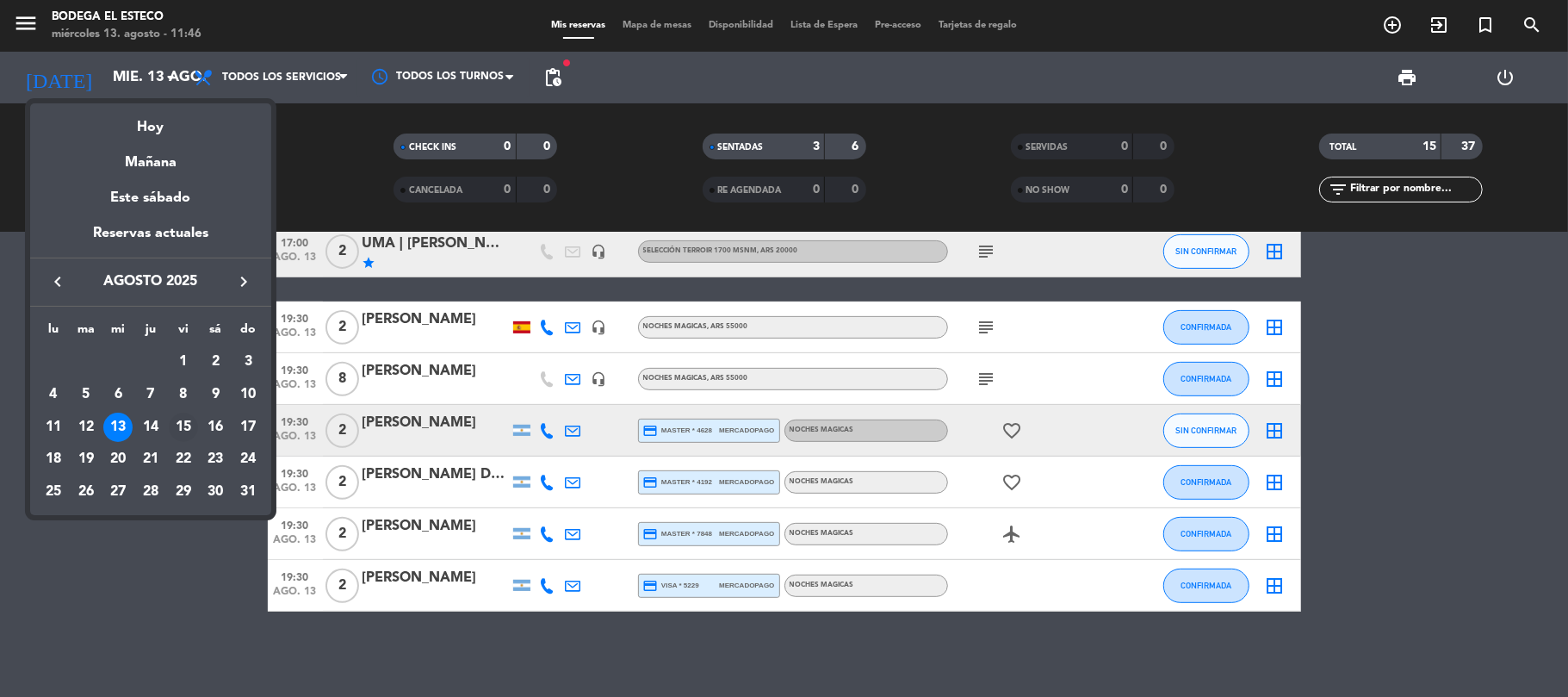
click at [181, 424] on div "15" at bounding box center [183, 426] width 29 height 29
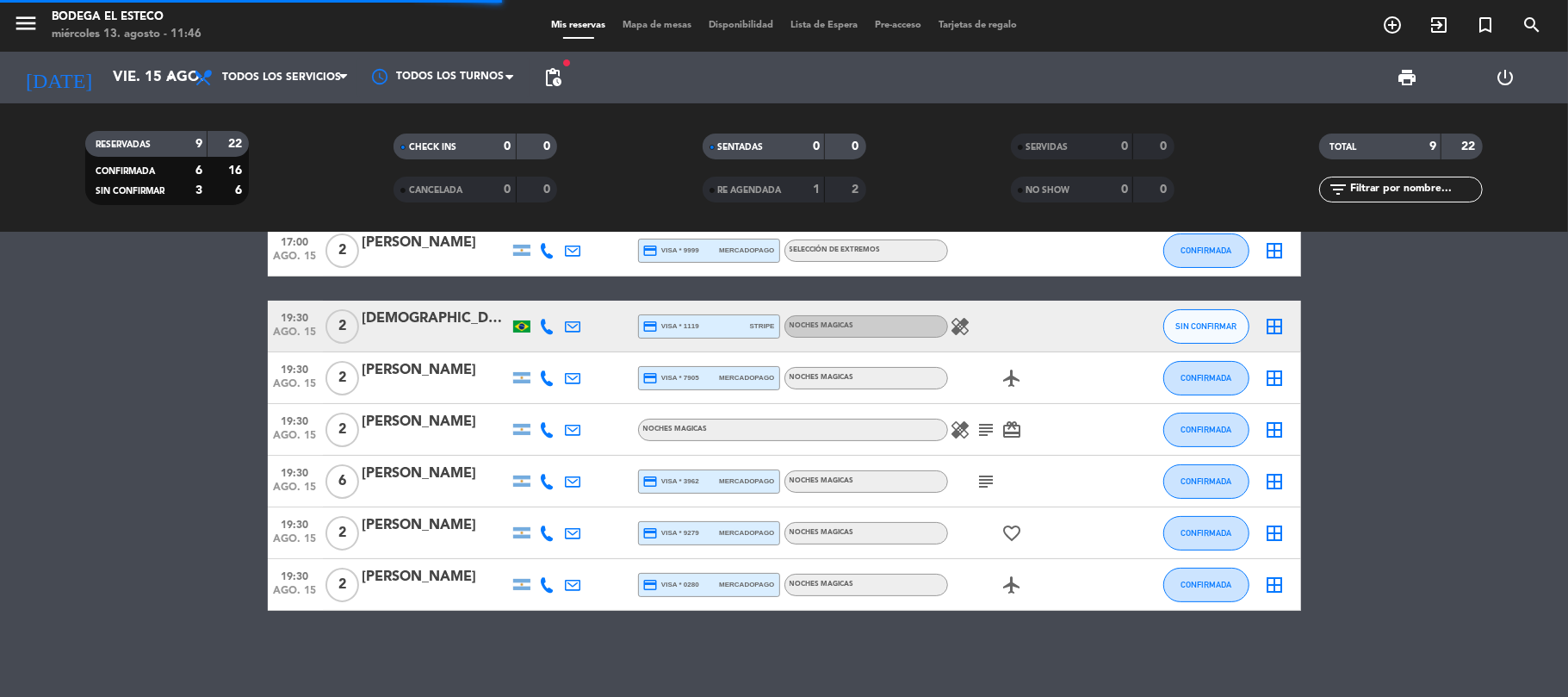
scroll to position [171, 0]
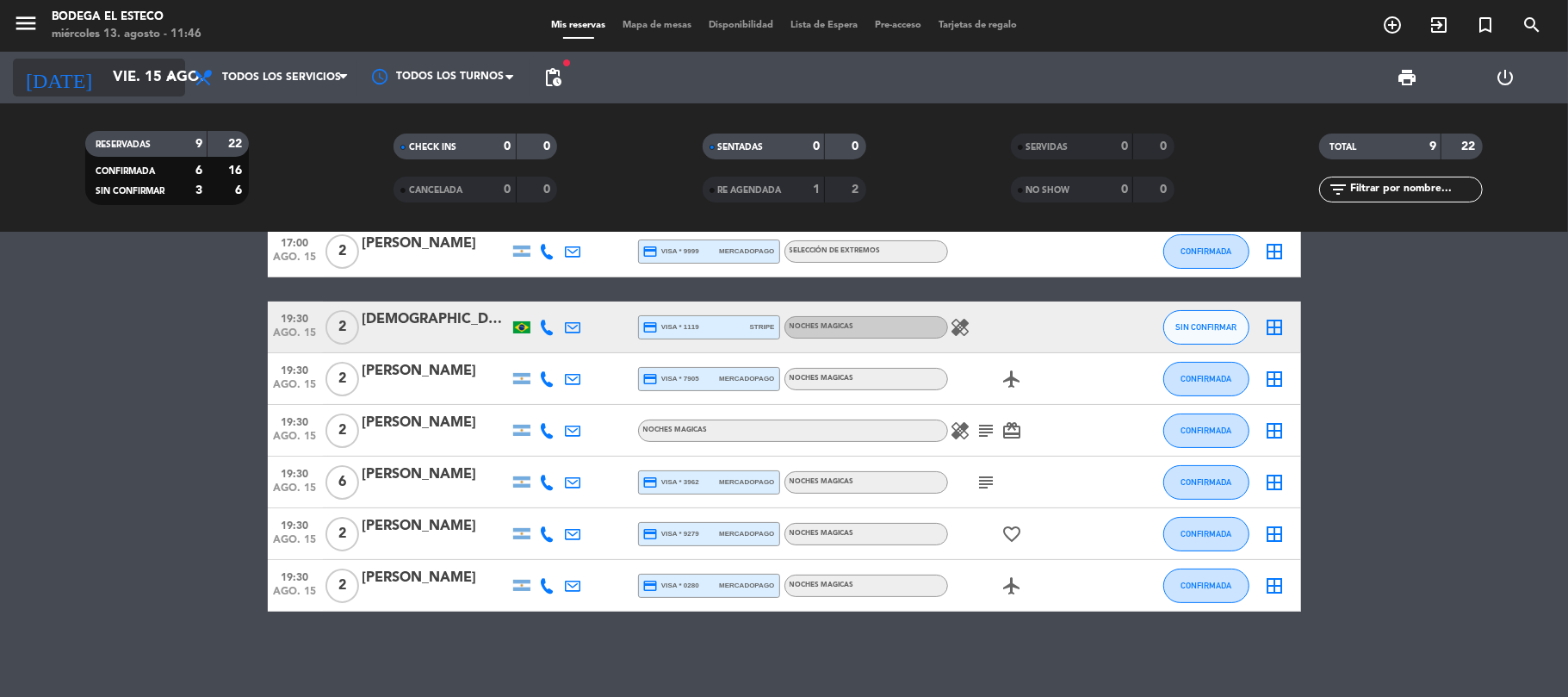
click at [156, 83] on input "vie. 15 ago." at bounding box center [198, 78] width 186 height 33
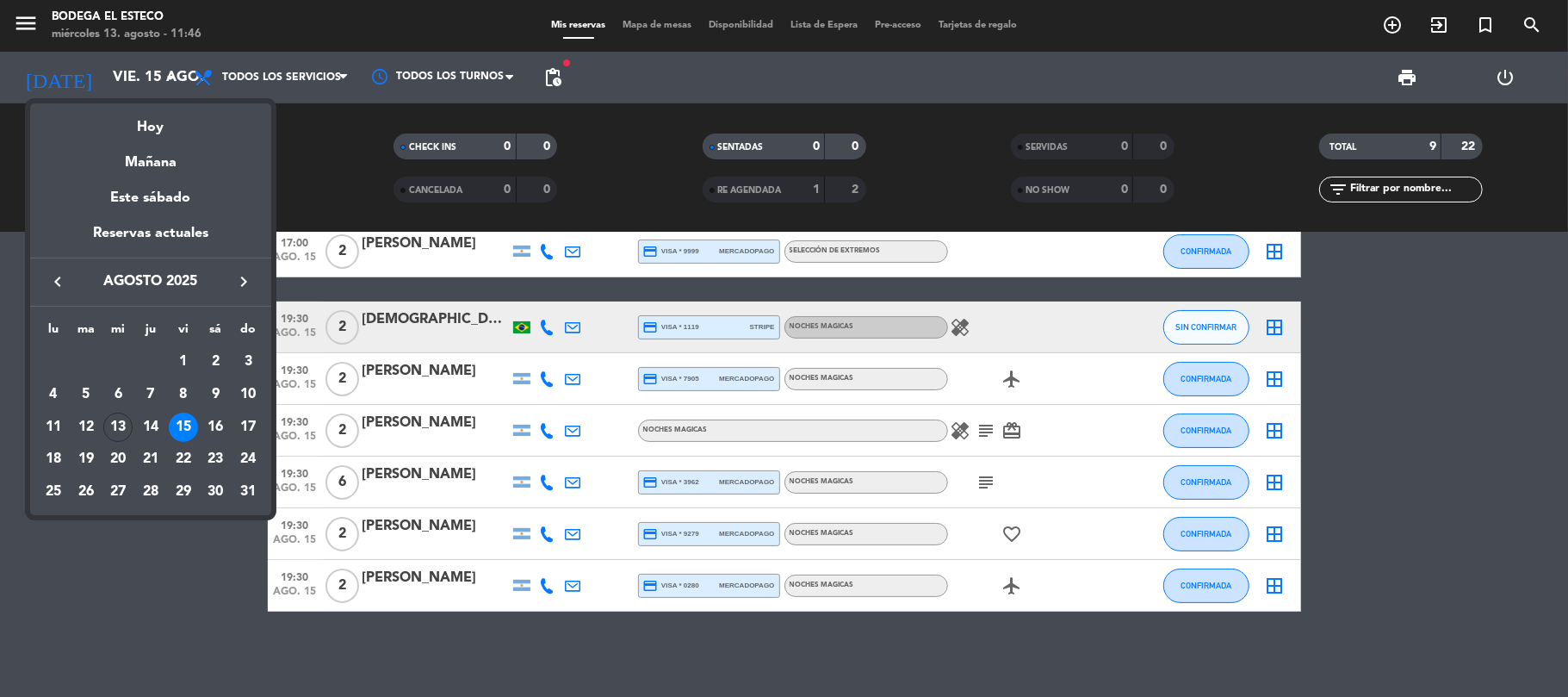
click at [178, 596] on div at bounding box center [784, 348] width 1568 height 697
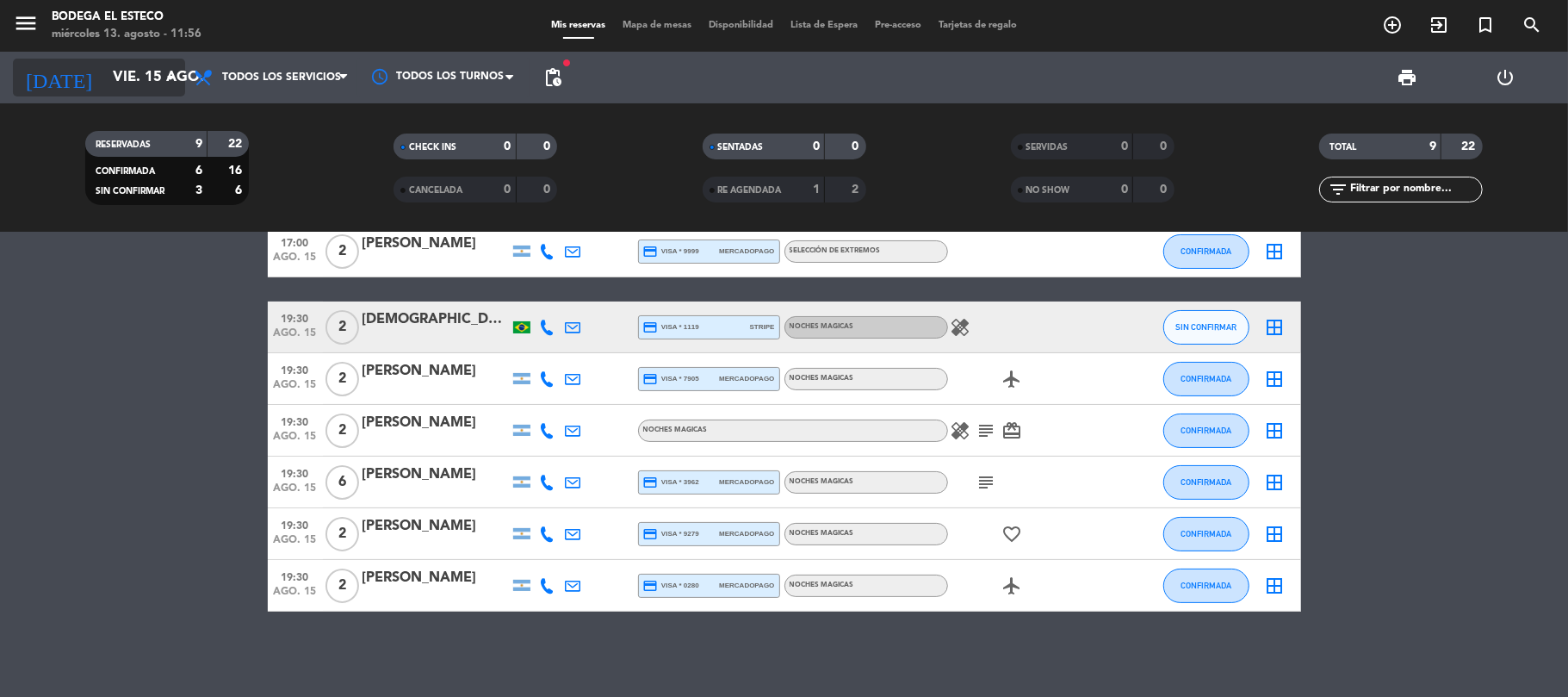
click at [114, 86] on input "vie. 15 ago." at bounding box center [198, 78] width 186 height 33
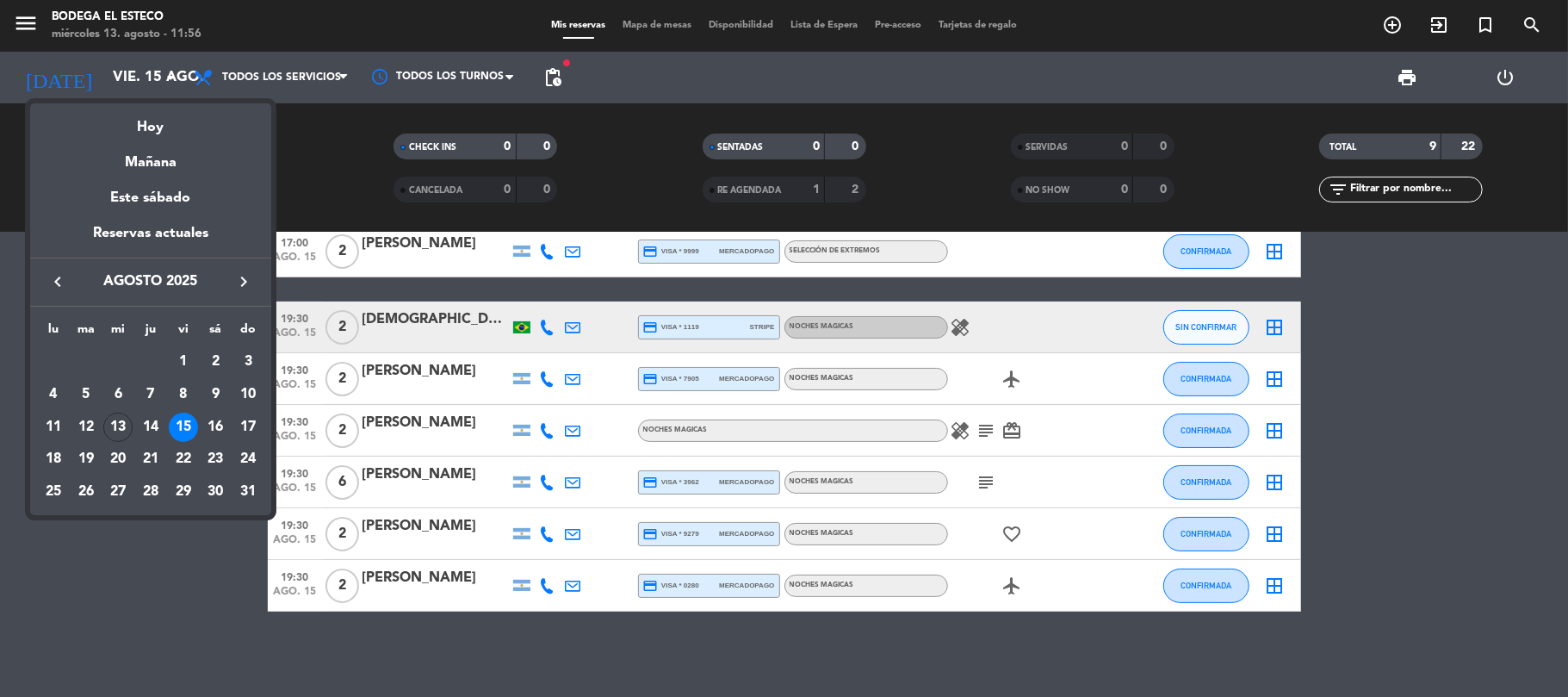
click at [233, 290] on icon "keyboard_arrow_right" at bounding box center [243, 282] width 21 height 21
click at [124, 496] on div "24" at bounding box center [118, 491] width 29 height 29
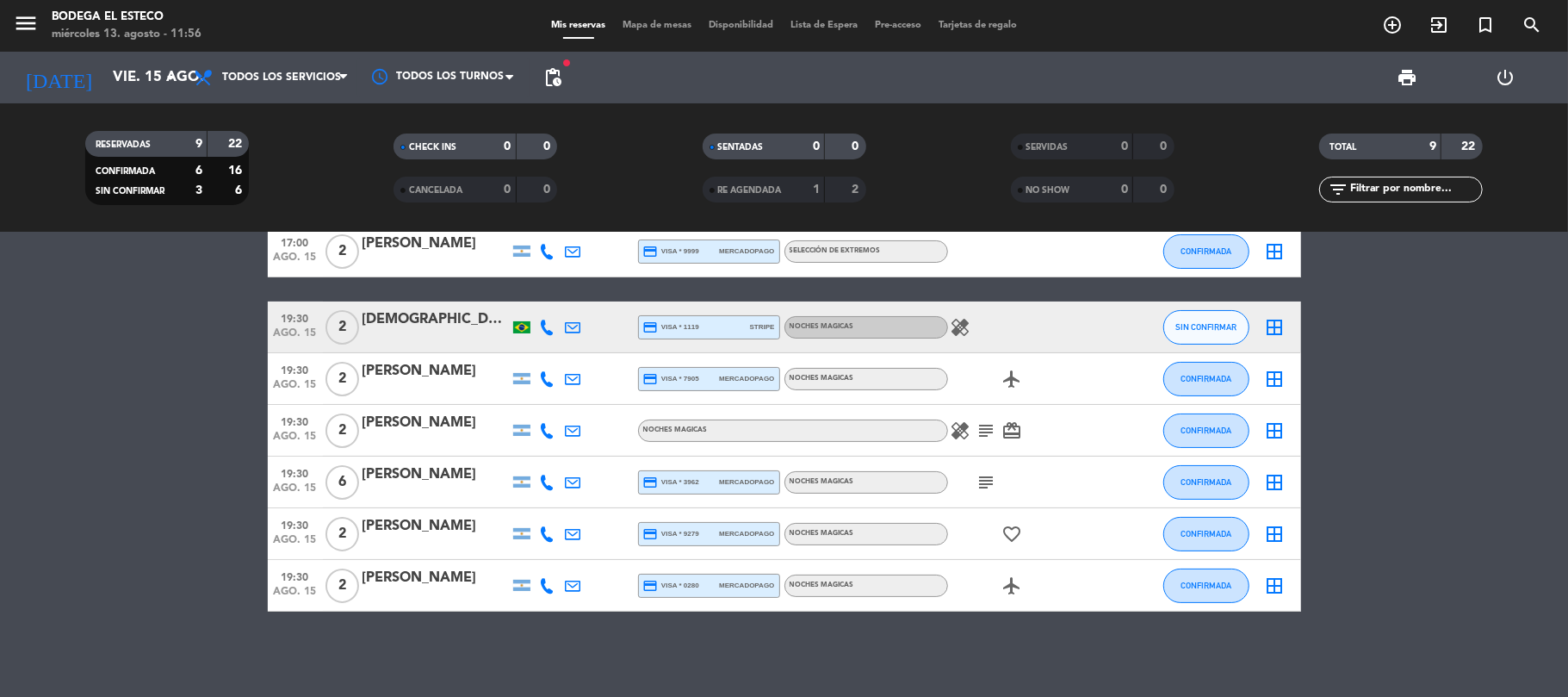
type input "[DATE]"
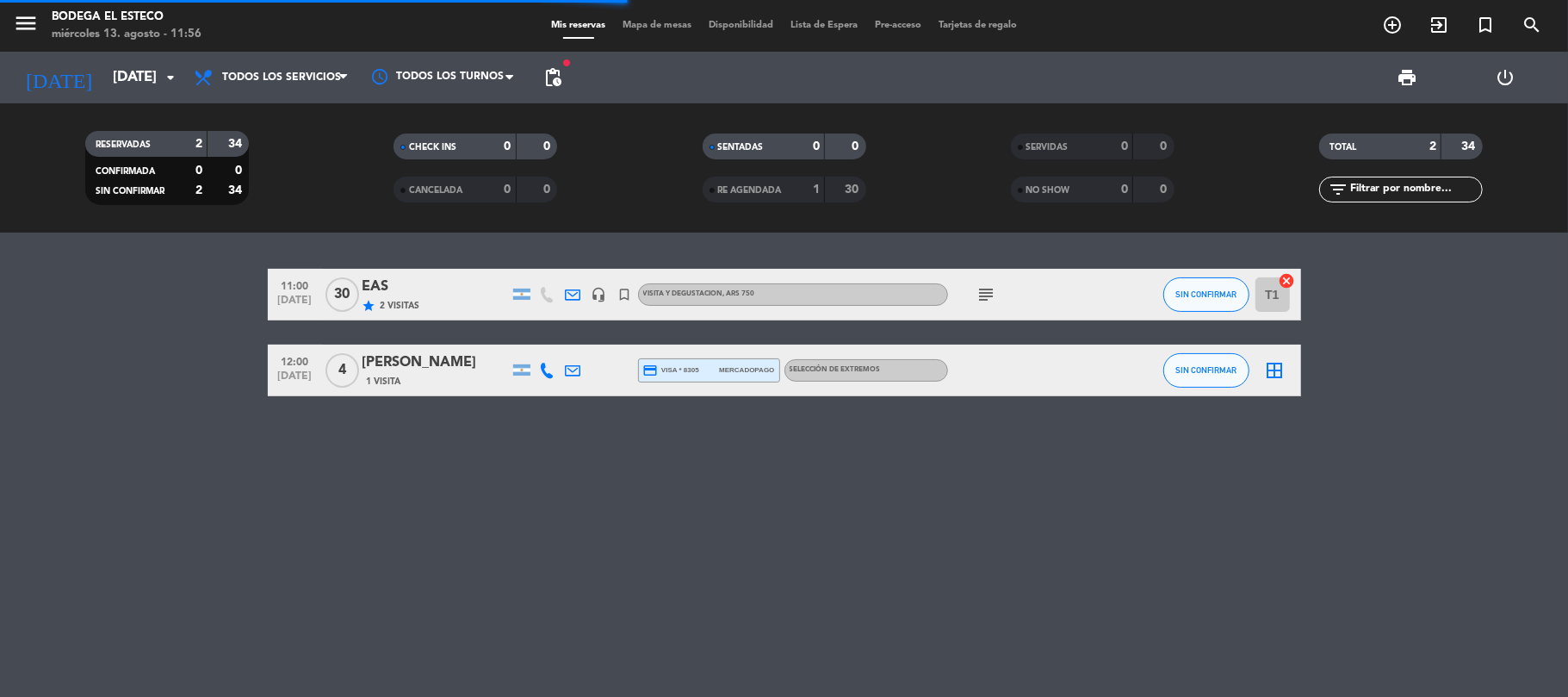
scroll to position [0, 0]
click at [382, 287] on div "EAS" at bounding box center [435, 286] width 147 height 22
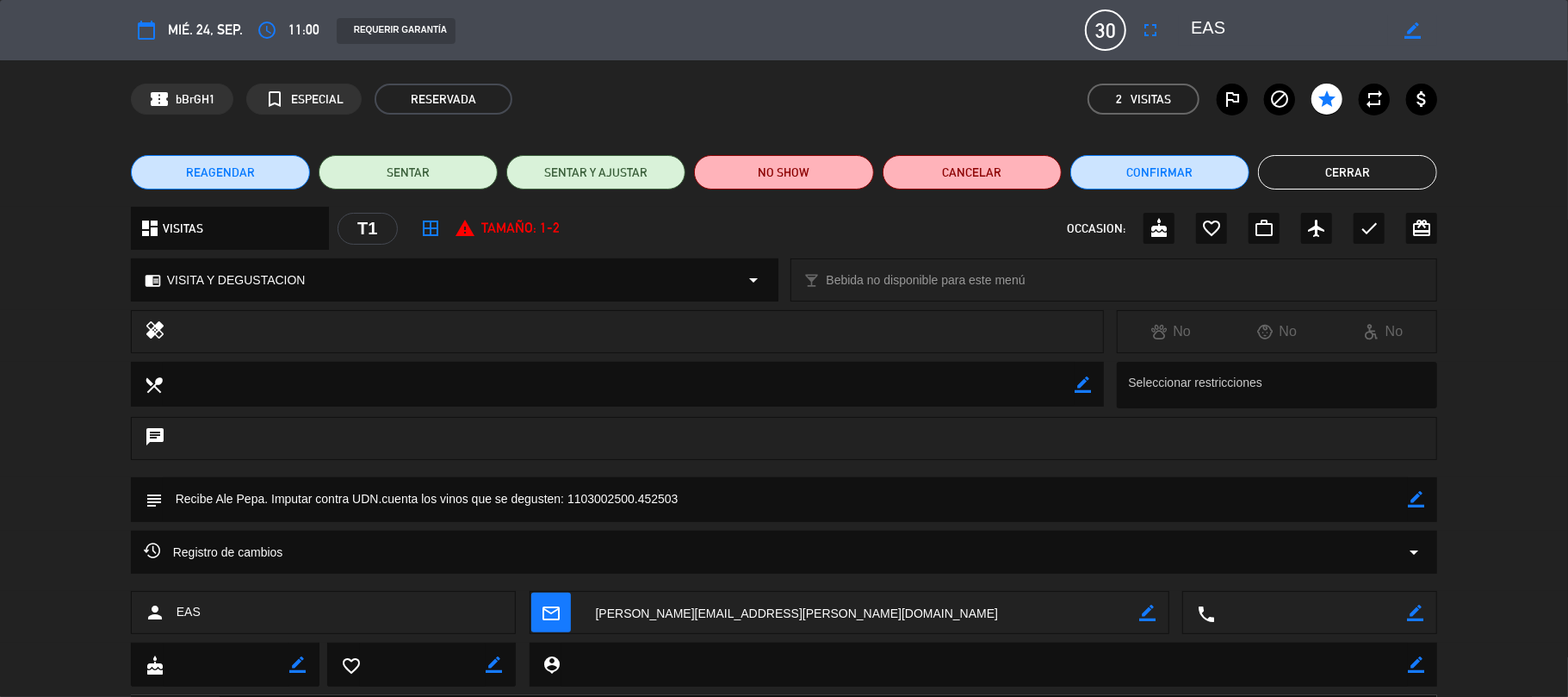
click at [1413, 35] on icon "border_color" at bounding box center [1412, 30] width 17 height 17
click at [1192, 25] on textarea at bounding box center [1289, 30] width 197 height 31
type textarea "12.30 h EAS"
click at [1414, 25] on icon at bounding box center [1412, 30] width 17 height 17
click at [1303, 171] on button "Cerrar" at bounding box center [1347, 171] width 179 height 34
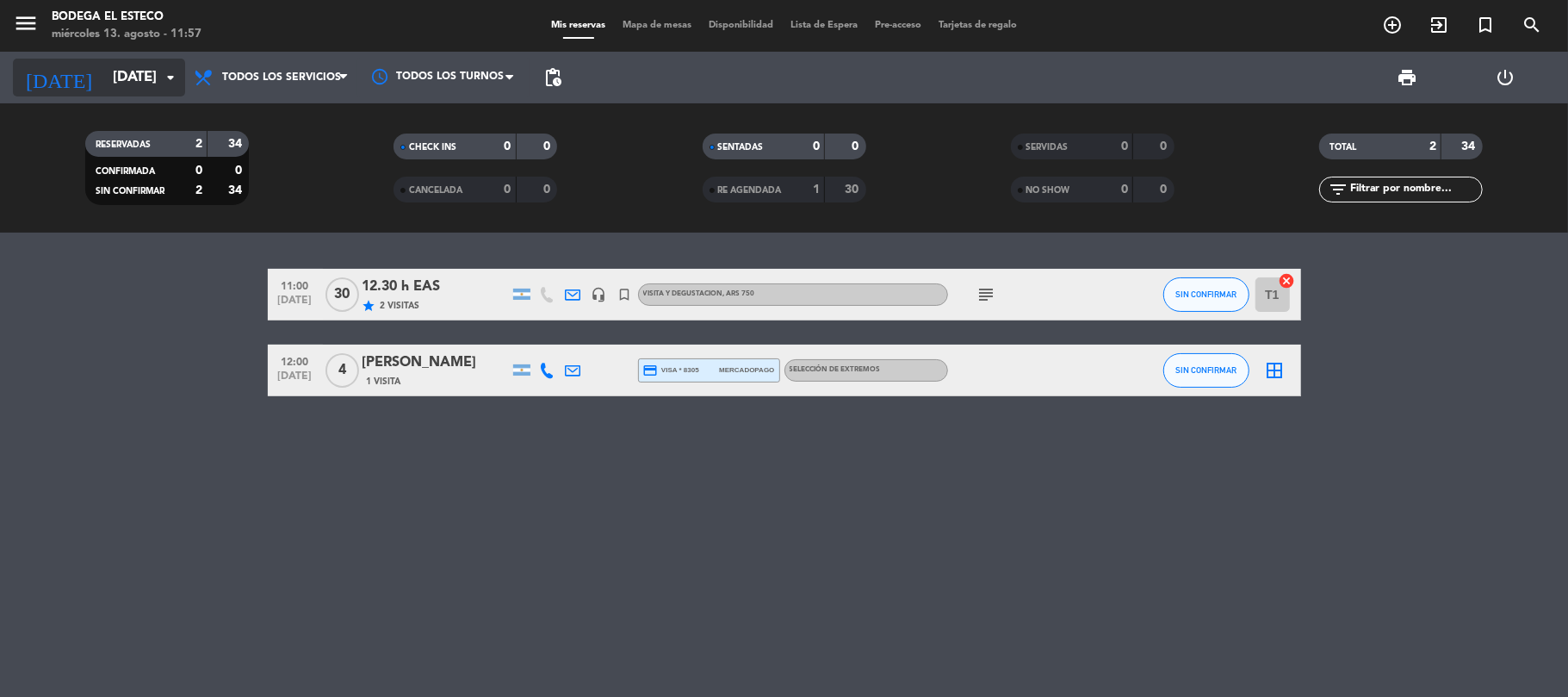
click at [105, 83] on input "[DATE]" at bounding box center [198, 78] width 186 height 33
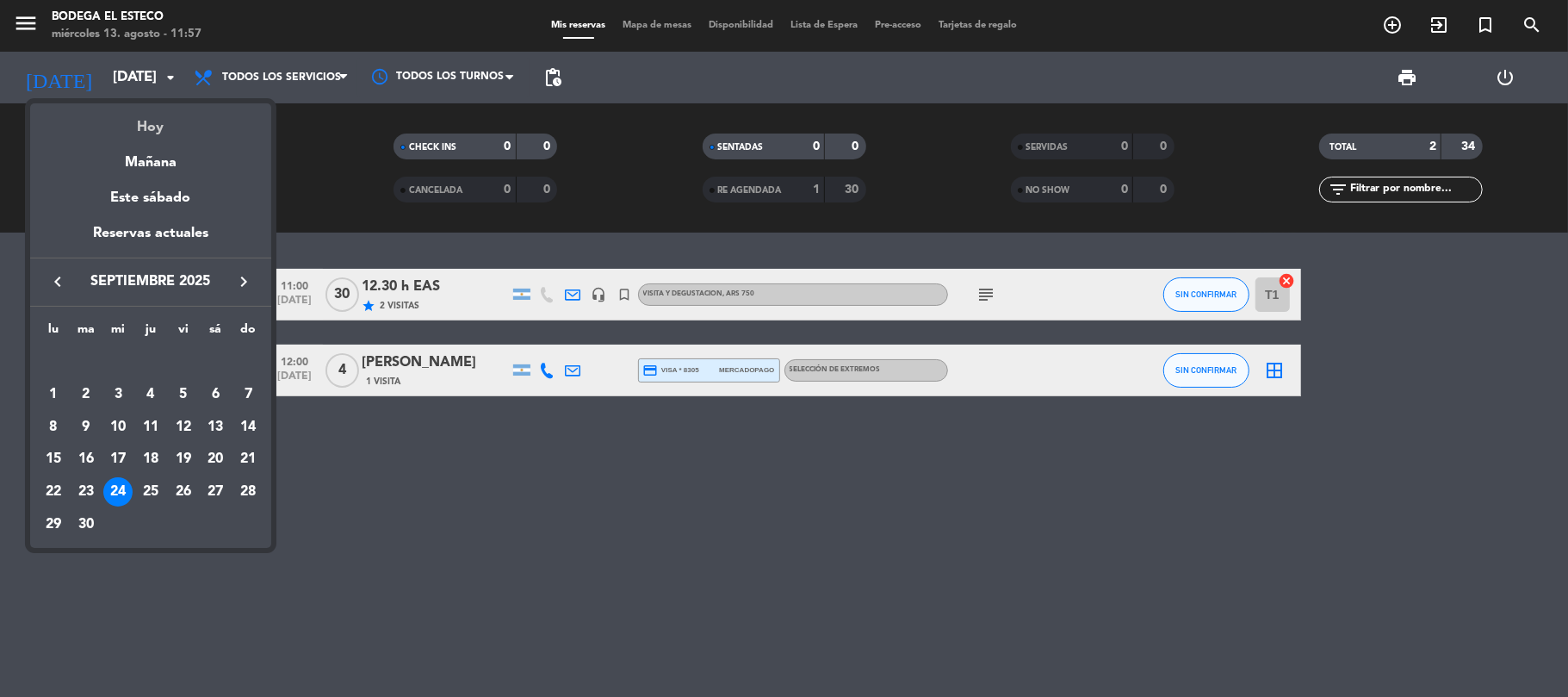
click at [138, 112] on div "Hoy" at bounding box center [150, 121] width 241 height 35
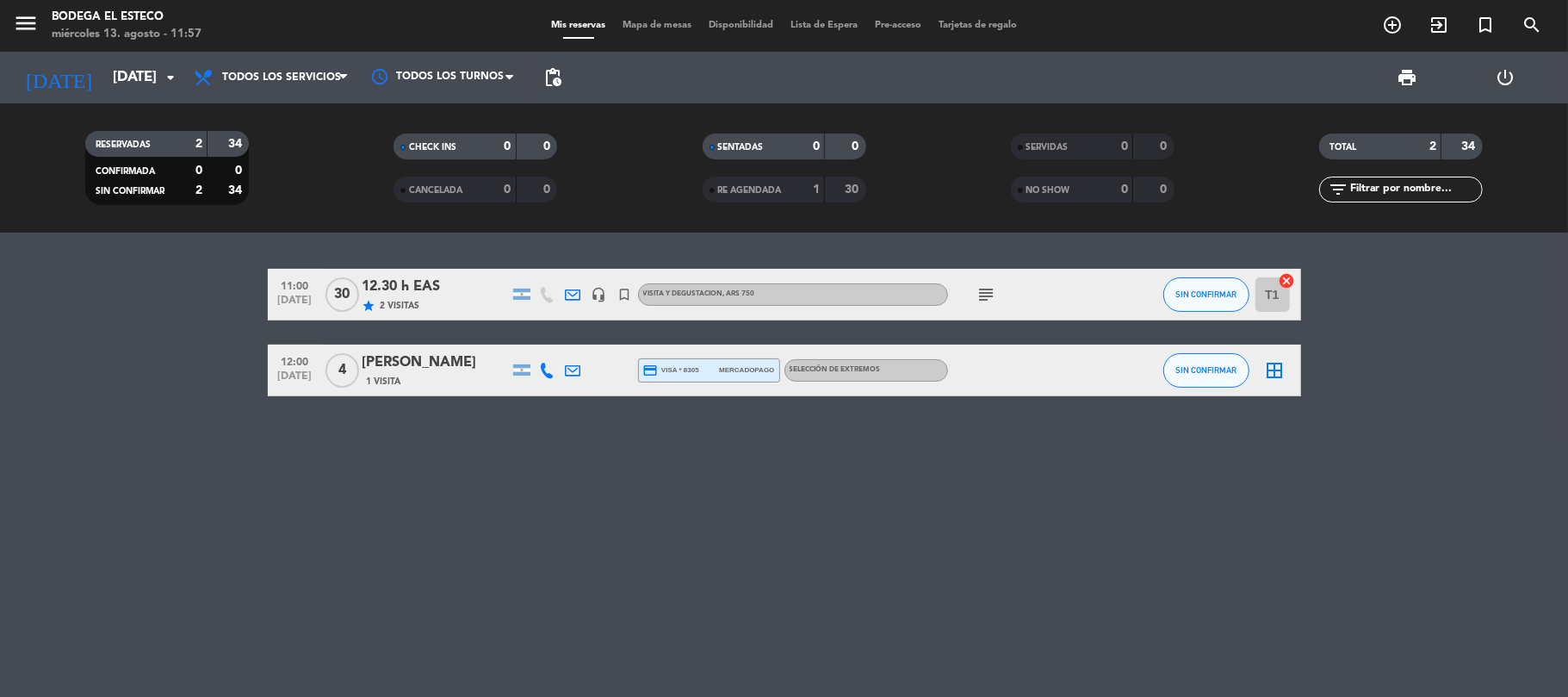
type input "mié. 13 ago."
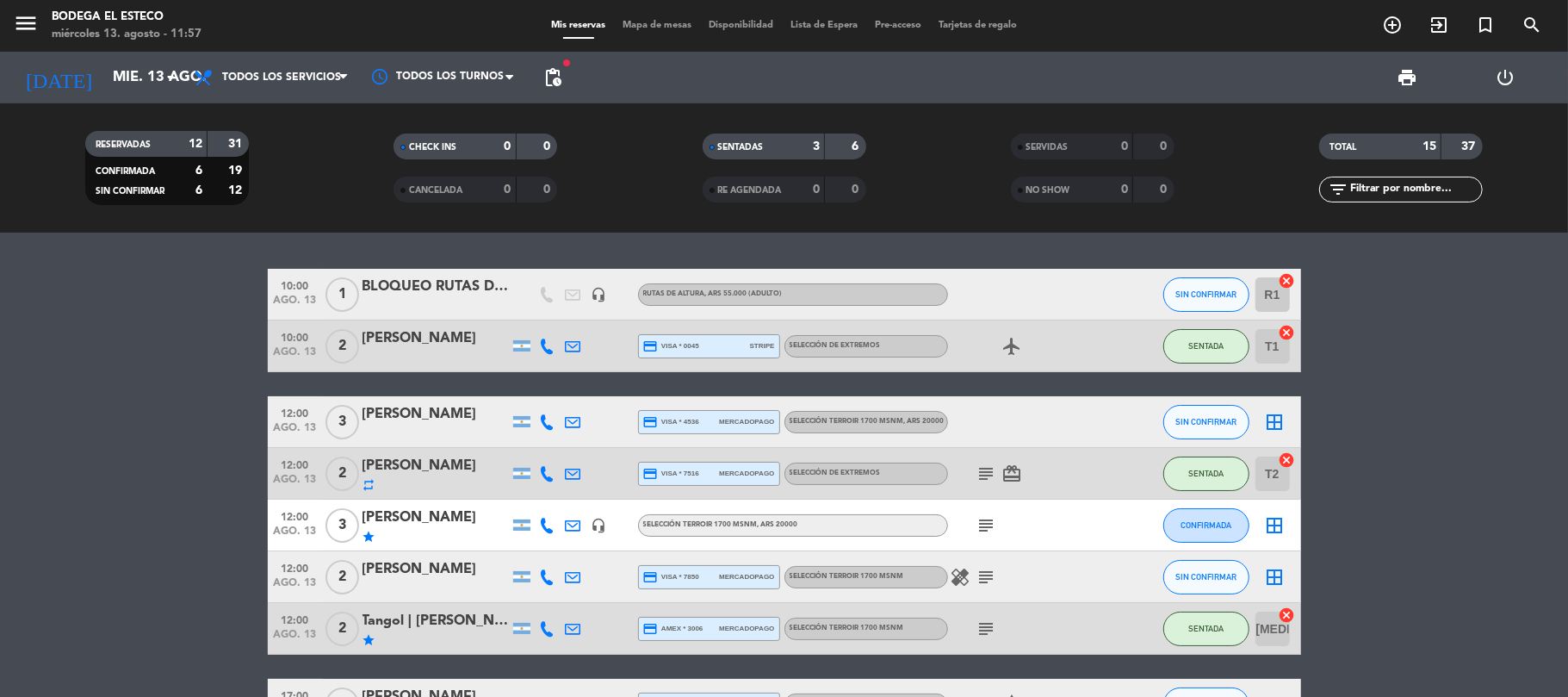
click at [1276, 522] on icon "border_all" at bounding box center [1275, 526] width 21 height 21
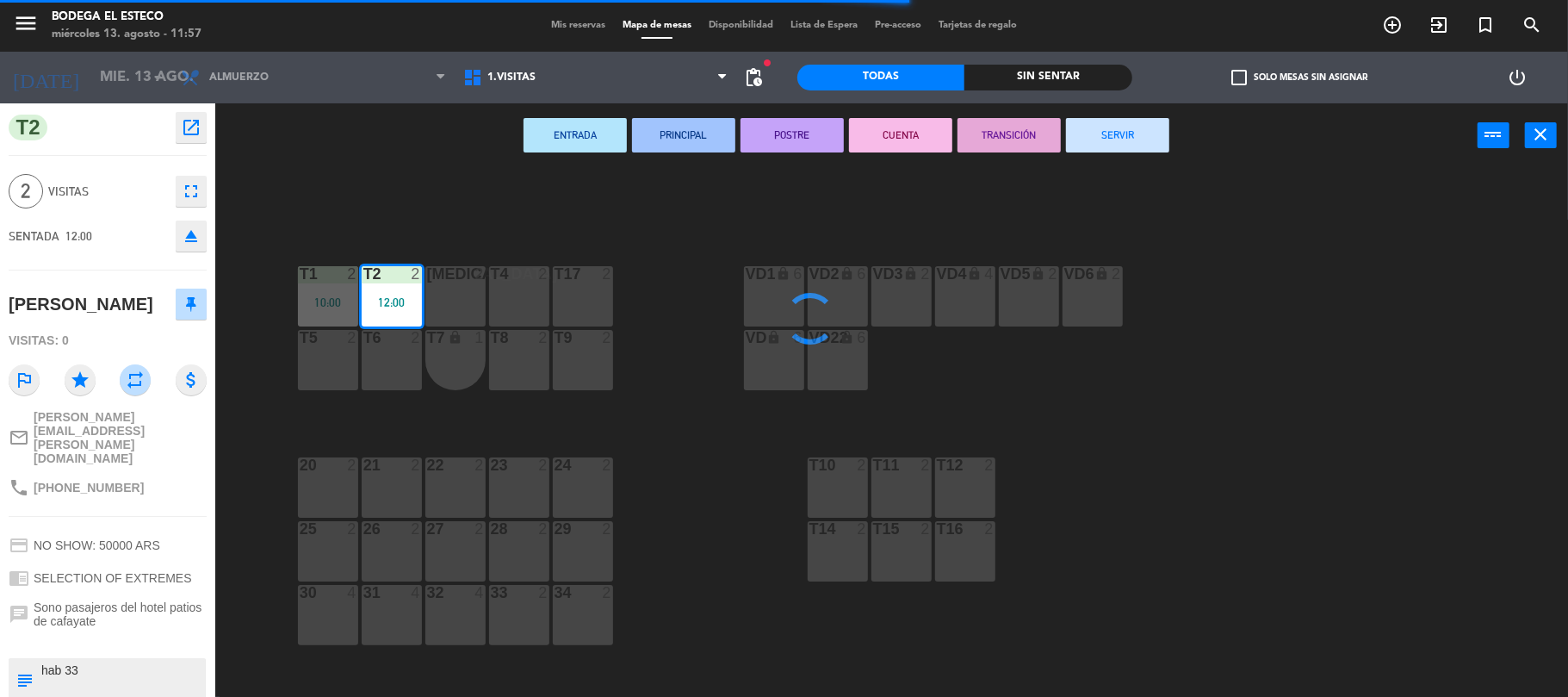
type textarea "PAGADO. Dueño de agencia, quizas traigan grupo grande para NM en octubre"
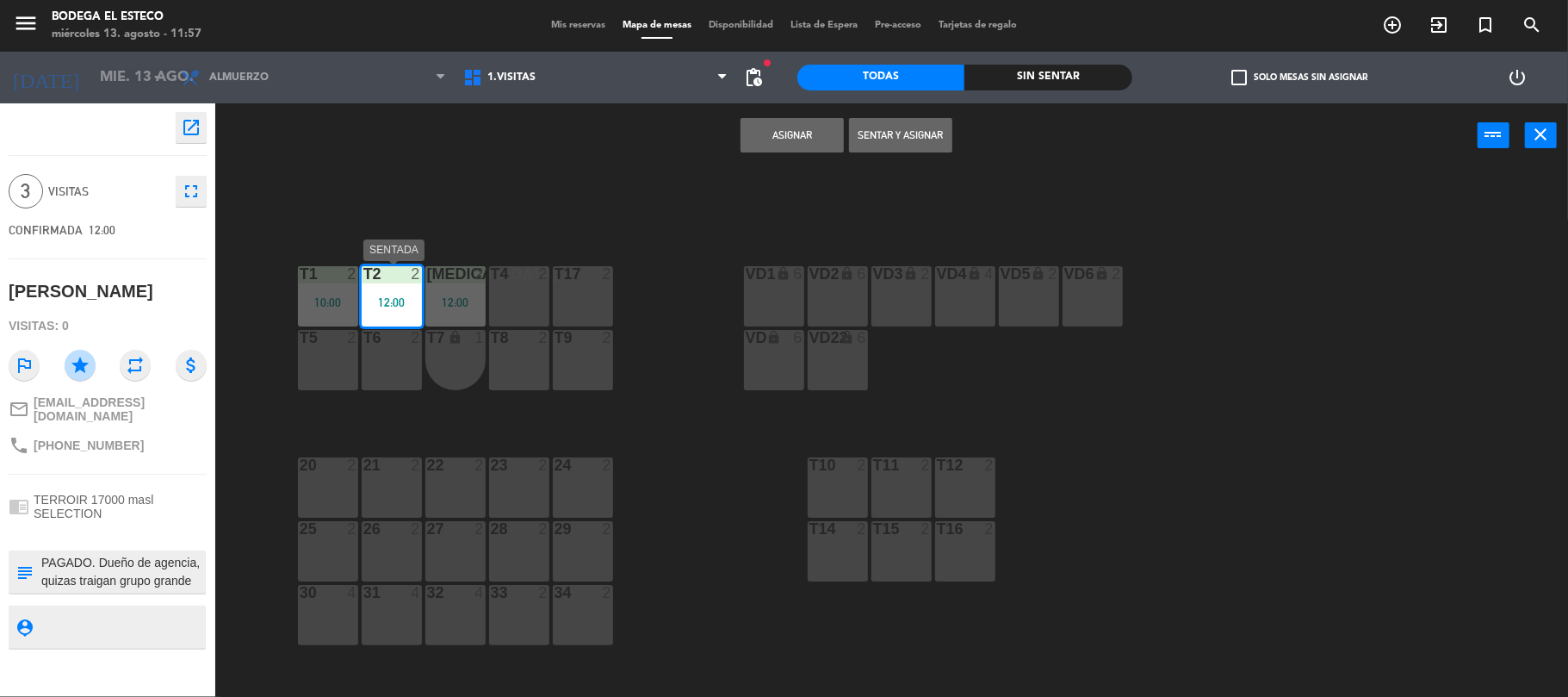
click at [367, 283] on div "T2 2 12:00" at bounding box center [391, 296] width 61 height 61
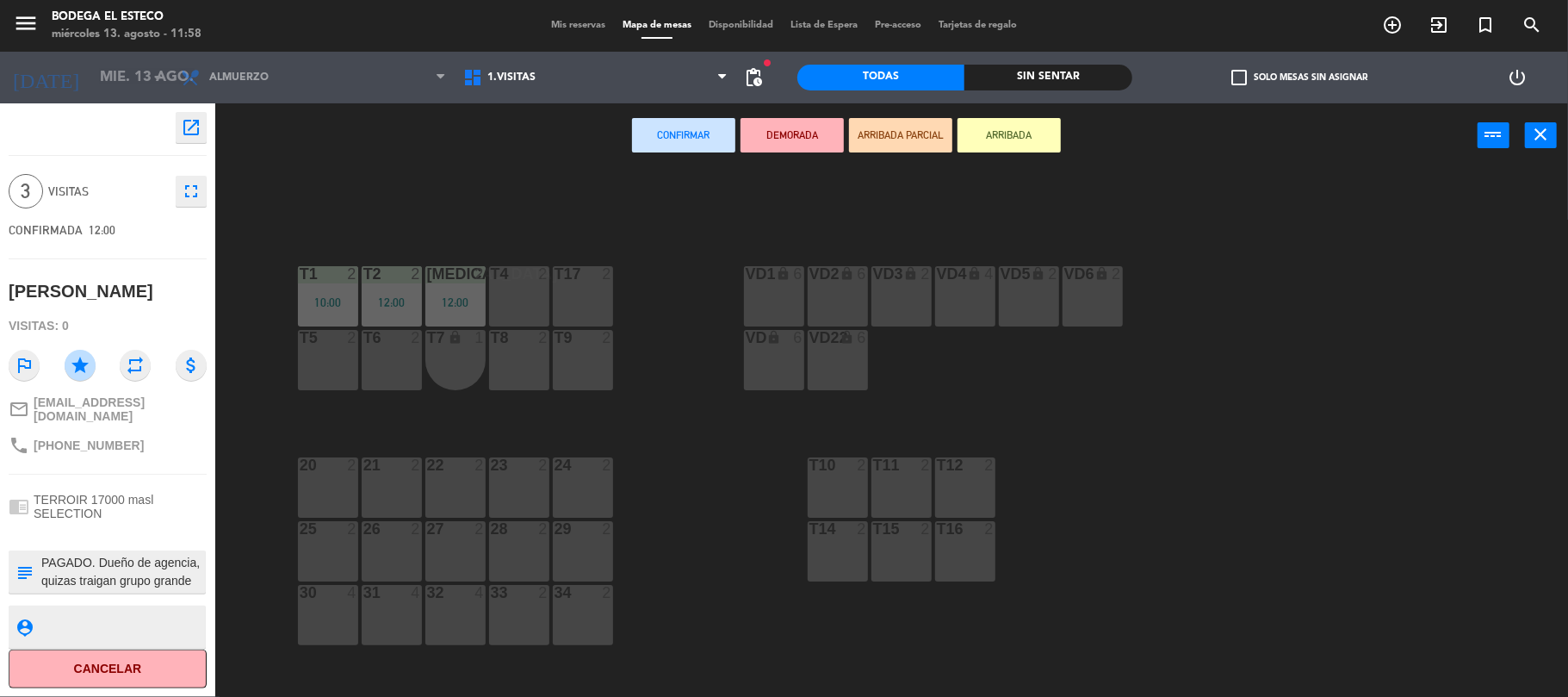
click at [513, 298] on div "T4 2" at bounding box center [519, 296] width 61 height 61
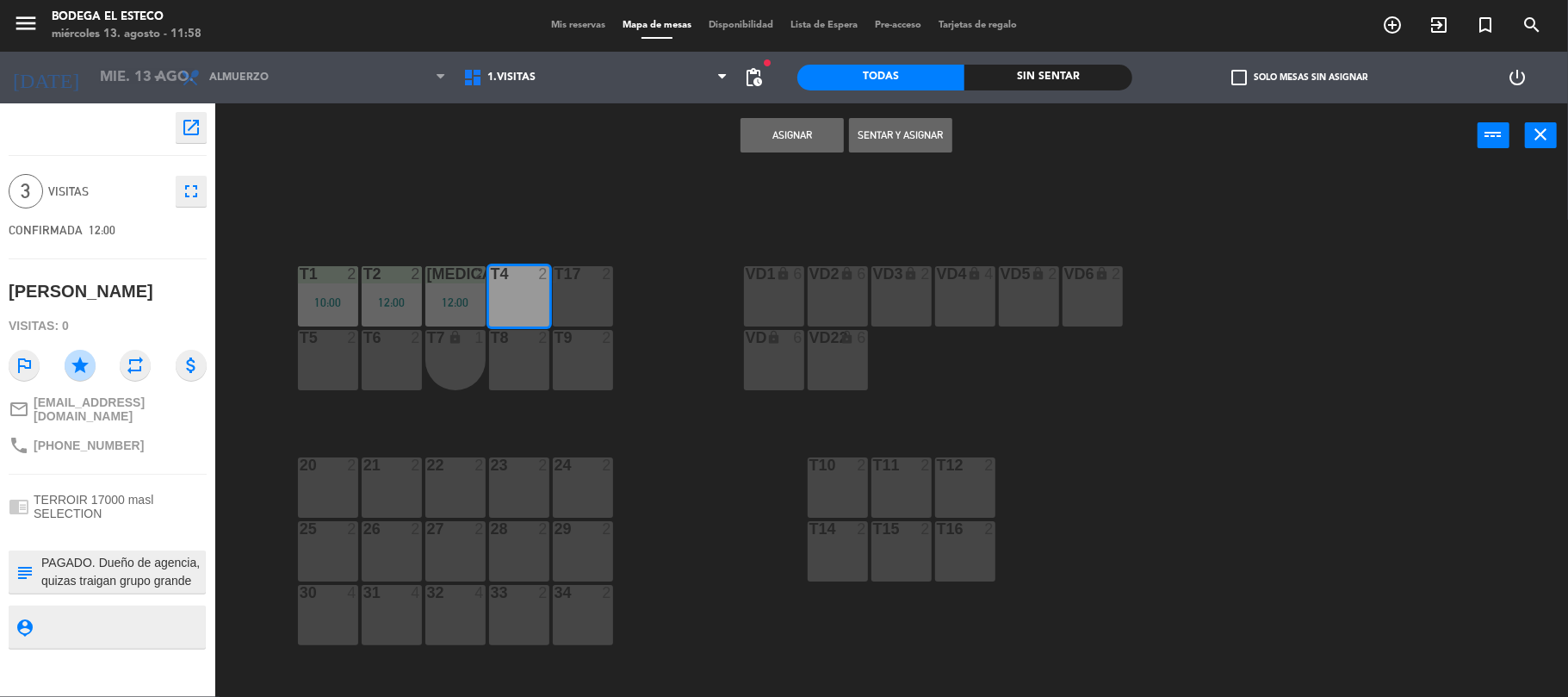
click at [878, 140] on button "Sentar y Asignar" at bounding box center [901, 134] width 104 height 34
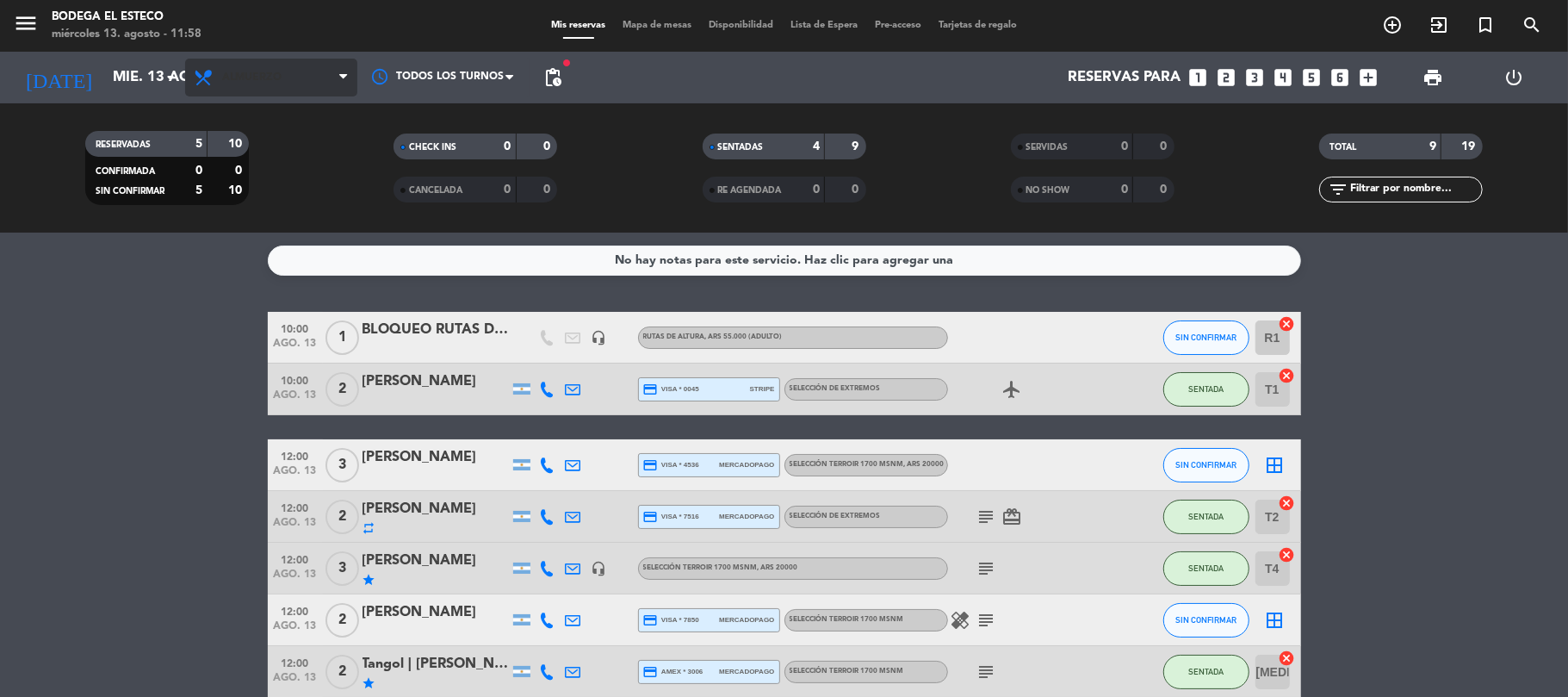
click at [262, 69] on span "Almuerzo" at bounding box center [272, 77] width 172 height 38
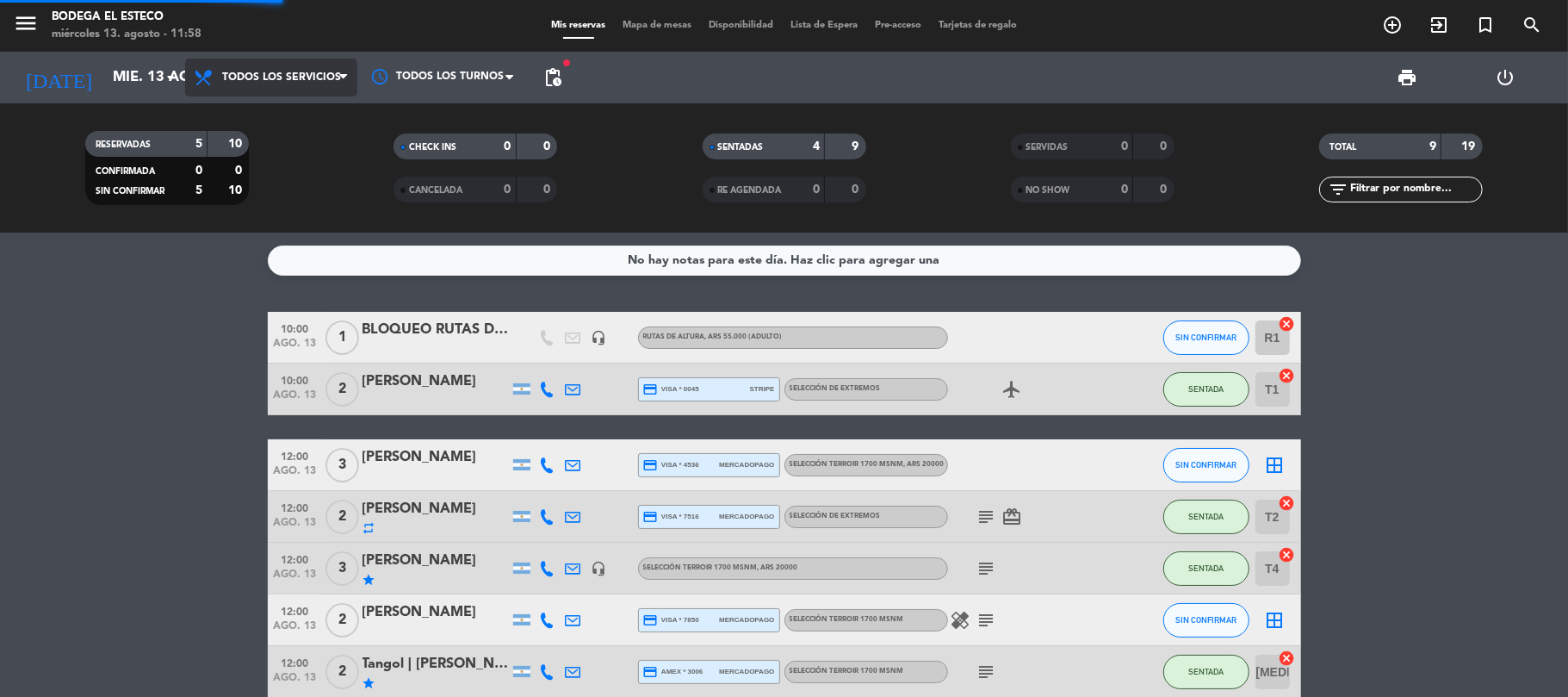
click at [257, 108] on div "menu Bodega El Esteco [DATE] 13. agosto - 11:58 Mis reservas Mapa de mesas Disp…" at bounding box center [784, 116] width 1568 height 232
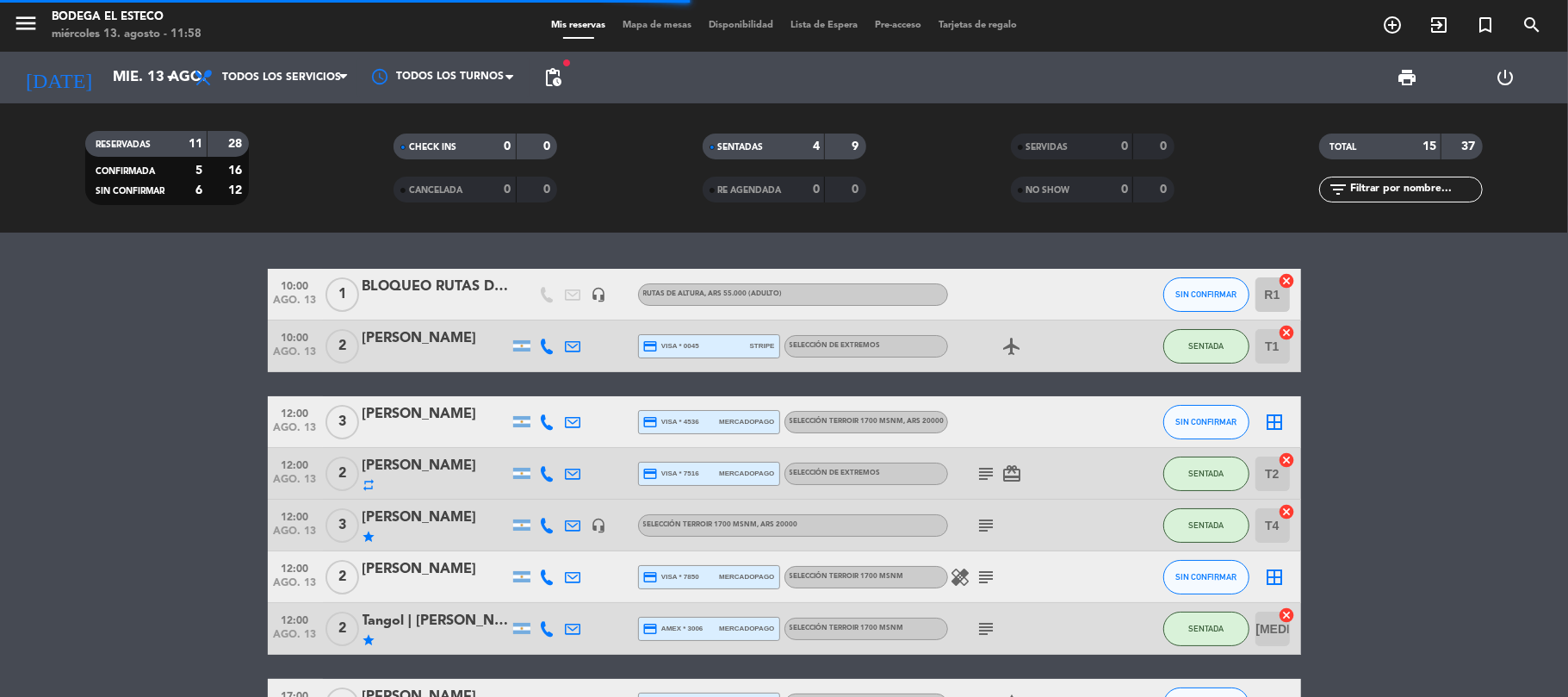
click at [980, 518] on icon "subject" at bounding box center [987, 526] width 21 height 21
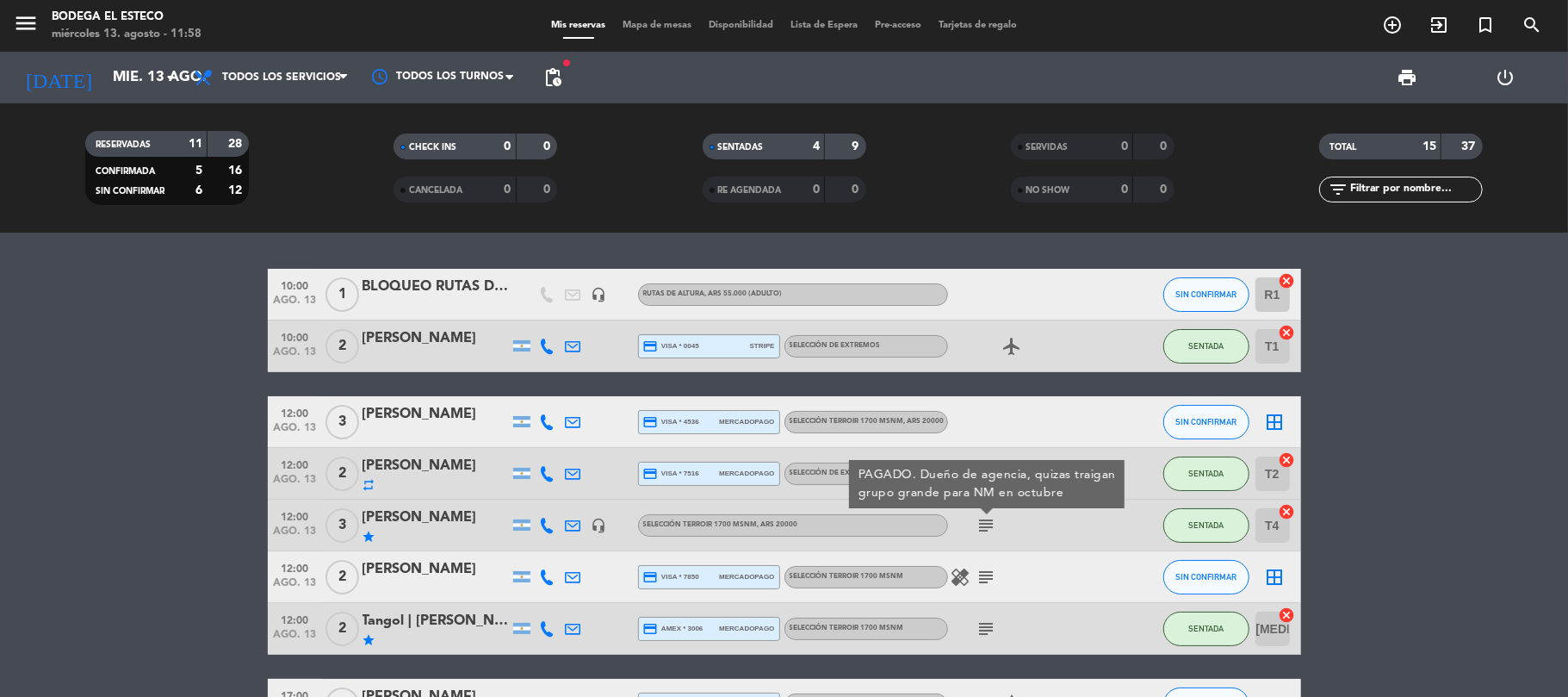
click at [1266, 418] on icon "border_all" at bounding box center [1275, 422] width 21 height 21
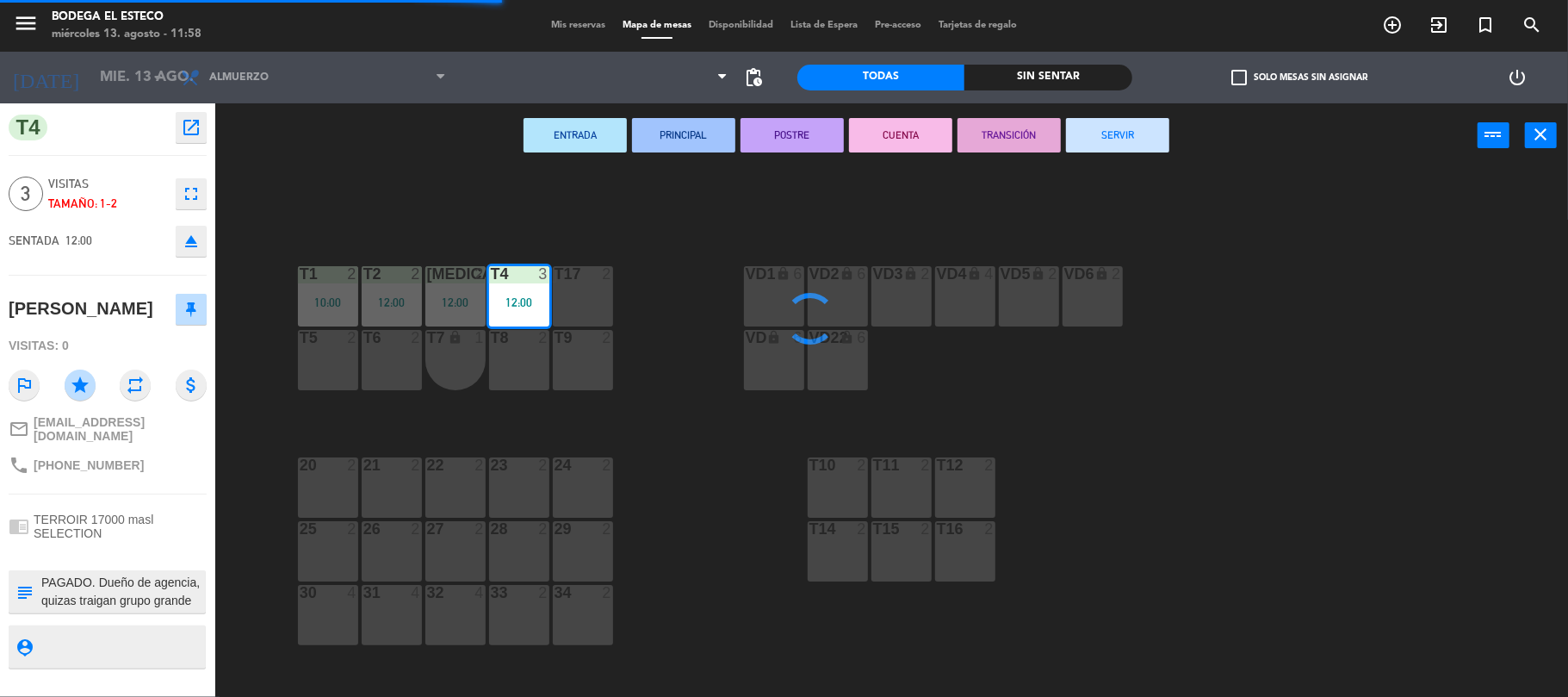
click at [587, 310] on div "T17 2" at bounding box center [583, 296] width 61 height 61
click at [534, 307] on div "12:00" at bounding box center [519, 302] width 61 height 12
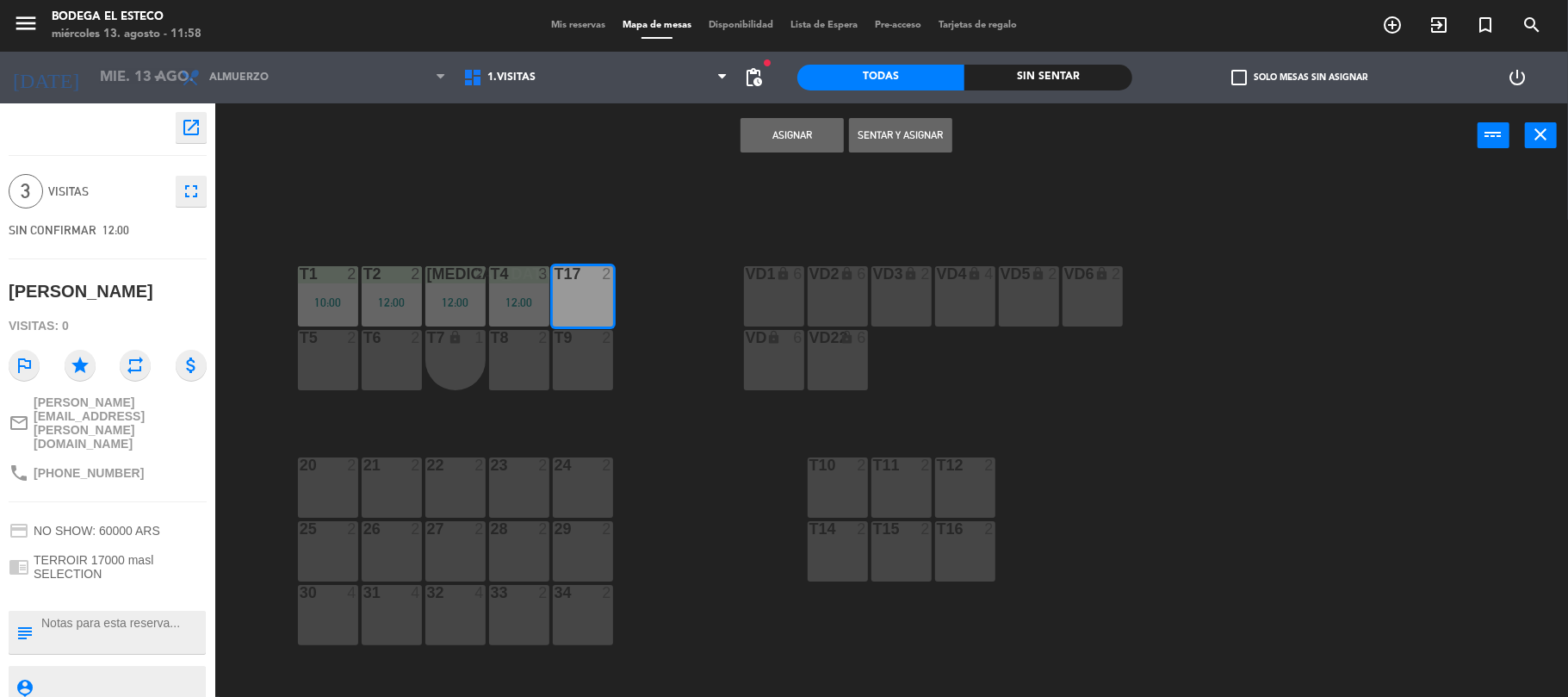
click at [908, 133] on button "Sentar y Asignar" at bounding box center [901, 134] width 104 height 34
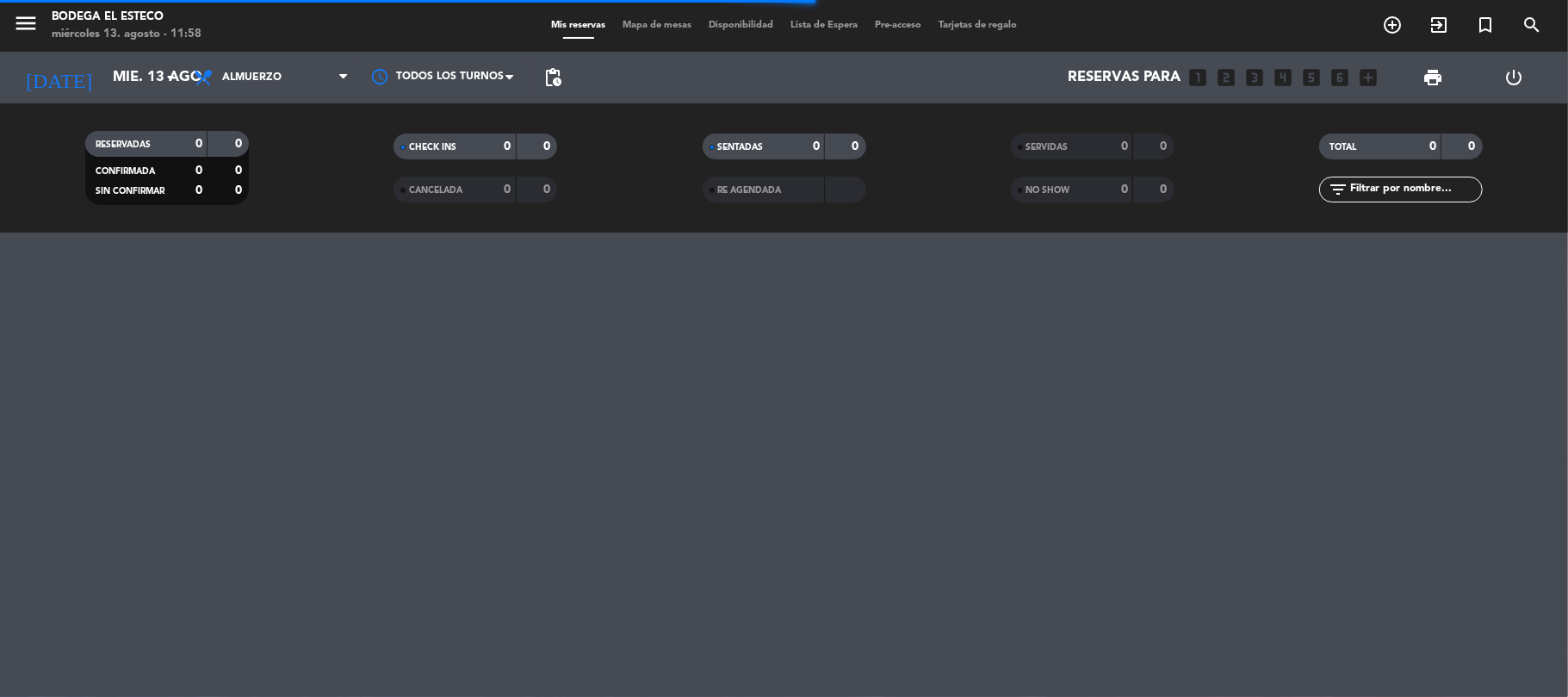
click at [279, 91] on span "Almuerzo" at bounding box center [272, 77] width 172 height 38
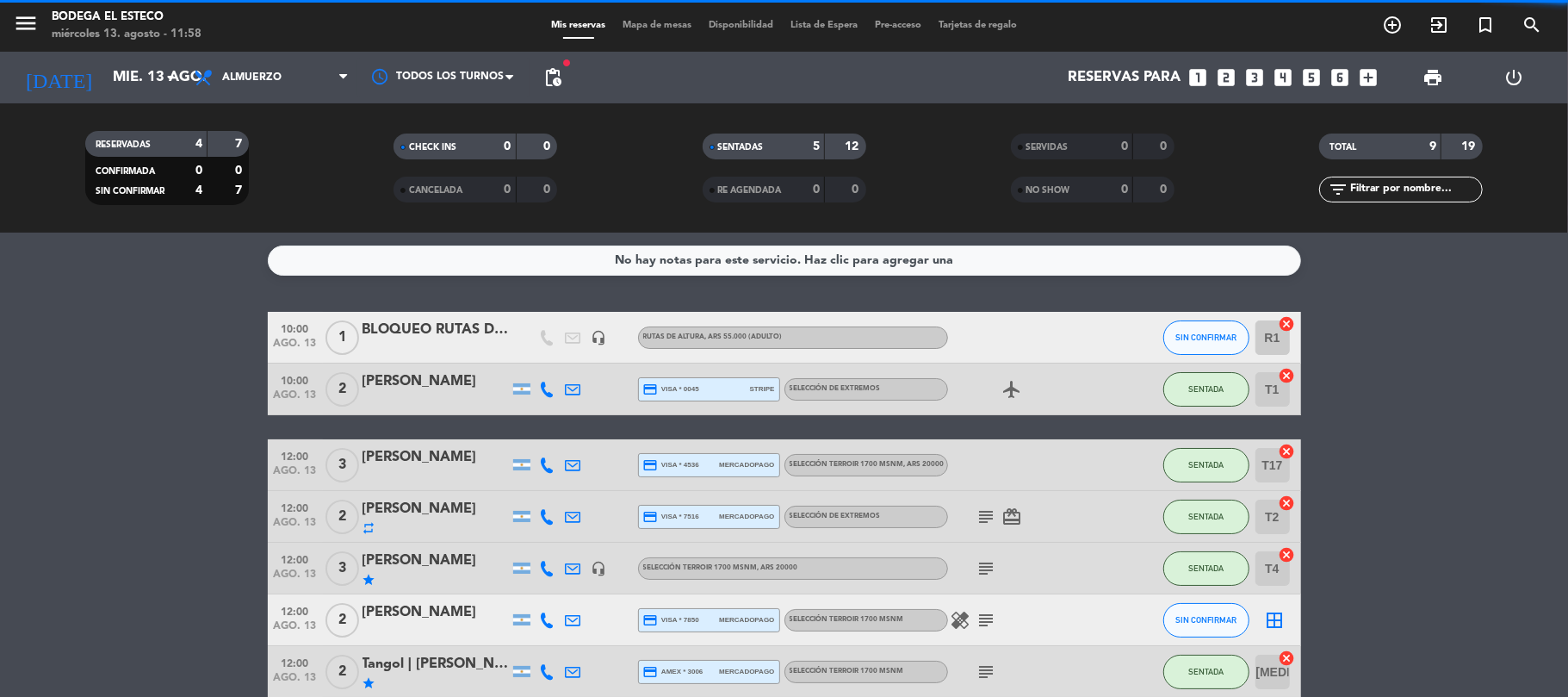
click at [267, 114] on div "RESERVADAS 4 7 CONFIRMADA 0 0 SIN CONFIRMAR 4 7 CHECK INS 0 0 CANCELADA 0 0 SEN…" at bounding box center [784, 168] width 1568 height 129
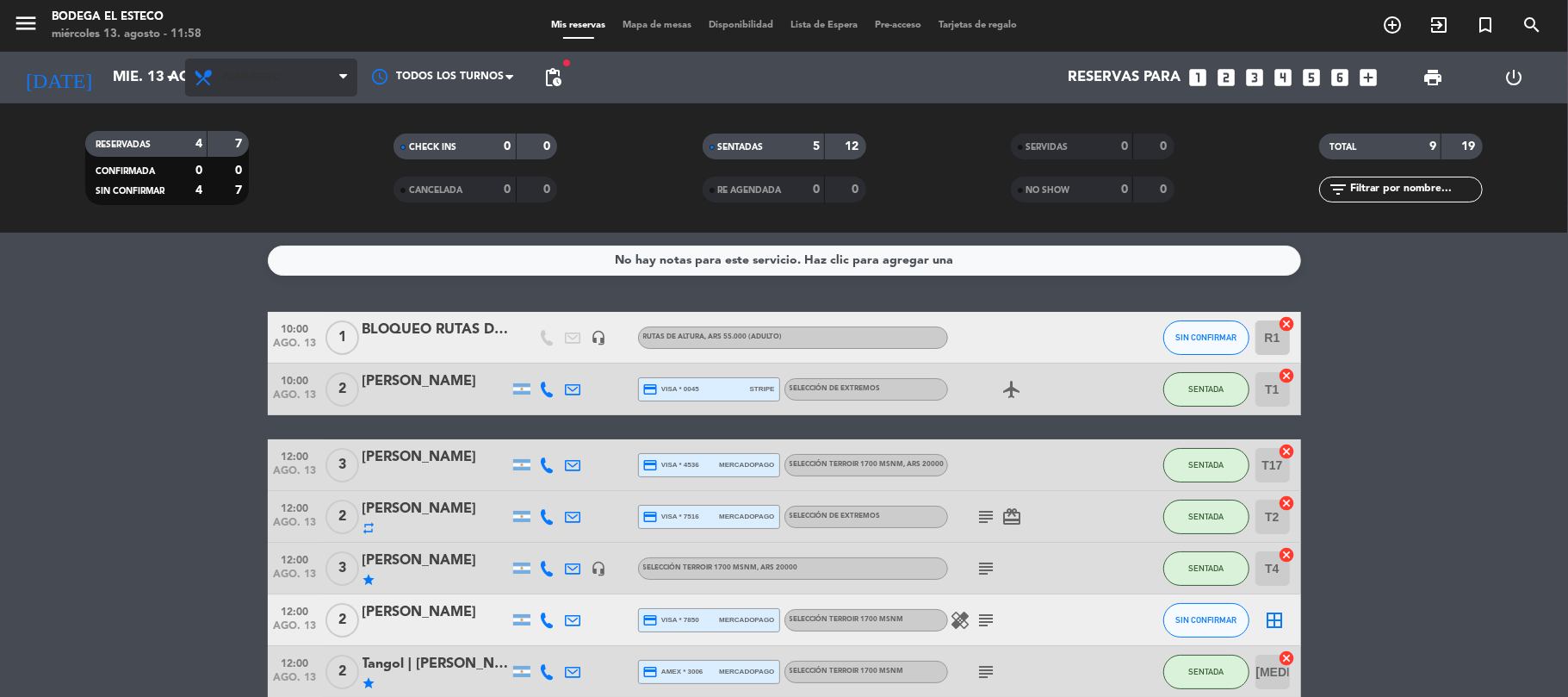
click at [259, 86] on span "Almuerzo" at bounding box center [272, 77] width 172 height 38
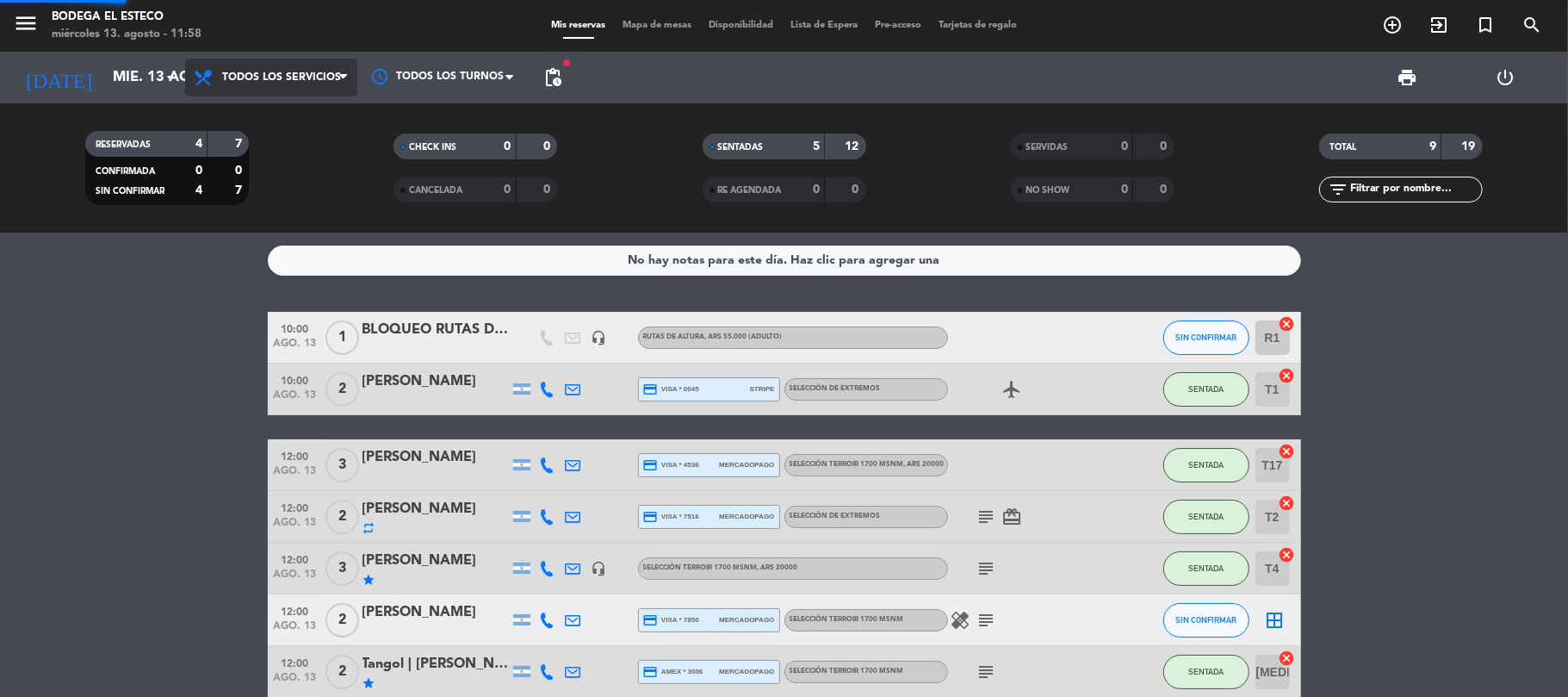
click at [263, 113] on div "menu Bodega El Esteco [DATE] 13. agosto - 11:58 Mis reservas Mapa de mesas Disp…" at bounding box center [784, 116] width 1568 height 232
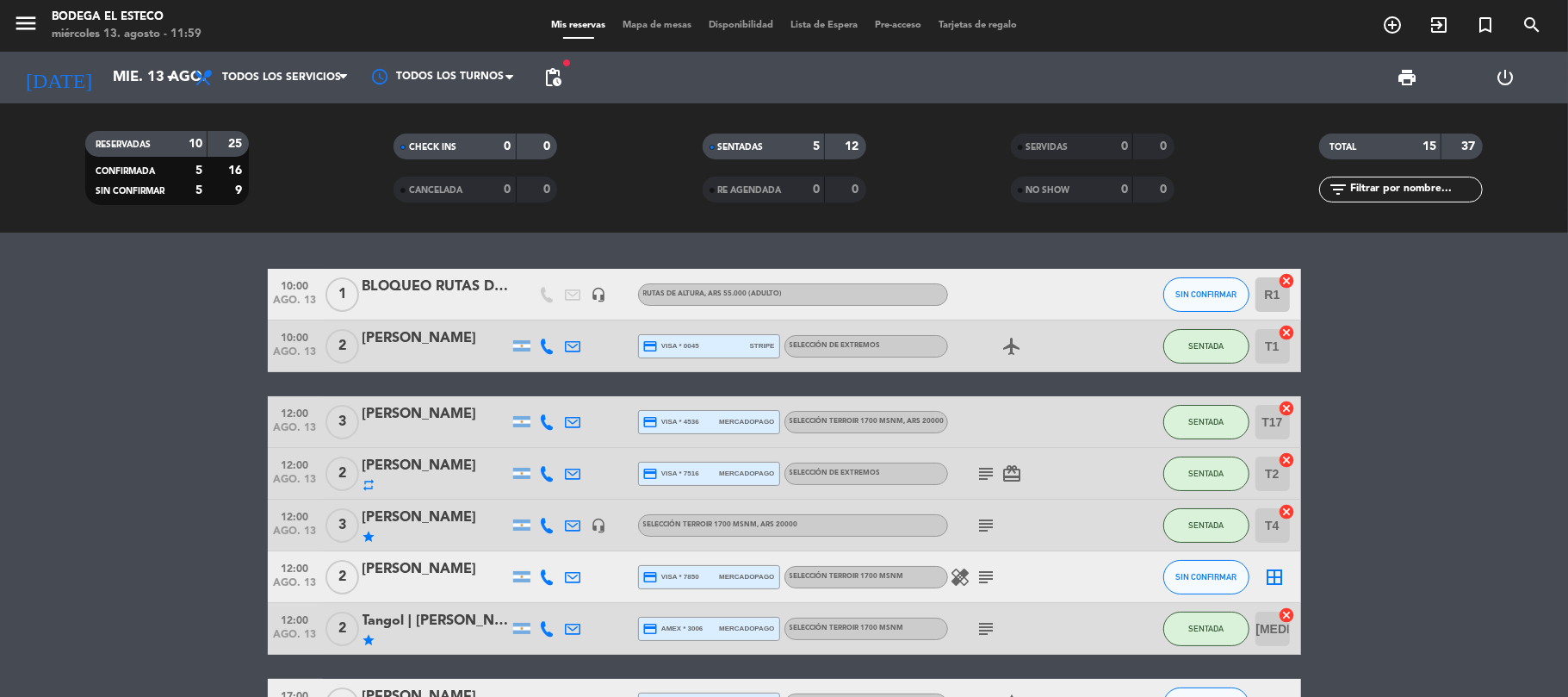
click at [569, 427] on icon at bounding box center [574, 422] width 16 height 16
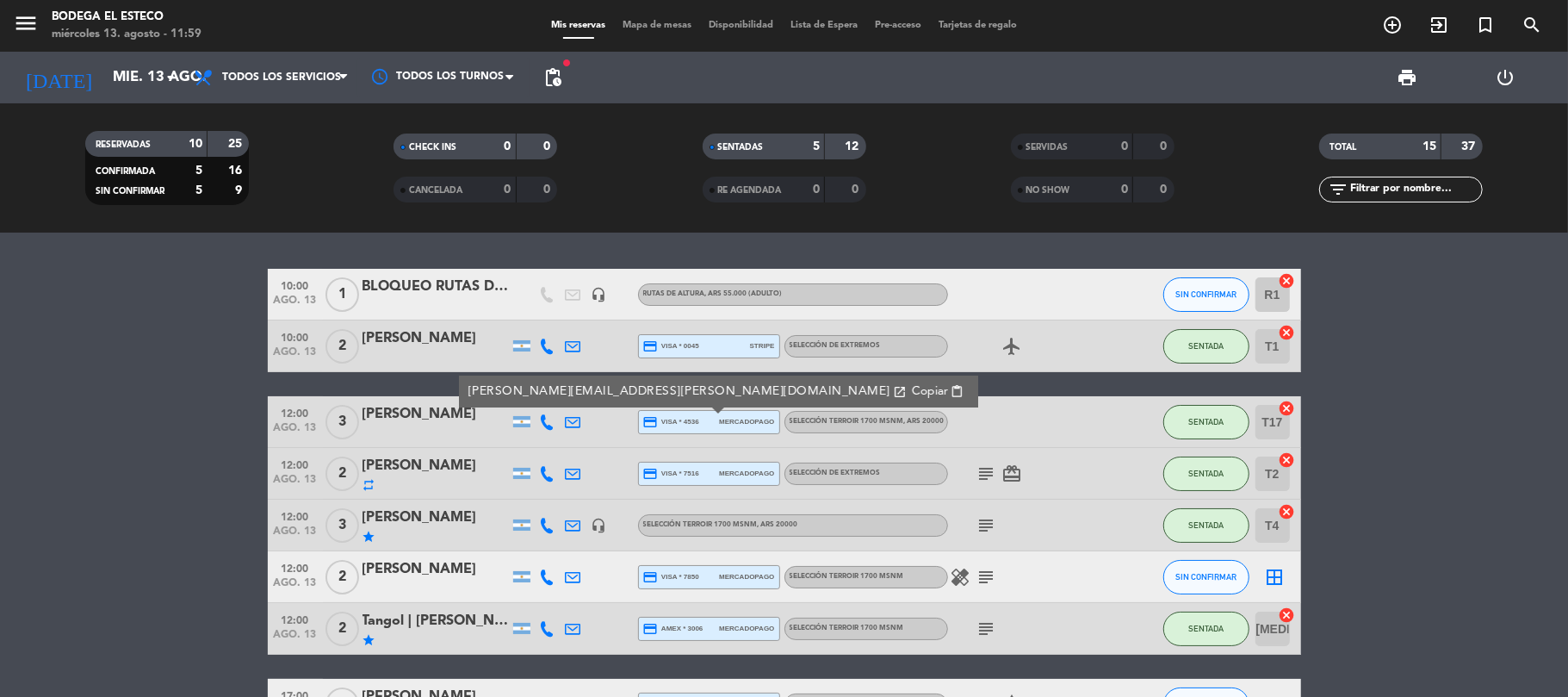
click at [911, 396] on span "Copiar" at bounding box center [928, 391] width 36 height 18
click at [990, 575] on icon "subject" at bounding box center [987, 577] width 21 height 21
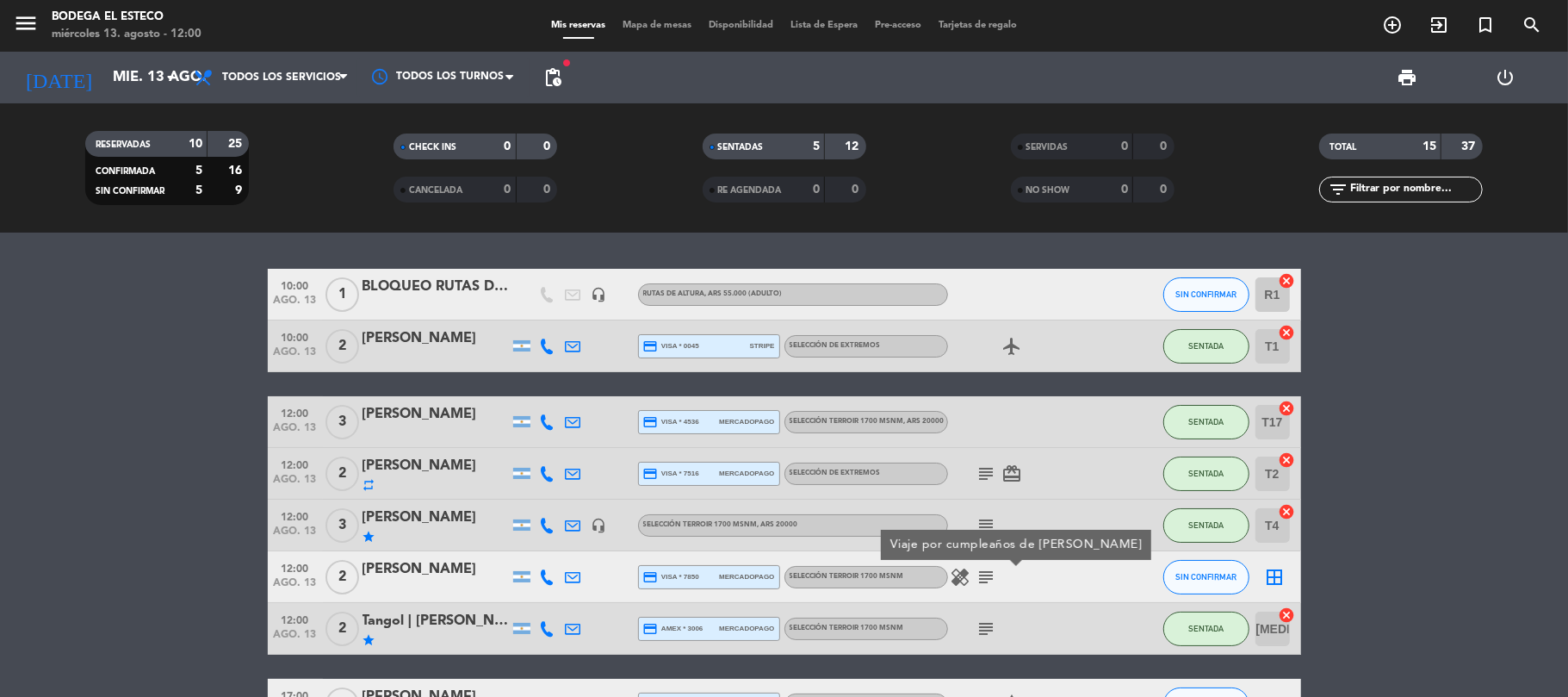
click at [955, 580] on icon "healing" at bounding box center [962, 577] width 21 height 21
click at [1275, 576] on icon "border_all" at bounding box center [1275, 577] width 21 height 21
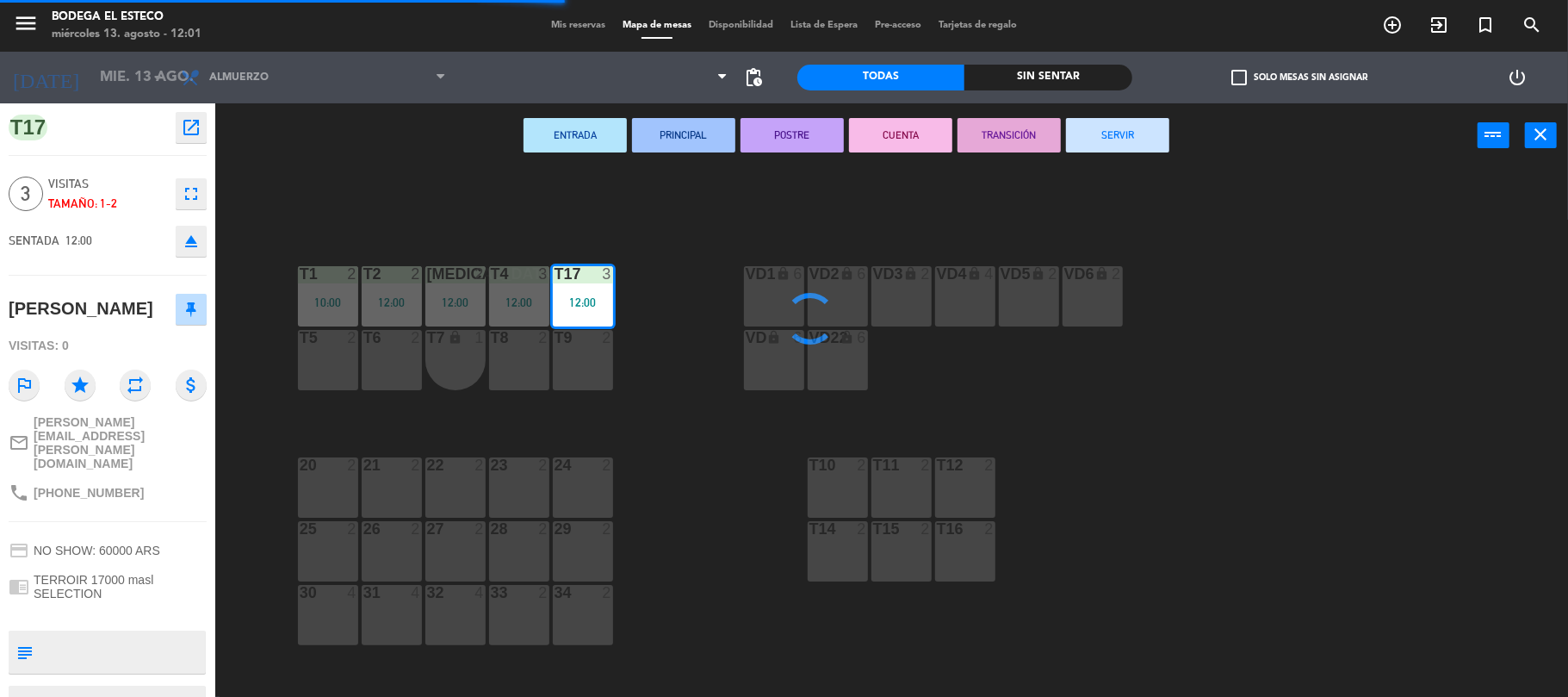
click at [325, 356] on div "T5 2" at bounding box center [328, 359] width 61 height 61
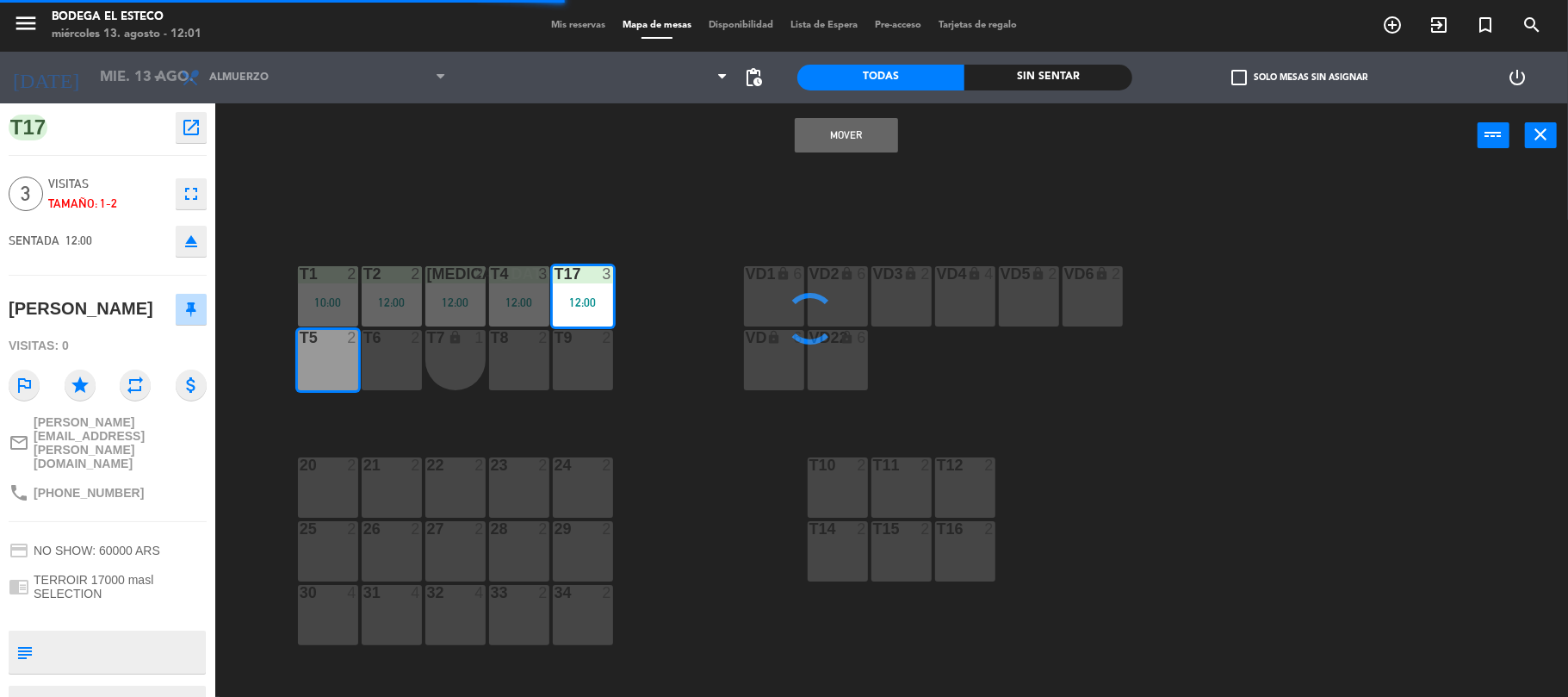
click at [586, 296] on div "12:00" at bounding box center [583, 302] width 61 height 12
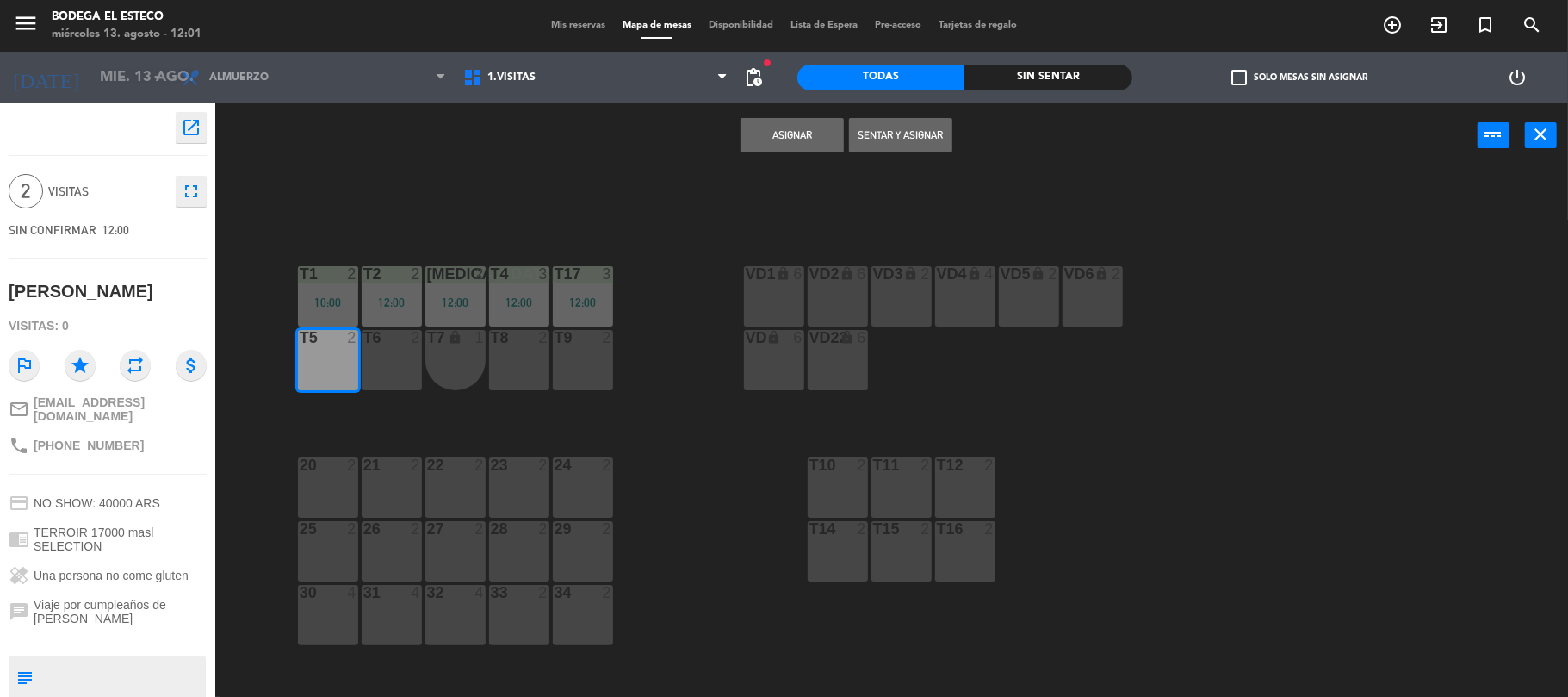
click at [883, 139] on button "Sentar y Asignar" at bounding box center [901, 134] width 104 height 34
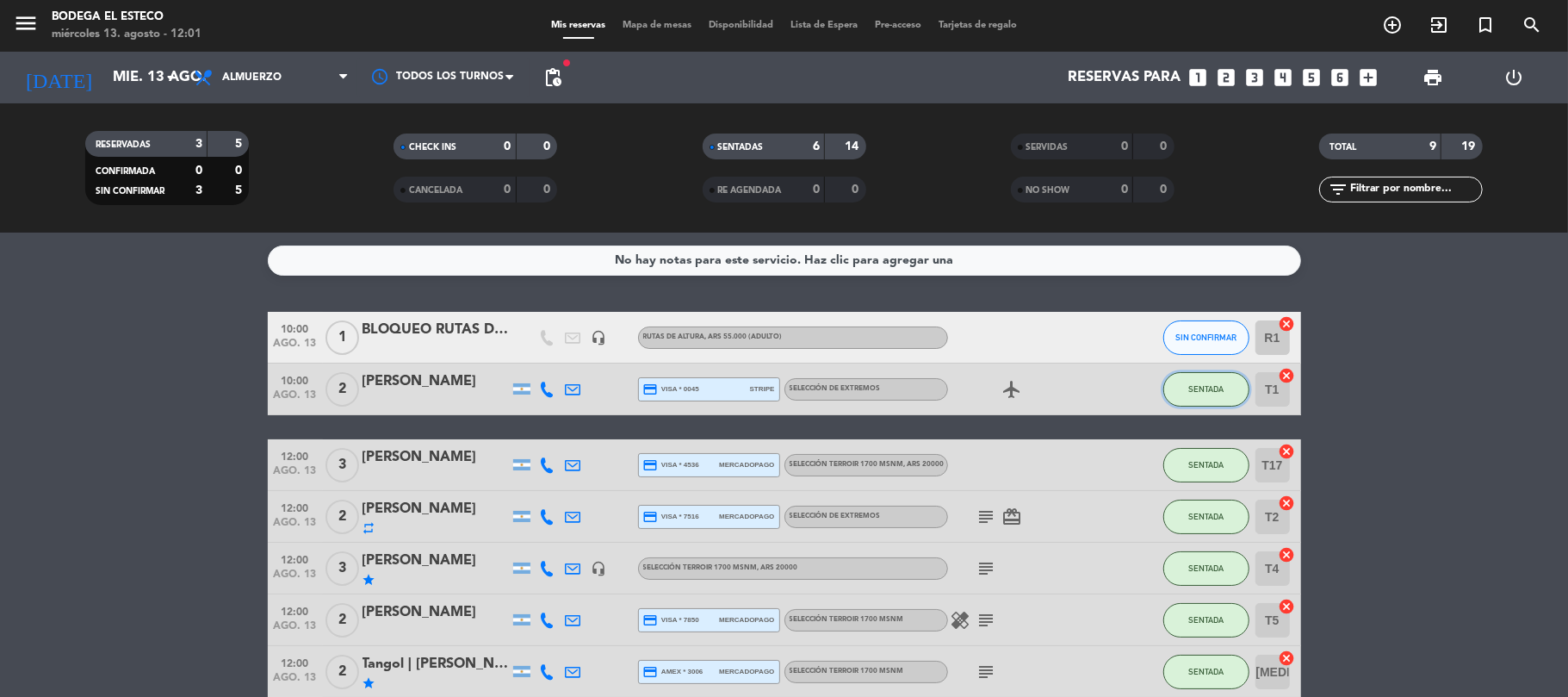
click at [1202, 391] on span "SENTADA" at bounding box center [1206, 388] width 35 height 10
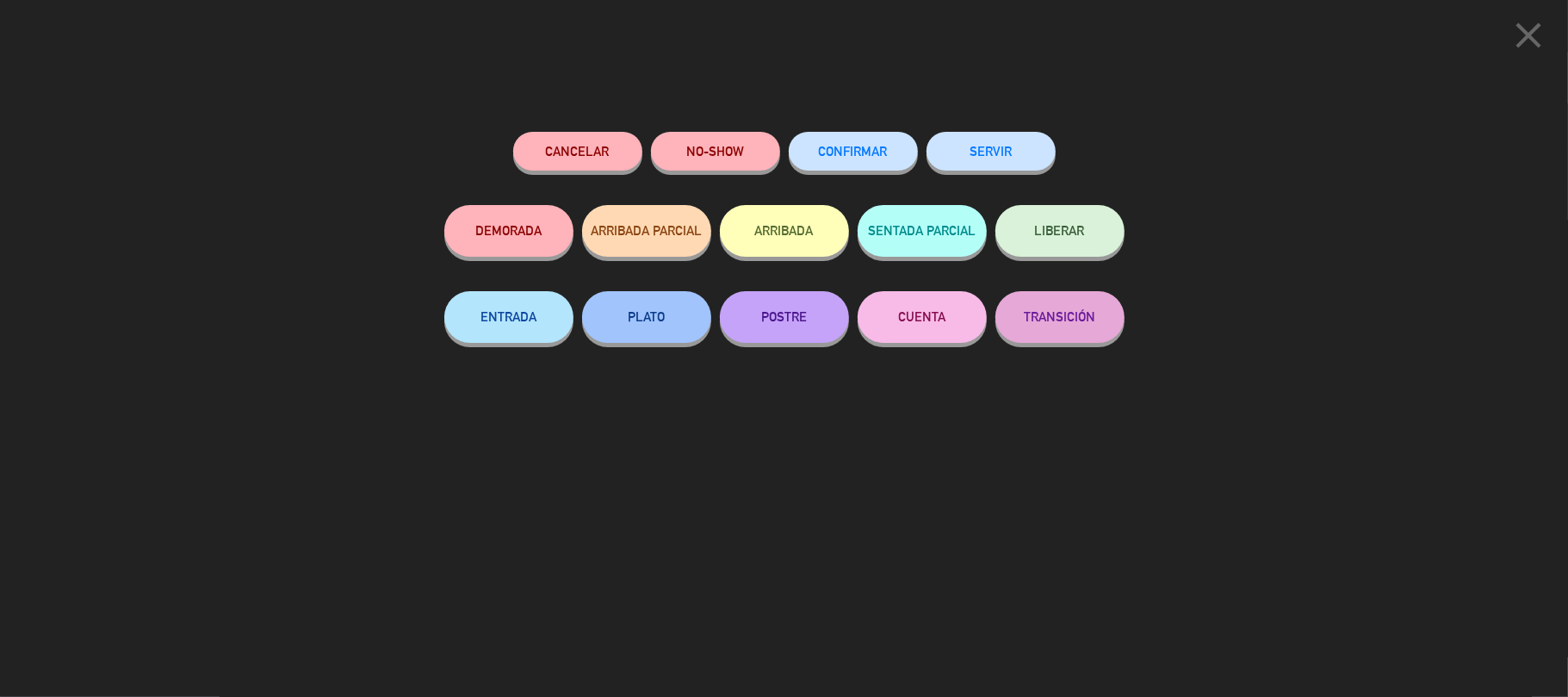
click at [969, 158] on button "SERVIR" at bounding box center [991, 151] width 129 height 39
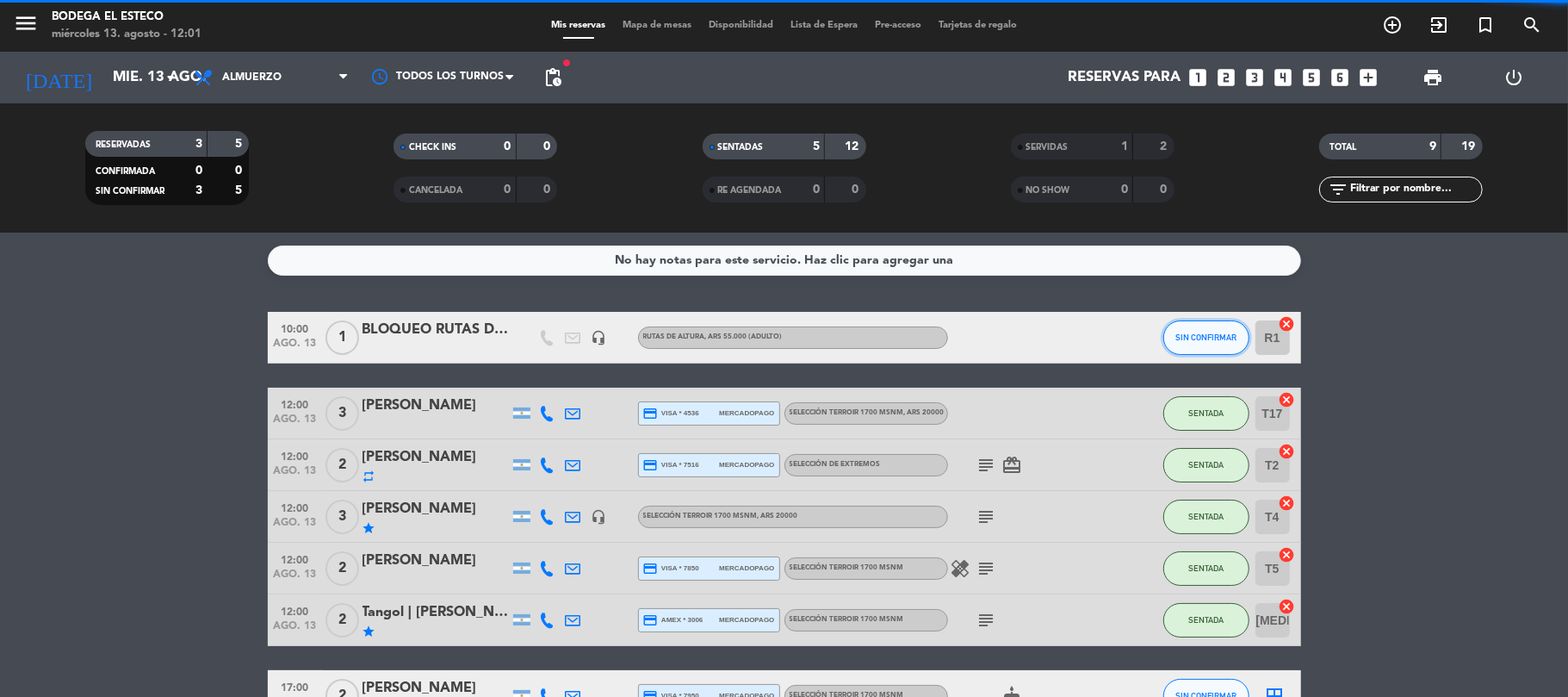
click at [1203, 335] on span "SIN CONFIRMAR" at bounding box center [1206, 337] width 62 height 10
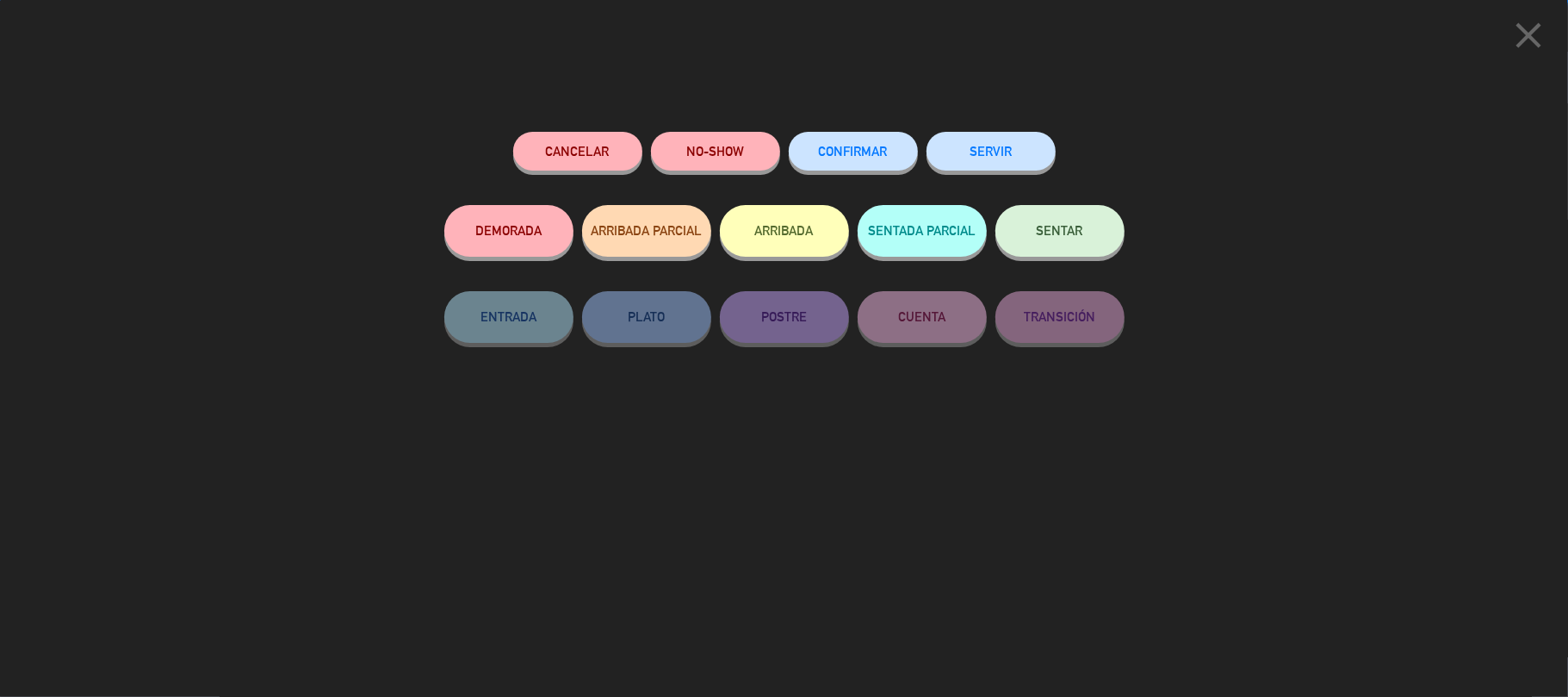
click at [1020, 170] on div "SERVIR" at bounding box center [991, 168] width 129 height 73
click at [1011, 162] on button "SERVIR" at bounding box center [991, 151] width 129 height 39
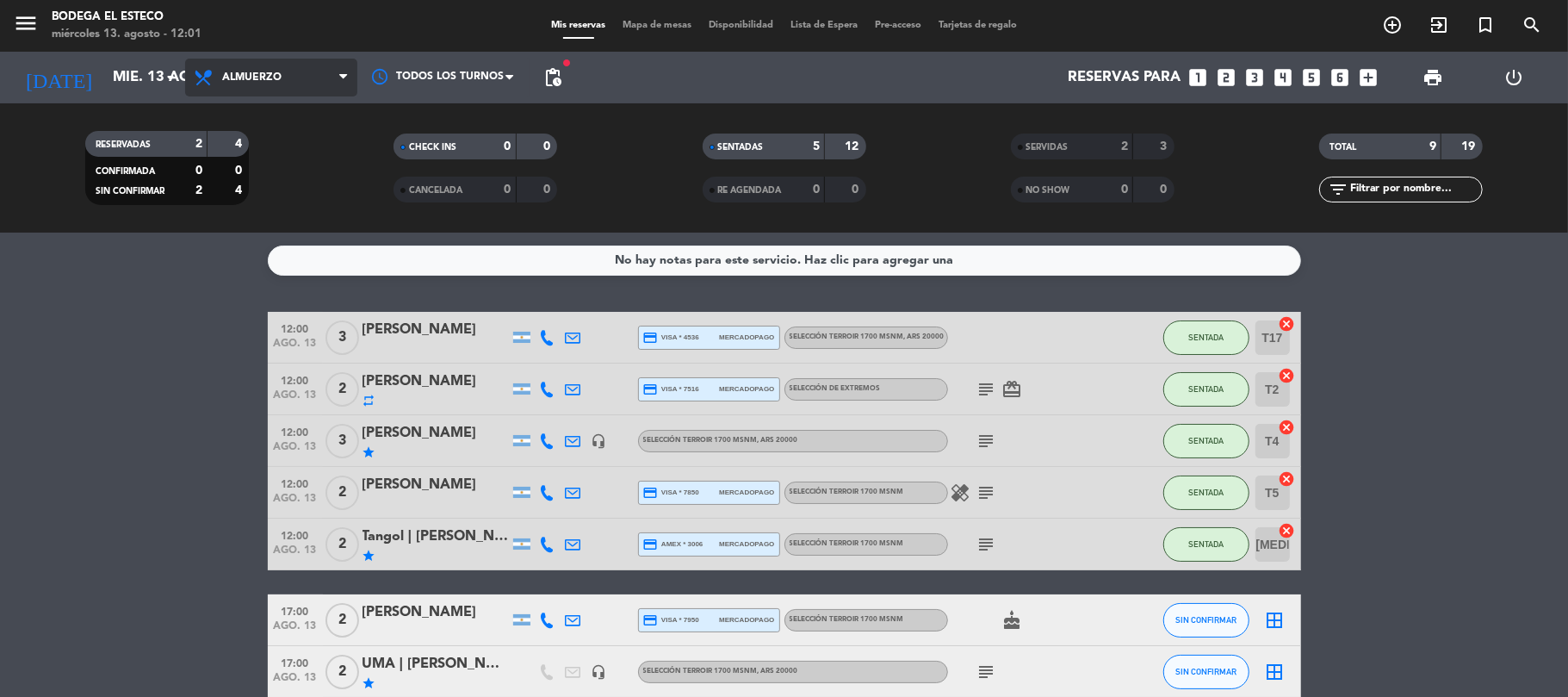
click at [264, 93] on span "Almuerzo" at bounding box center [272, 77] width 172 height 38
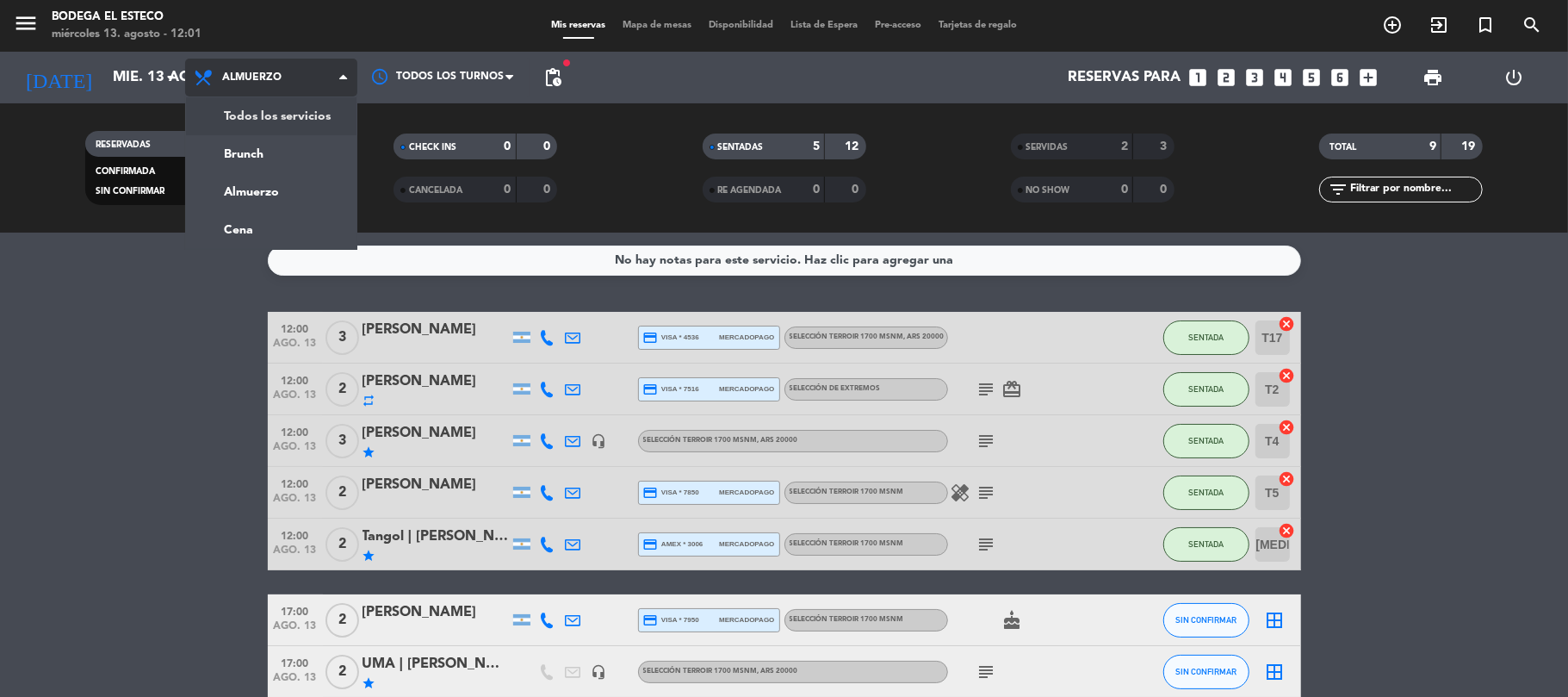
click at [269, 119] on div "menu Bodega El Esteco [DATE] 13. agosto - 12:01 Mis reservas Mapa de mesas Disp…" at bounding box center [784, 116] width 1568 height 232
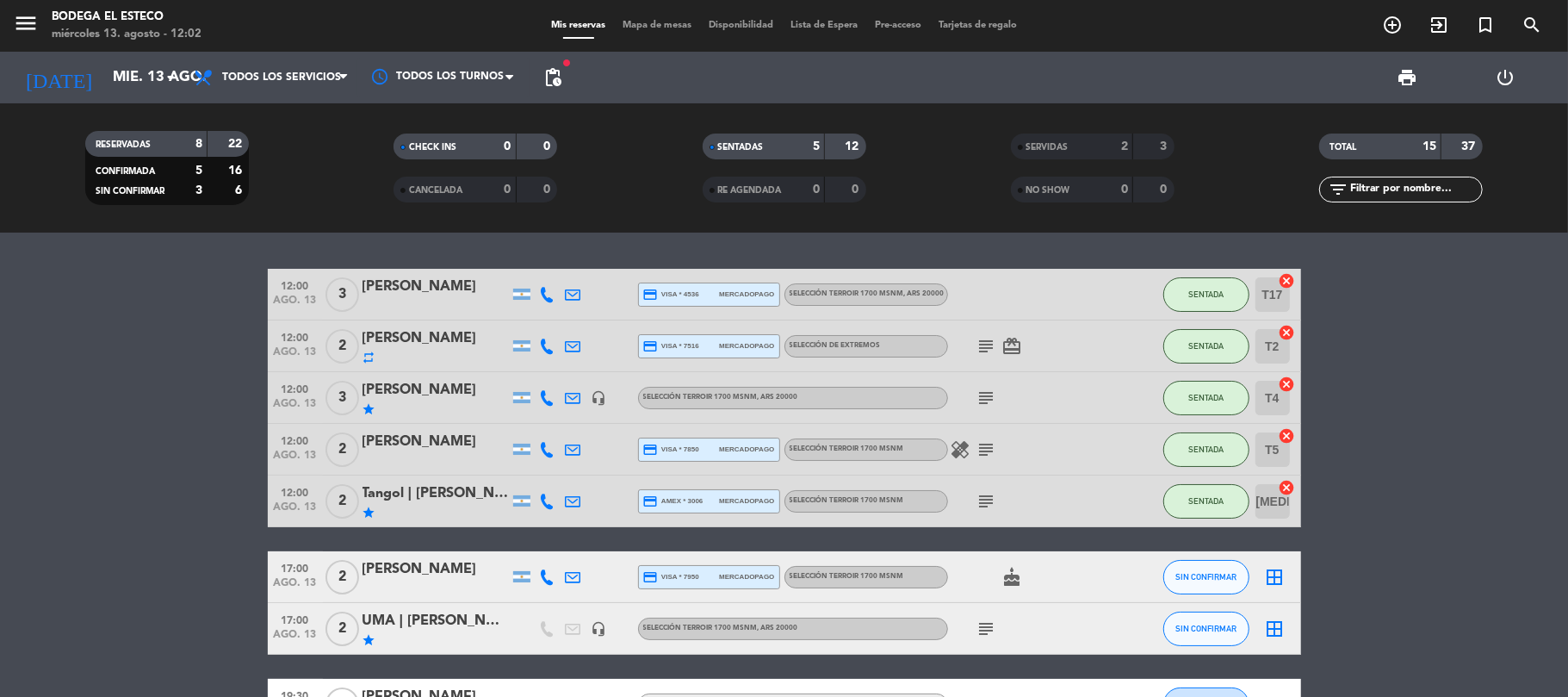
click at [576, 447] on icon at bounding box center [574, 450] width 16 height 16
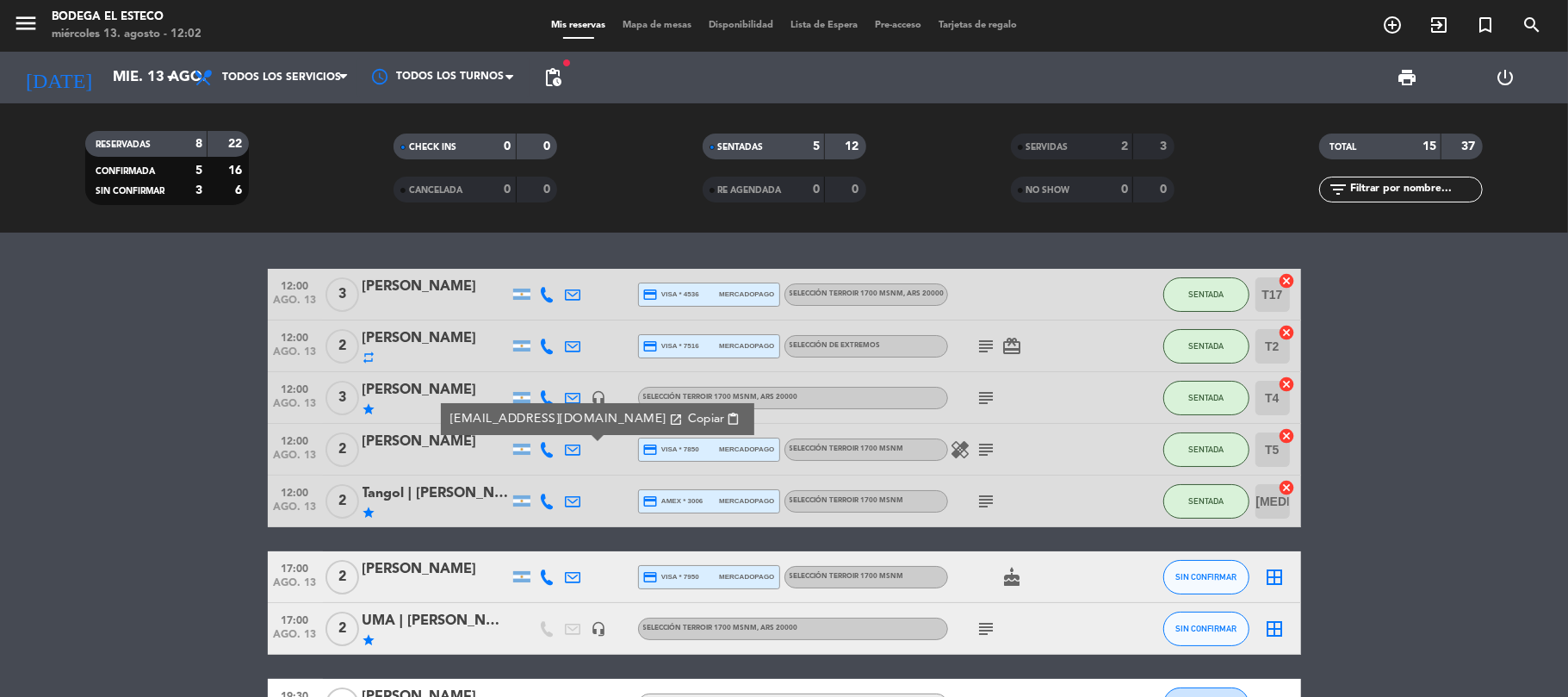
click at [687, 417] on span "Copiar" at bounding box center [705, 418] width 36 height 18
click at [131, 69] on input "mié. 13 ago." at bounding box center [198, 78] width 186 height 33
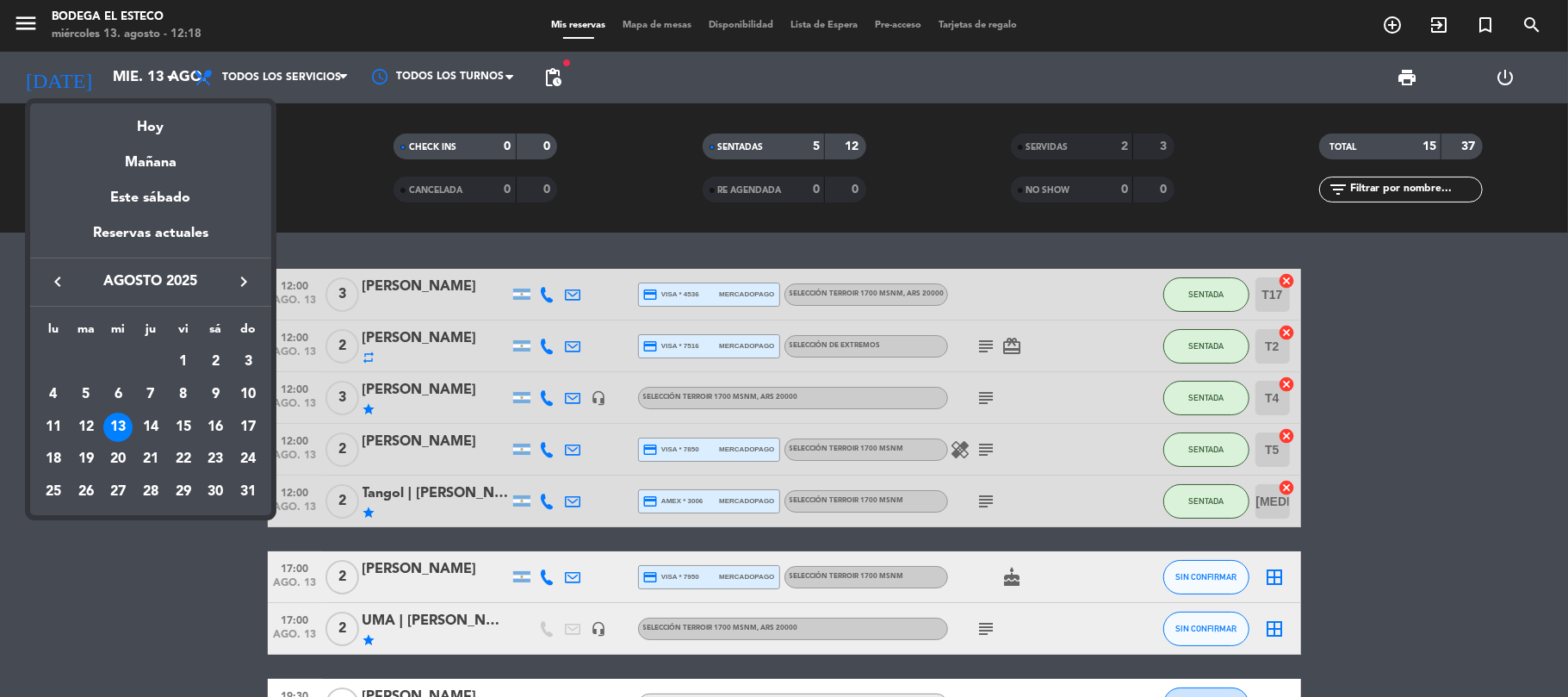
click at [242, 279] on icon "keyboard_arrow_right" at bounding box center [243, 282] width 21 height 21
click at [50, 425] on div "8" at bounding box center [53, 426] width 29 height 29
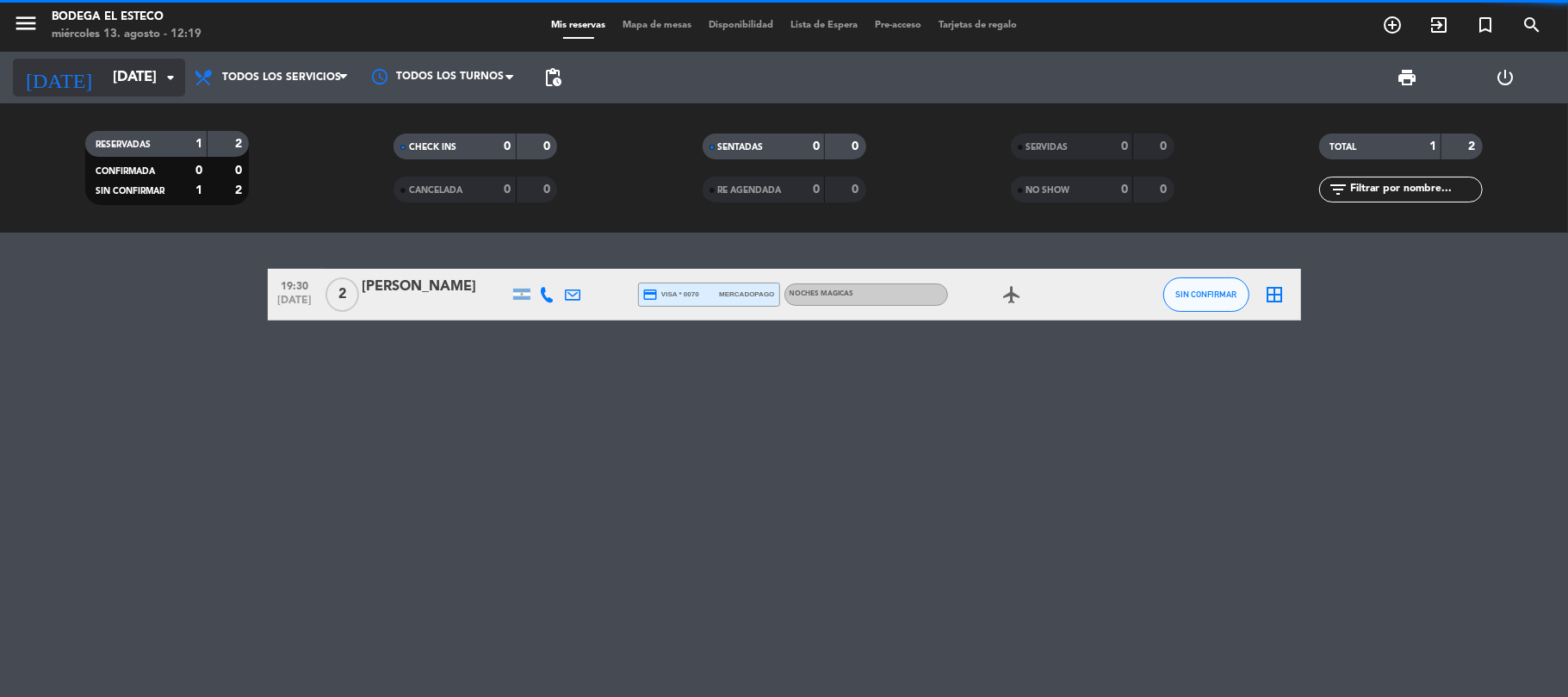
click at [113, 63] on input "[DATE]" at bounding box center [198, 78] width 186 height 33
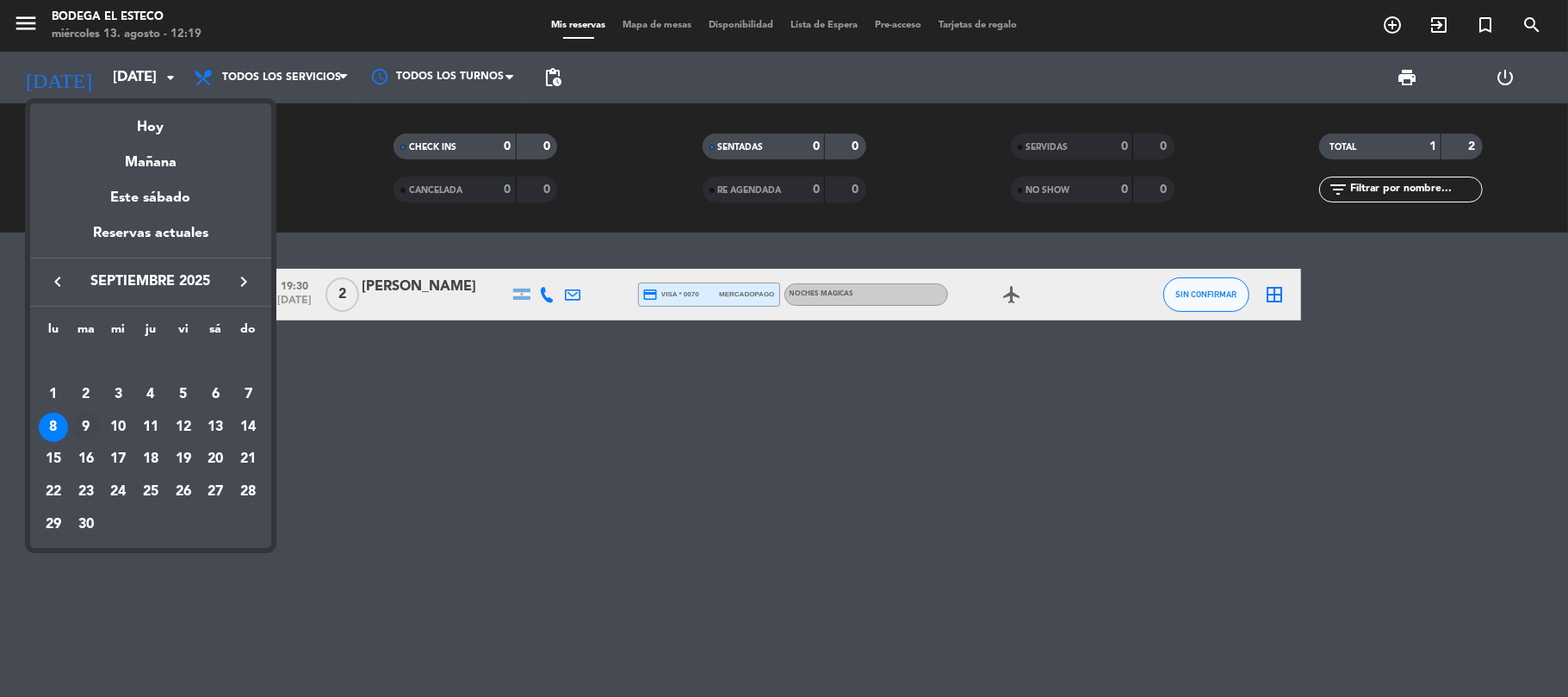
click at [83, 422] on div "9" at bounding box center [85, 426] width 29 height 29
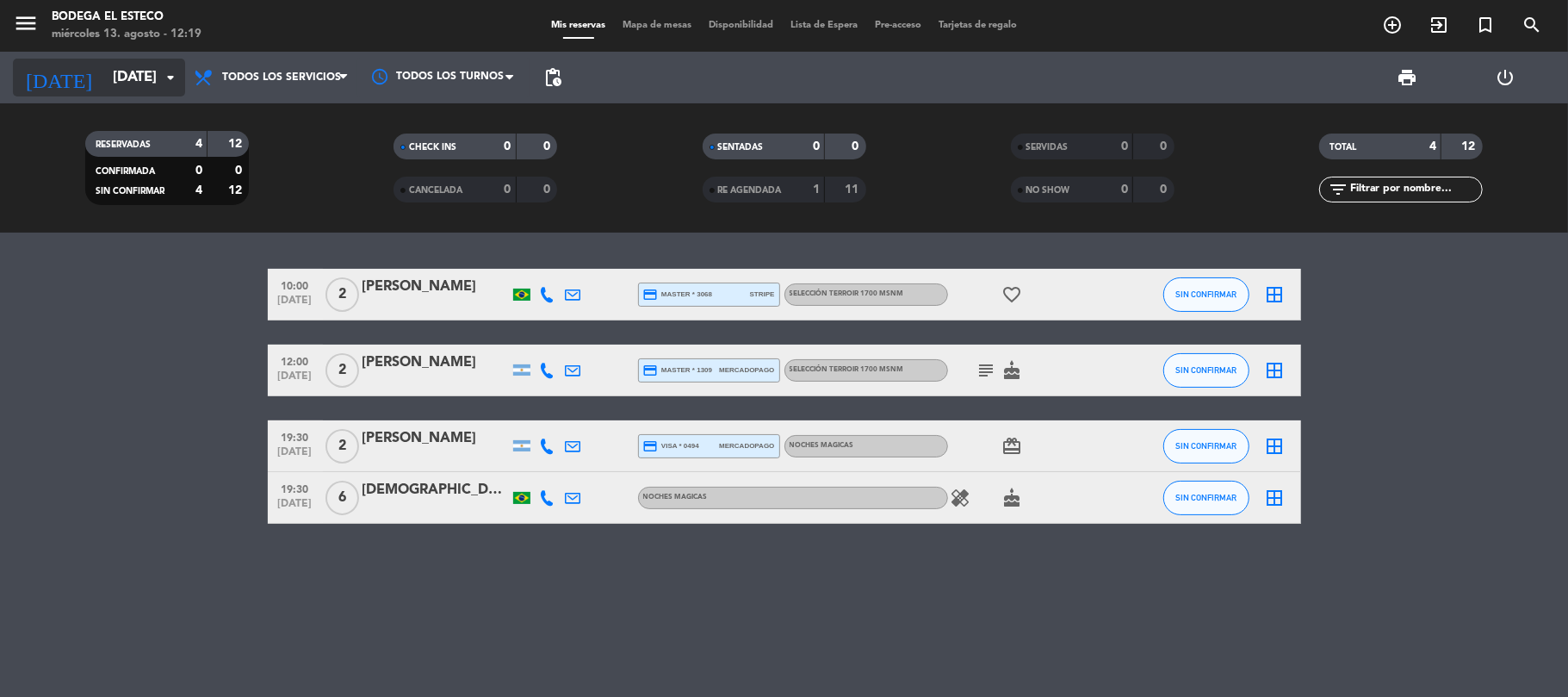
click at [111, 76] on input "[DATE]" at bounding box center [198, 78] width 186 height 33
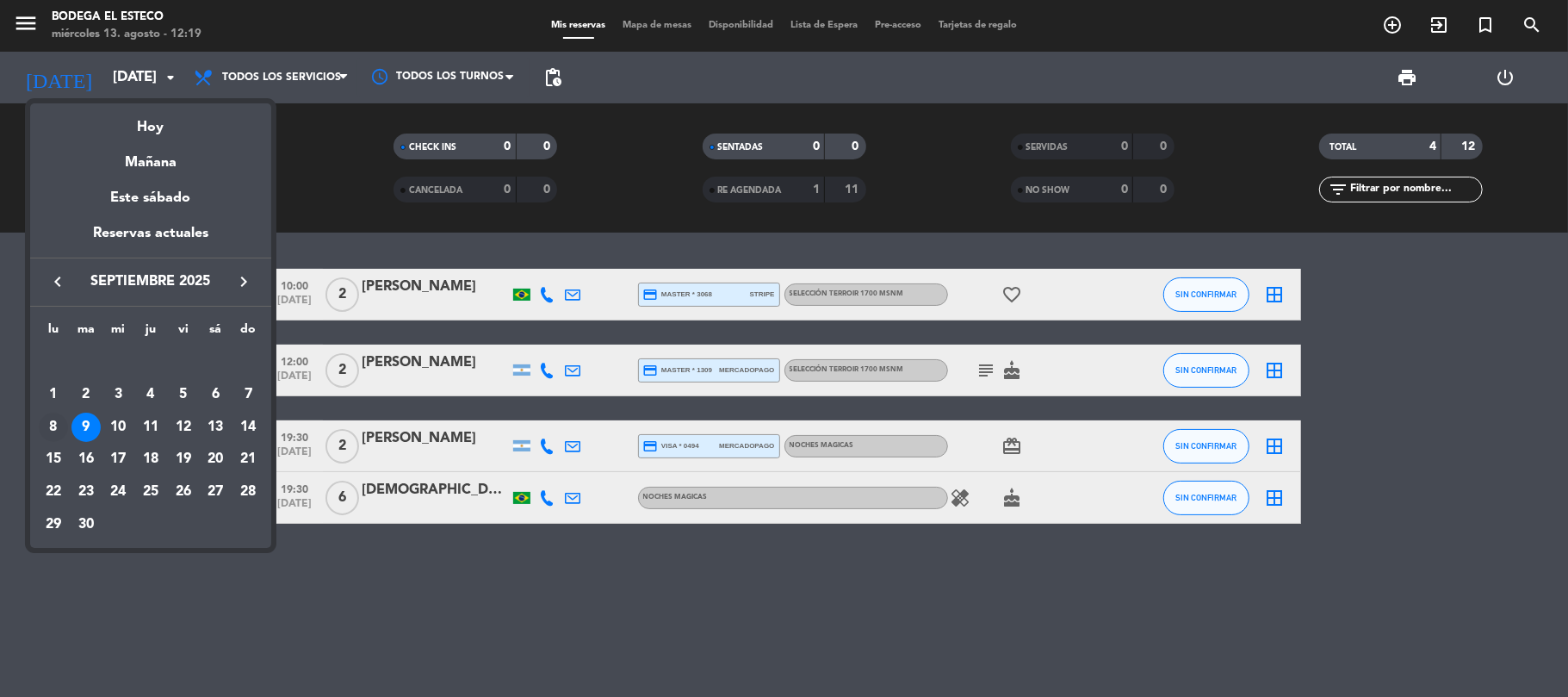
click at [52, 429] on div "8" at bounding box center [53, 426] width 29 height 29
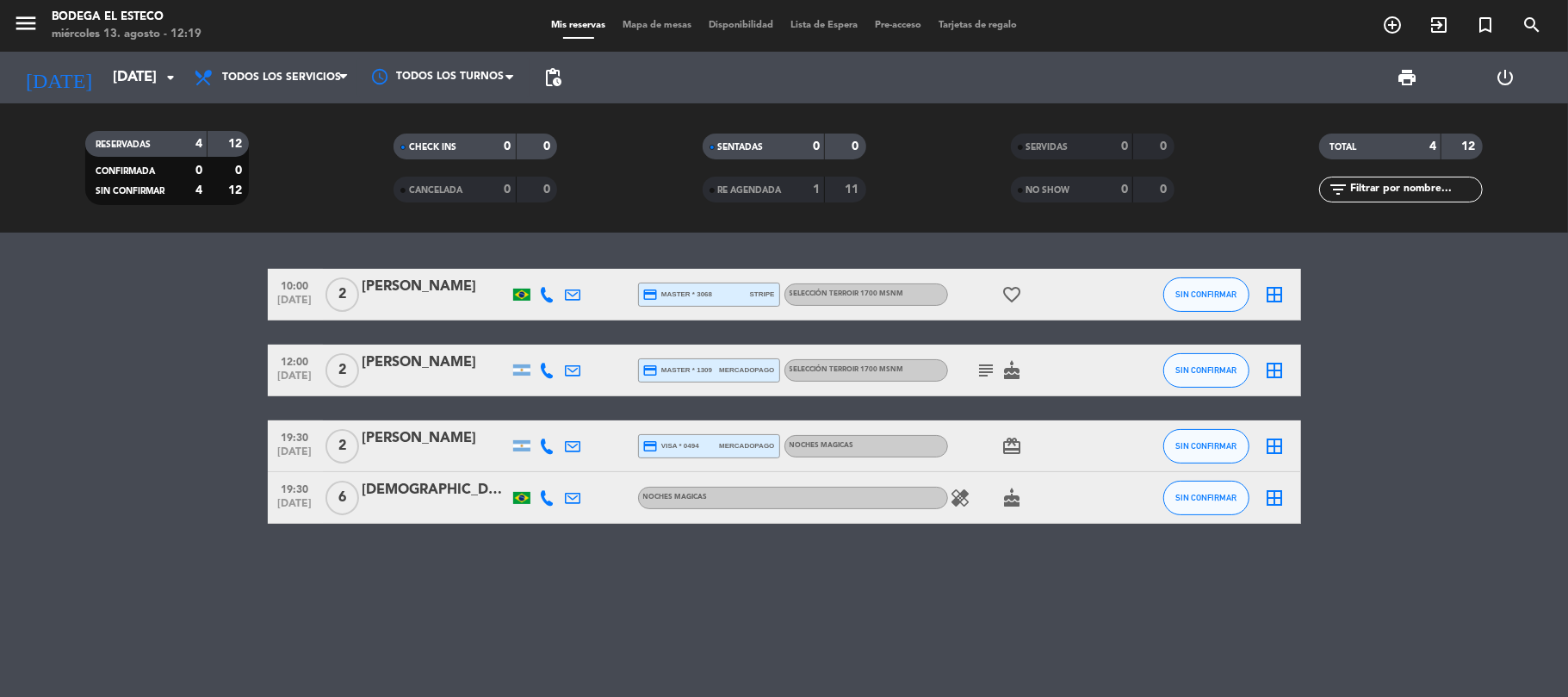
type input "[DATE]"
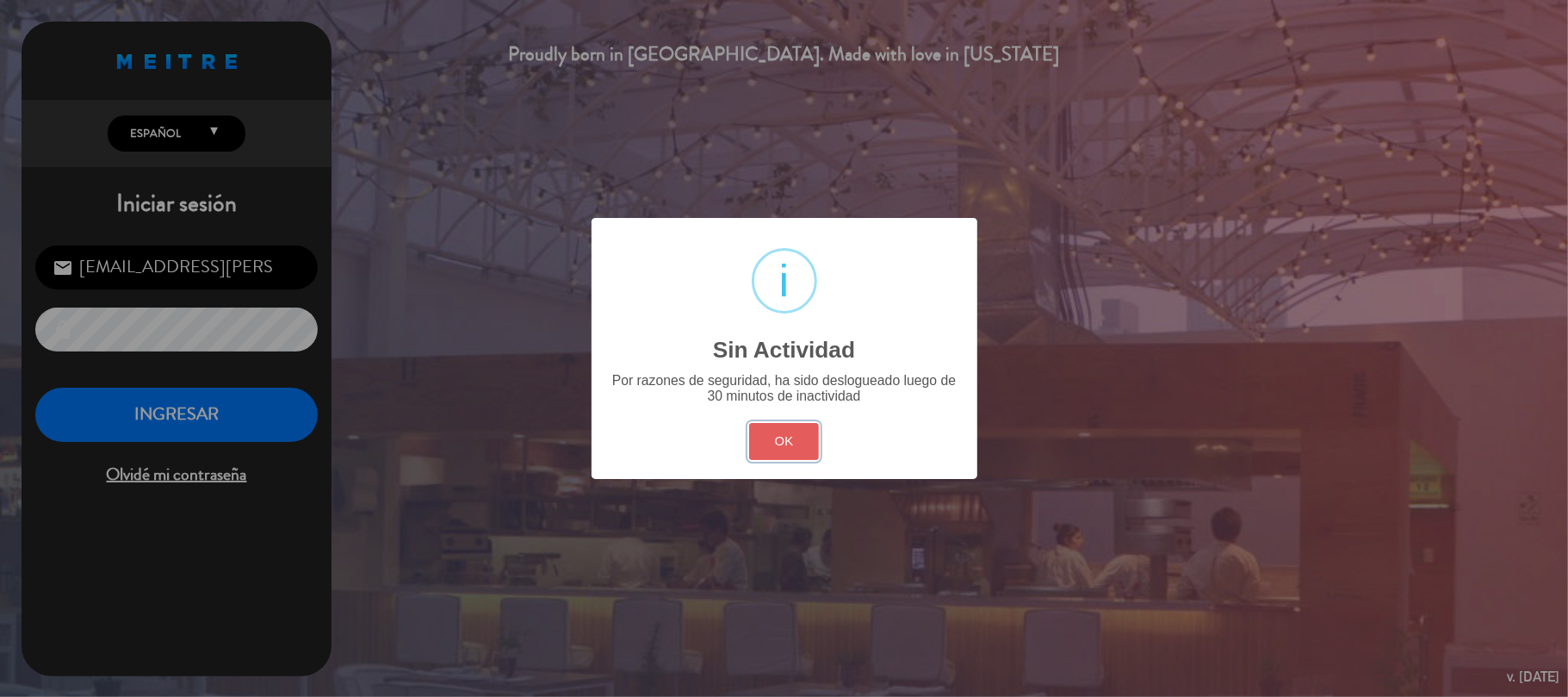
click at [811, 447] on button "OK" at bounding box center [783, 441] width 69 height 37
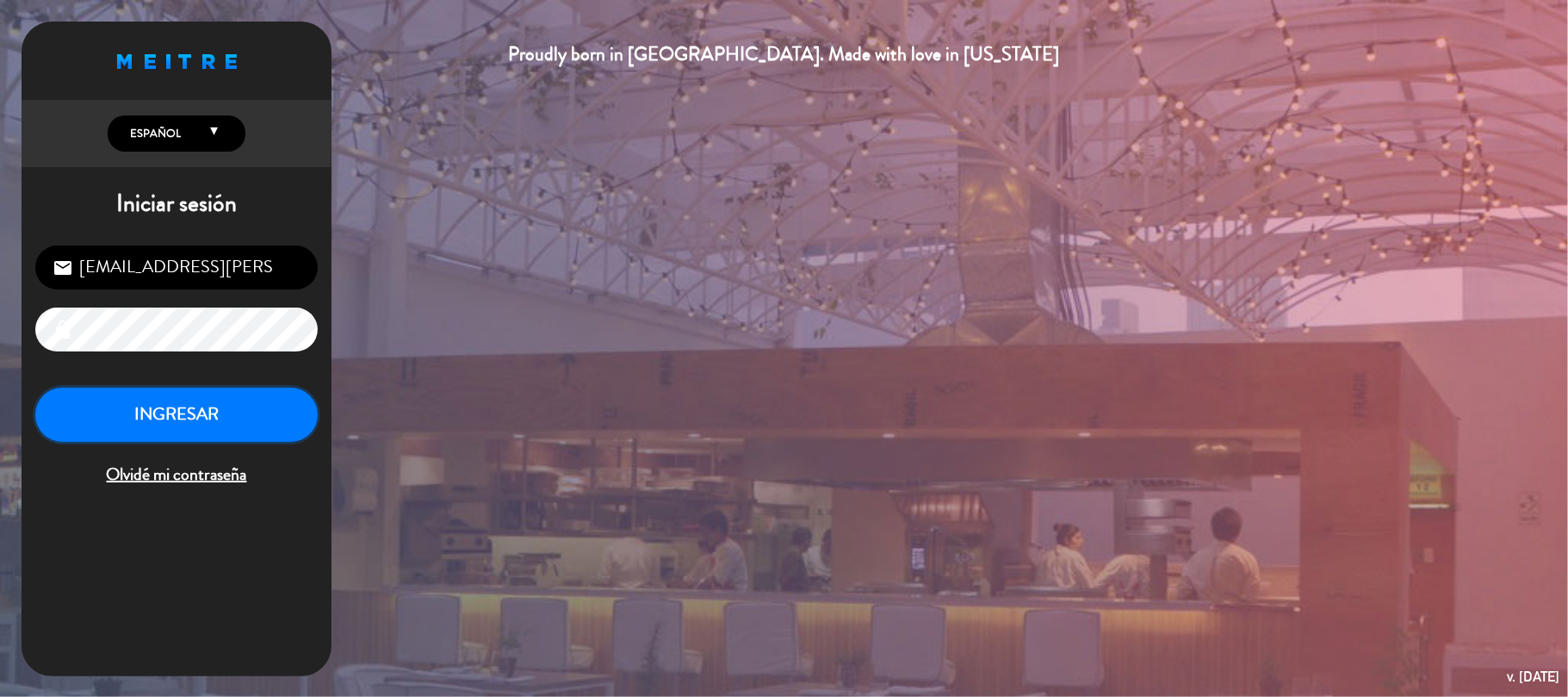
click at [257, 397] on button "INGRESAR" at bounding box center [176, 415] width 282 height 54
